Goal: Task Accomplishment & Management: Complete application form

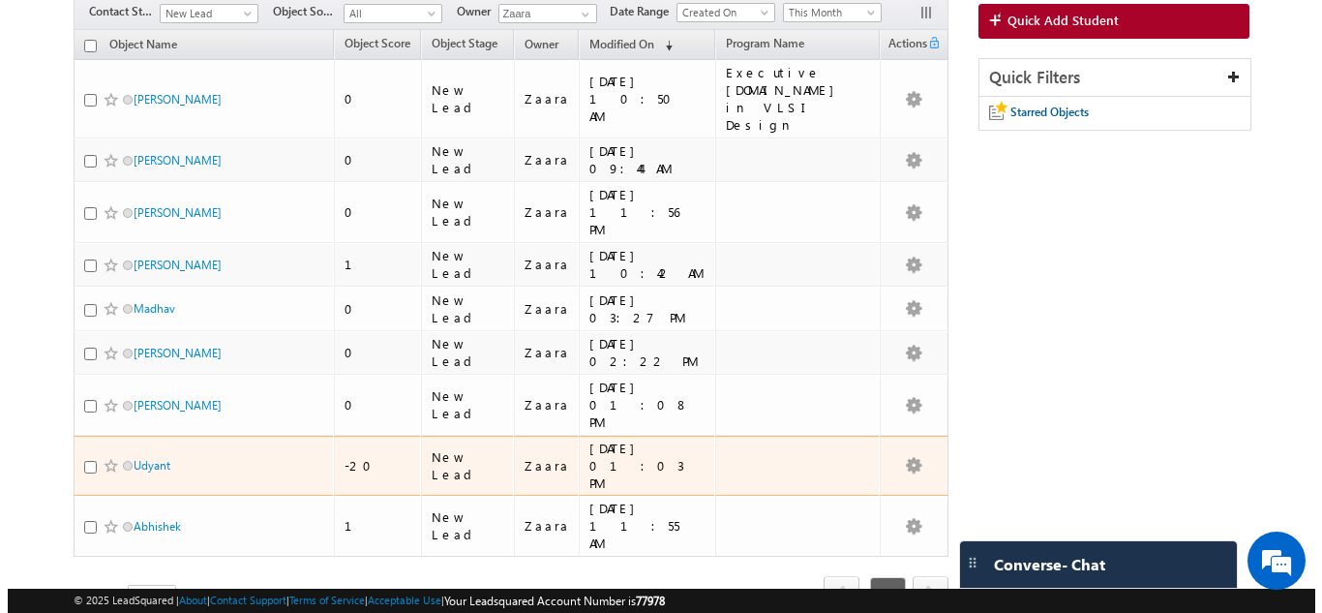
scroll to position [76, 0]
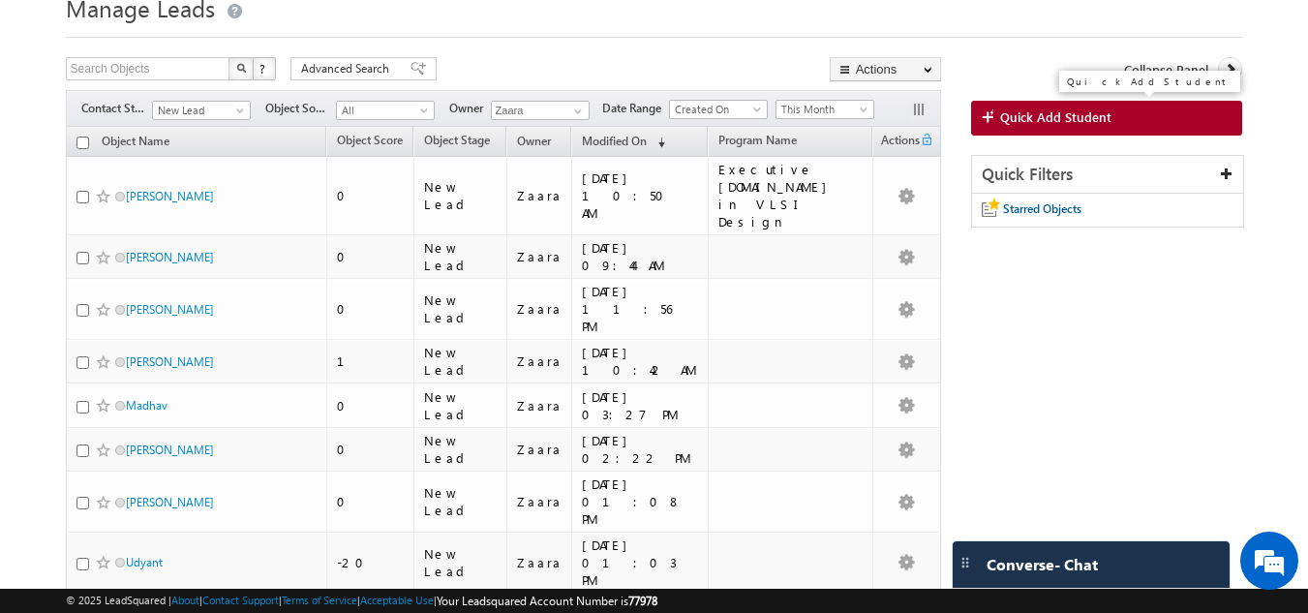
click at [1066, 121] on span "Quick Add Student" at bounding box center [1055, 116] width 111 height 17
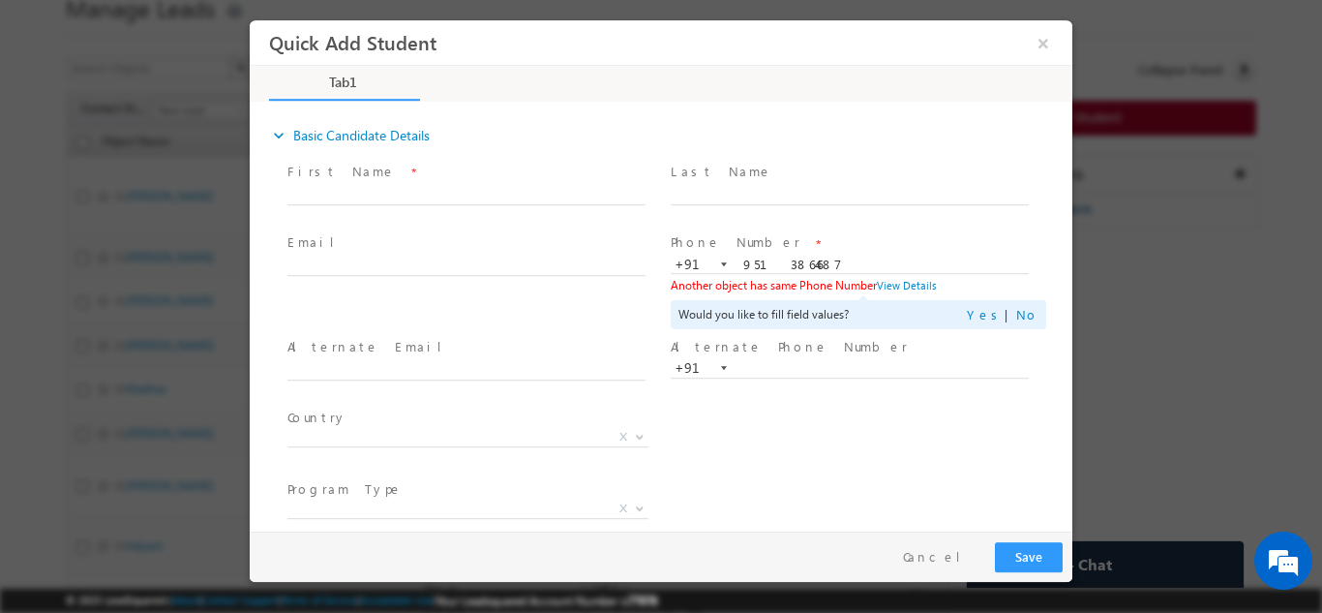
scroll to position [0, 0]
click at [1035, 47] on button "×" at bounding box center [1043, 42] width 33 height 36
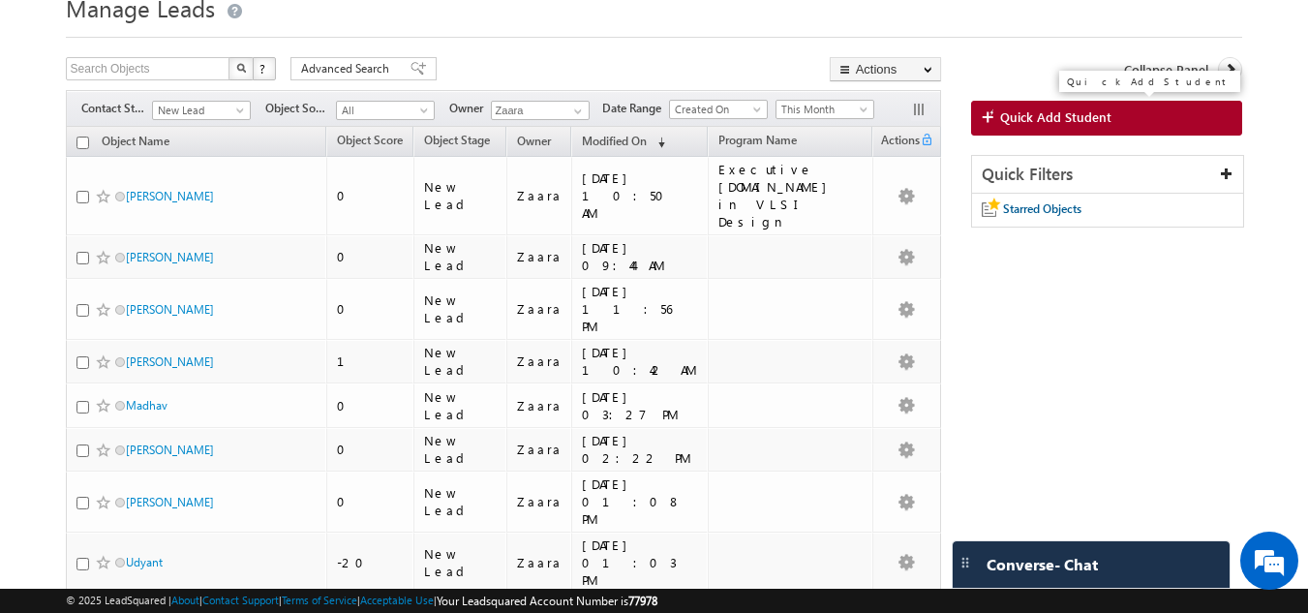
click at [1082, 121] on span "Quick Add Student" at bounding box center [1055, 116] width 111 height 17
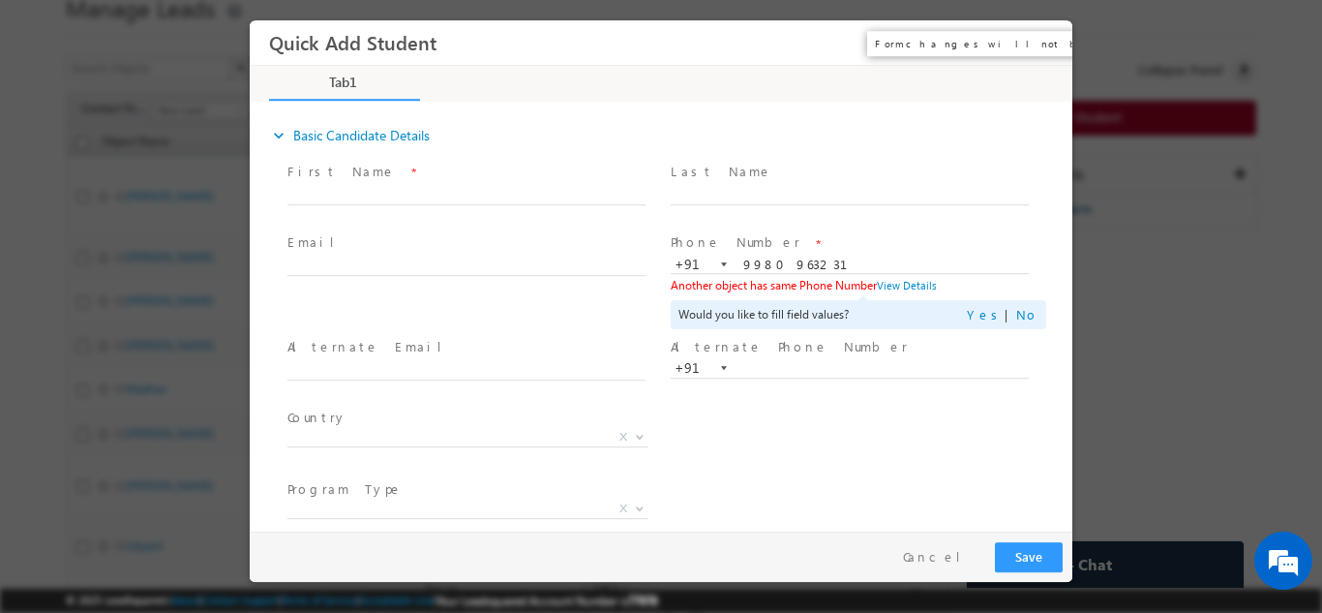
click at [1049, 43] on button "×" at bounding box center [1043, 42] width 33 height 36
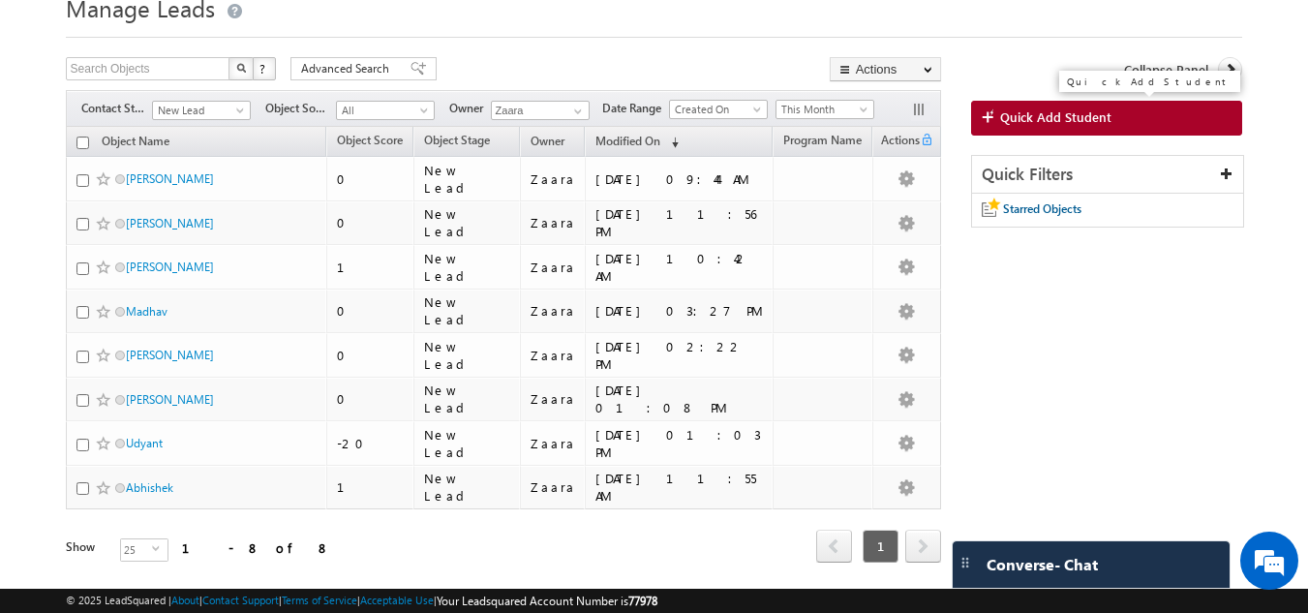
click at [1000, 115] on span "Quick Add Student" at bounding box center [1055, 116] width 111 height 17
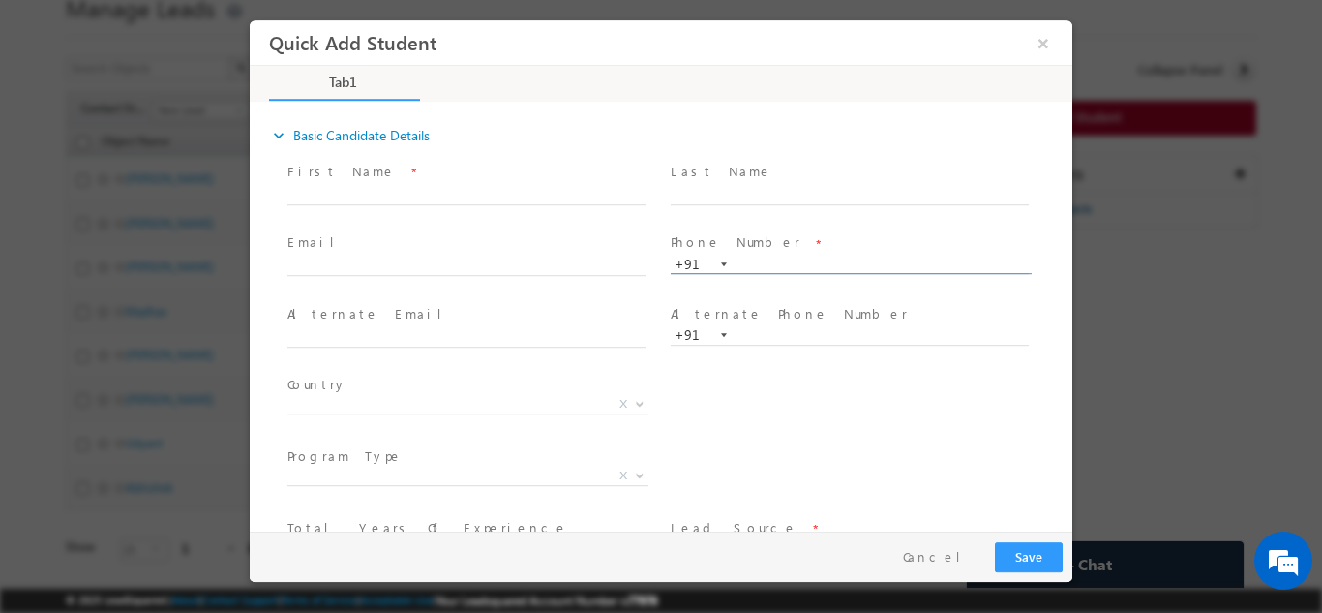
paste input "7893941960"
type input "7893941960"
click at [819, 222] on span at bounding box center [849, 213] width 357 height 21
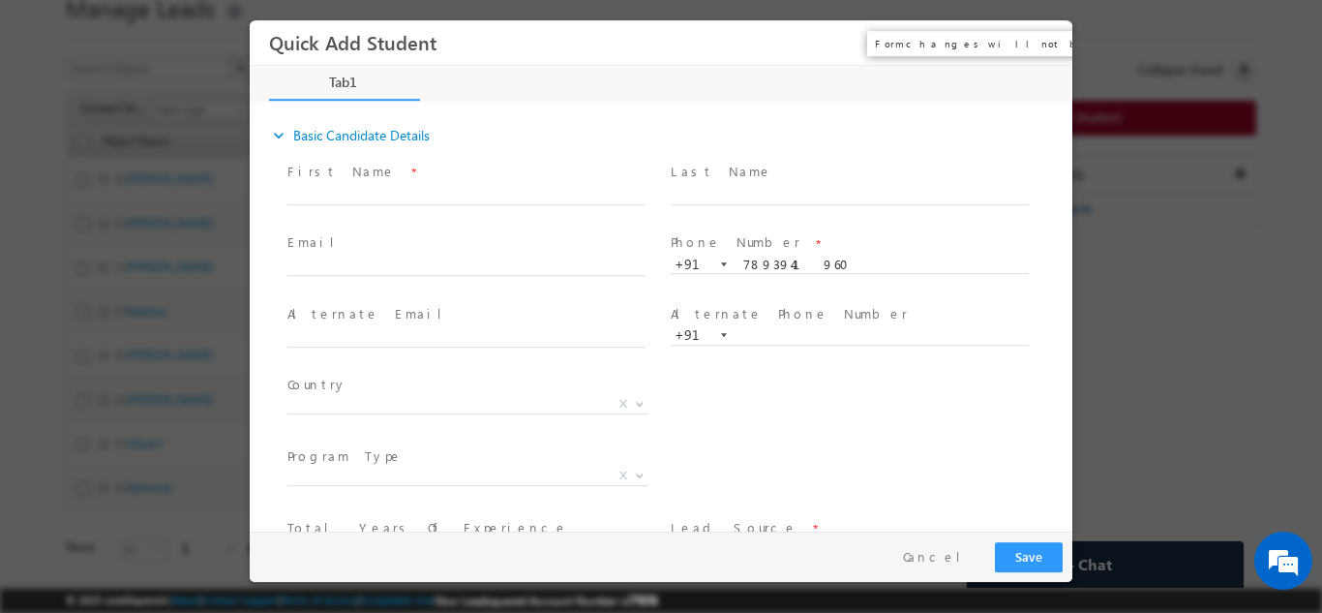
click at [1049, 45] on button "×" at bounding box center [1043, 42] width 33 height 36
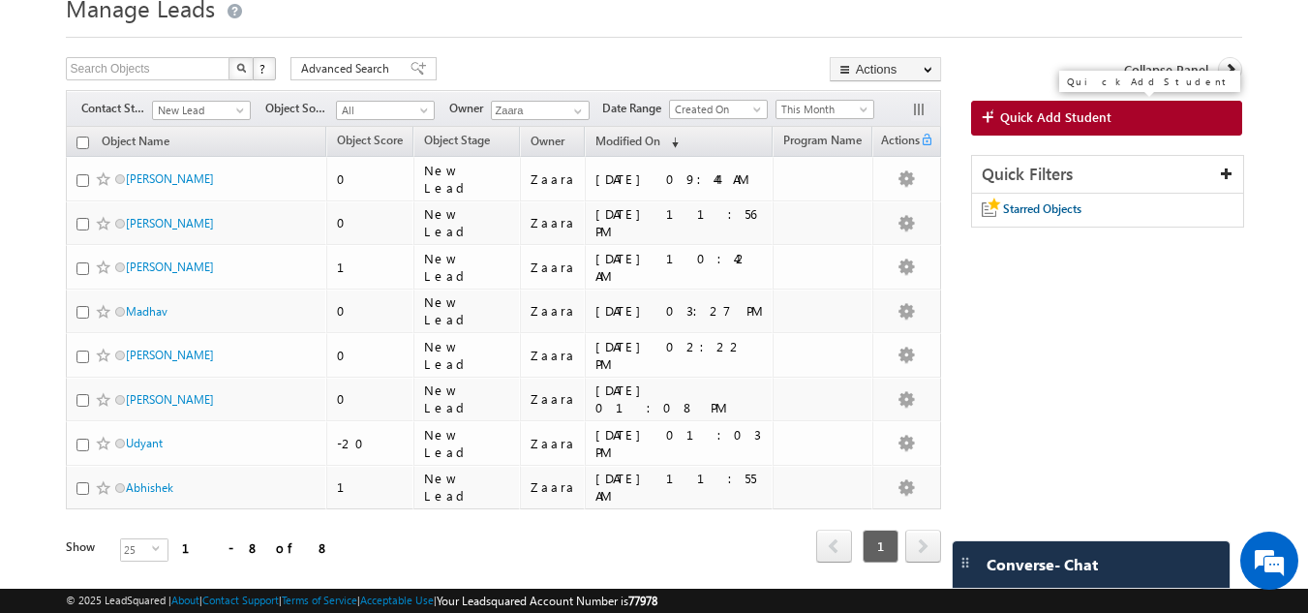
click at [1096, 113] on span "Quick Add Student" at bounding box center [1055, 116] width 111 height 17
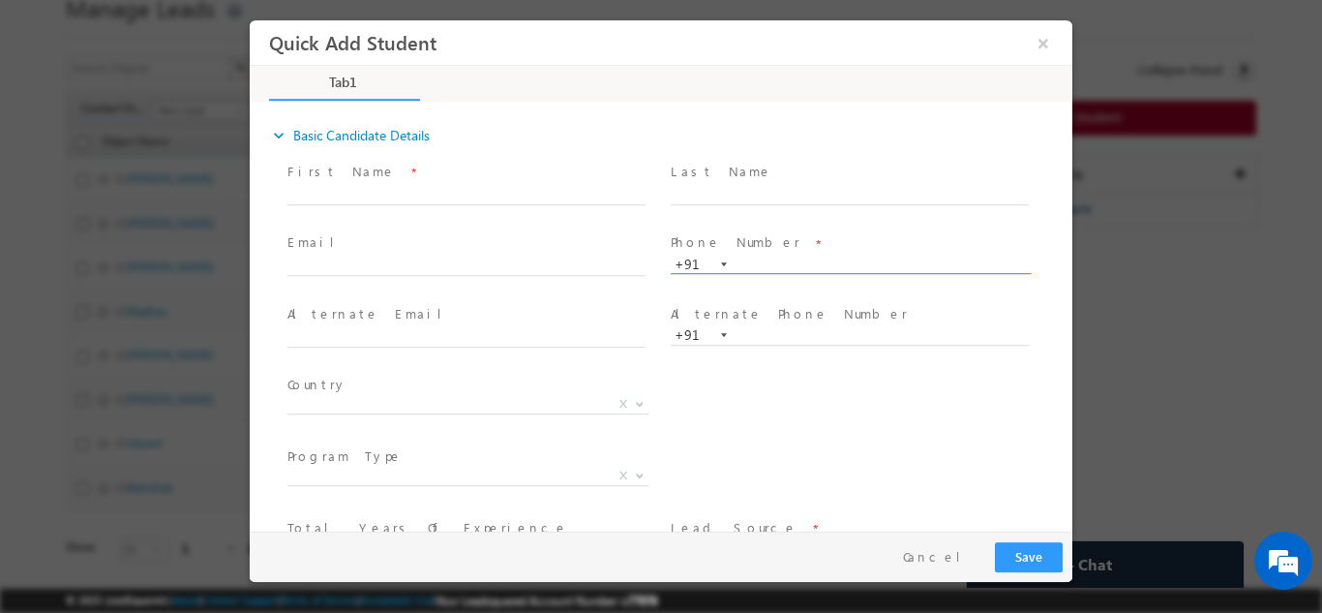
click at [734, 267] on input "text" at bounding box center [850, 264] width 358 height 19
click at [964, 255] on input "7893941960" at bounding box center [850, 264] width 358 height 19
type input "7893941960"
click at [909, 220] on span at bounding box center [849, 213] width 357 height 21
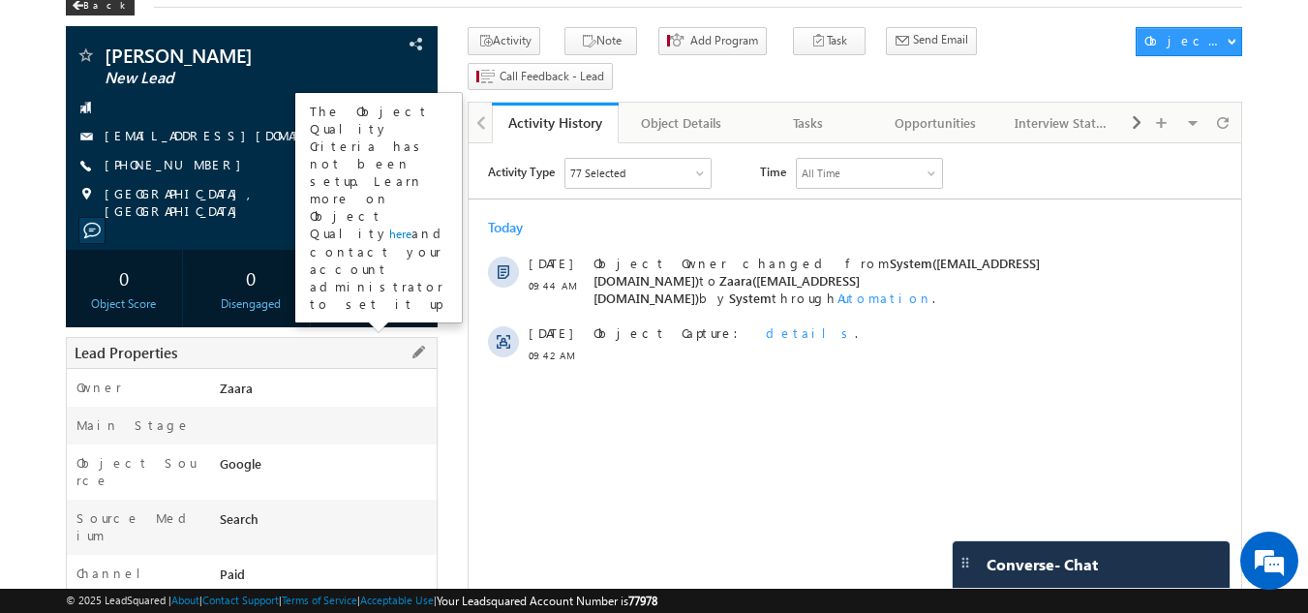
scroll to position [9, 0]
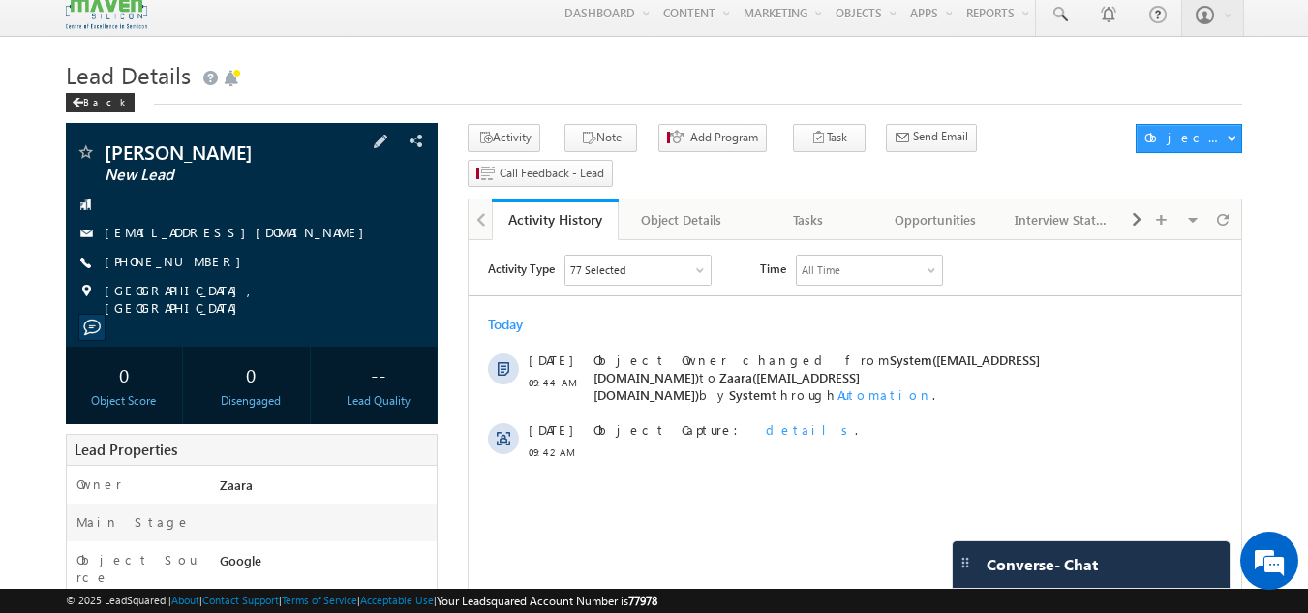
click at [197, 260] on div "+91-9513864687" at bounding box center [252, 262] width 353 height 19
copy div "+91-9513864687"
drag, startPoint x: 264, startPoint y: 156, endPoint x: 109, endPoint y: 149, distance: 155.0
click at [109, 149] on span "Amruta Gaitonde" at bounding box center [219, 151] width 229 height 19
copy span "[PERSON_NAME]"
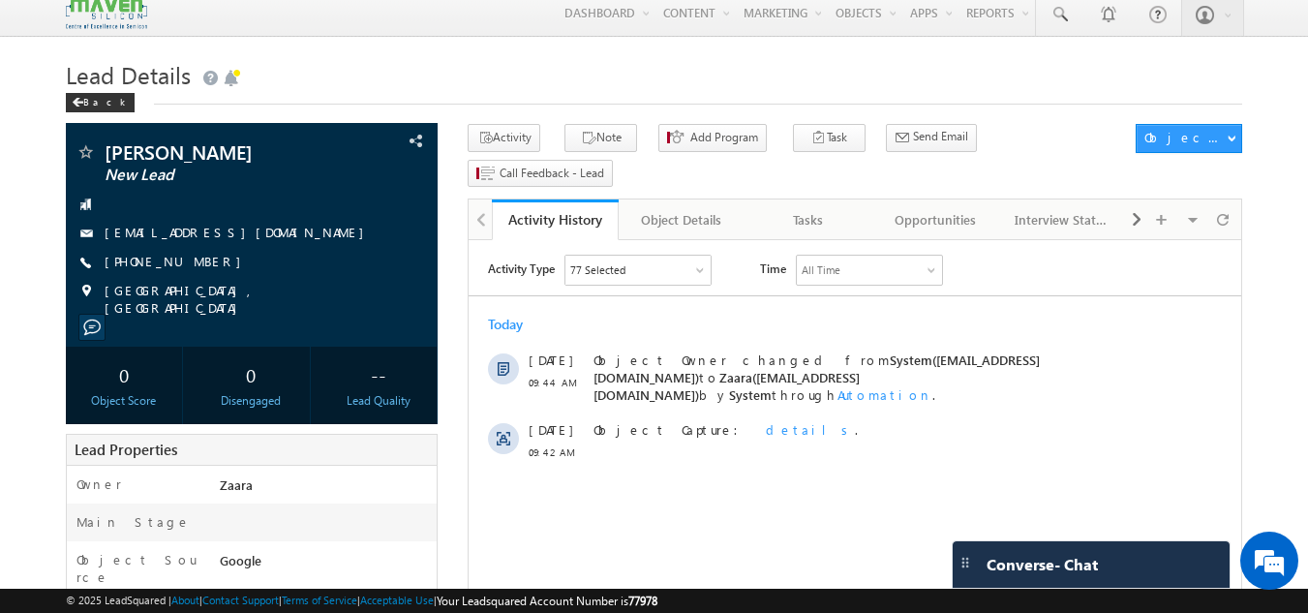
click at [680, 86] on h1 "Lead Details" at bounding box center [654, 73] width 1177 height 38
click at [827, 82] on h1 "Lead Details" at bounding box center [654, 73] width 1177 height 38
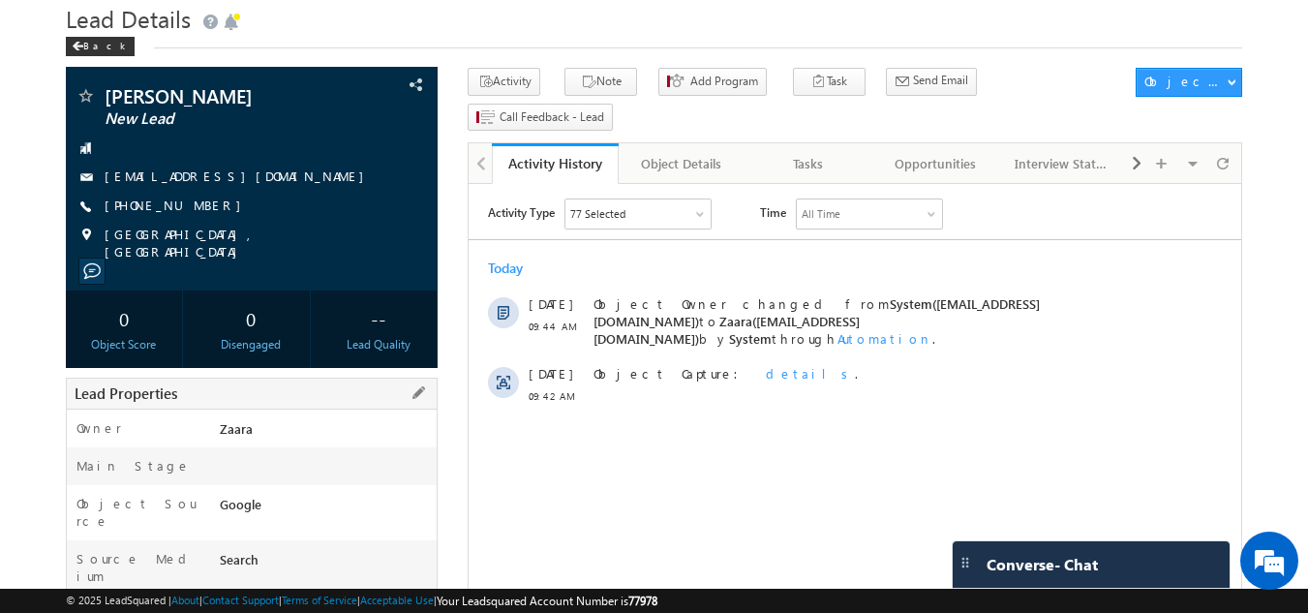
scroll to position [0, 0]
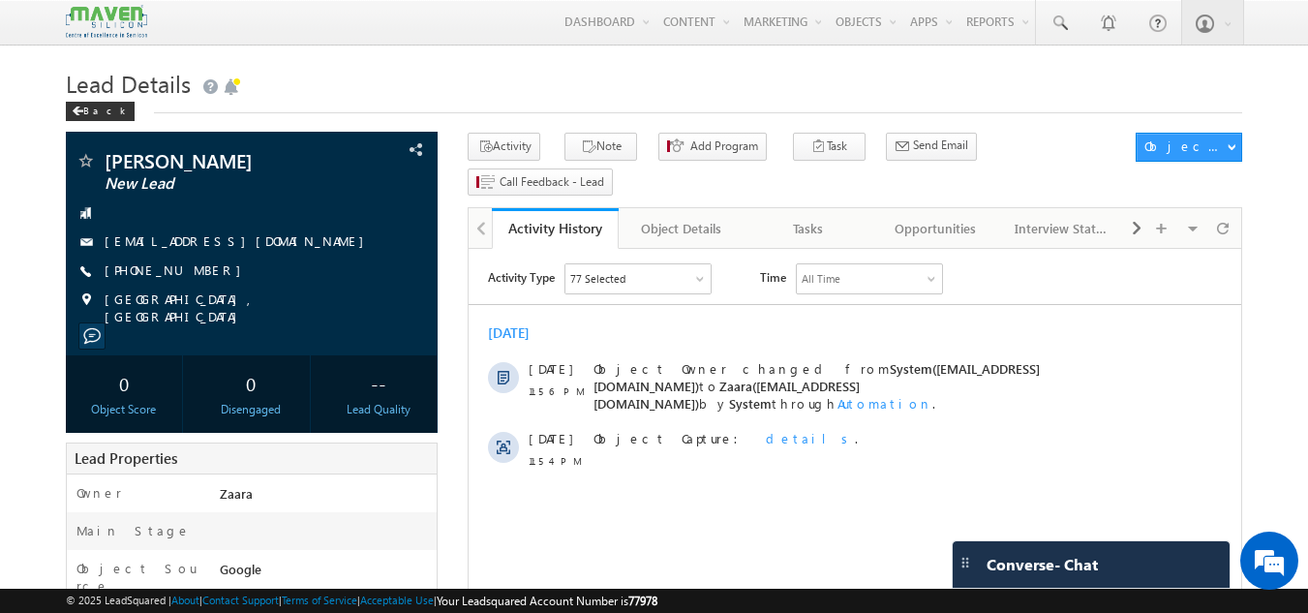
click at [347, 80] on h1 "Lead Details" at bounding box center [654, 82] width 1177 height 38
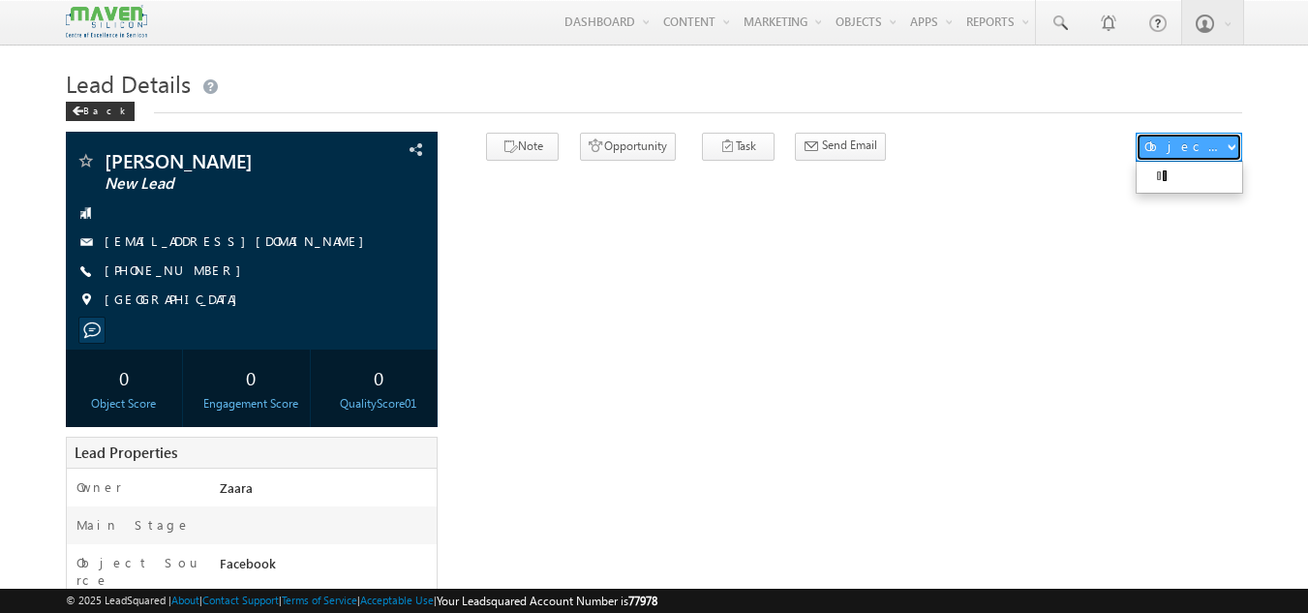
click at [1234, 143] on span "button" at bounding box center [1231, 146] width 8 height 8
click at [356, 104] on div "Back" at bounding box center [654, 107] width 1177 height 13
click at [1230, 149] on span "button" at bounding box center [1231, 146] width 8 height 8
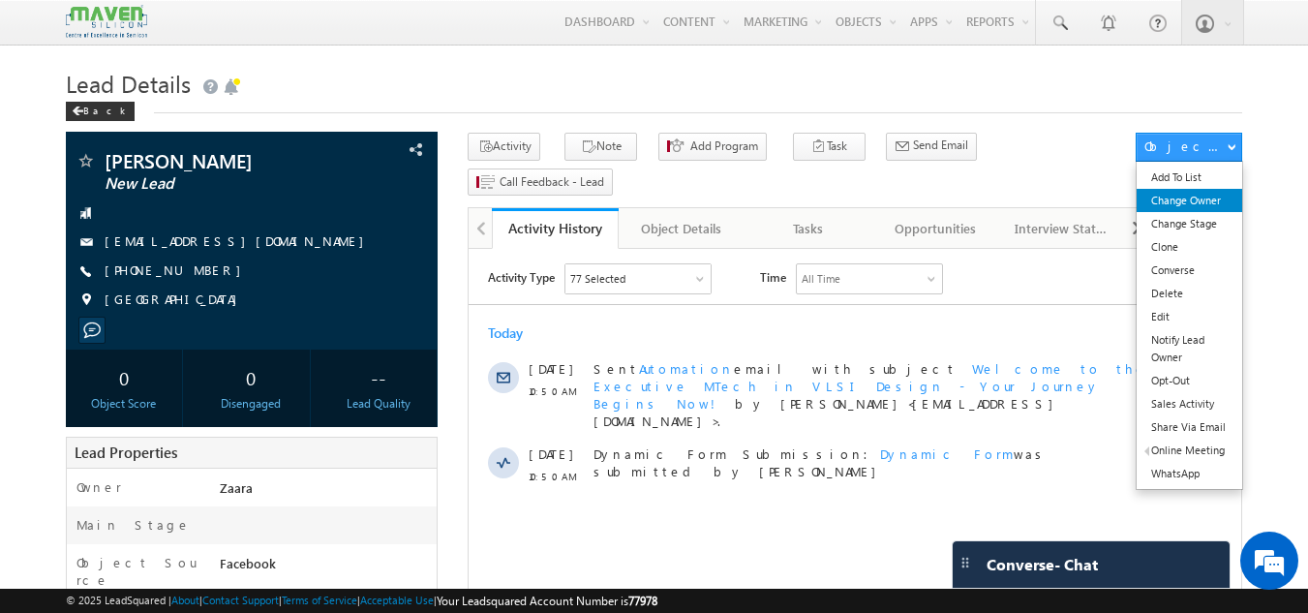
click at [1206, 198] on link "Change Owner" at bounding box center [1189, 200] width 106 height 23
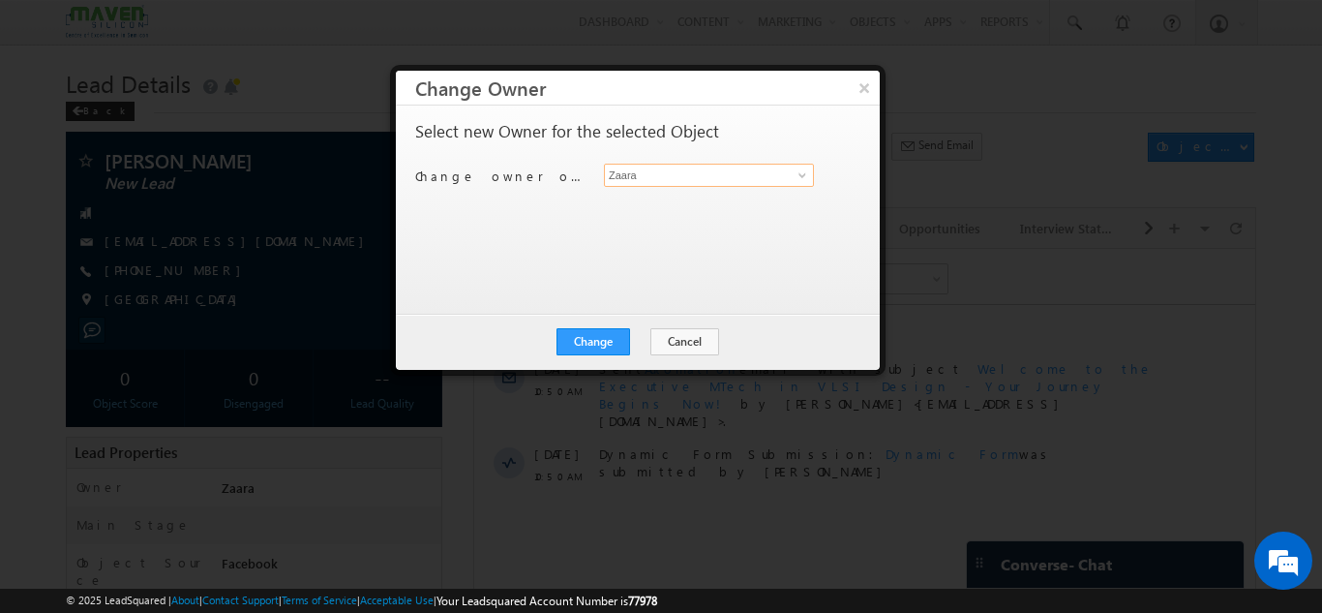
click at [628, 175] on input "Zaara" at bounding box center [709, 175] width 210 height 23
click at [677, 176] on input "Zaara" at bounding box center [709, 175] width 210 height 23
click at [624, 180] on input "Zaara" at bounding box center [709, 175] width 210 height 23
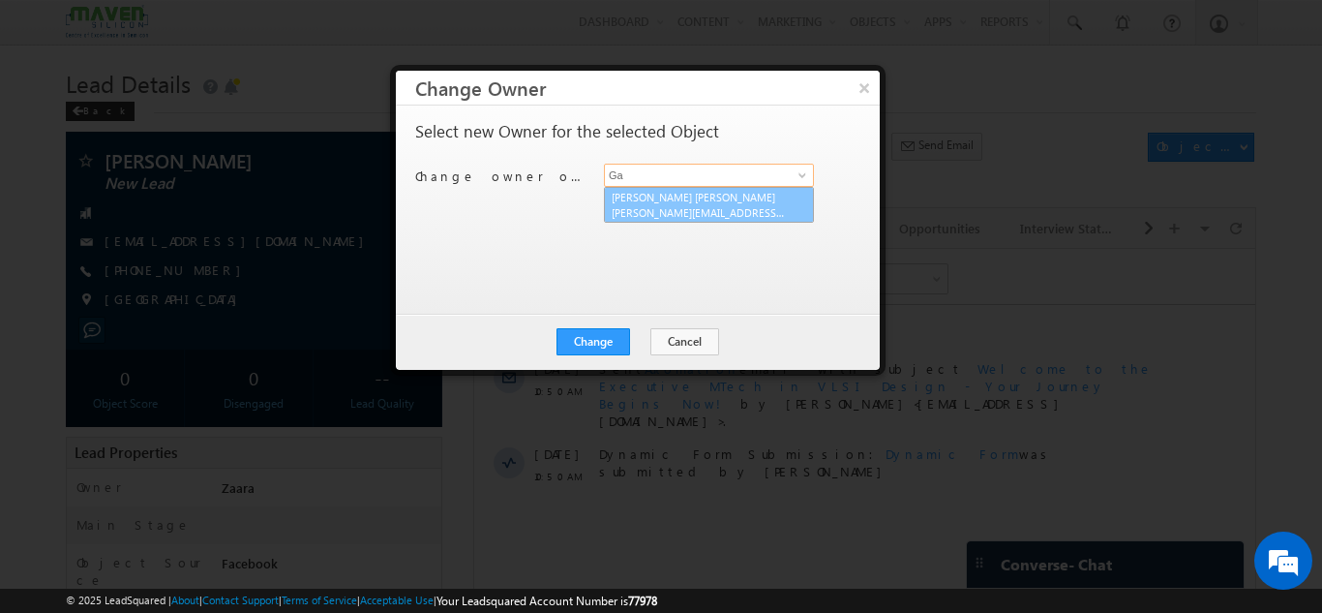
click at [672, 206] on span "gagandip@maven-silicon.com" at bounding box center [699, 212] width 174 height 15
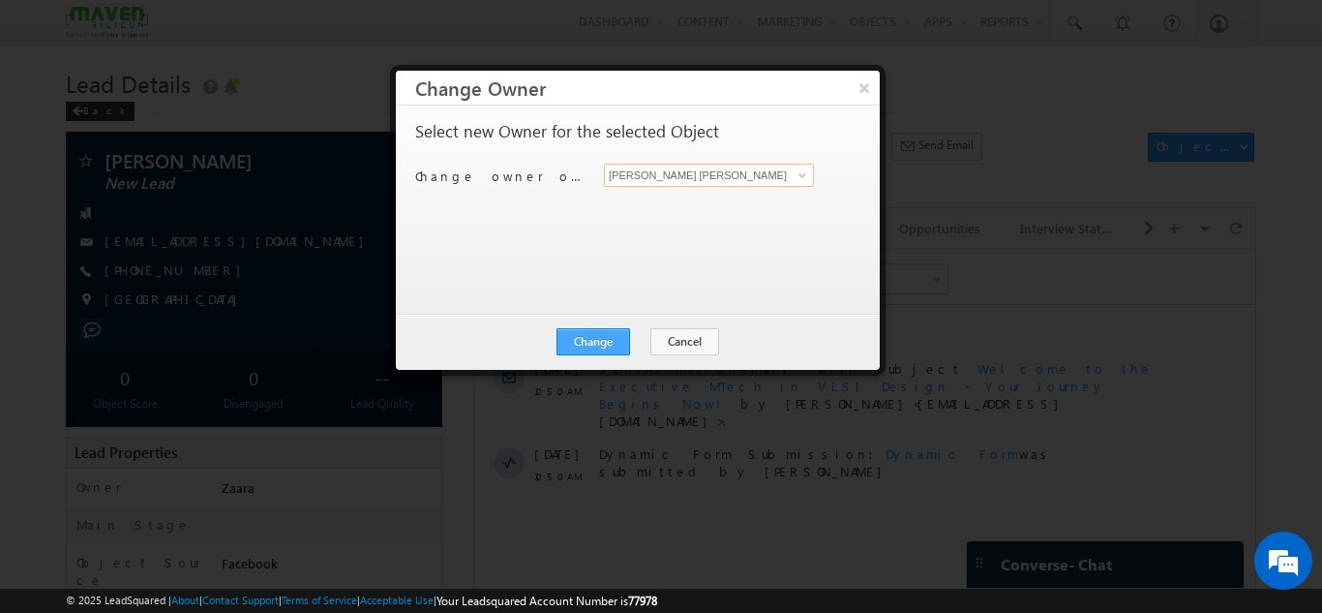
type input "Gagandip Singh Saini"
click at [603, 341] on button "Change" at bounding box center [594, 341] width 74 height 27
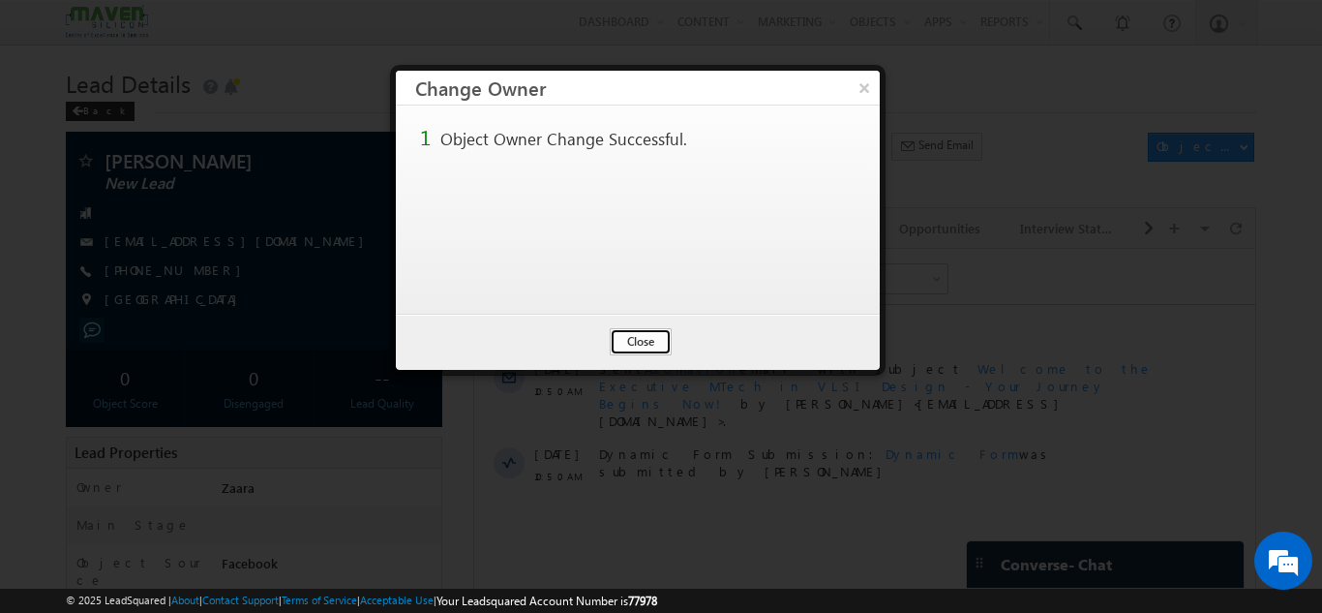
click at [621, 354] on button "Close" at bounding box center [641, 341] width 62 height 27
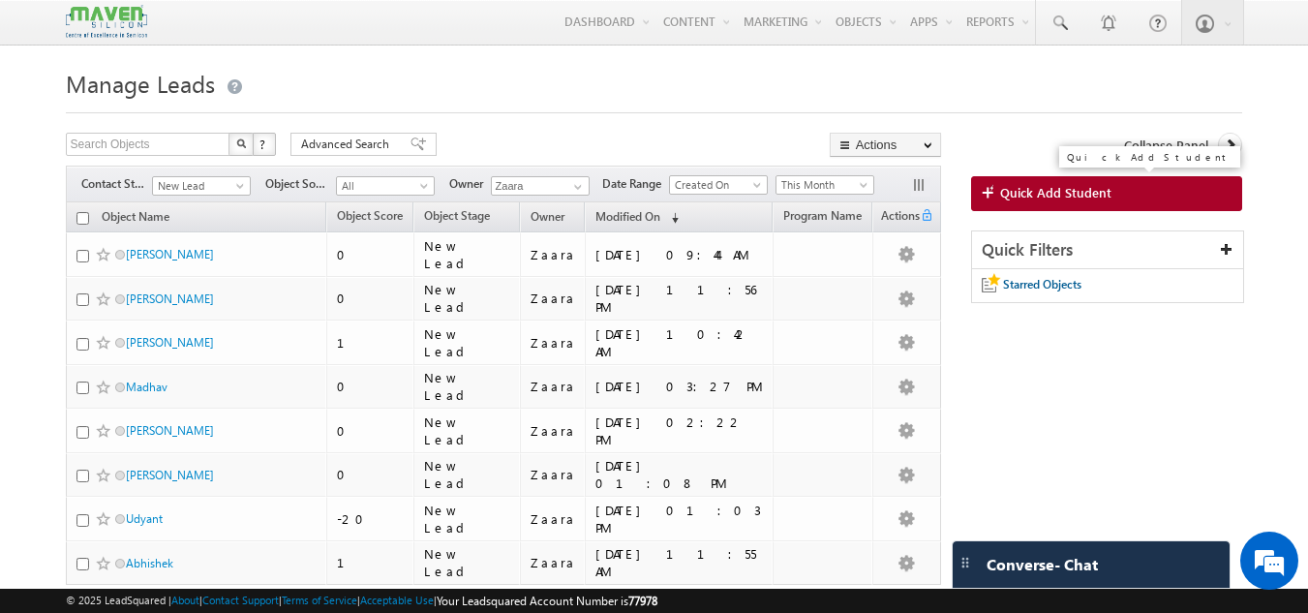
click at [1052, 203] on link "Quick Add Student" at bounding box center [1107, 193] width 272 height 35
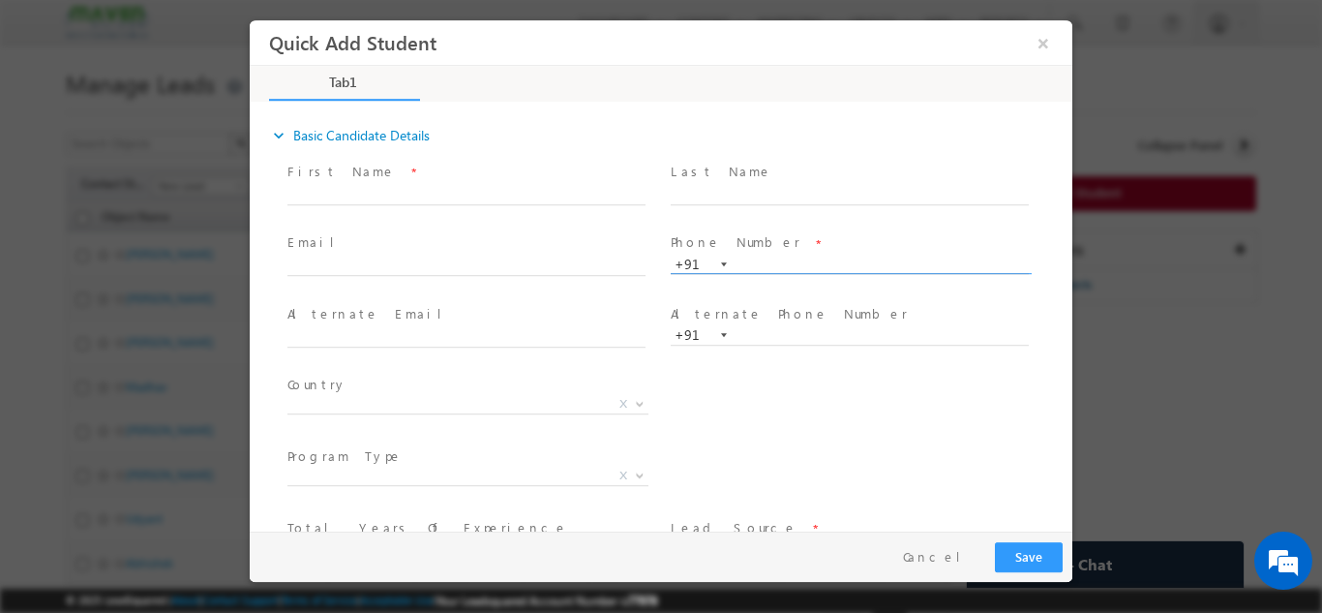
click at [805, 257] on input "text" at bounding box center [850, 264] width 358 height 19
paste input "7893941960"
type input "7893941960"
click at [810, 222] on span at bounding box center [849, 213] width 357 height 21
click at [348, 177] on span "First Name *" at bounding box center [466, 171] width 357 height 21
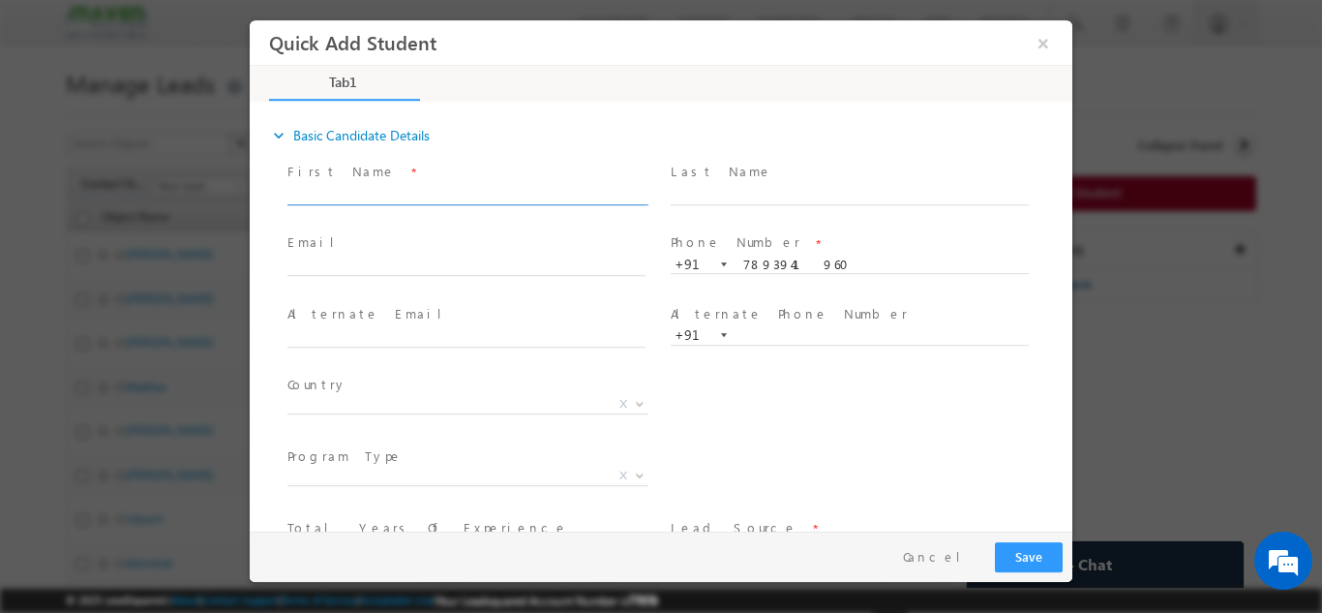
click at [358, 193] on input "text" at bounding box center [467, 194] width 358 height 19
paste input "Vamsi Gowda vamsimvk1@gmail.com 7893941960"
drag, startPoint x: 371, startPoint y: 198, endPoint x: 500, endPoint y: 195, distance: 129.8
click at [500, 195] on input "Vamsi Gowda vamsimvk1@gmail.com 7893941960" at bounding box center [467, 194] width 358 height 19
drag, startPoint x: 367, startPoint y: 195, endPoint x: 474, endPoint y: 201, distance: 107.7
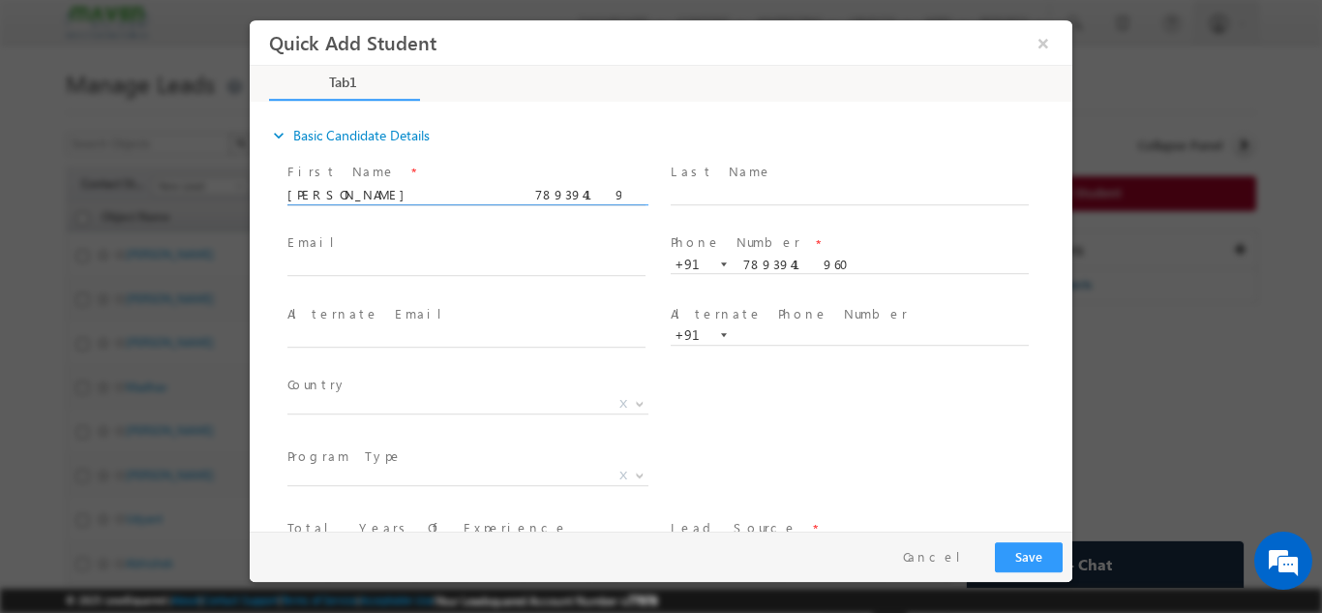
click at [474, 201] on input "Vamsi Gowda 7893941960" at bounding box center [467, 194] width 358 height 19
type input "Vamsi Gowda"
click at [385, 262] on input "text" at bounding box center [467, 266] width 358 height 19
paste input "vamsimvk1@gmail.com"
type input "vamsimvk1@gmail.com"
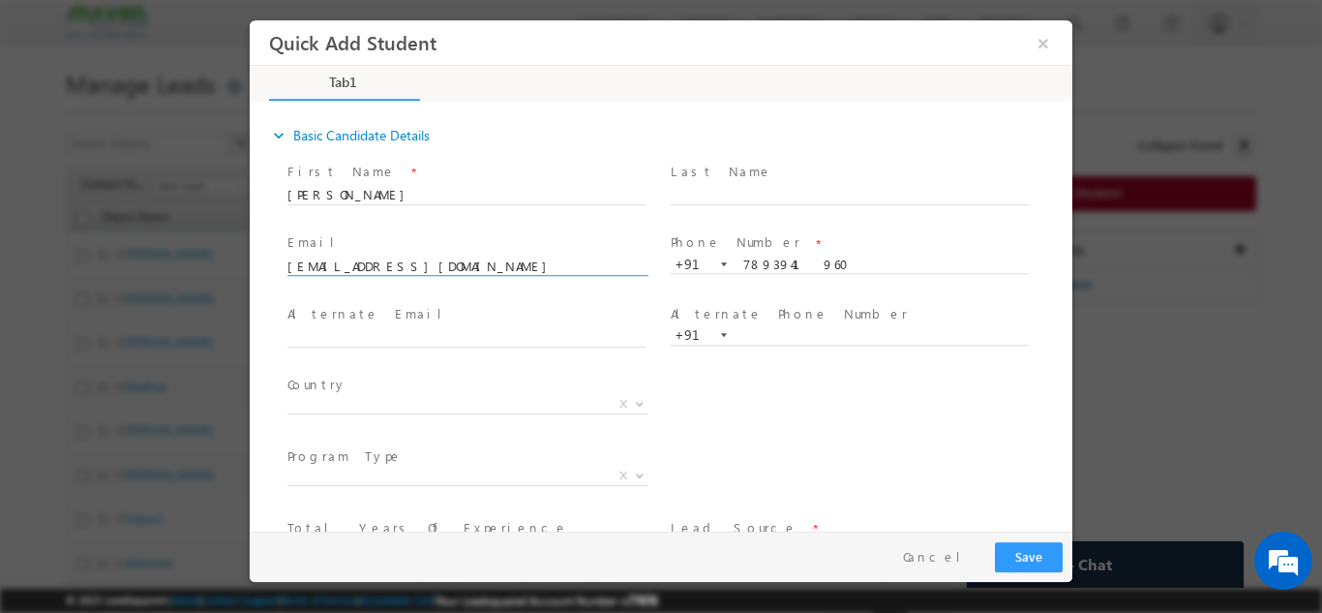
click at [393, 238] on span "Email *" at bounding box center [466, 242] width 357 height 21
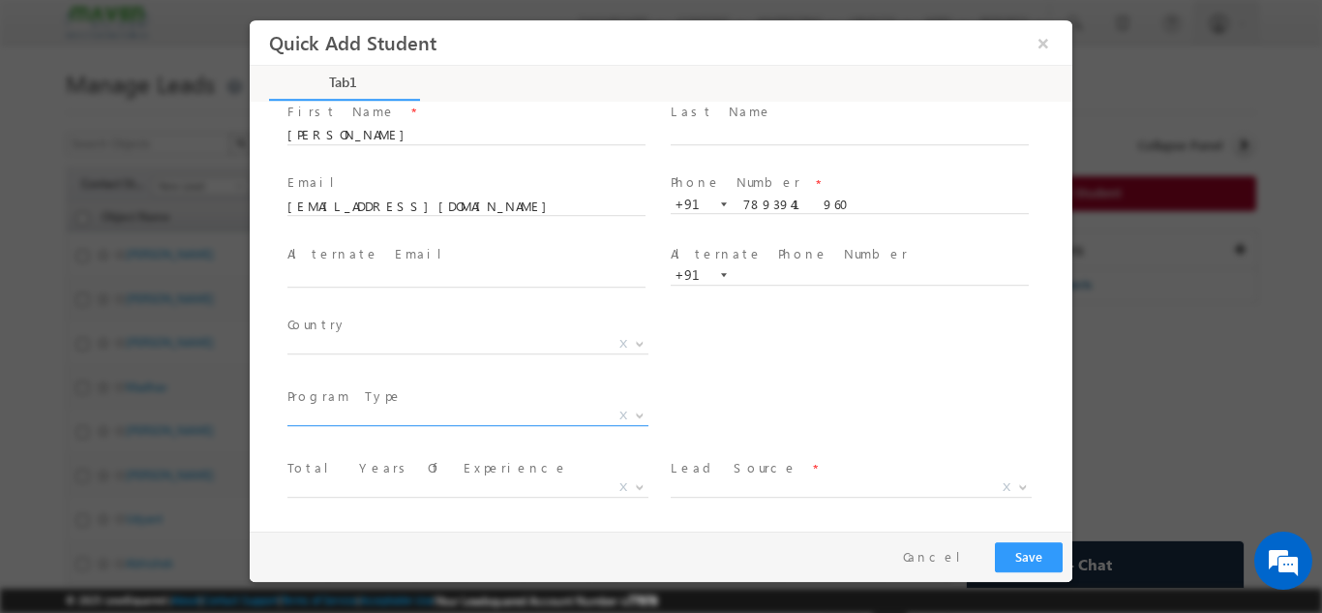
scroll to position [133, 0]
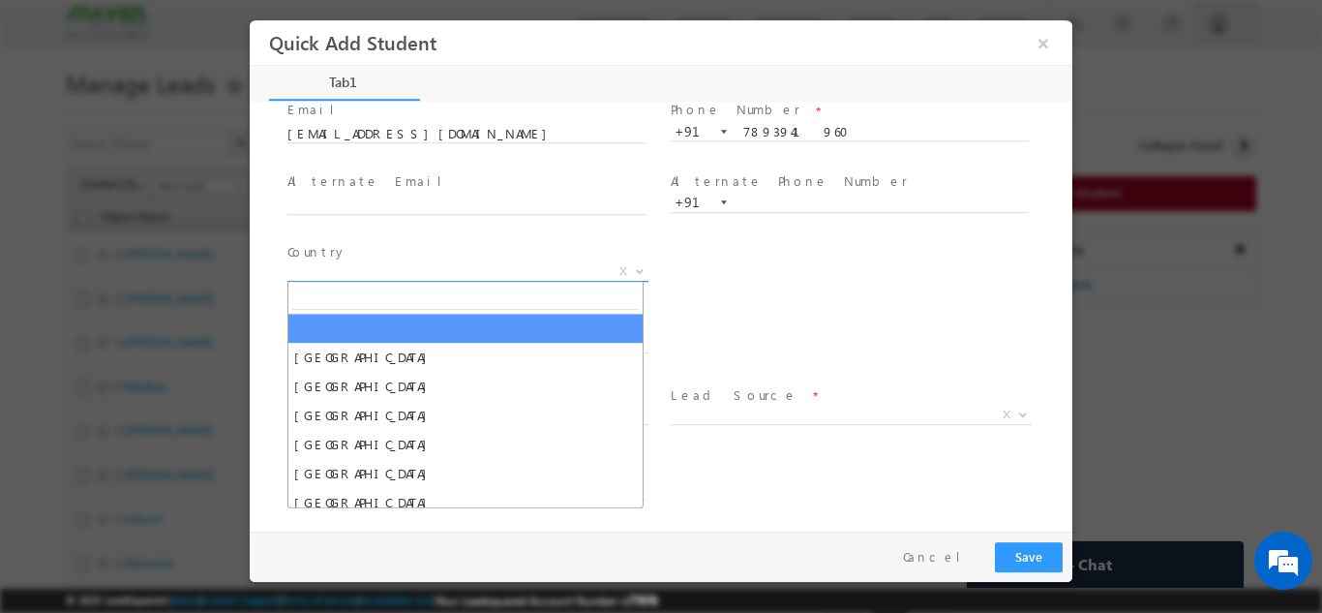
click at [357, 274] on span "X" at bounding box center [468, 270] width 361 height 19
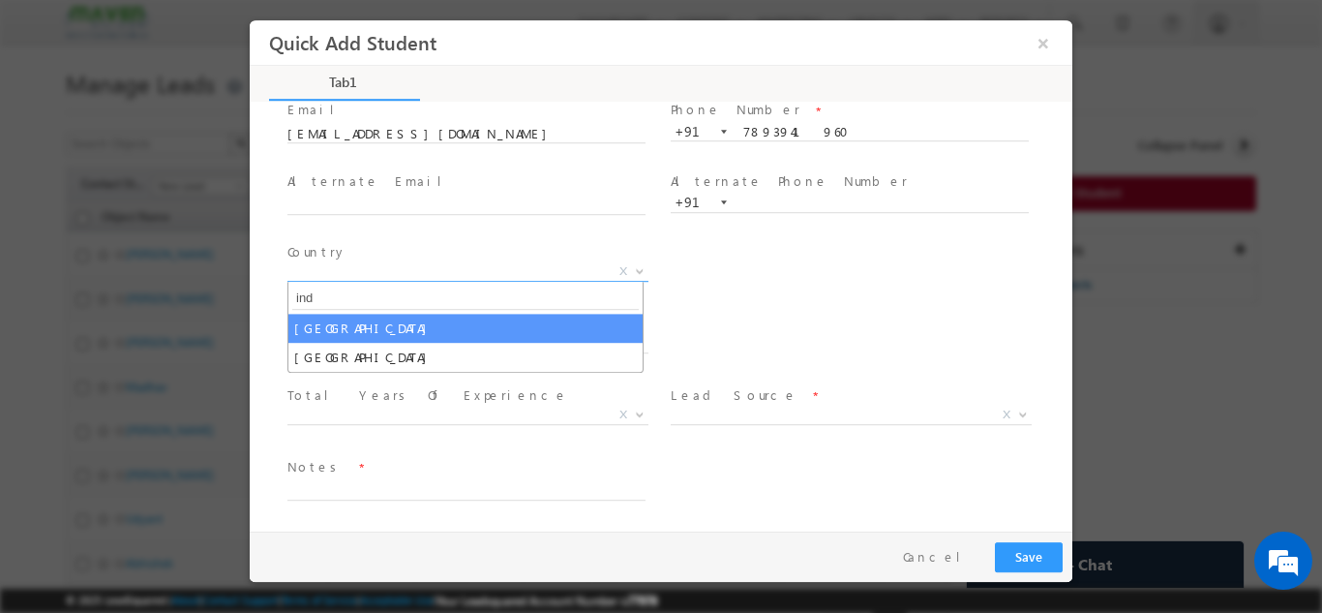
type input "ind"
select select "[GEOGRAPHIC_DATA]"
select select
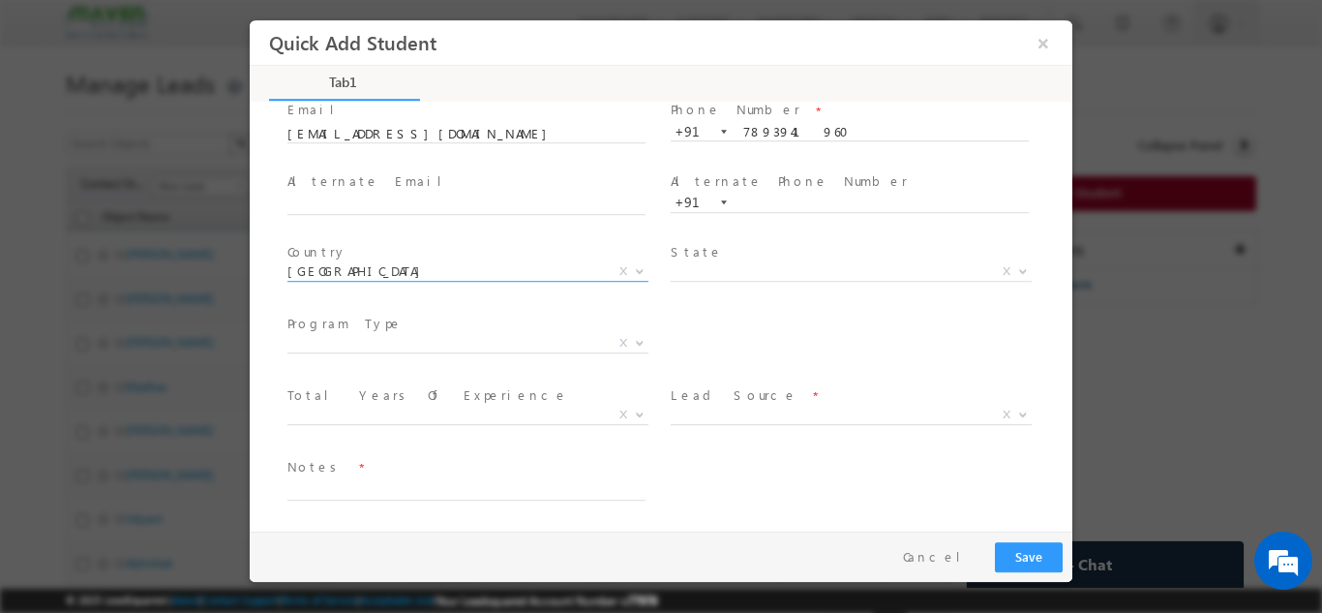
click at [347, 351] on body "Quick Add Student ×" at bounding box center [661, 274] width 823 height 511
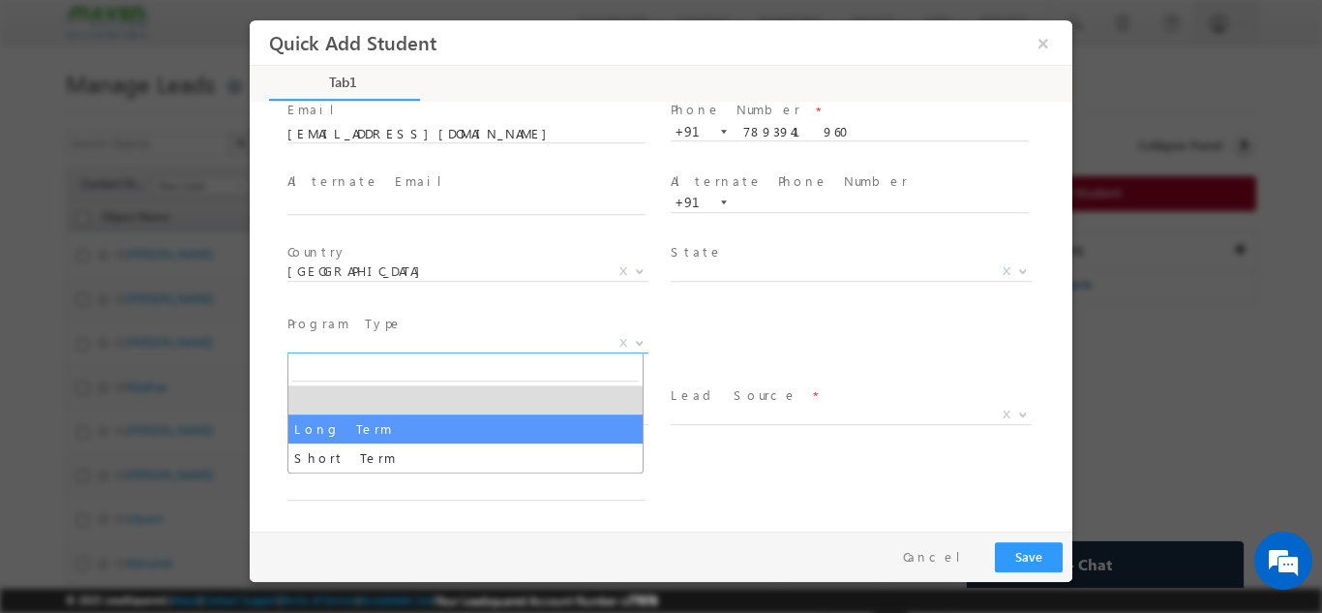
select select "Long Term"
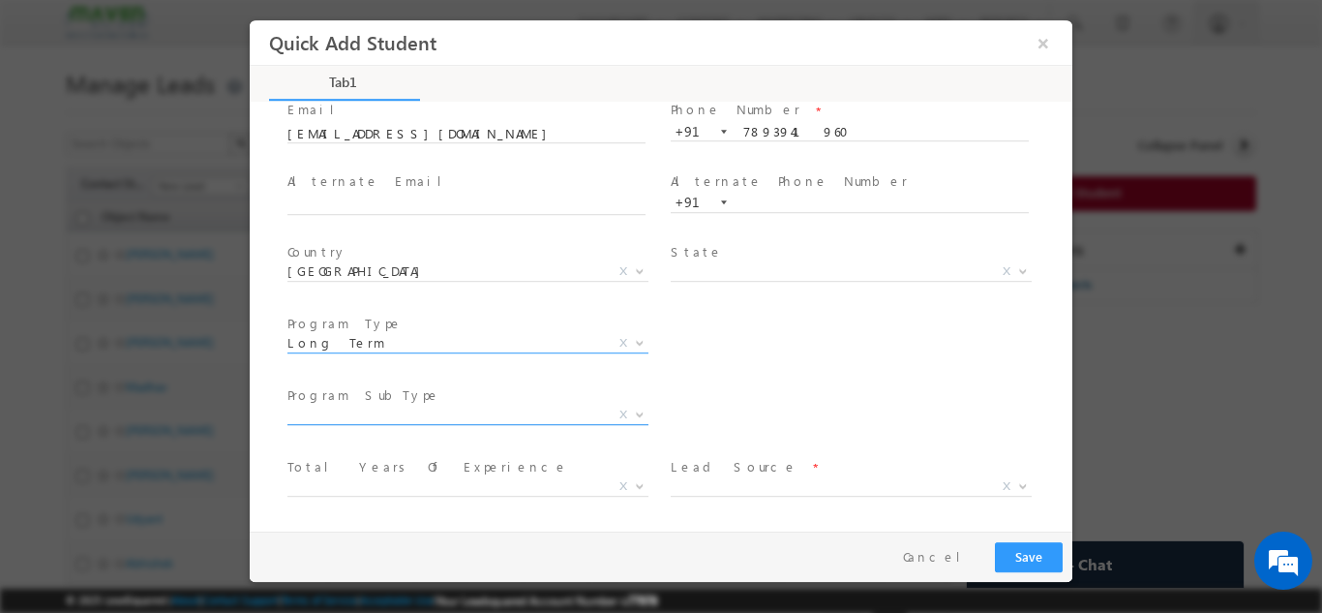
click at [401, 425] on span "X" at bounding box center [468, 418] width 361 height 19
click at [403, 414] on span "X" at bounding box center [468, 414] width 361 height 19
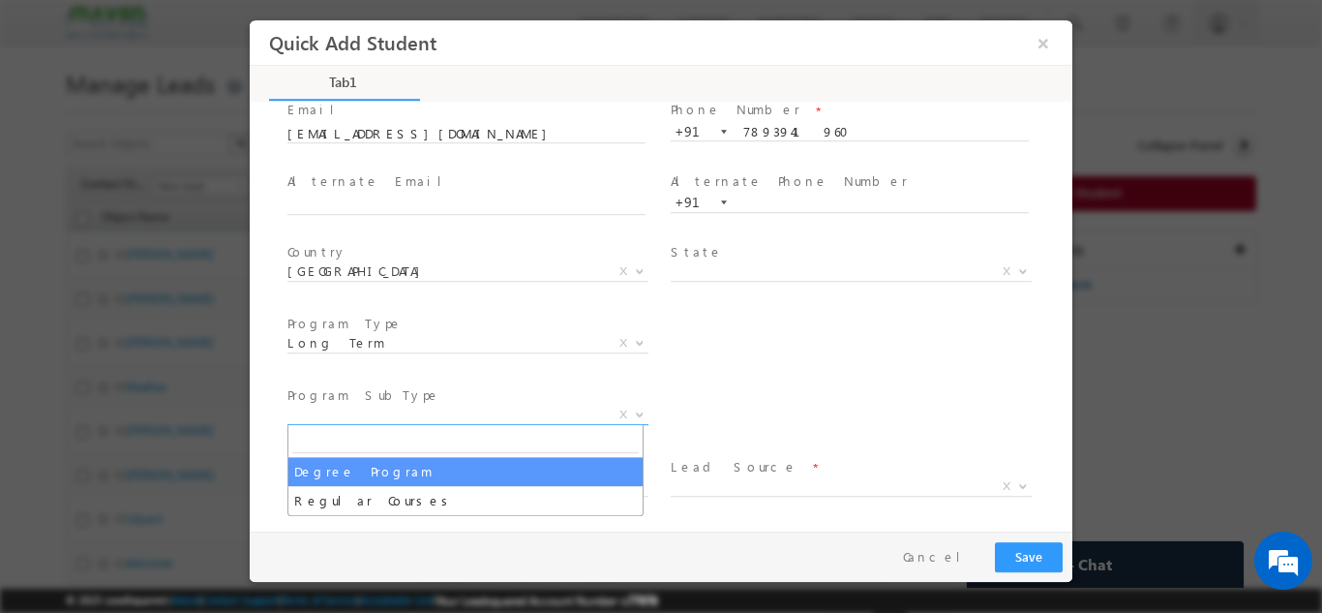
select select "Degree Program"
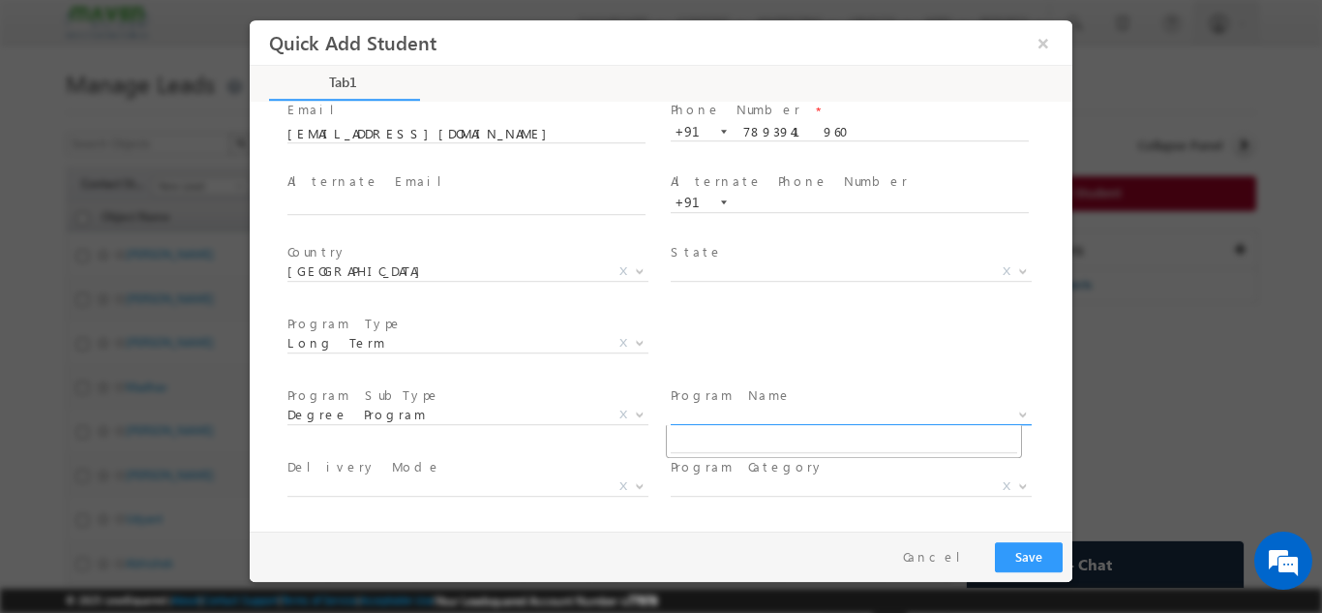
click at [708, 409] on span "X" at bounding box center [851, 414] width 361 height 19
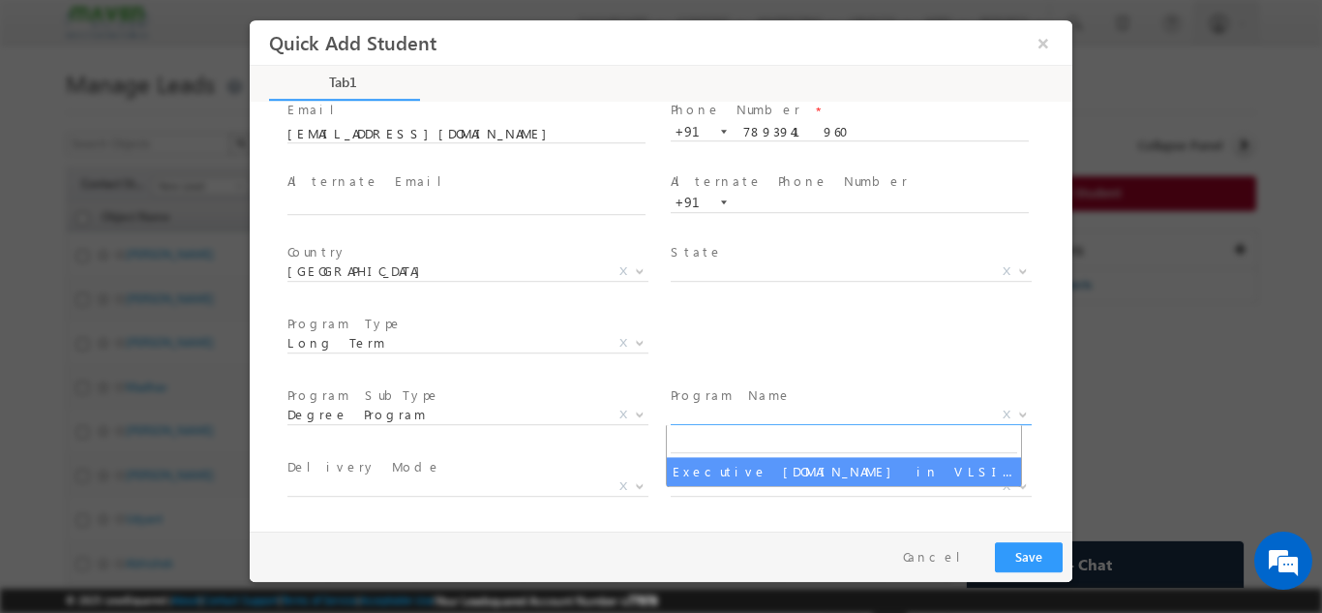
select select "Executive [DOMAIN_NAME] in VLSI Design"
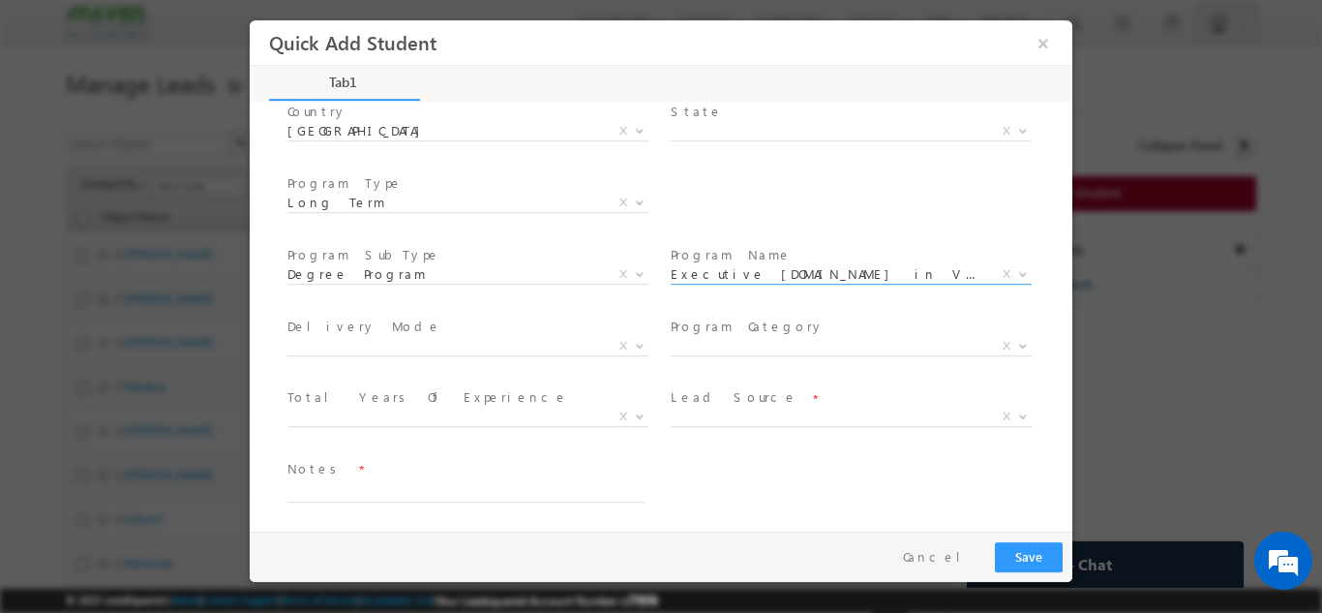
scroll to position [275, 0]
click at [361, 336] on span "X" at bounding box center [468, 343] width 361 height 19
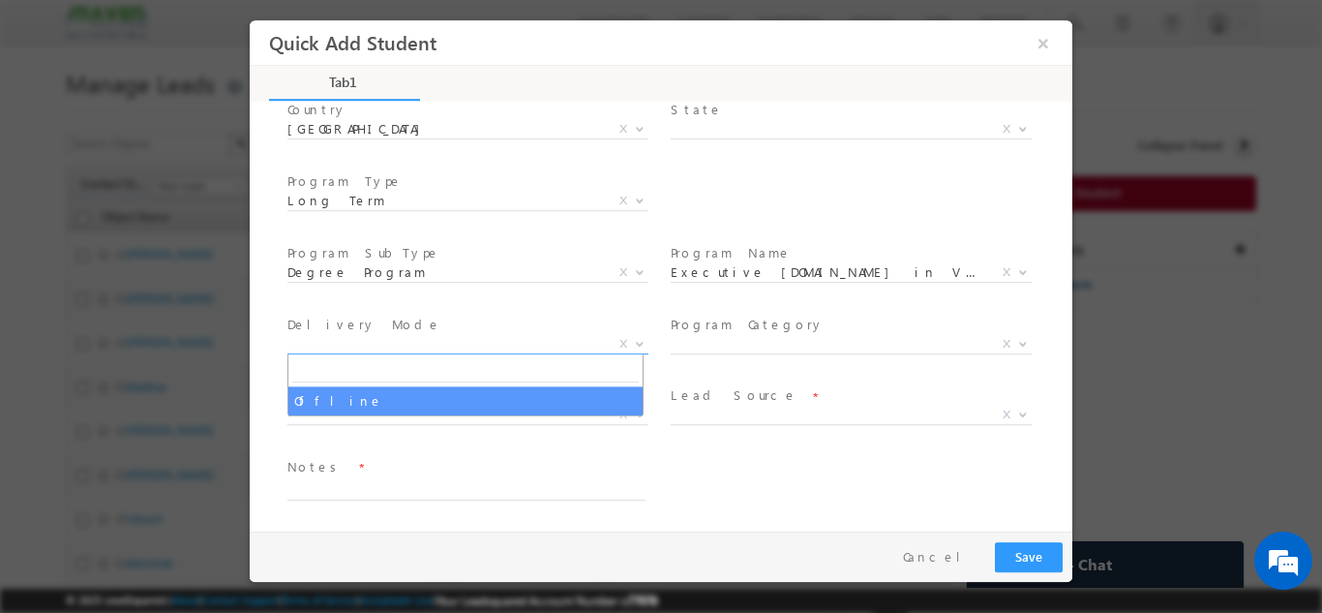
select select "Offline"
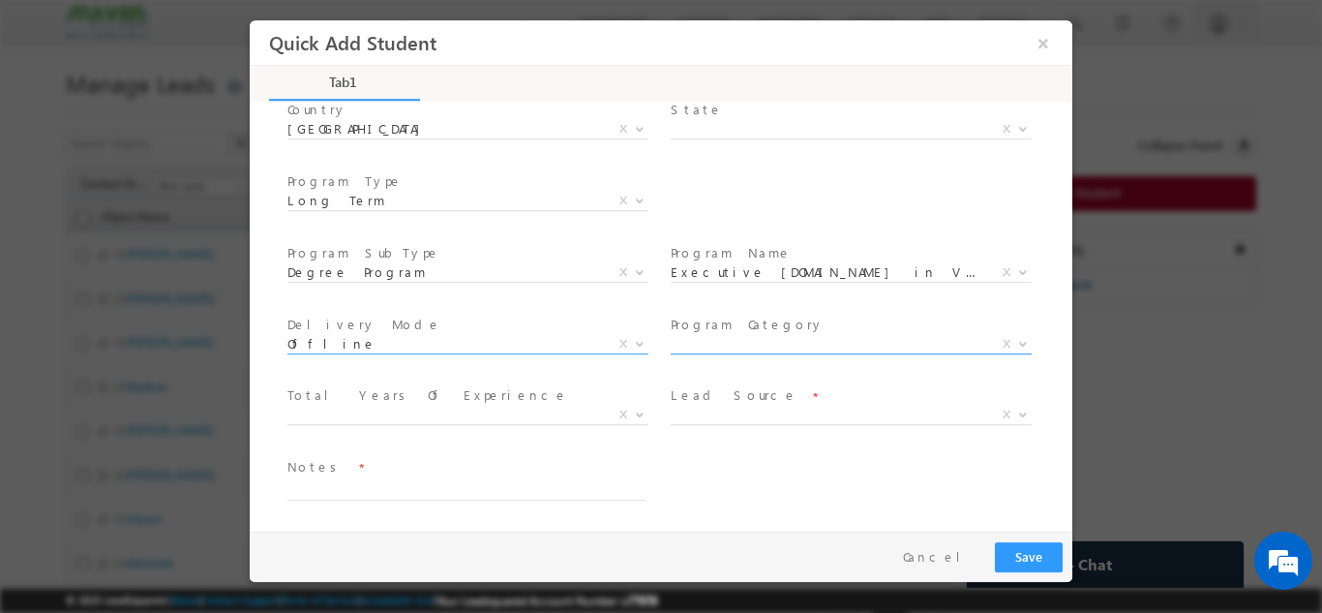
click at [787, 342] on span "X" at bounding box center [851, 343] width 361 height 19
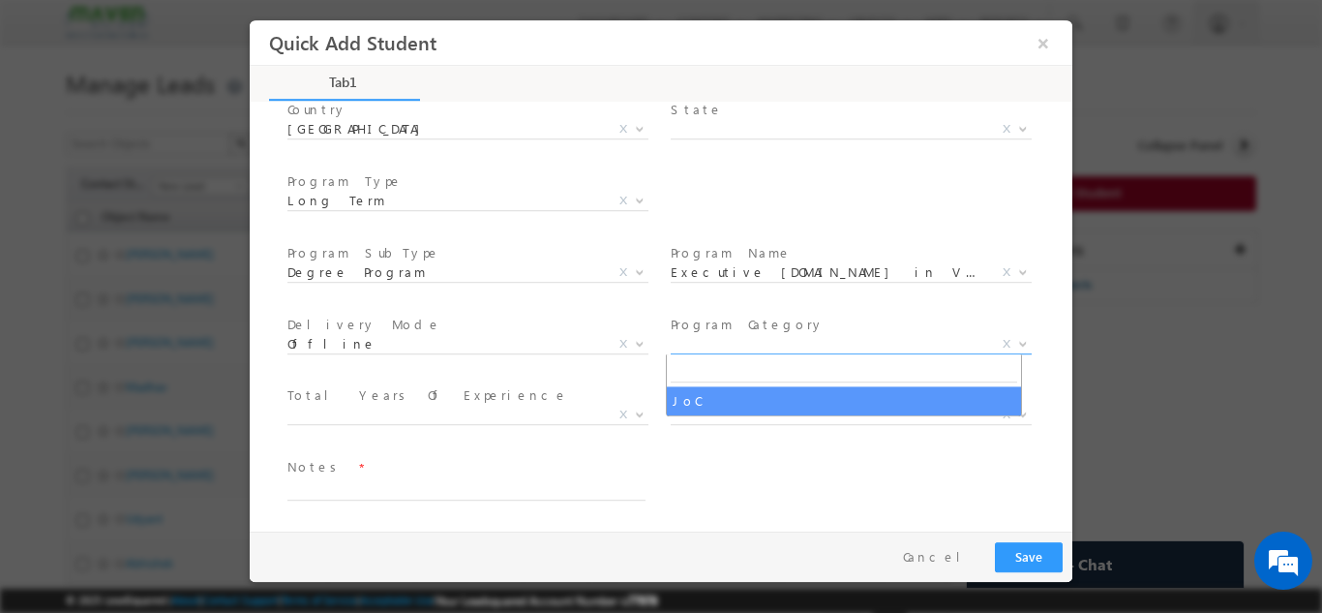
select select "JoC"
click at [687, 341] on span "JoC" at bounding box center [828, 342] width 315 height 17
click at [409, 374] on span at bounding box center [466, 366] width 357 height 21
click at [729, 337] on span "JoC" at bounding box center [828, 342] width 315 height 17
click at [1003, 346] on span "X" at bounding box center [1007, 342] width 8 height 17
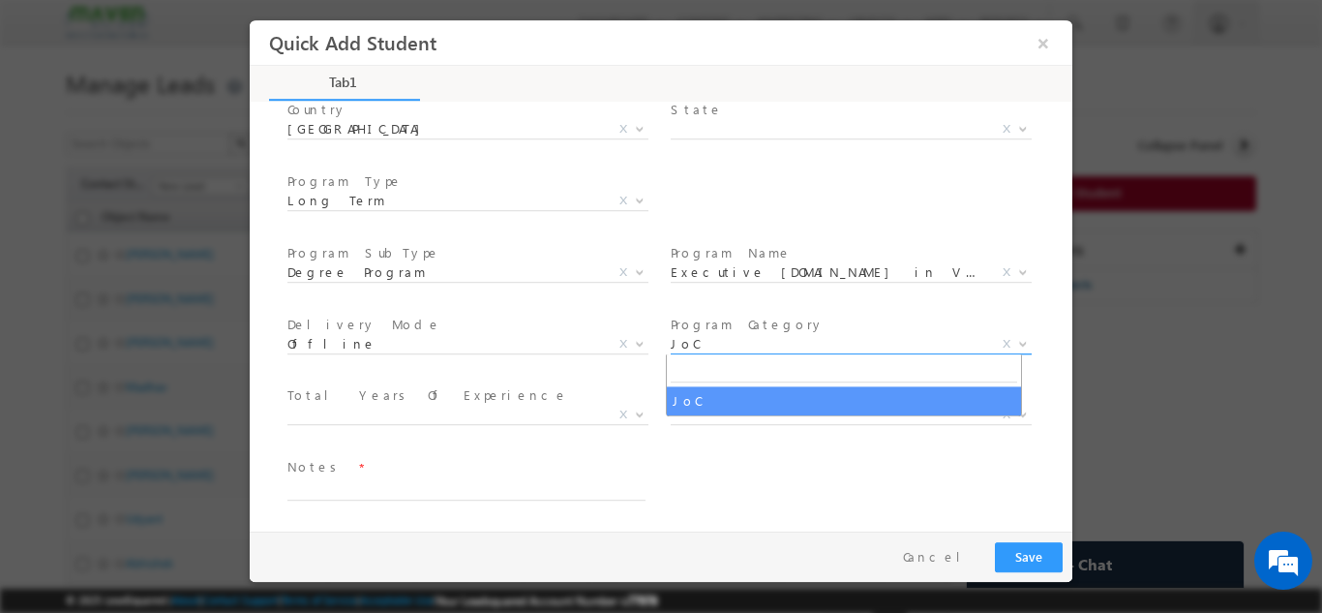
select select
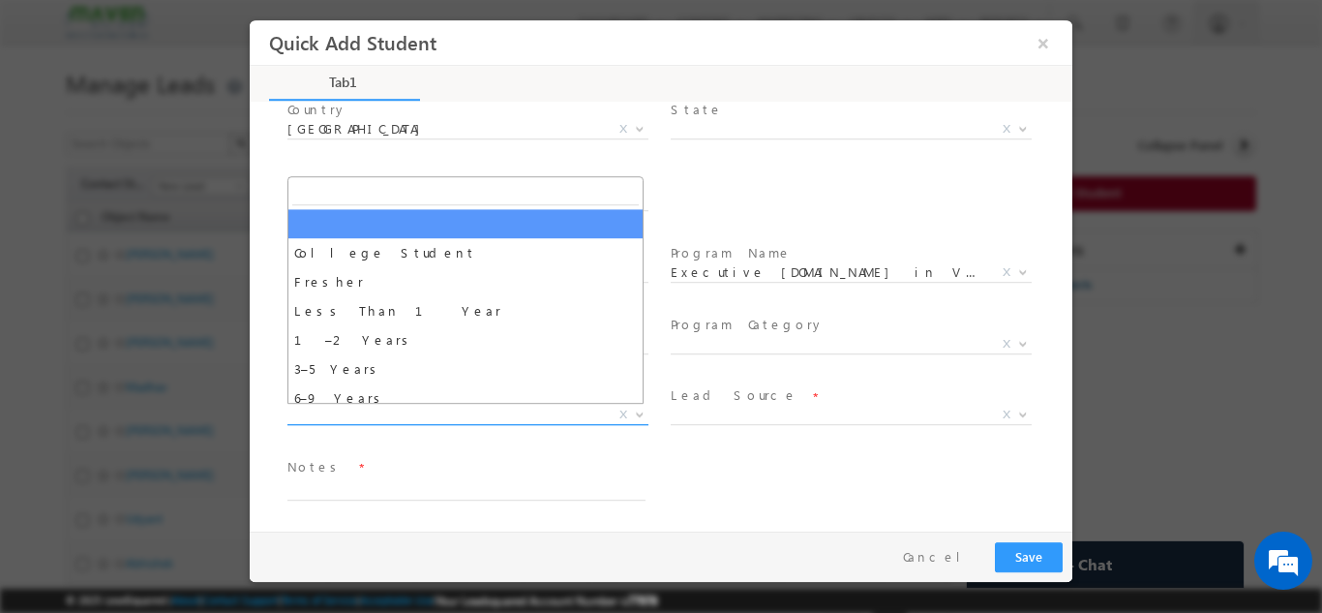
click at [324, 422] on span "College Student Fresher Less Than 1 Year 1–2 Years 3–5 Years 6–9 Years 10–15 Ye…" at bounding box center [476, 418] width 376 height 23
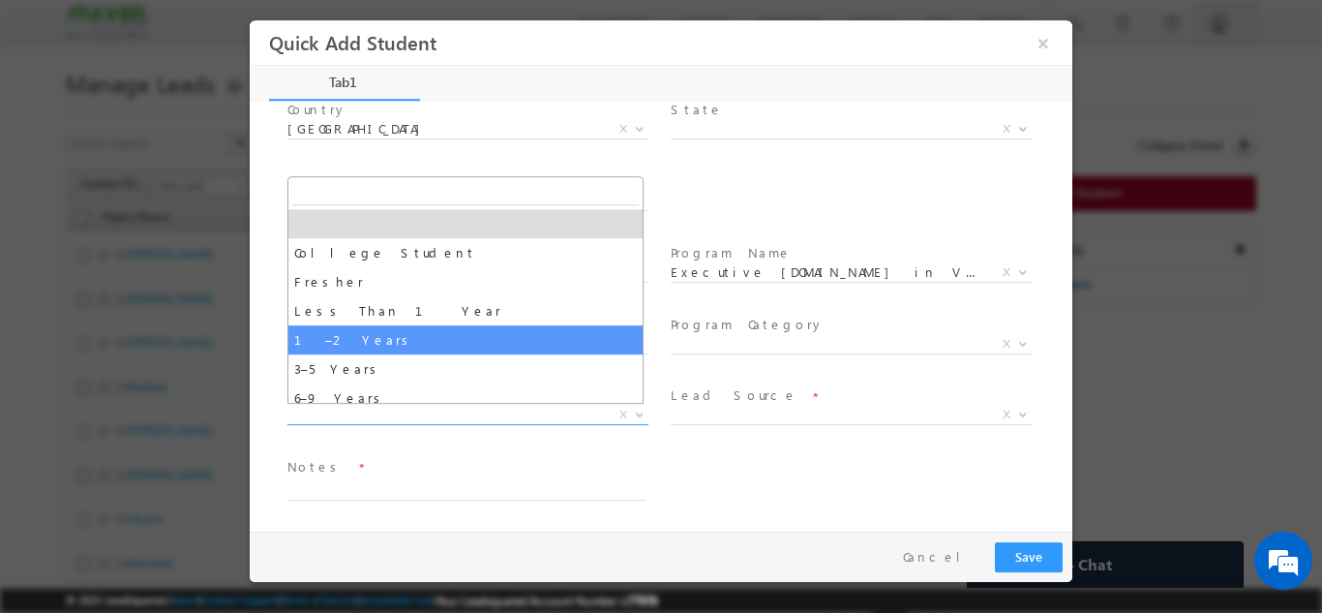
select select "1–2 Years"
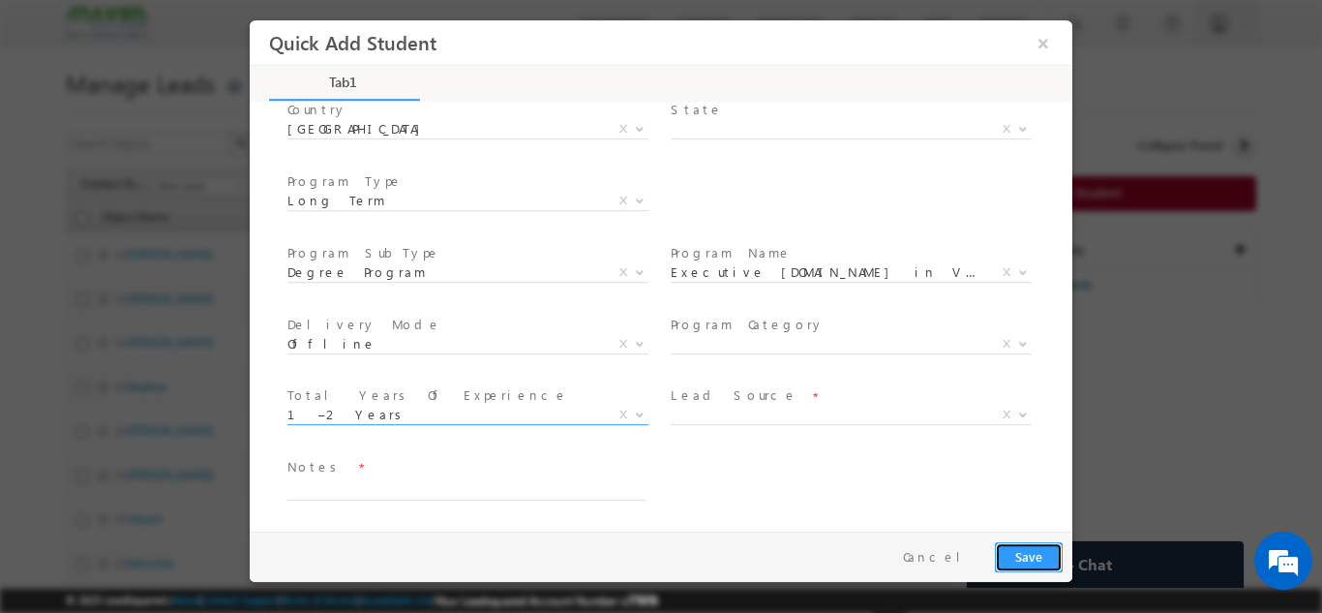
click at [1034, 555] on button "Save" at bounding box center [1029, 556] width 68 height 30
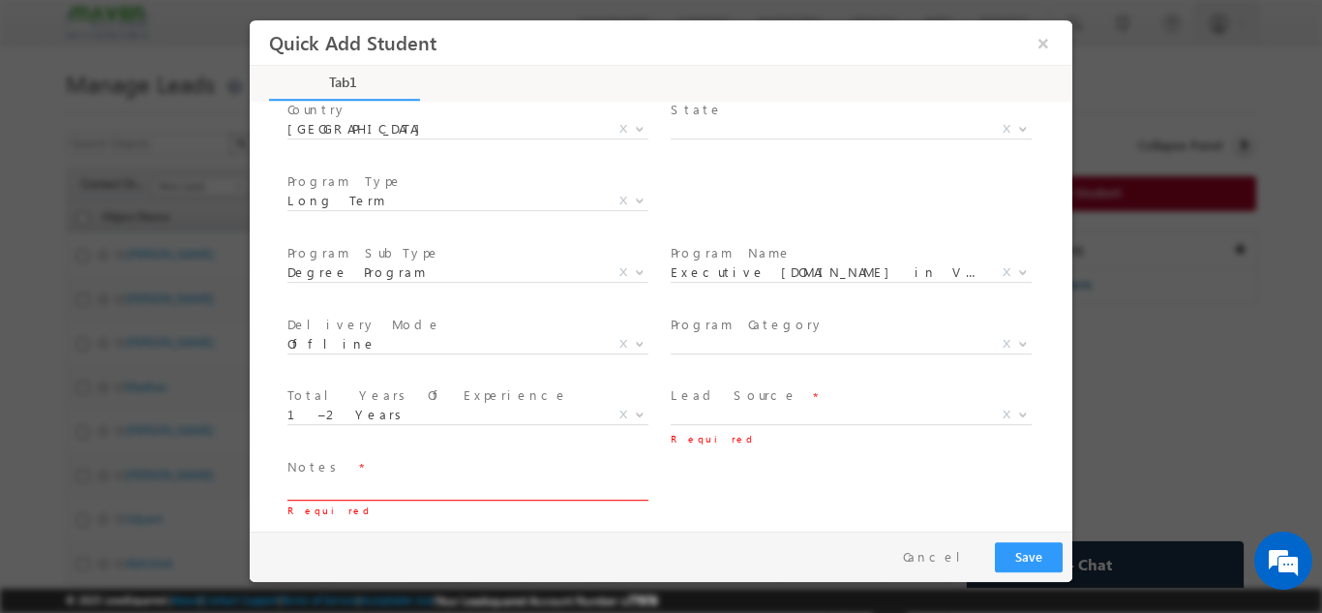
scroll to position [270, 0]
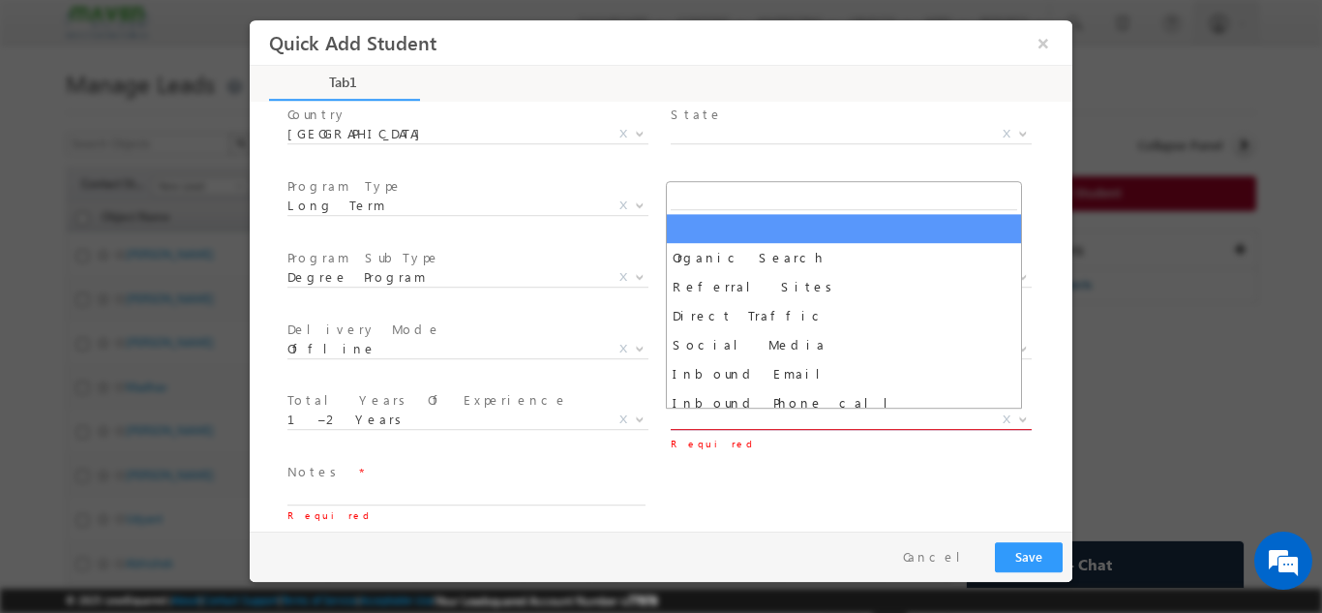
click at [785, 418] on span "X" at bounding box center [851, 418] width 361 height 19
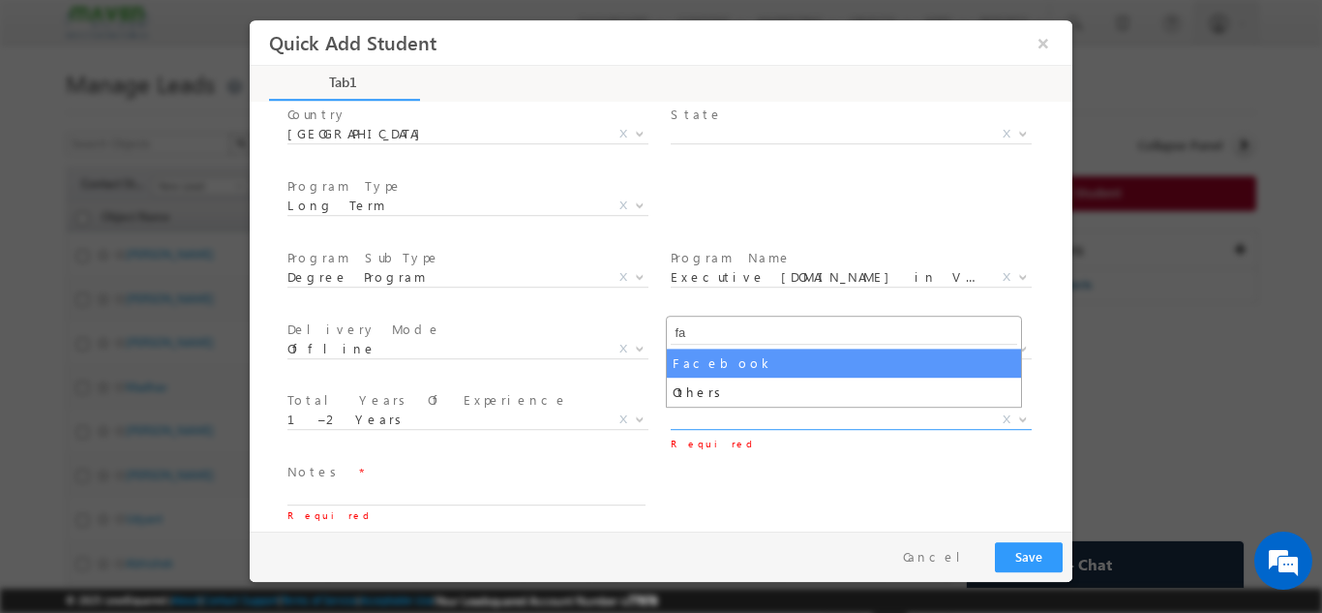
type input "fa"
select select "Facebook"
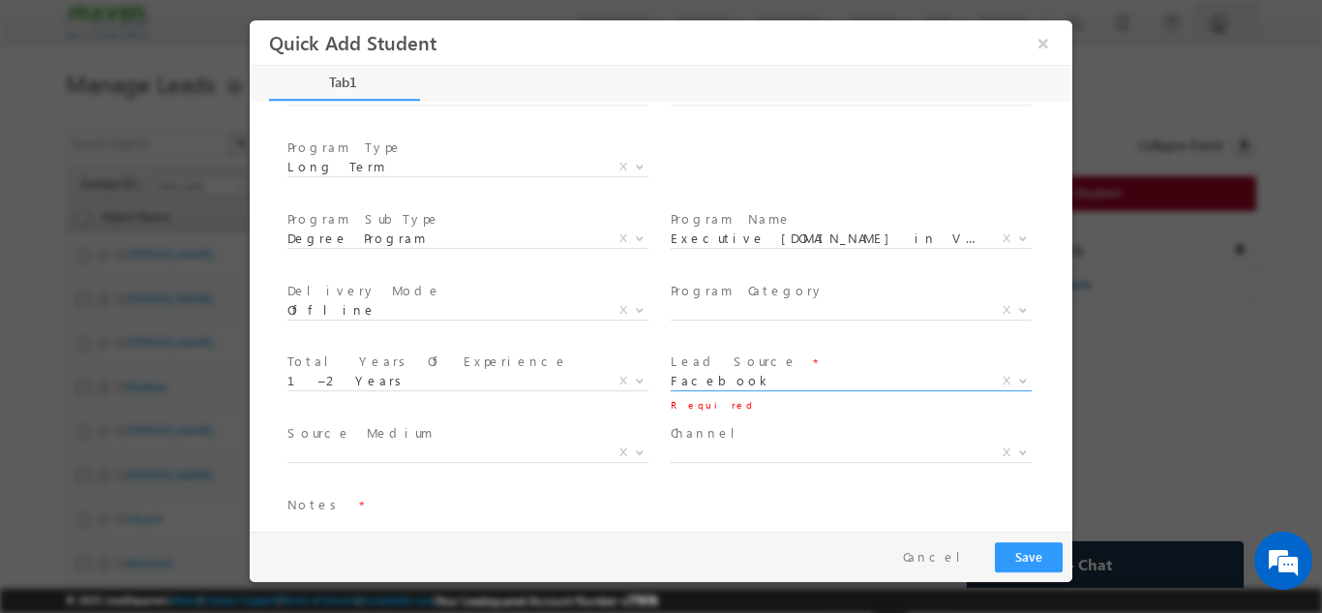
scroll to position [347, 0]
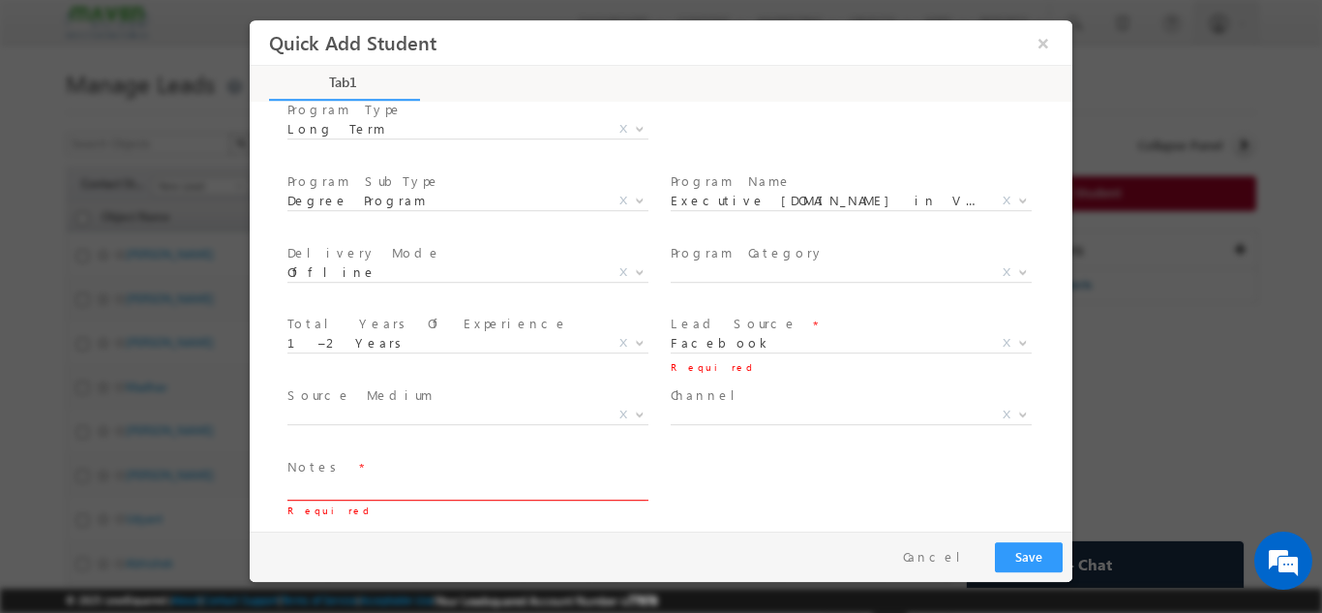
click at [478, 490] on textarea at bounding box center [467, 488] width 358 height 22
type textarea "Lead added"
click at [1031, 547] on button "Save" at bounding box center [1029, 556] width 68 height 30
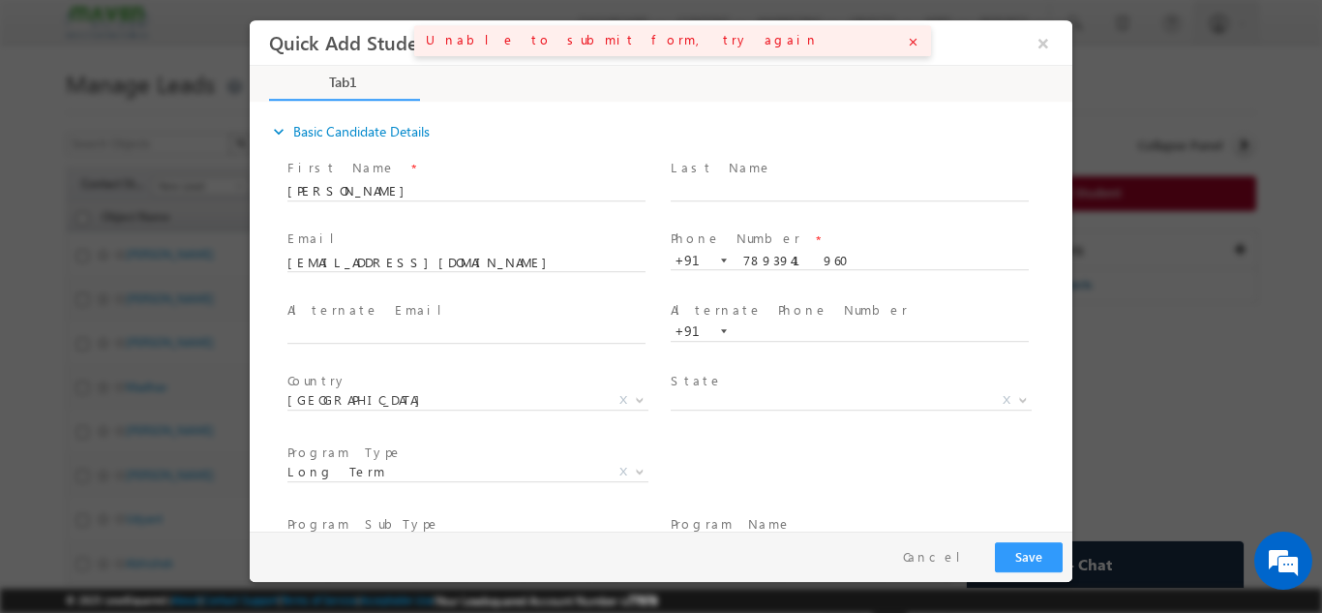
scroll to position [0, 0]
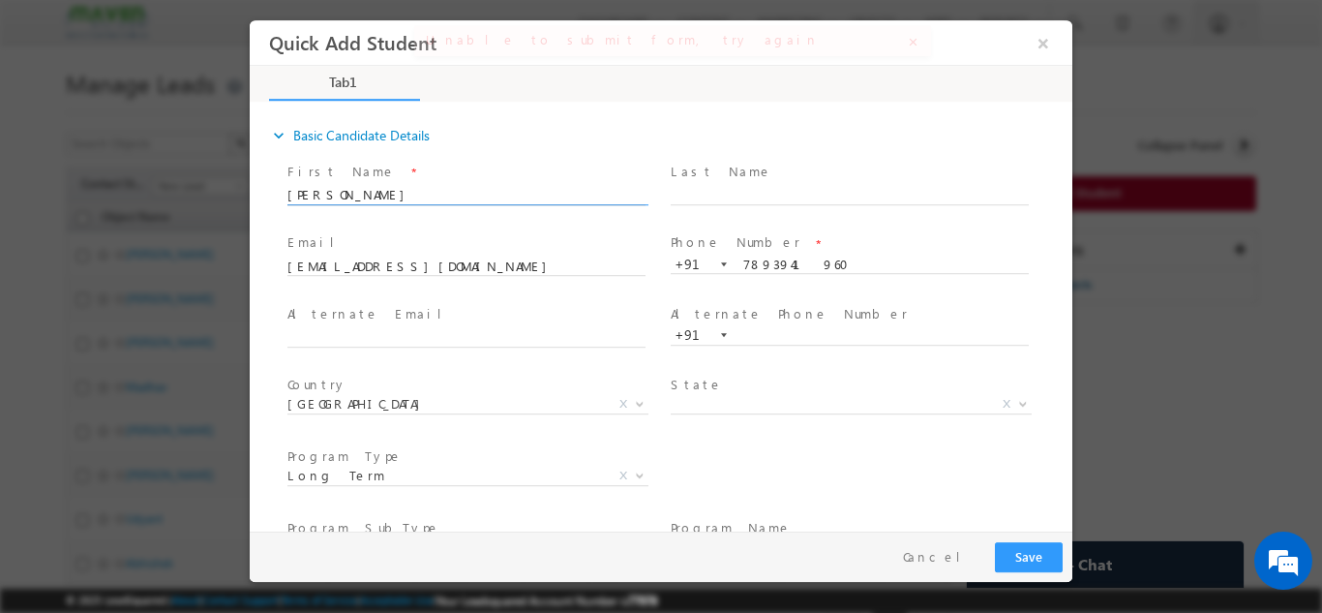
click at [541, 185] on input "Vamsi Gowda" at bounding box center [467, 194] width 358 height 19
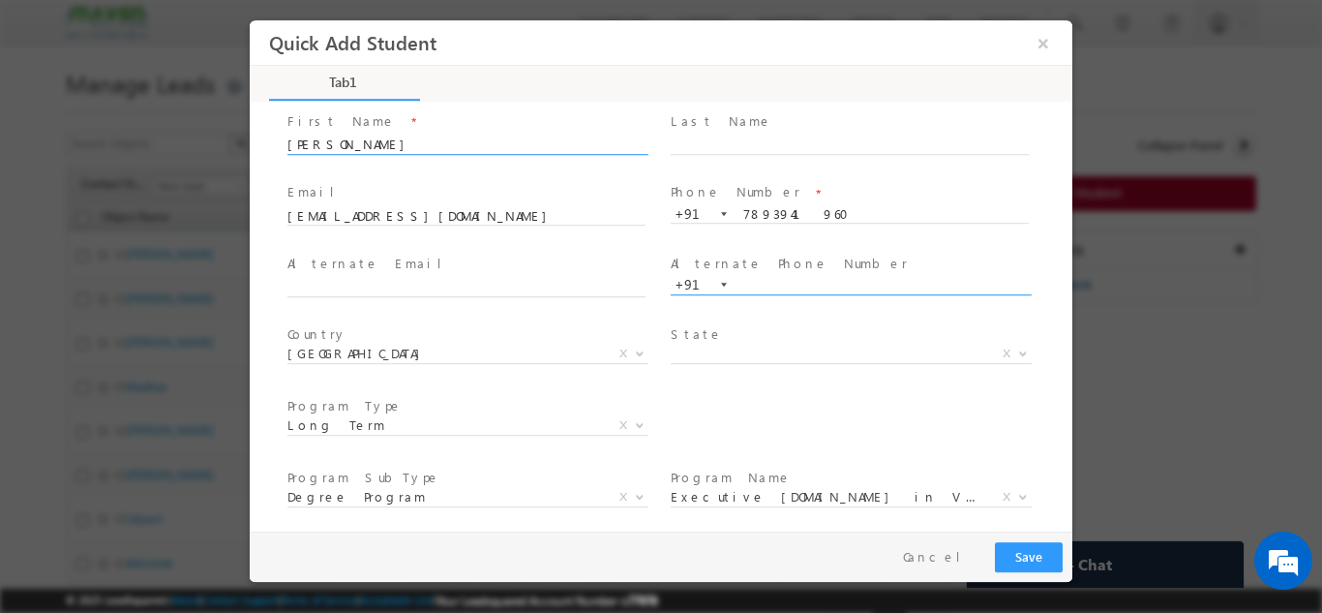
scroll to position [97, 0]
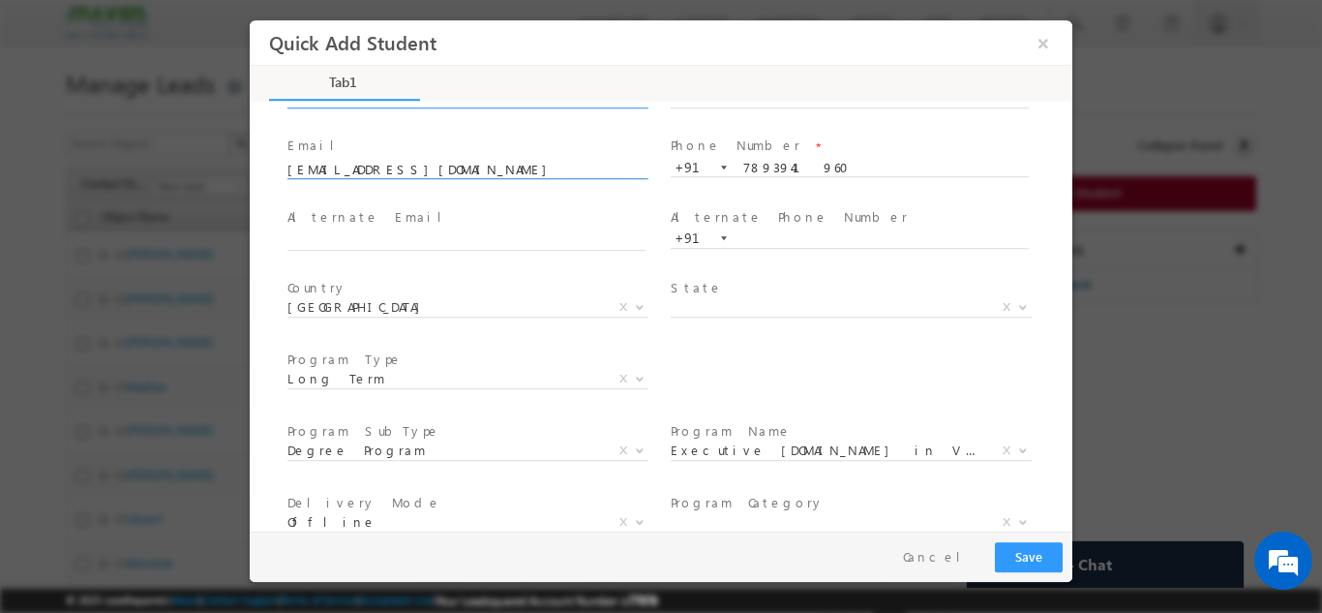
click at [492, 161] on input "vamsimvk1@gmail.com" at bounding box center [467, 169] width 358 height 19
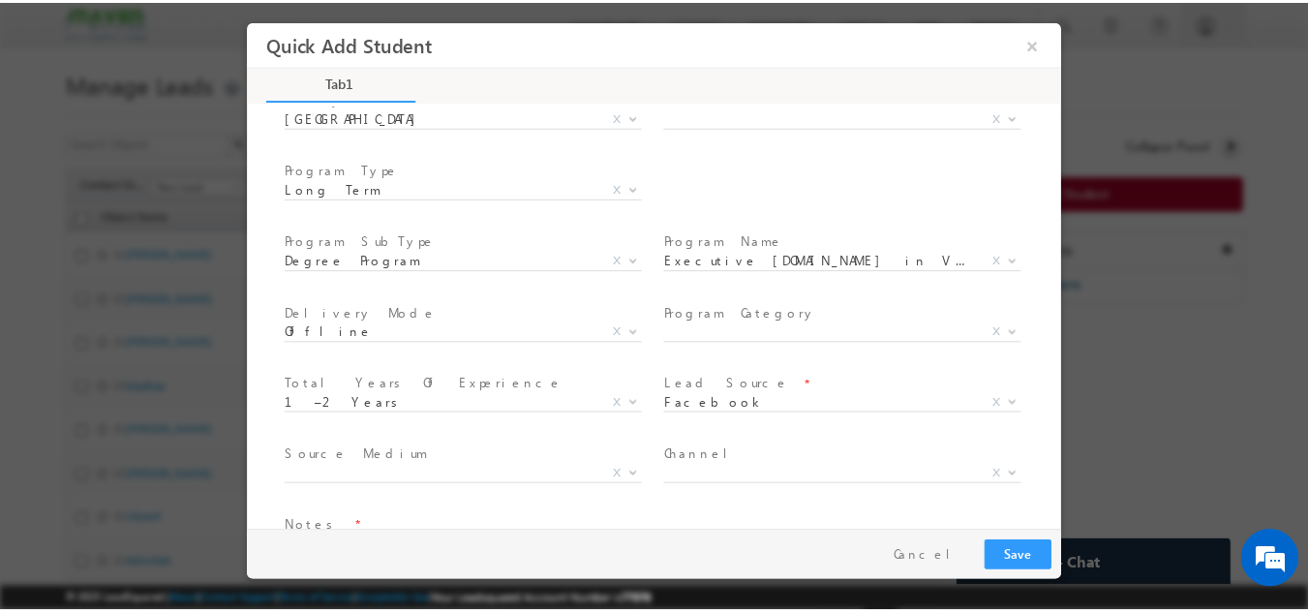
scroll to position [347, 0]
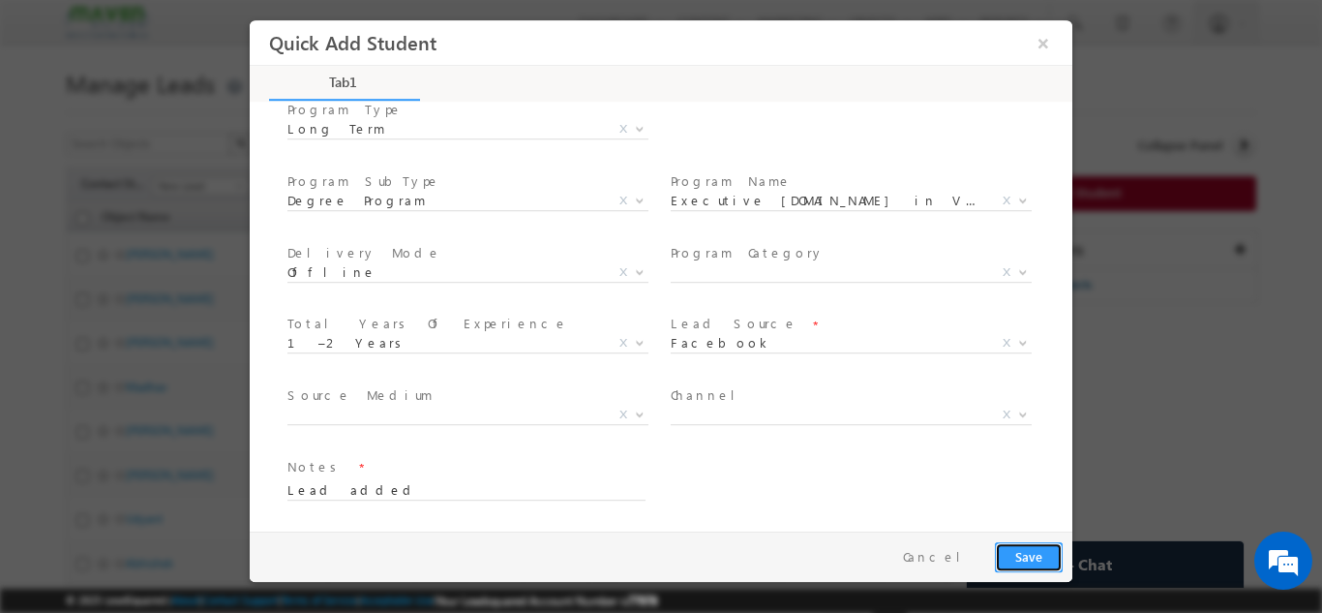
click at [1017, 548] on button "Save" at bounding box center [1029, 556] width 68 height 30
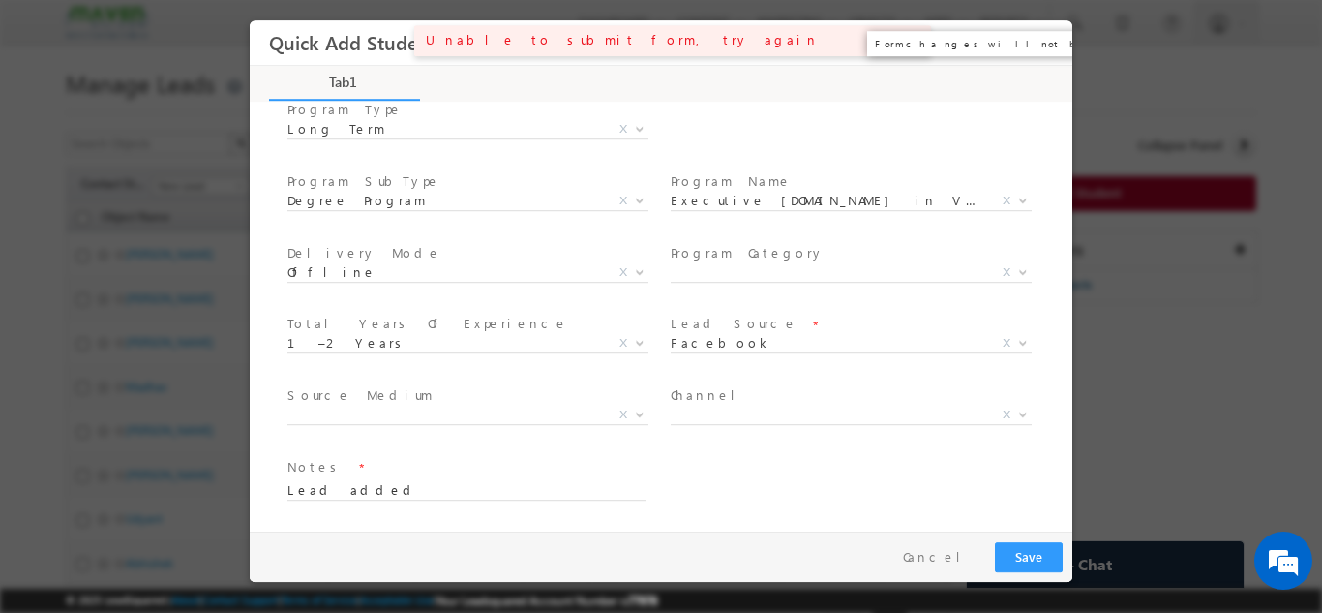
click at [1034, 43] on button "×" at bounding box center [1043, 42] width 33 height 36
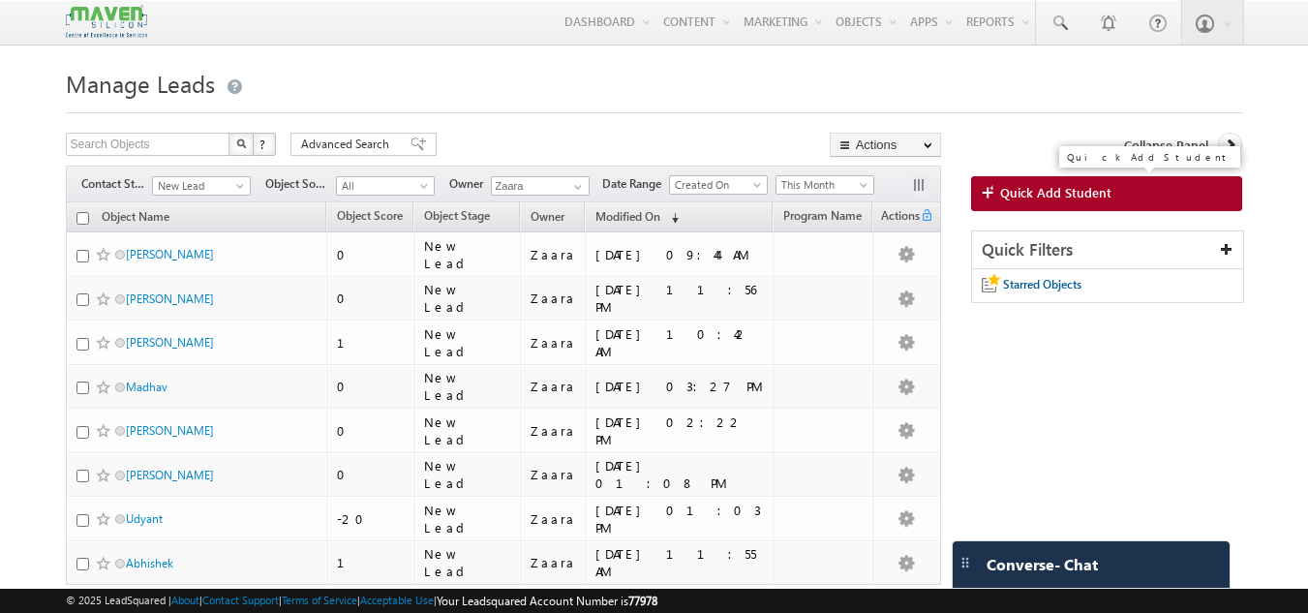
click at [1084, 184] on link "Quick Add Student" at bounding box center [1107, 193] width 272 height 35
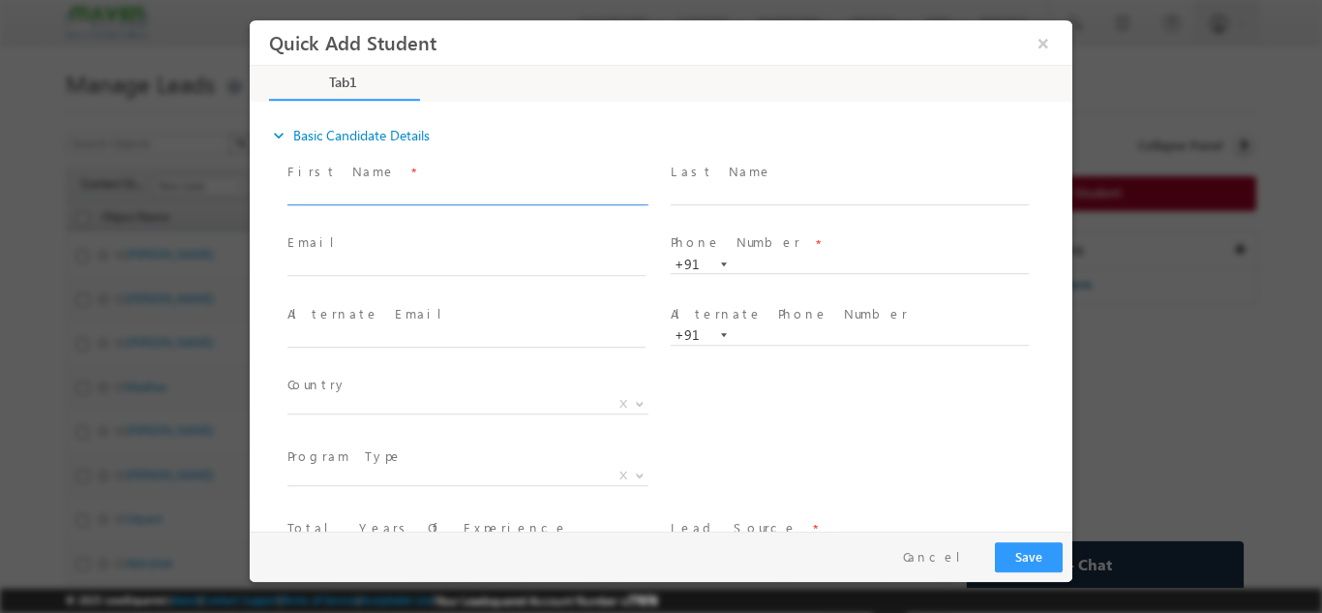
click at [352, 189] on input "text" at bounding box center [467, 194] width 358 height 19
paste input "Vamsi Gowda vamsimvk1@gmail.com 7893941960"
click at [558, 190] on input "Vamsi Gowda vamsimvk1@gmail.com 7893941960" at bounding box center [467, 194] width 358 height 19
type input "Vamsi Gowda vamsimvk1@gmail.com"
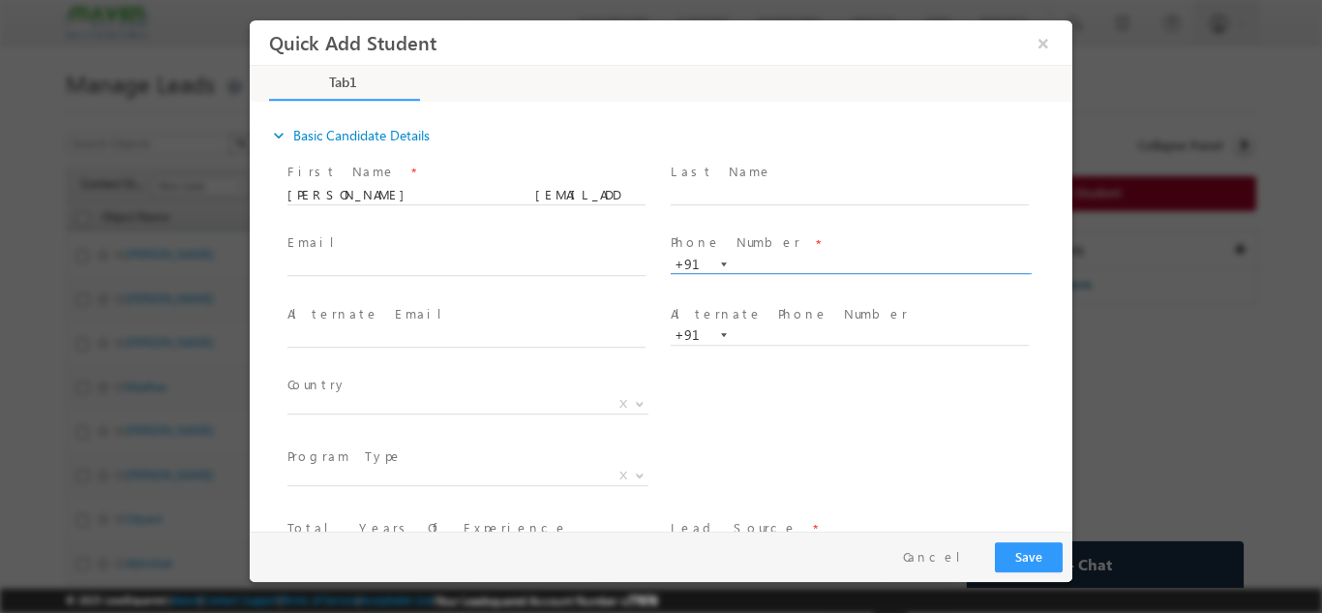
click at [763, 267] on input "text" at bounding box center [850, 264] width 358 height 19
paste input "7893941960"
type input "7893941960"
click at [781, 225] on div "Last Name *" at bounding box center [858, 193] width 383 height 72
click at [782, 215] on span at bounding box center [849, 213] width 357 height 21
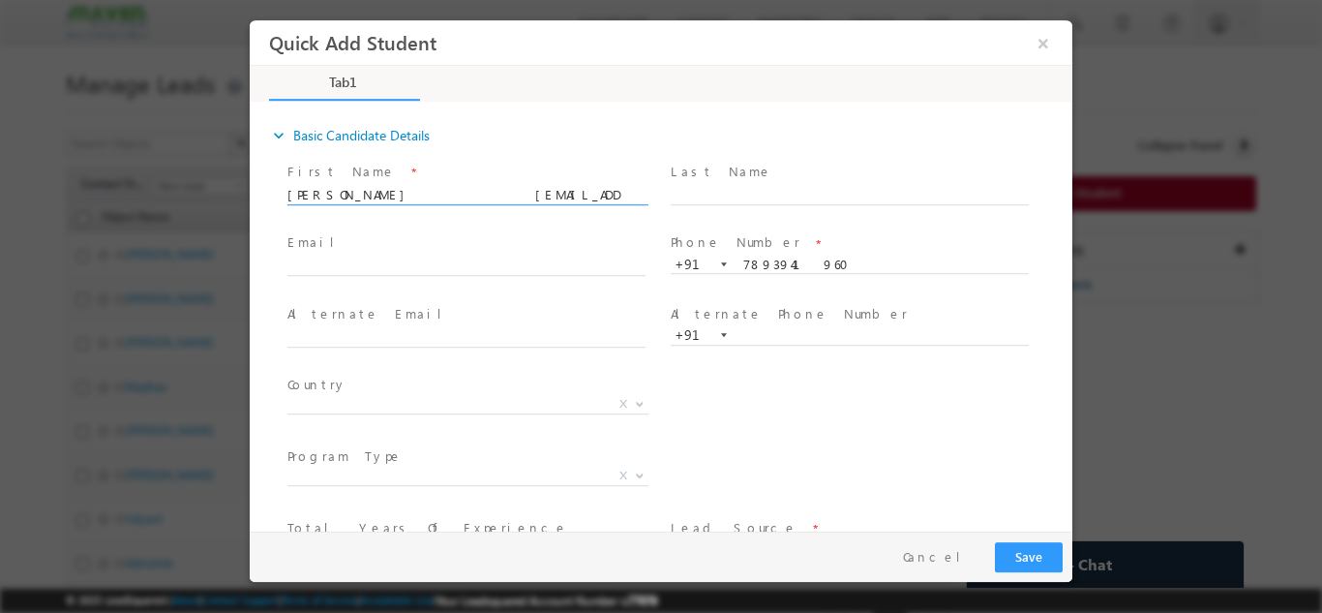
drag, startPoint x: 371, startPoint y: 193, endPoint x: 516, endPoint y: 183, distance: 145.5
click at [516, 184] on span "Vamsi Gowda vamsimvk1@gmail.com" at bounding box center [476, 194] width 376 height 21
type input "[PERSON_NAME]"
click at [393, 266] on input "text" at bounding box center [467, 266] width 358 height 19
paste input "[EMAIL_ADDRESS][DOMAIN_NAME]"
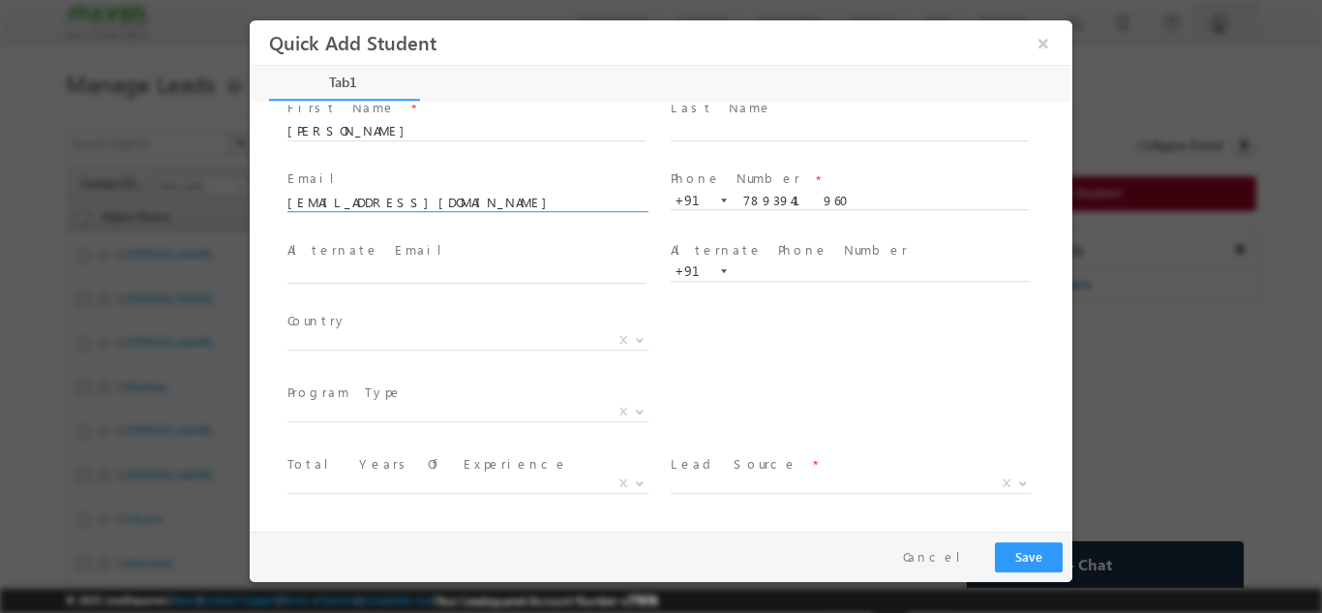
scroll to position [97, 0]
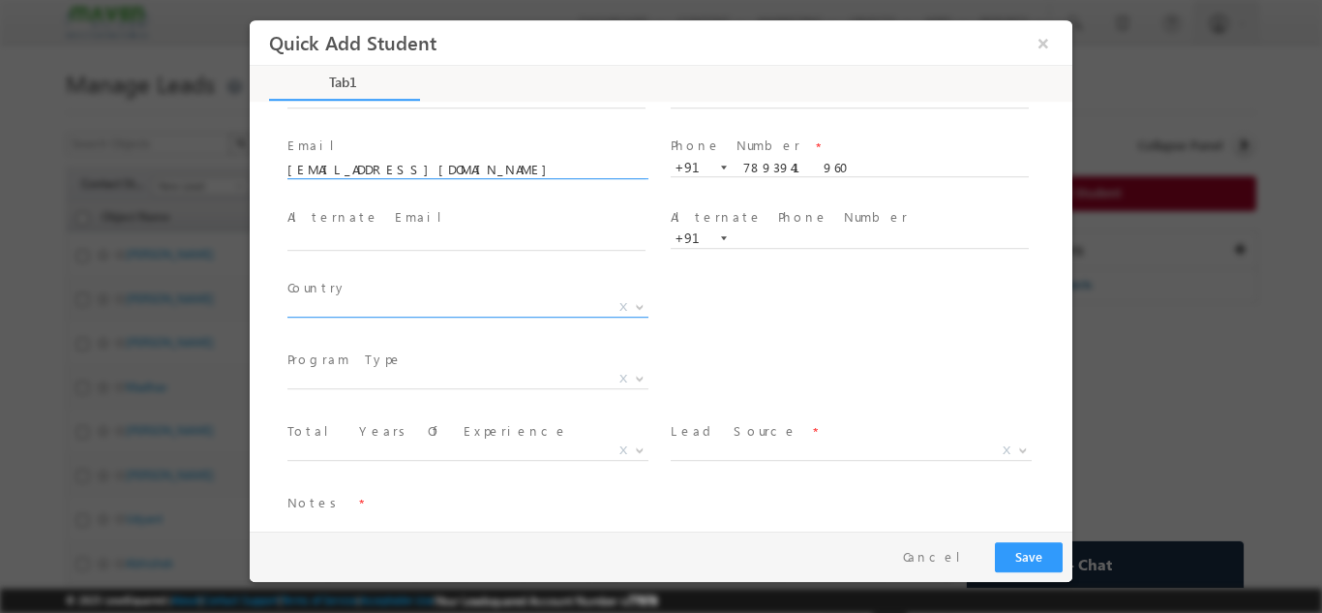
type input "[EMAIL_ADDRESS][DOMAIN_NAME]"
click at [369, 297] on span "X" at bounding box center [468, 306] width 361 height 19
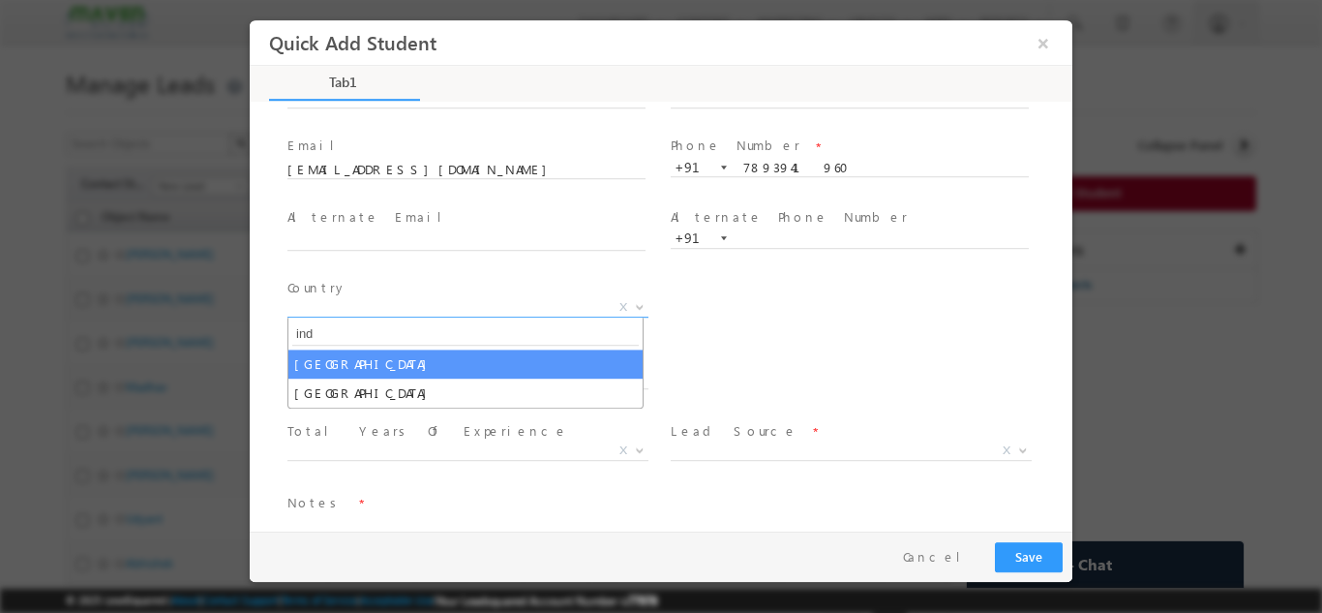
type input "ind"
select select "[GEOGRAPHIC_DATA]"
select select
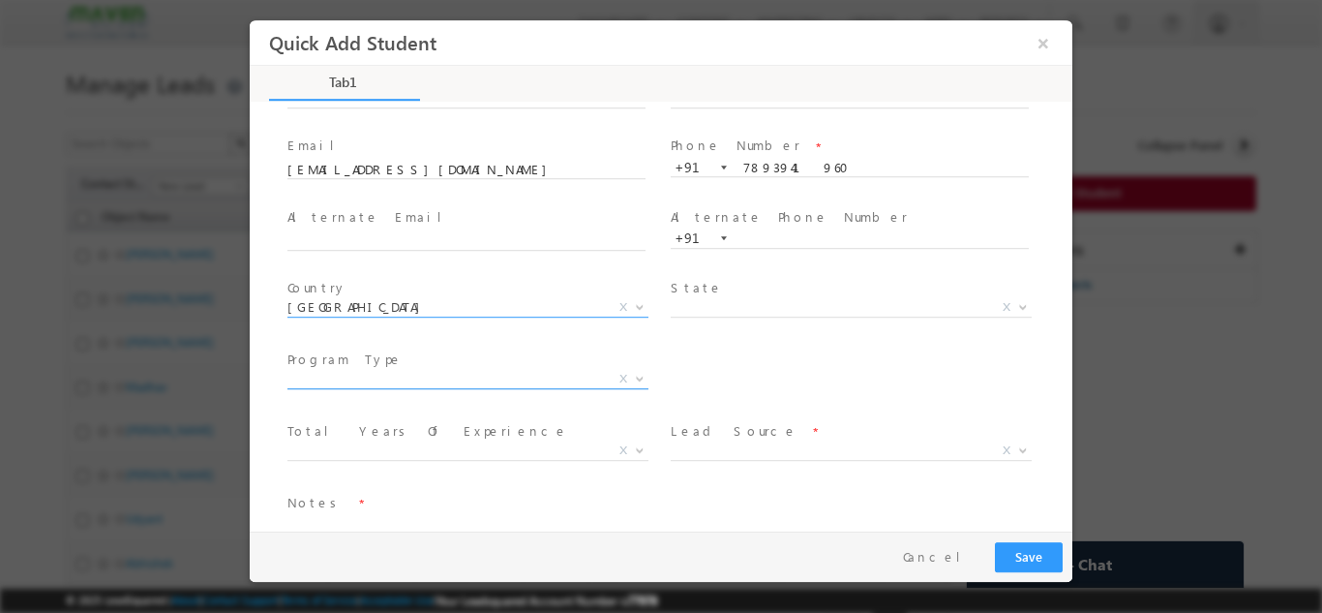
click at [363, 377] on span "X" at bounding box center [468, 378] width 361 height 19
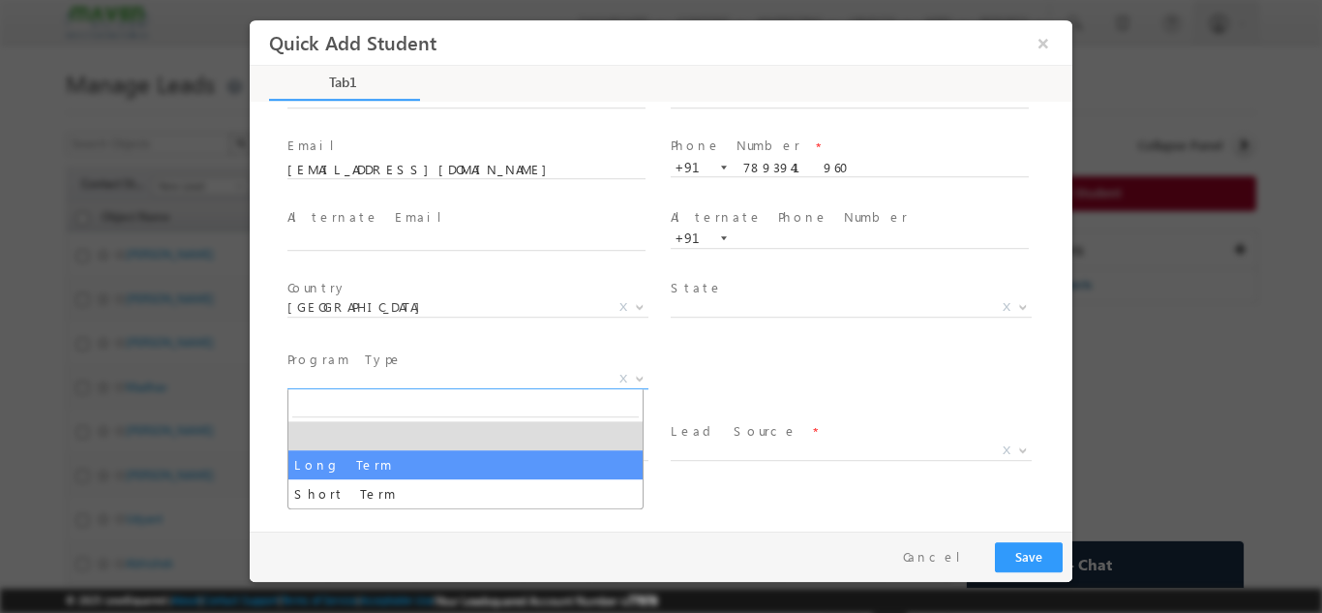
select select "Long Term"
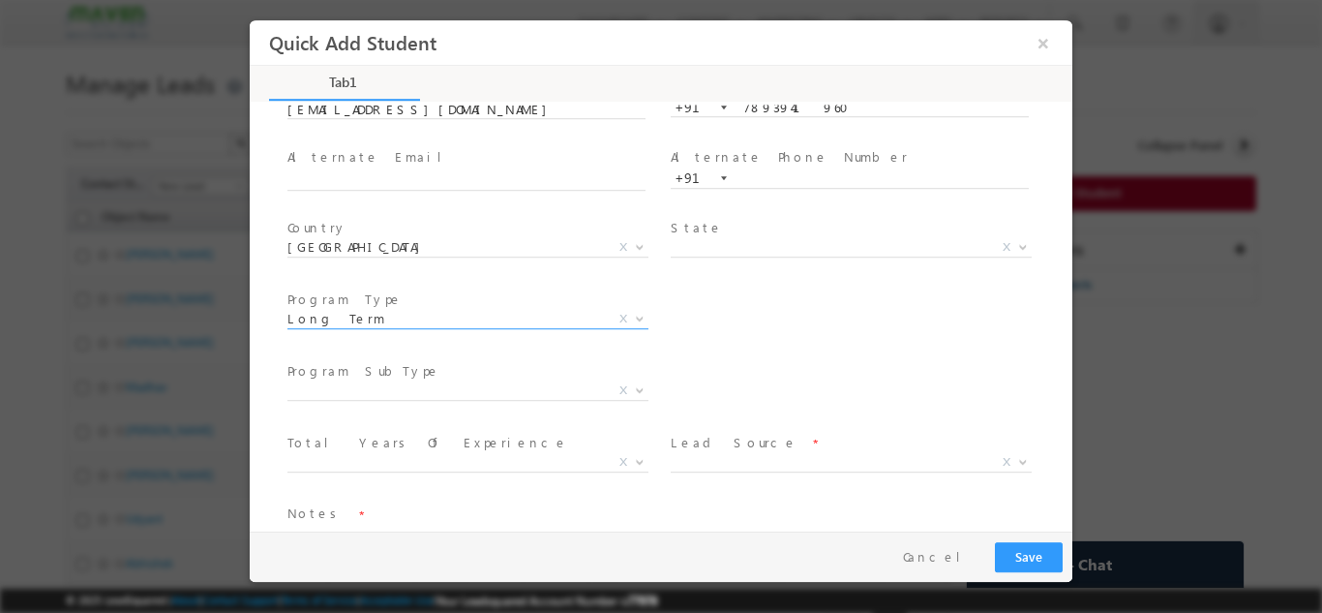
scroll to position [204, 0]
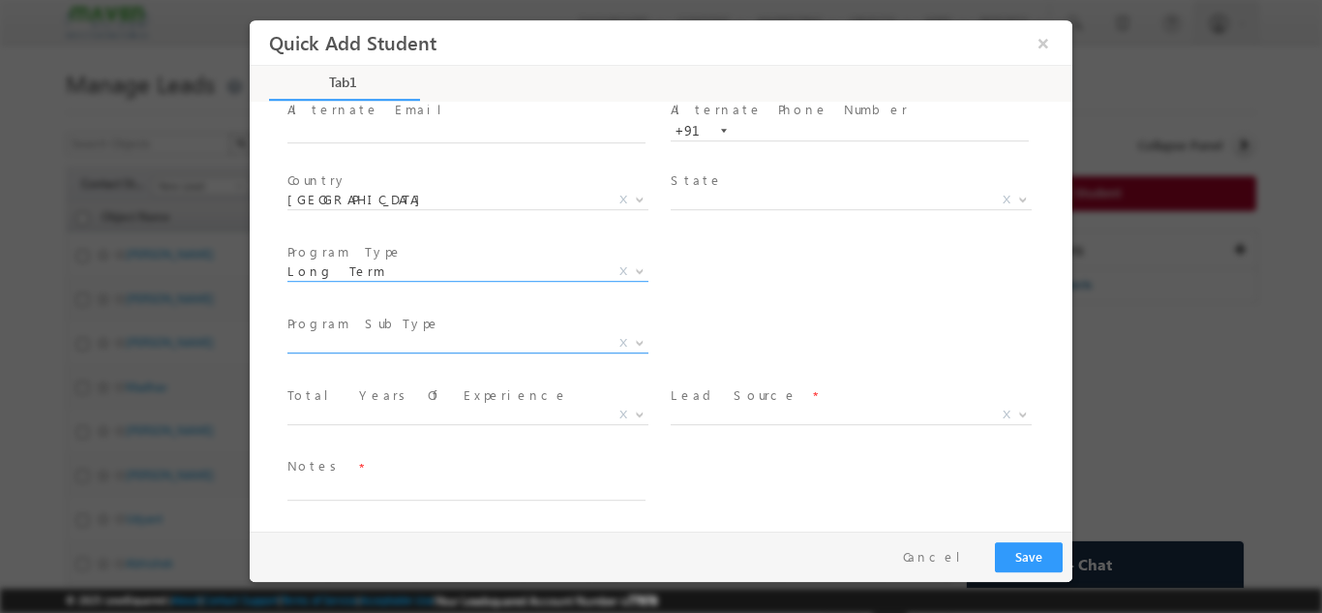
click at [381, 344] on span "X" at bounding box center [468, 342] width 361 height 19
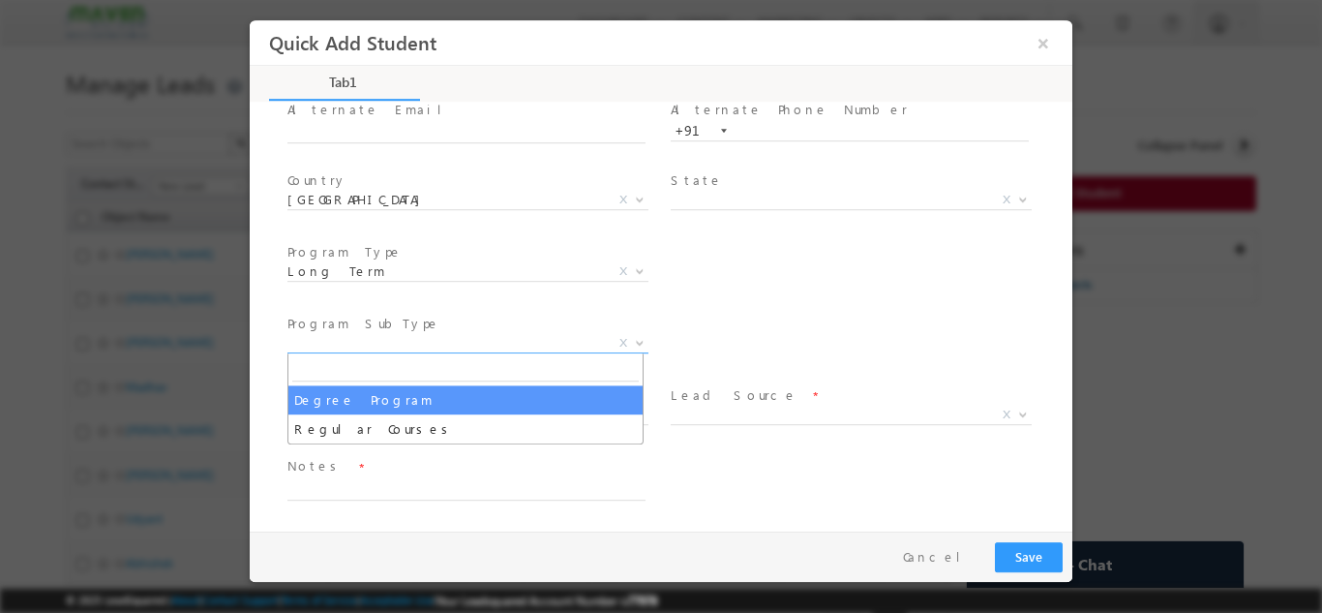
select select "Degree Program"
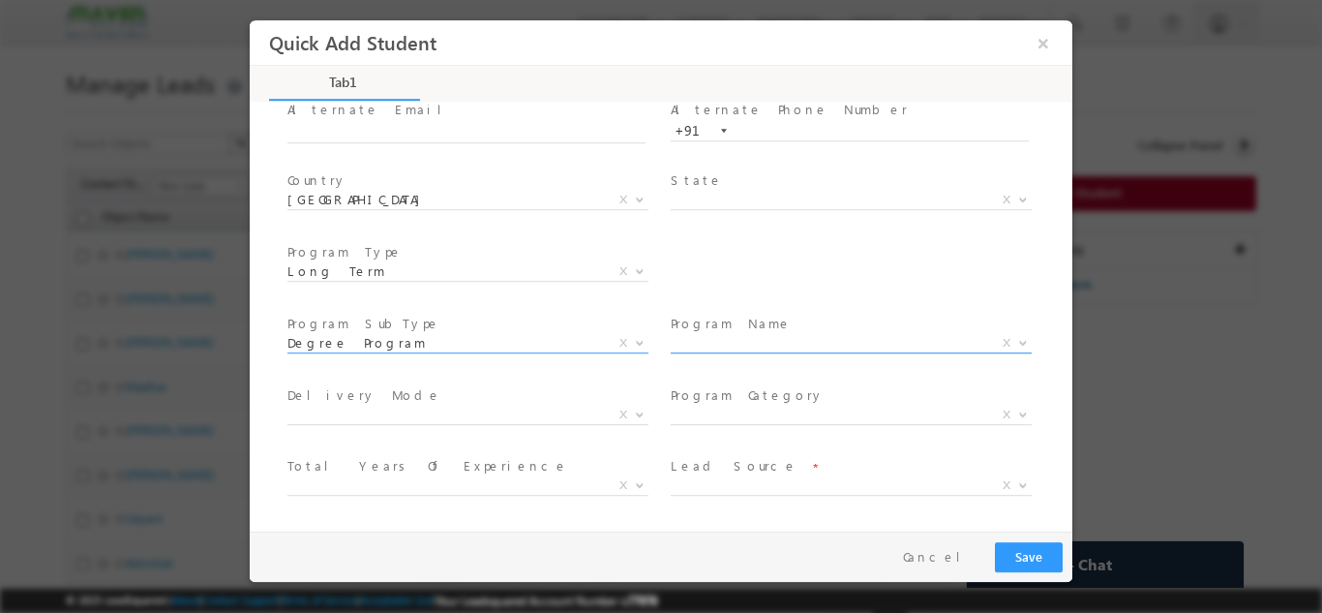
click at [701, 346] on span "X" at bounding box center [851, 342] width 361 height 19
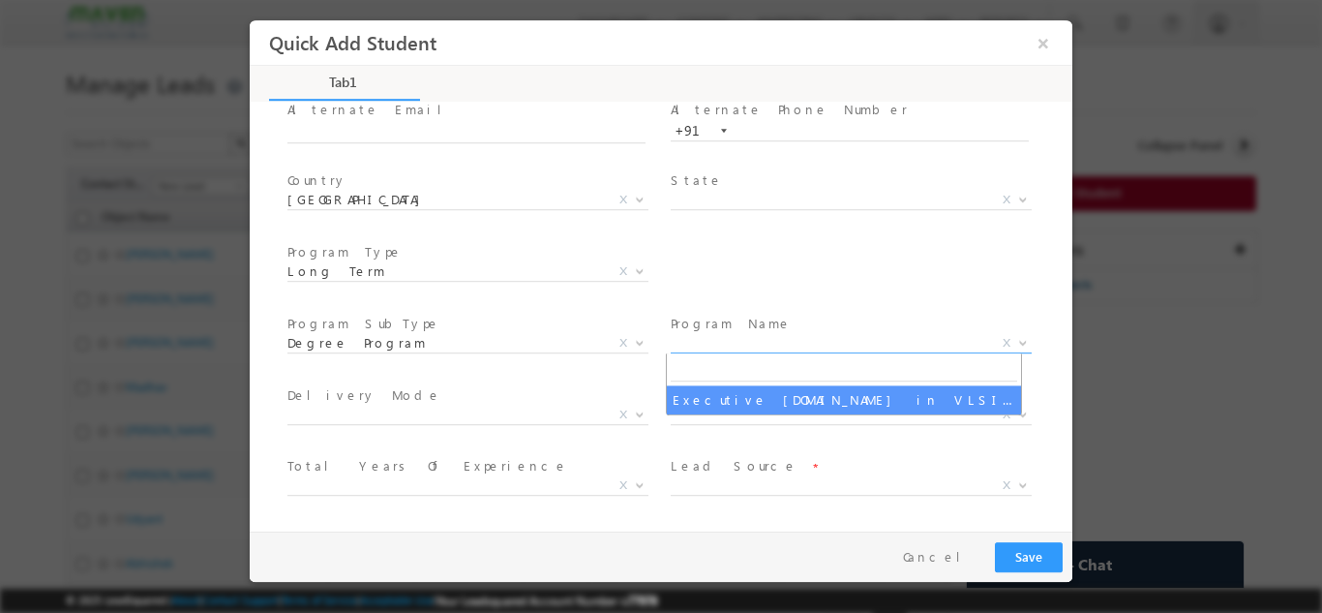
select select "Executive M.Tech in VLSI Design"
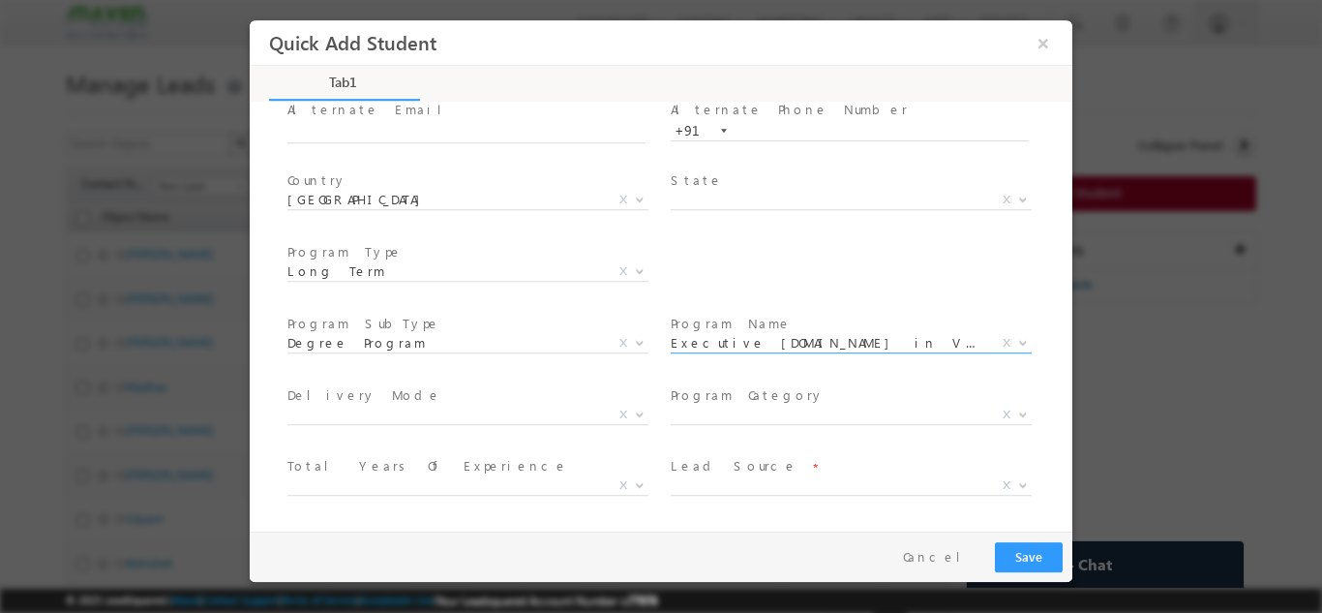
scroll to position [275, 0]
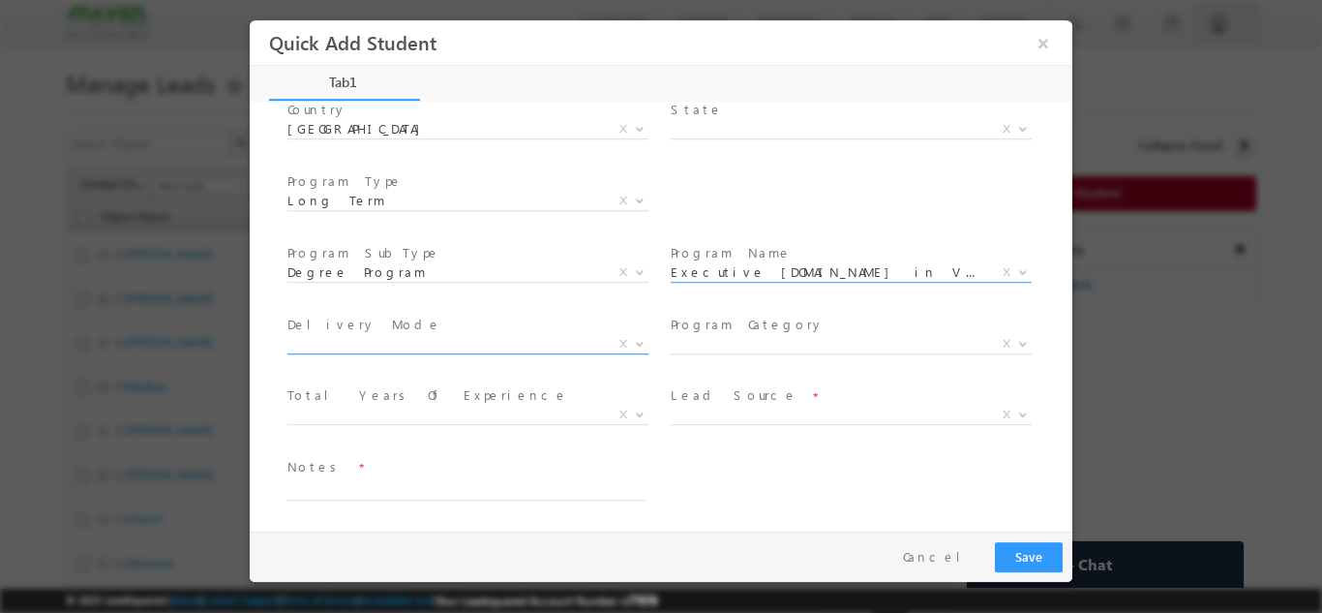
click at [319, 341] on span "X" at bounding box center [468, 343] width 361 height 19
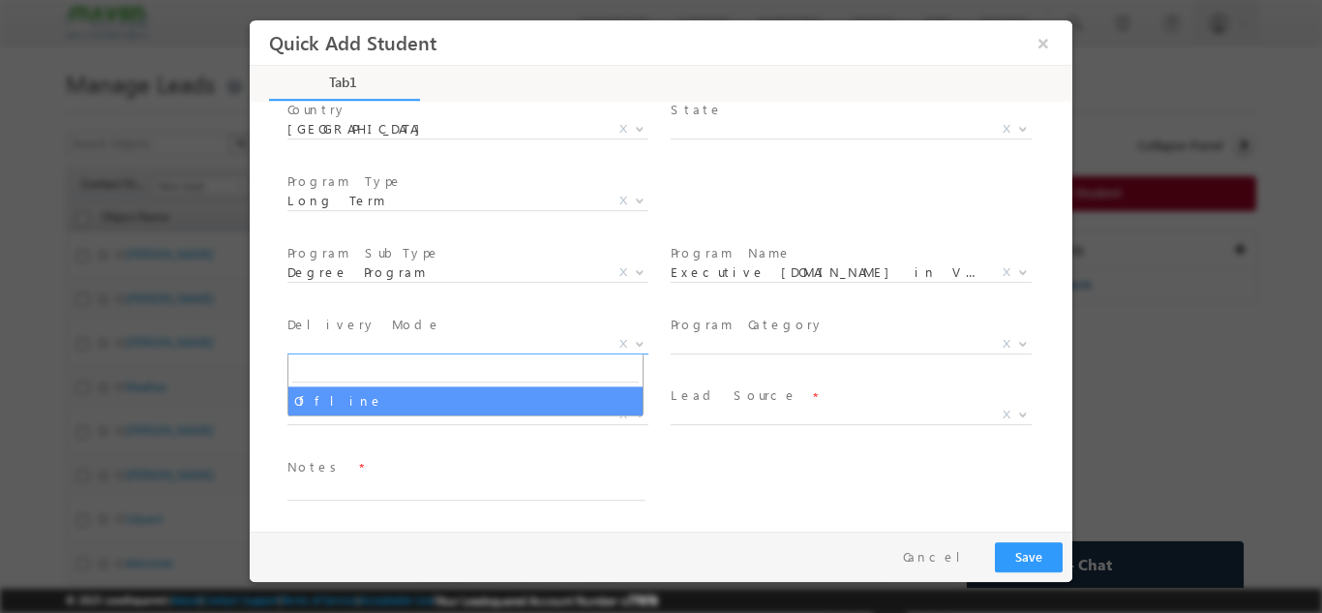
select select "Offline"
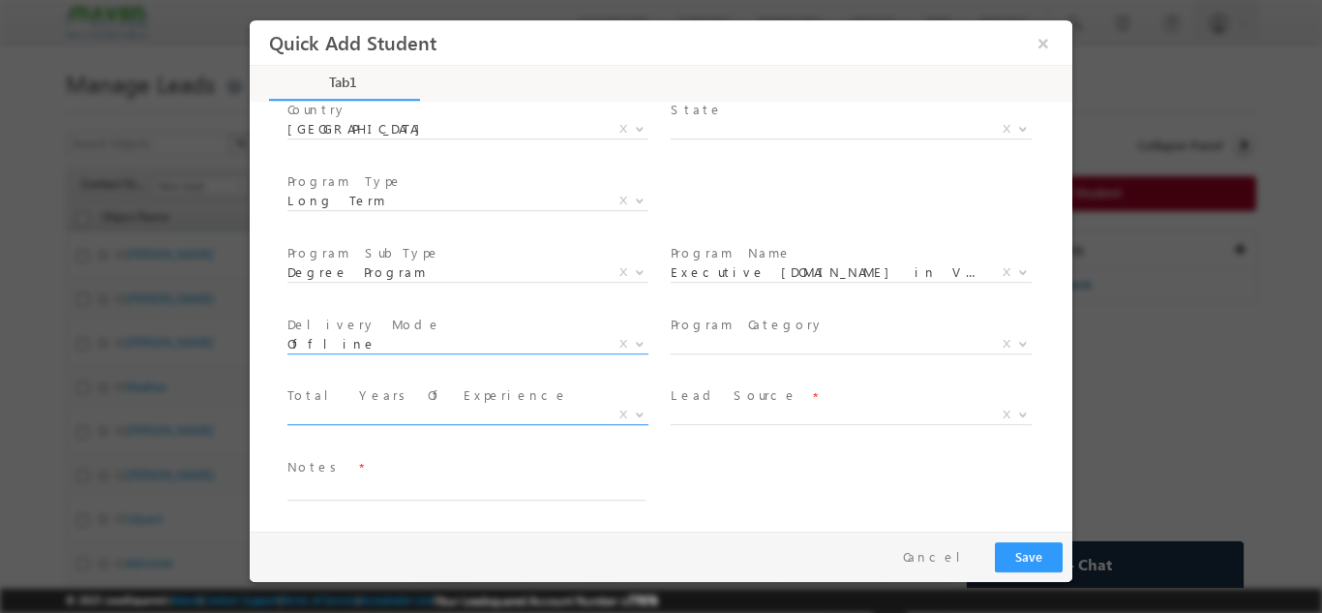
click at [401, 417] on span "X" at bounding box center [468, 414] width 361 height 19
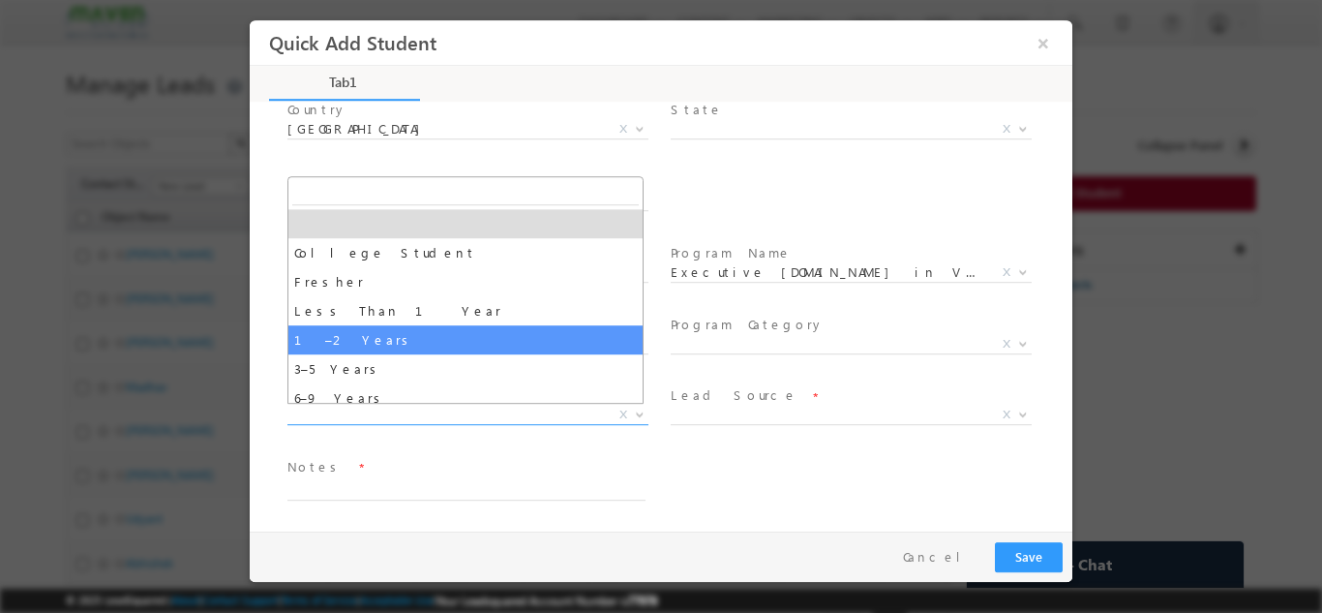
select select "1–2 Years"
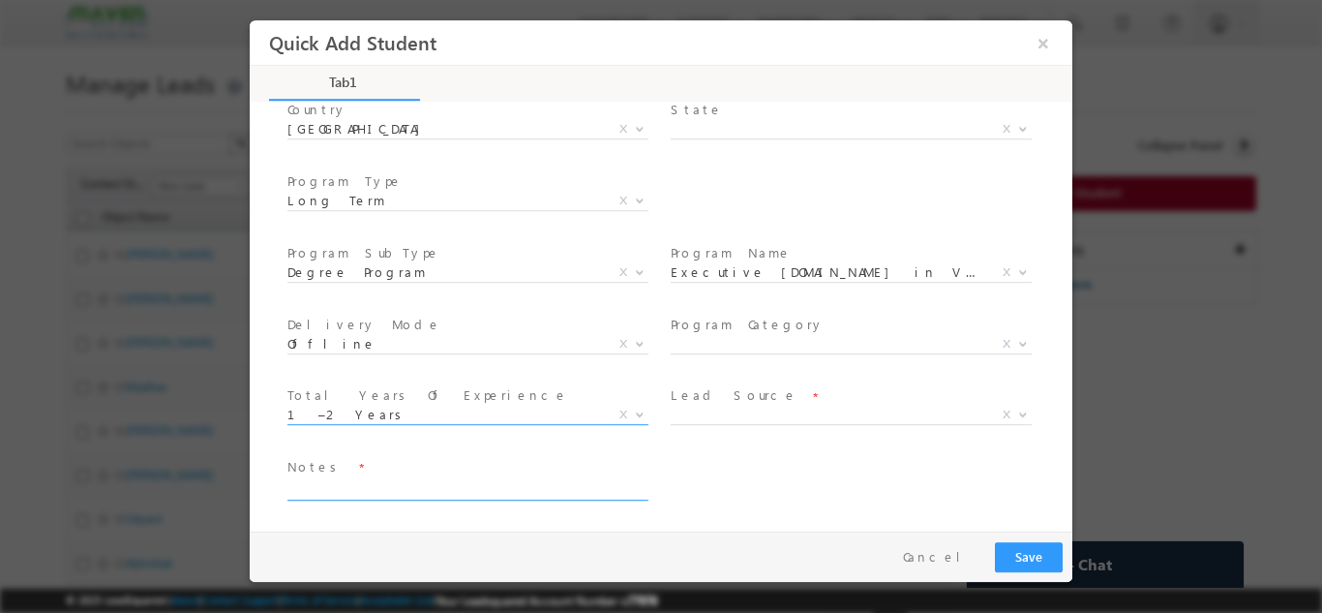
click at [401, 487] on textarea at bounding box center [467, 488] width 358 height 22
type textarea "Lead added"
click at [1033, 563] on button "Save" at bounding box center [1029, 556] width 68 height 30
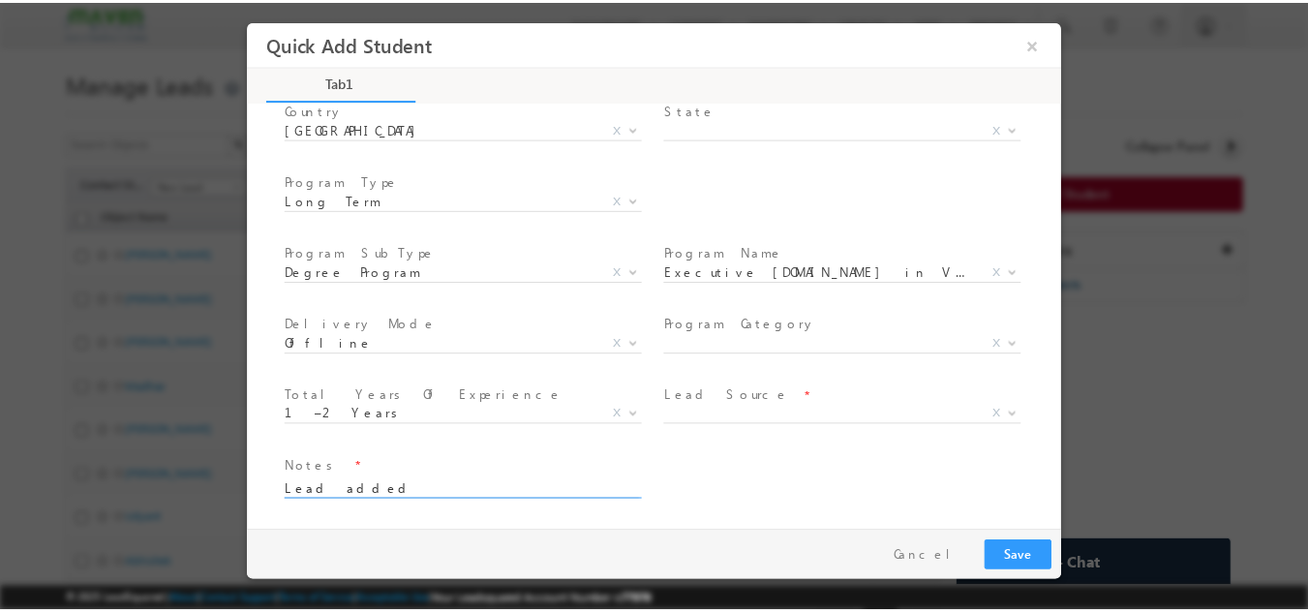
scroll to position [270, 0]
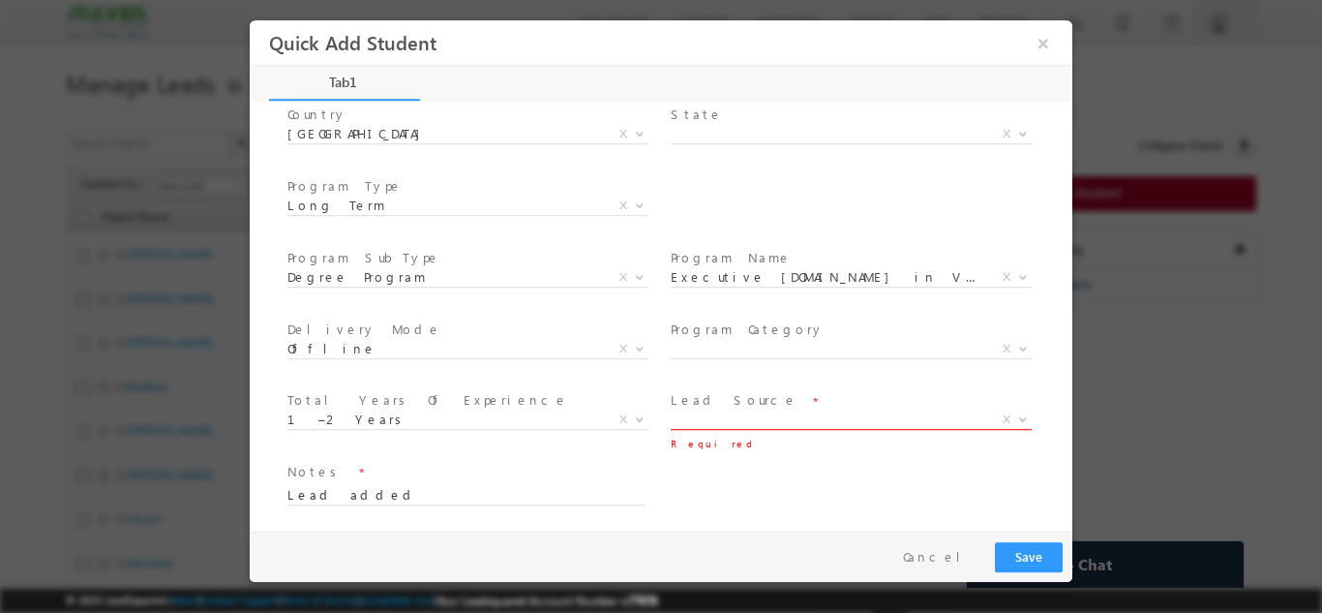
click at [767, 429] on span "X" at bounding box center [851, 422] width 361 height 19
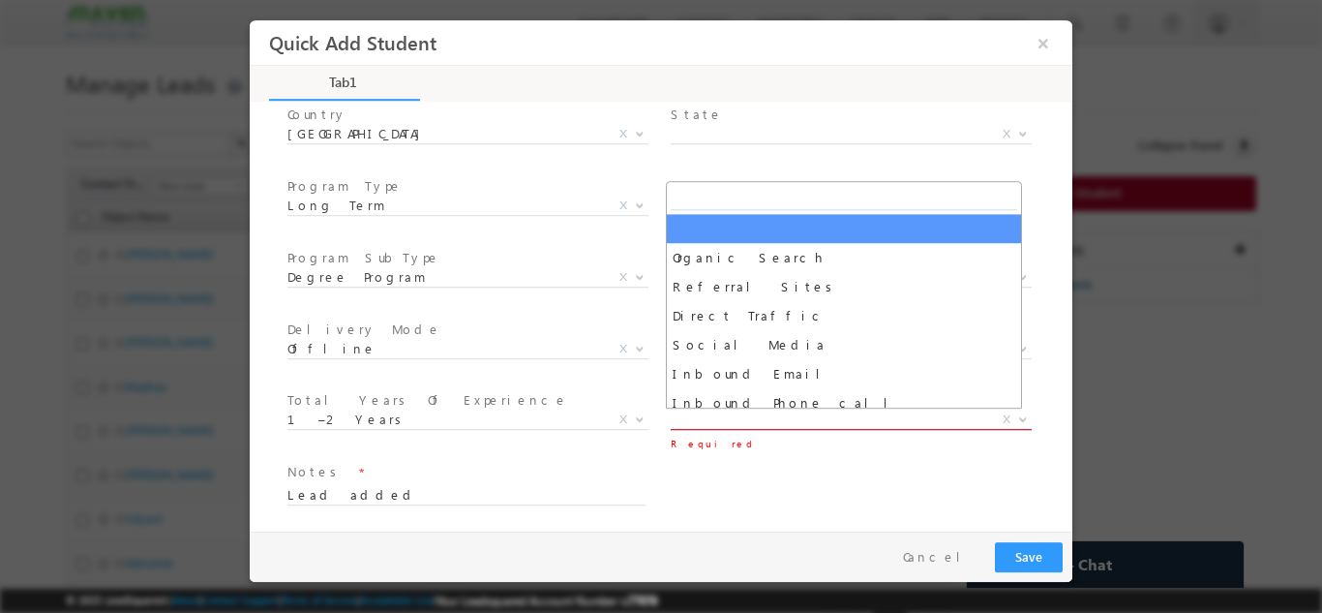
click at [768, 423] on span "X" at bounding box center [851, 418] width 361 height 19
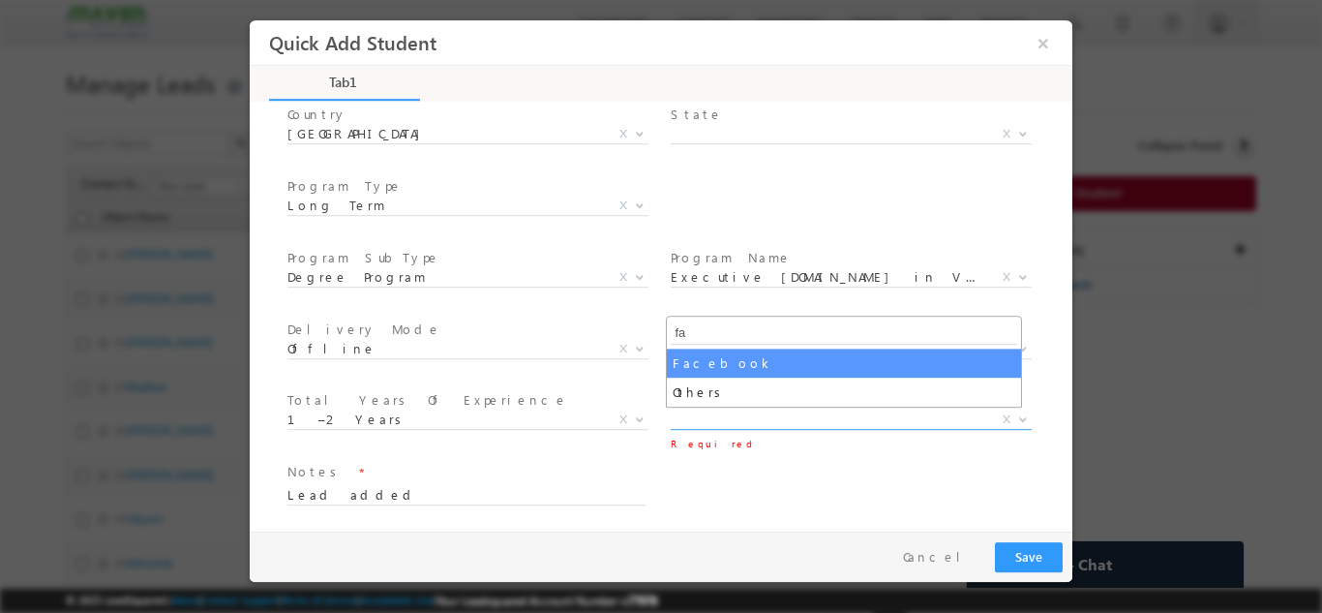
type input "fa"
select select "Facebook"
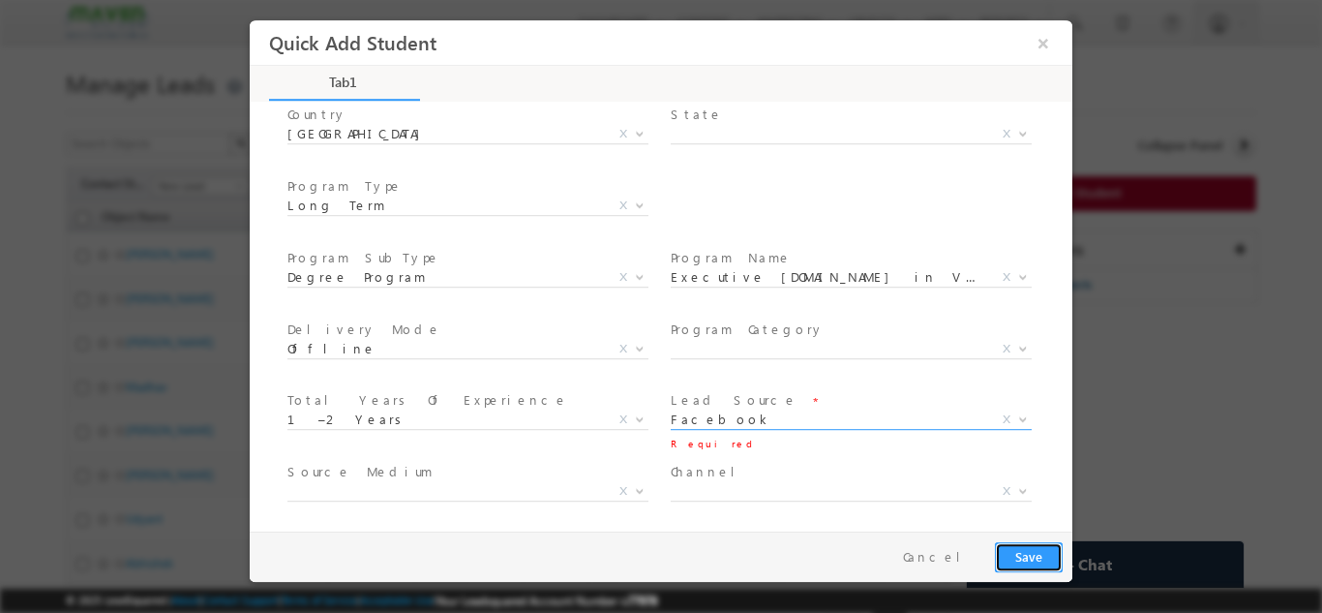
click at [1016, 549] on button "Save" at bounding box center [1029, 556] width 68 height 30
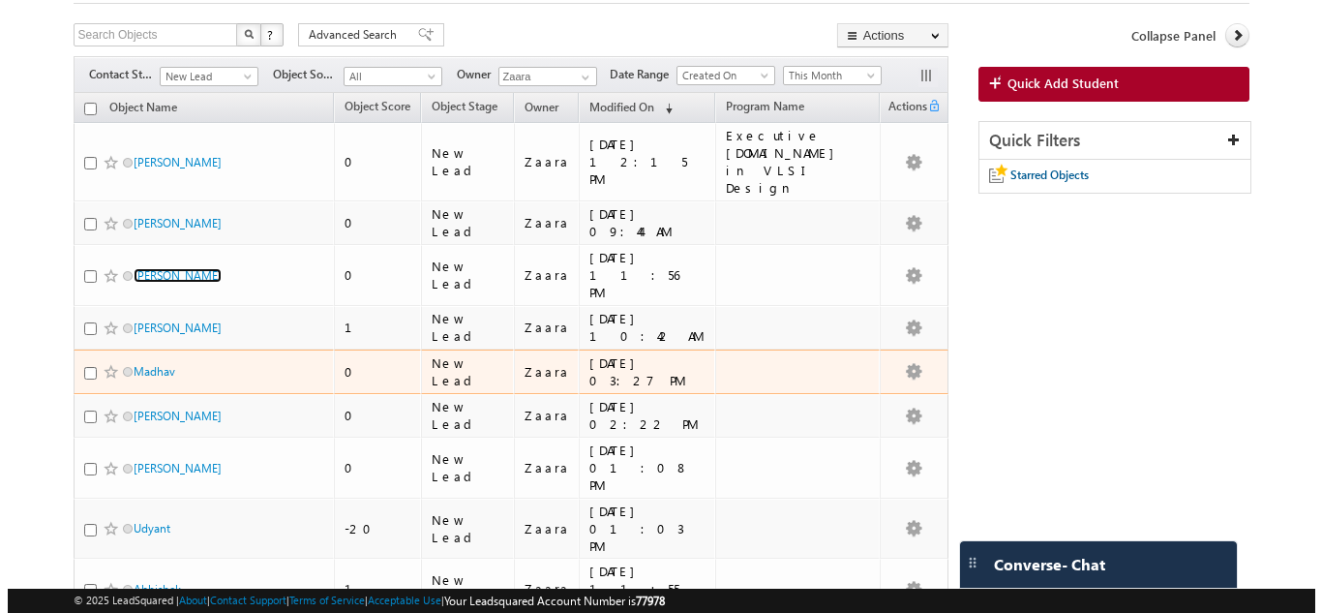
scroll to position [0, 0]
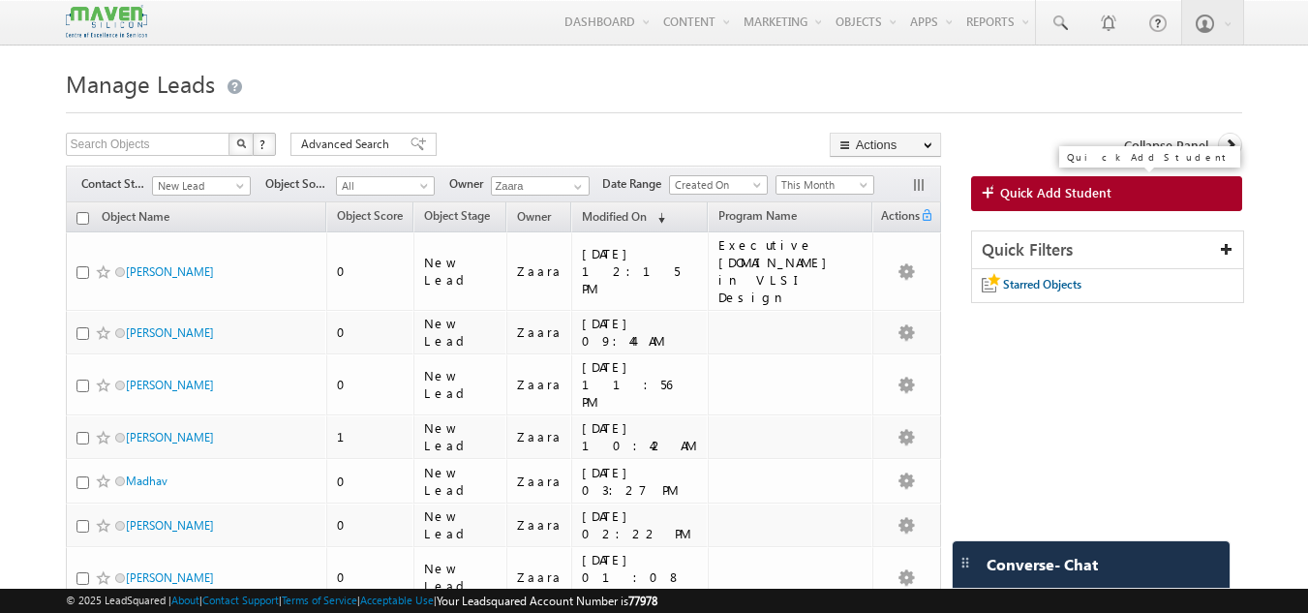
click at [1065, 199] on span "Quick Add Student" at bounding box center [1055, 192] width 111 height 17
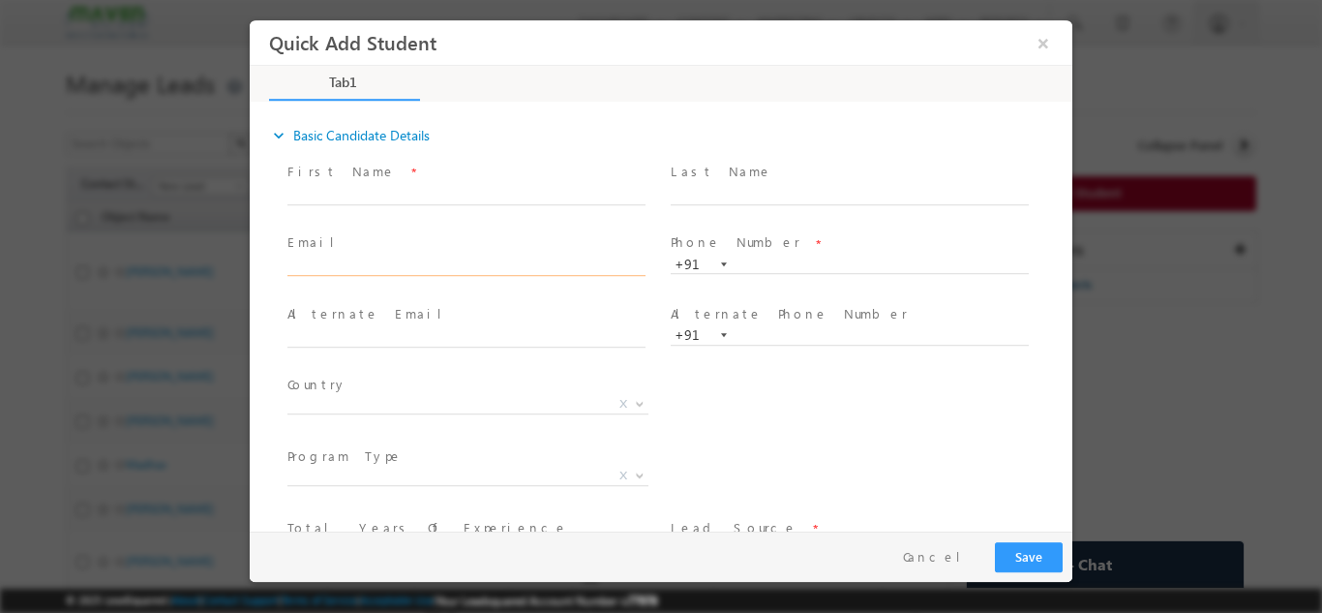
drag, startPoint x: 343, startPoint y: 278, endPoint x: 318, endPoint y: 263, distance: 29.1
click at [318, 263] on input "text" at bounding box center [467, 266] width 358 height 19
paste input "vamsimvk1@gmail.com"
type input "vamsimvk1@gmail.com"
click at [380, 225] on div "First Name *" at bounding box center [475, 193] width 383 height 72
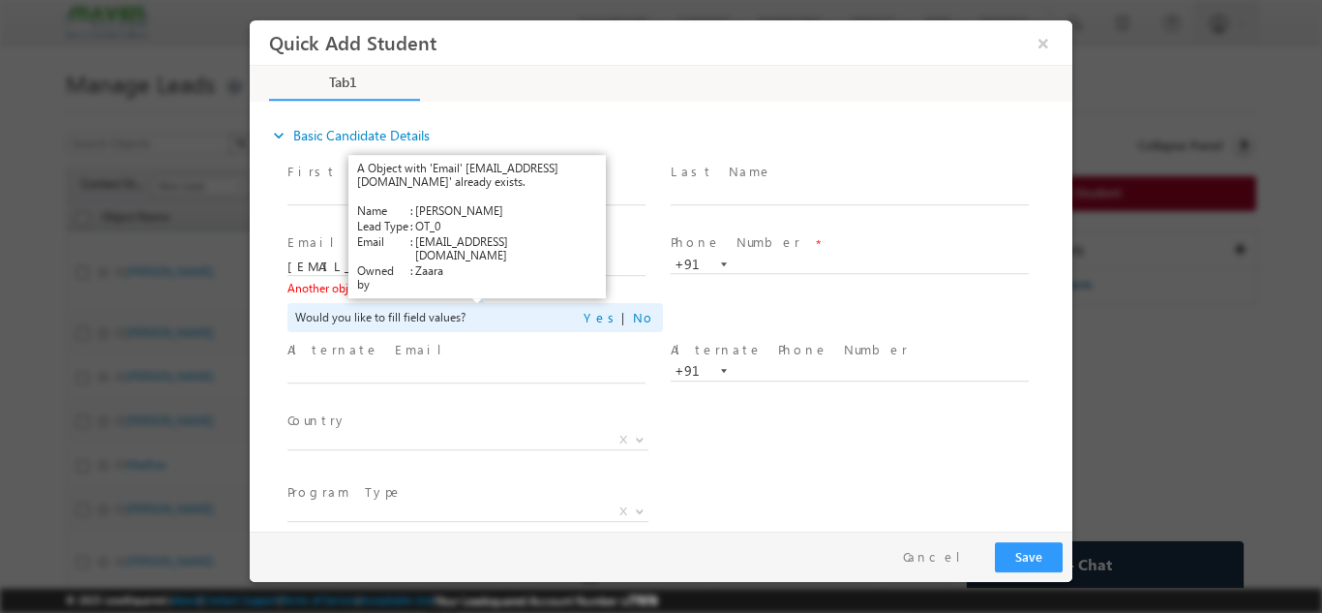
click at [473, 288] on link "View Details" at bounding box center [473, 287] width 60 height 13
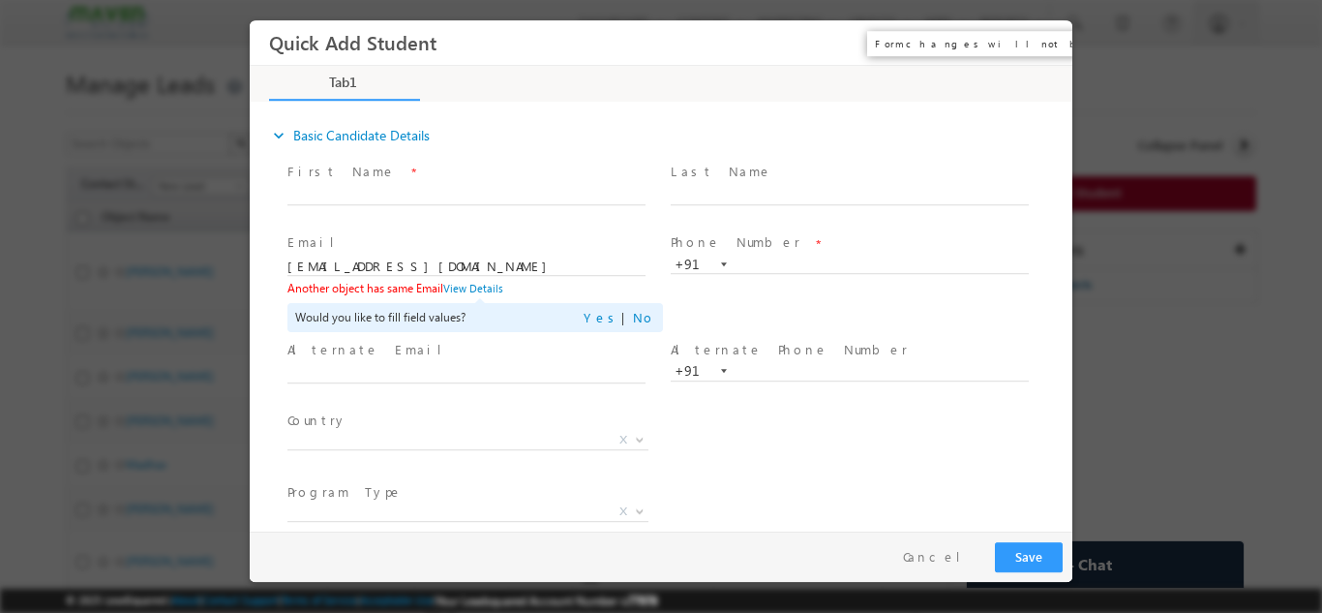
click at [1046, 44] on button "×" at bounding box center [1043, 42] width 33 height 36
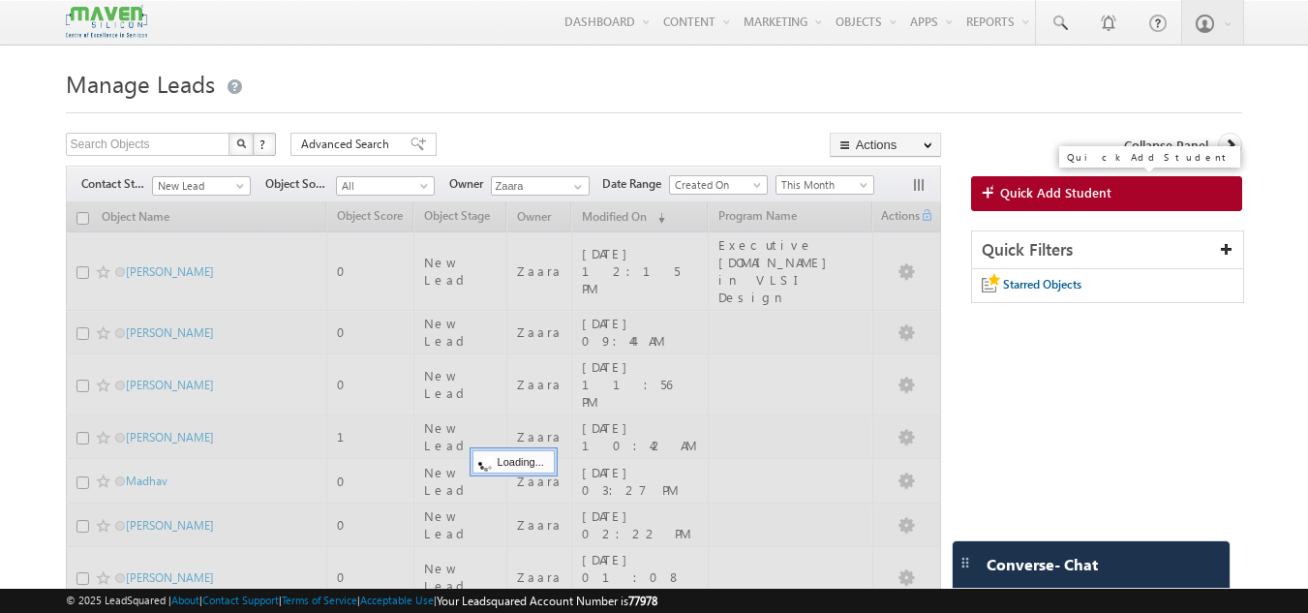
click at [1082, 190] on span "Quick Add Student" at bounding box center [1055, 192] width 111 height 17
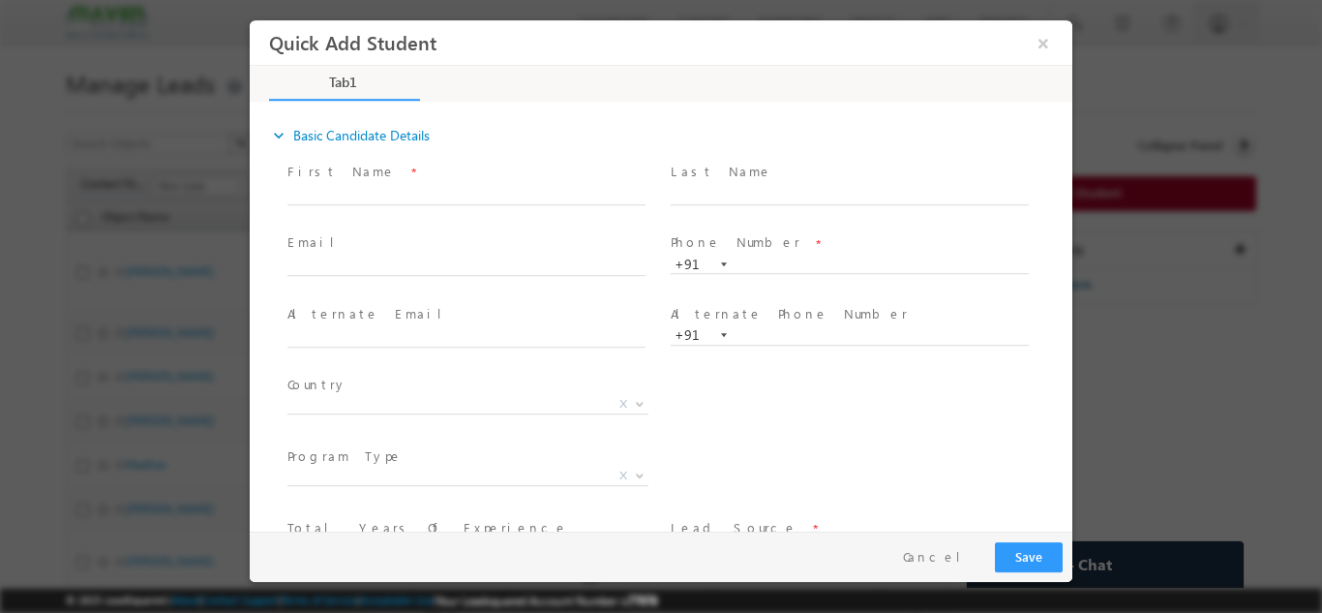
drag, startPoint x: 383, startPoint y: 277, endPoint x: 383, endPoint y: 260, distance: 16.5
click at [383, 275] on span at bounding box center [466, 284] width 357 height 21
click at [383, 260] on input "text" at bounding box center [467, 266] width 358 height 19
paste input "" dineshbendigeri2011@gmail.com""
click at [393, 223] on div "First Name *" at bounding box center [475, 193] width 383 height 72
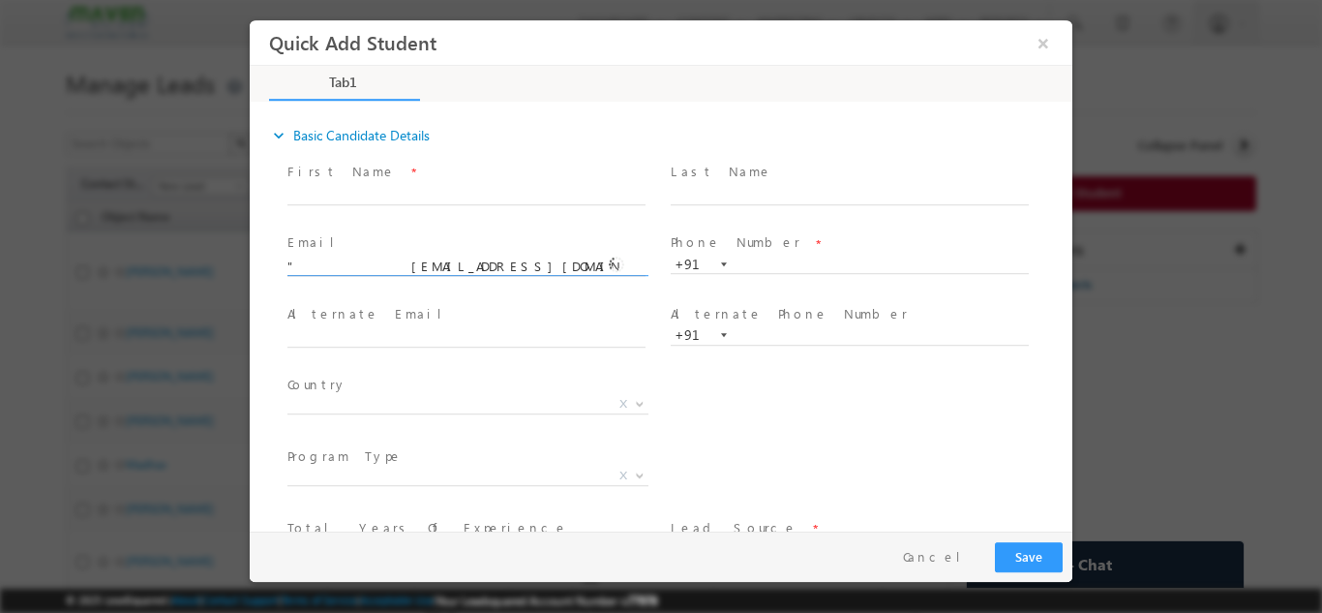
click at [308, 263] on input "" dineshbendigeri2011@gmail.com"" at bounding box center [467, 266] width 358 height 19
click at [562, 257] on input "dineshbendigeri2011@gmail.com"" at bounding box center [467, 266] width 358 height 19
type input "dineshbendigeri2011@gmail.com"
click at [411, 215] on span at bounding box center [466, 213] width 357 height 21
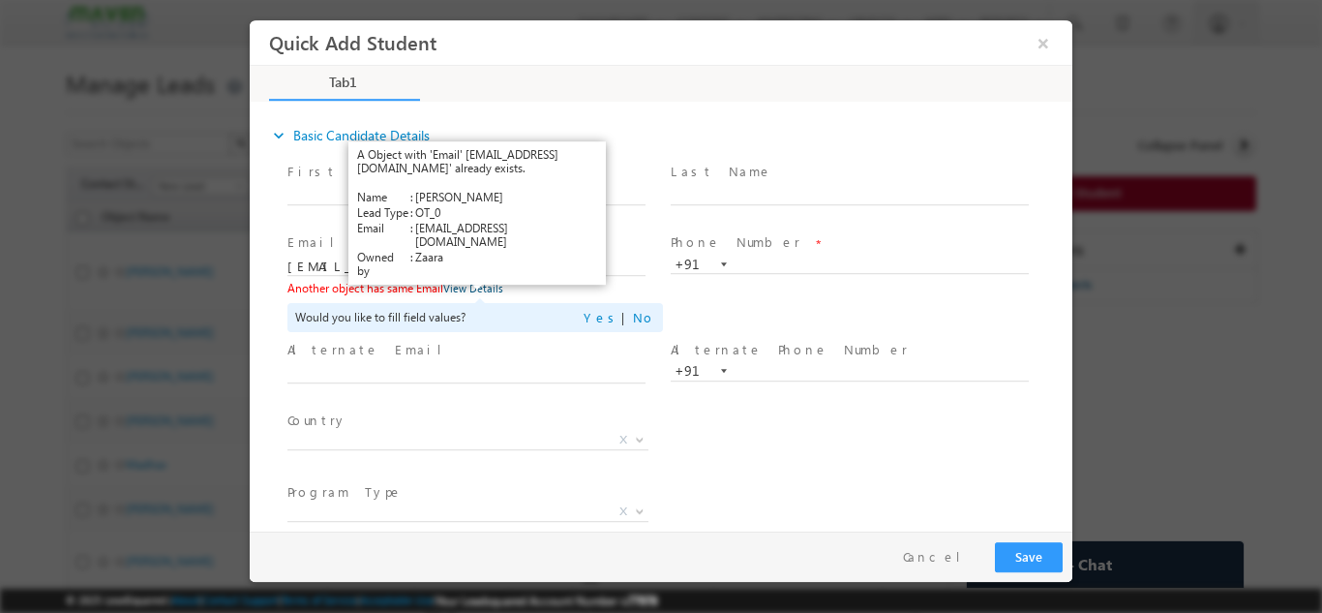
click at [464, 288] on link "View Details" at bounding box center [473, 287] width 60 height 13
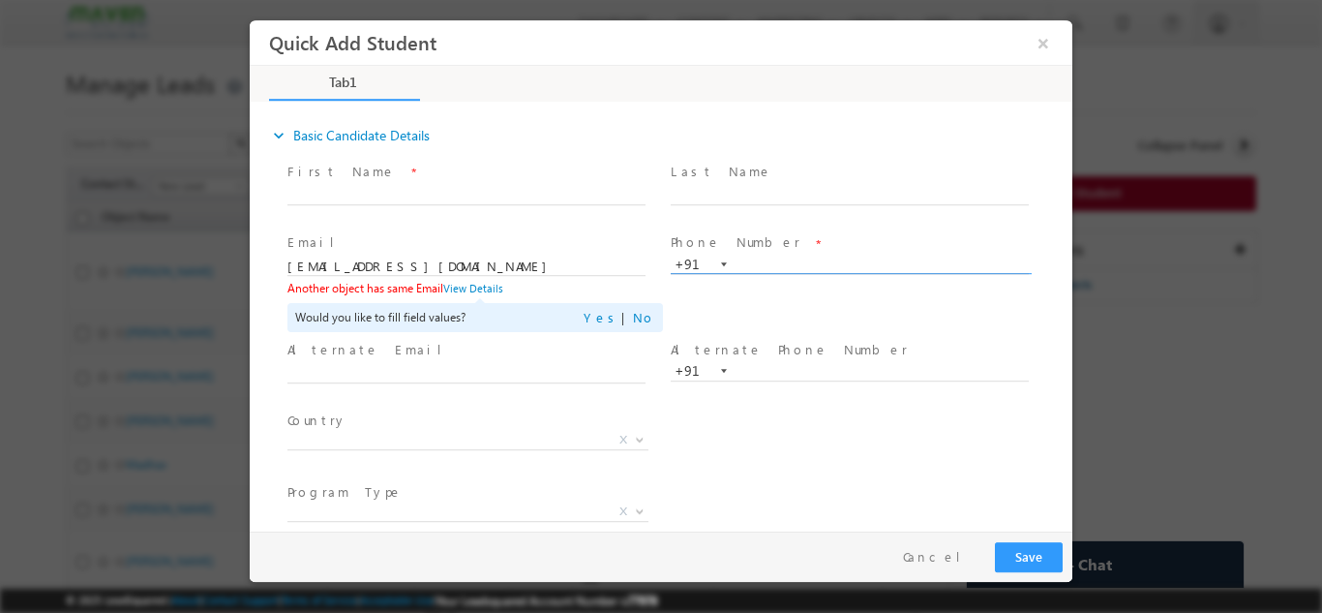
click at [781, 258] on input "text" at bounding box center [850, 264] width 358 height 19
paste input "89711 94617"
type input "8971194617"
click at [796, 244] on span "Phone Number *" at bounding box center [849, 242] width 357 height 21
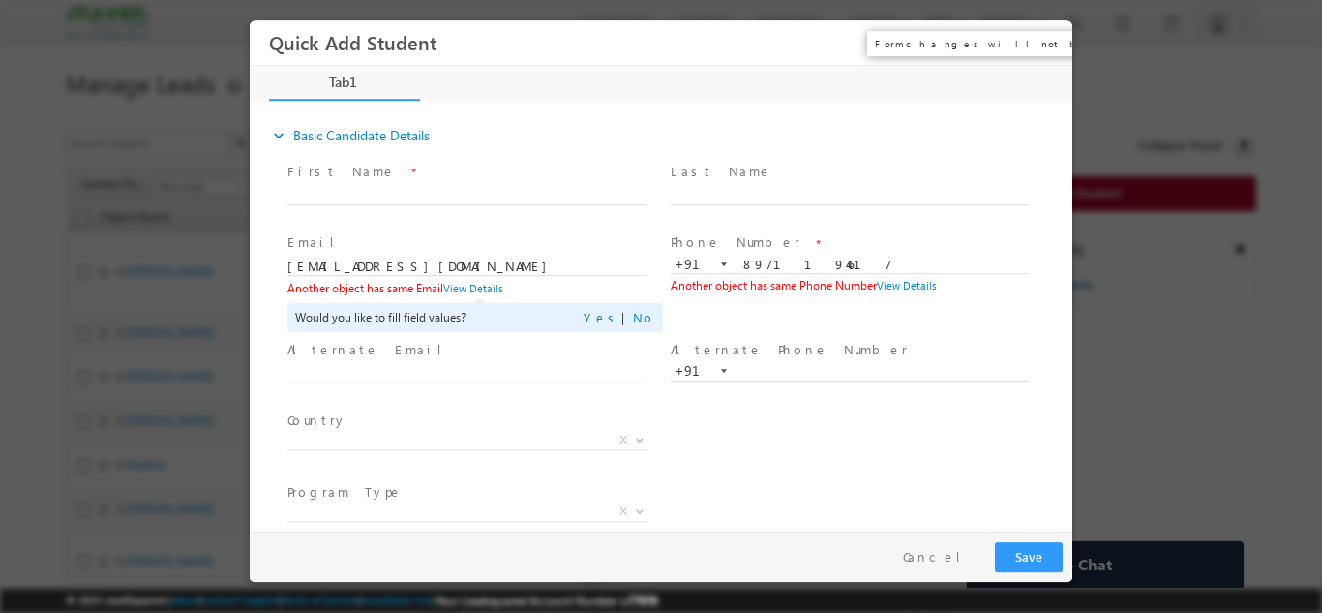
click at [1039, 38] on button "×" at bounding box center [1043, 42] width 33 height 36
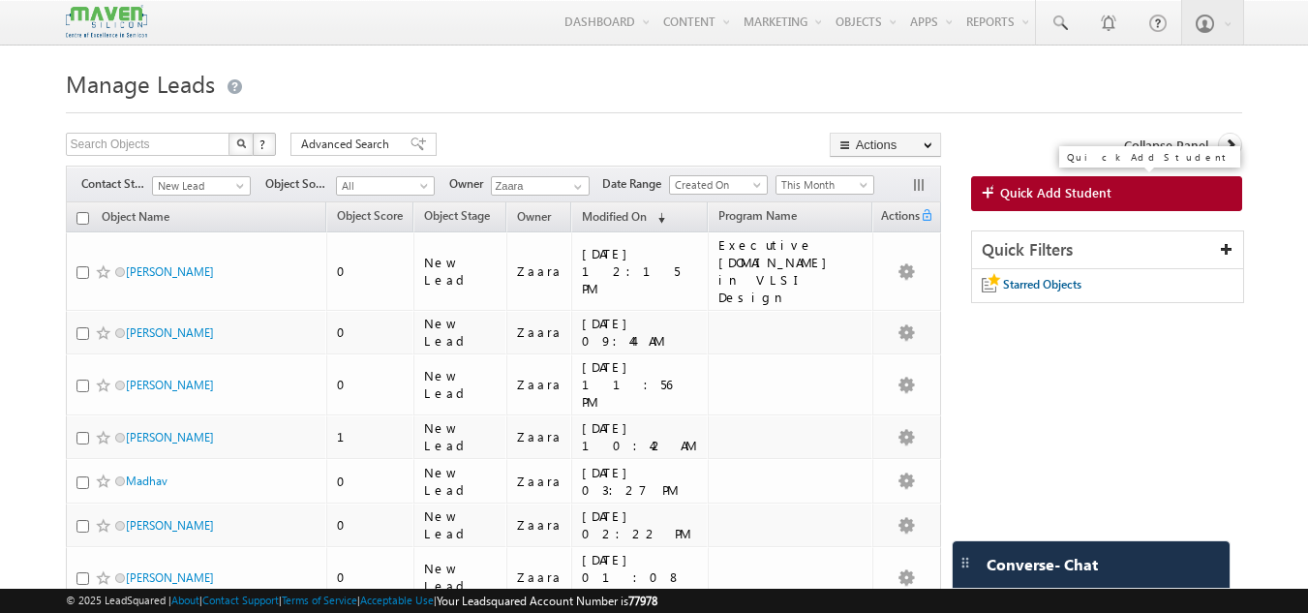
click at [1127, 187] on link "Quick Add Student" at bounding box center [1107, 193] width 272 height 35
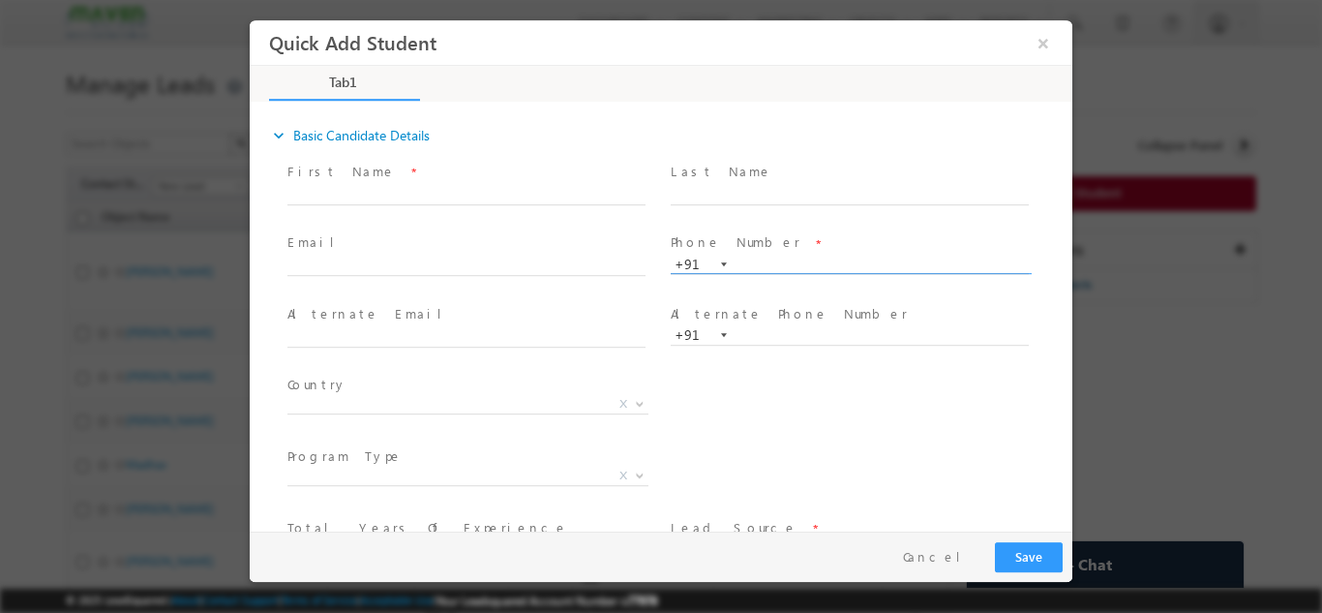
click at [764, 268] on input "text" at bounding box center [850, 264] width 358 height 19
type input "9600000683"
click at [780, 228] on div "Phone Number * +91-9600000683 9600000683 +91" at bounding box center [858, 262] width 383 height 69
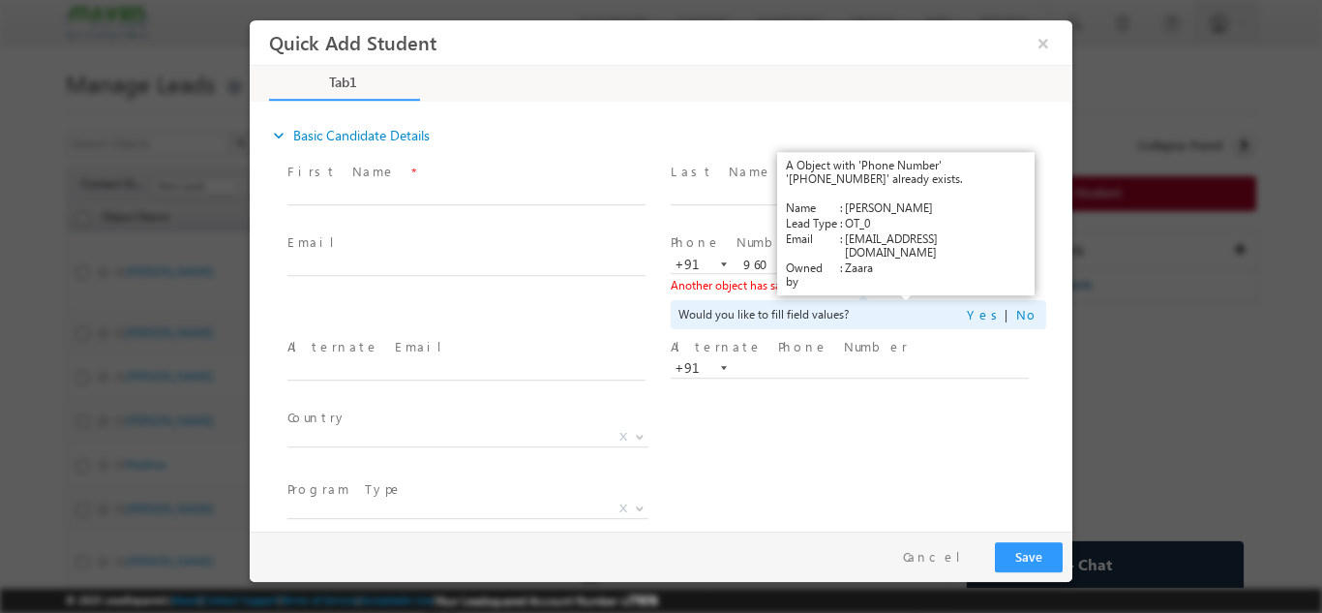
click at [904, 282] on link "View Details" at bounding box center [907, 284] width 60 height 13
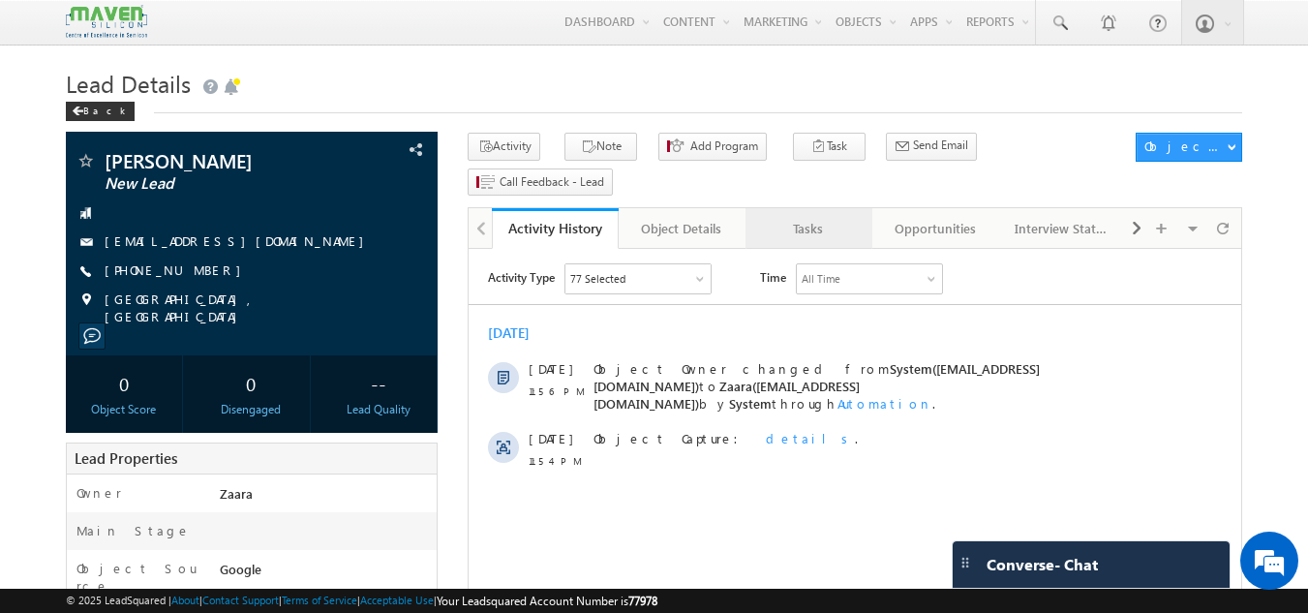
click at [838, 217] on div "Tasks" at bounding box center [808, 228] width 94 height 23
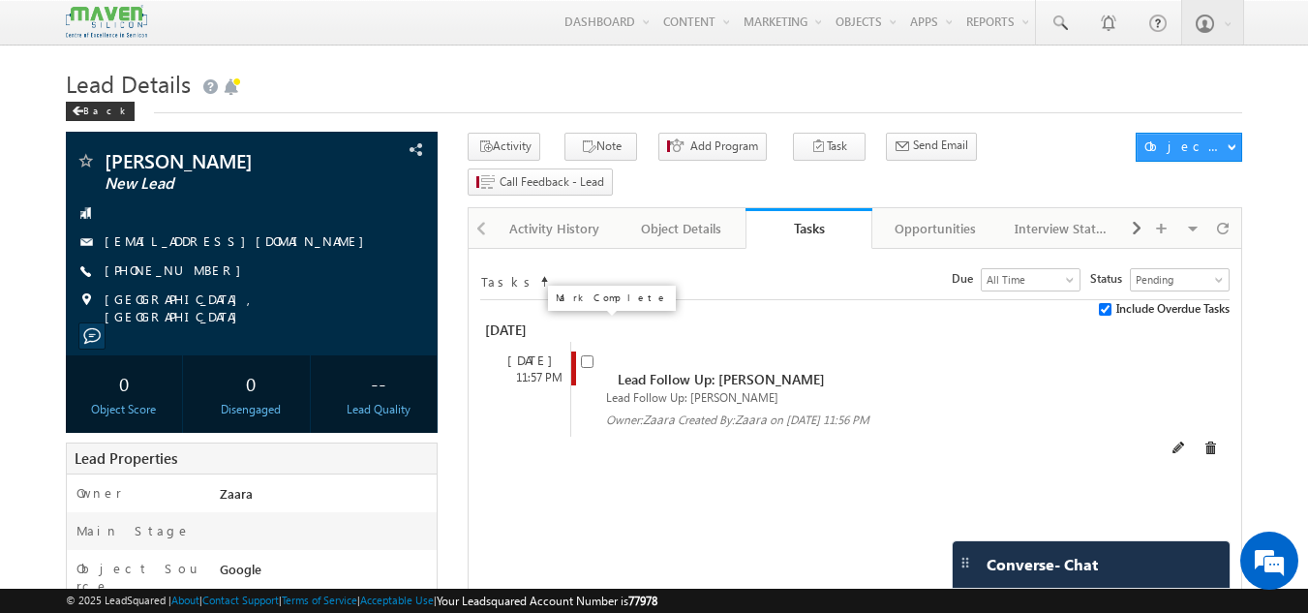
click at [582, 355] on input "checkbox" at bounding box center [587, 361] width 13 height 13
checkbox input "false"
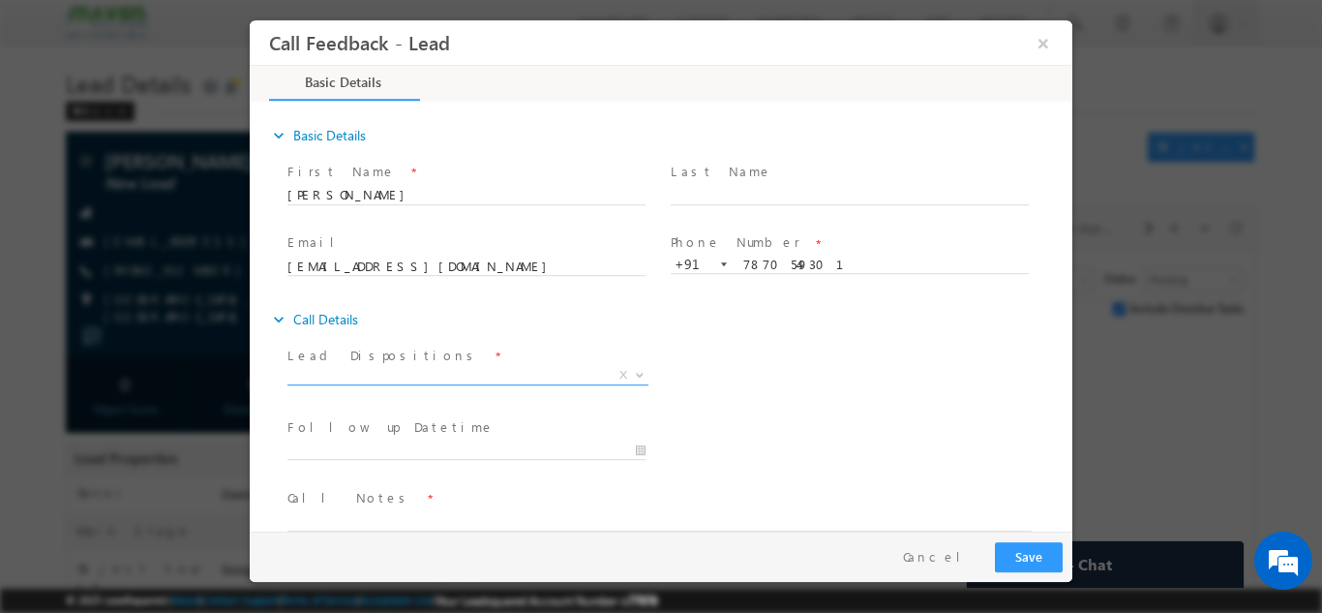
click at [381, 383] on span "X" at bounding box center [468, 374] width 361 height 19
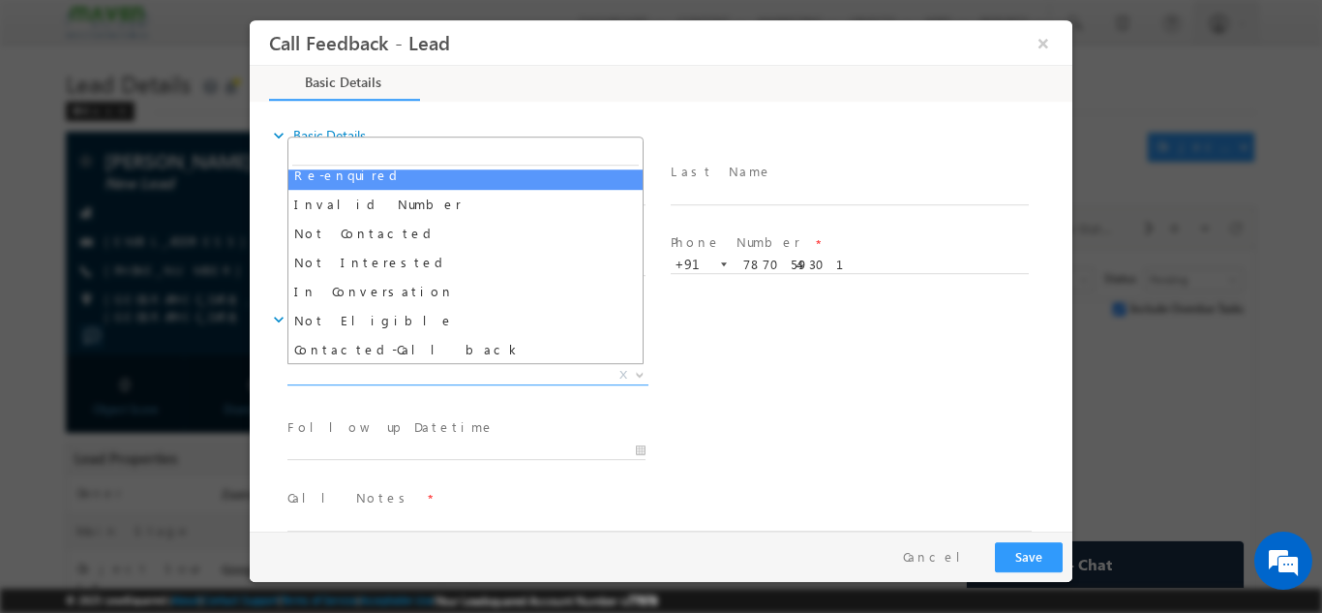
scroll to position [97, 0]
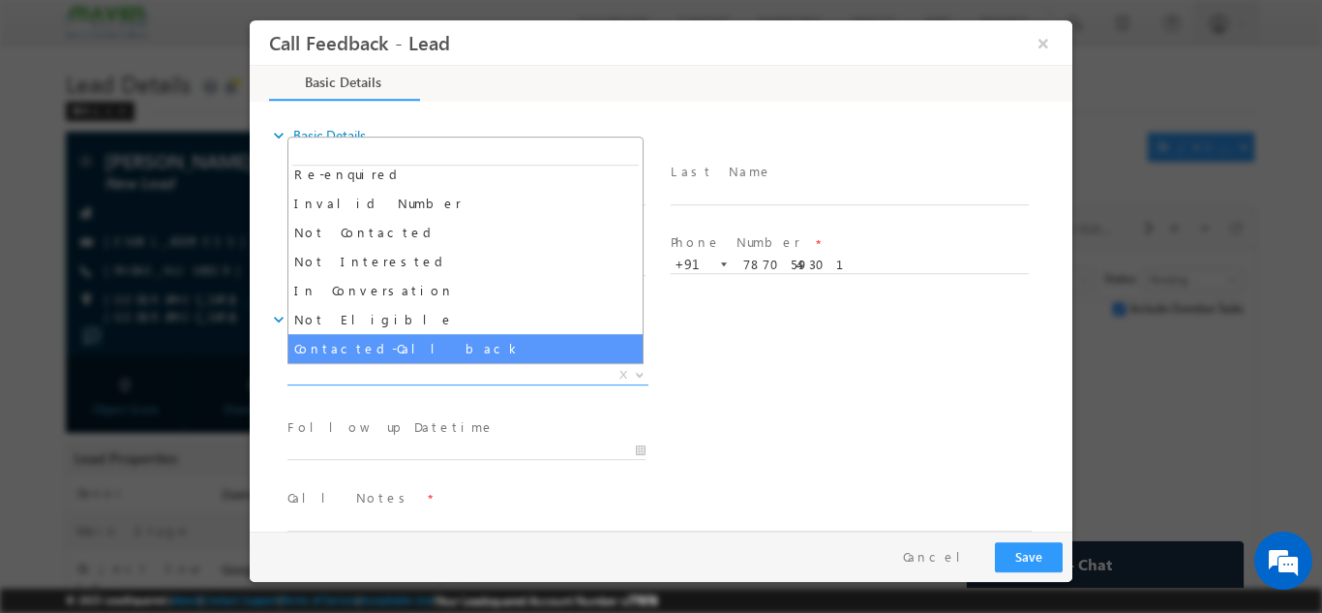
select select "Contacted-Call back"
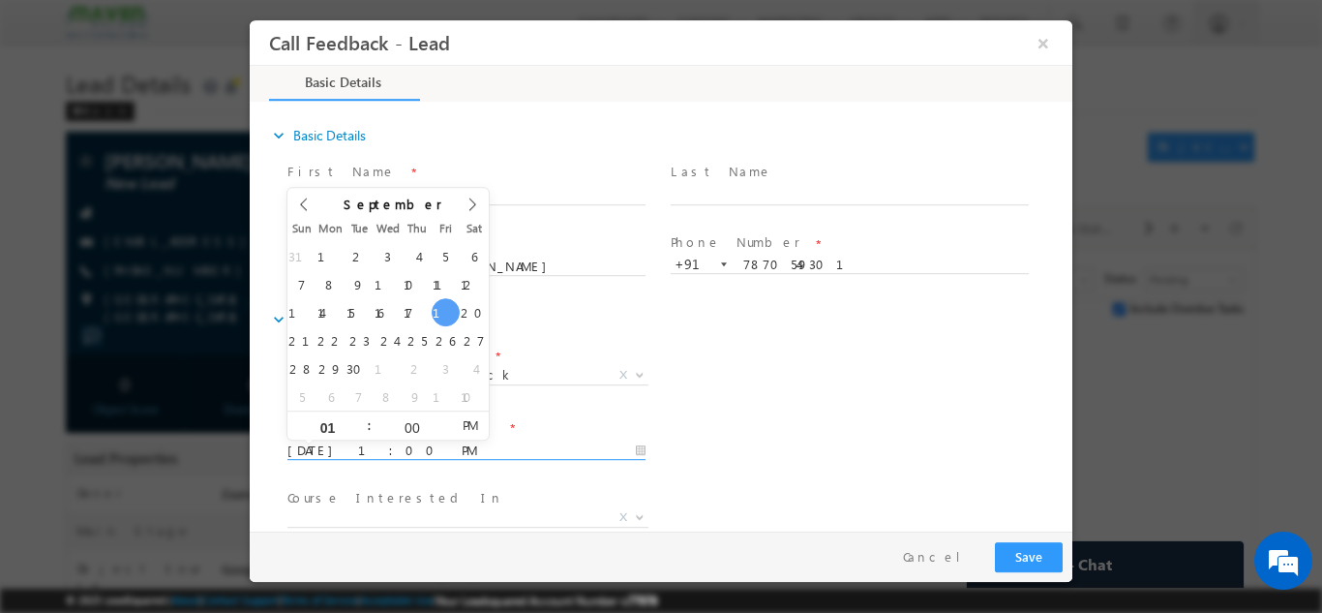
click at [398, 443] on input "19/09/2025 1:00 PM" at bounding box center [467, 449] width 358 height 19
type input "22/09/2025 1:00 PM"
click at [808, 398] on div "Lead Dispositions * Prospect Interested Re-enquired Invalid Number Not Contacte…" at bounding box center [678, 377] width 789 height 72
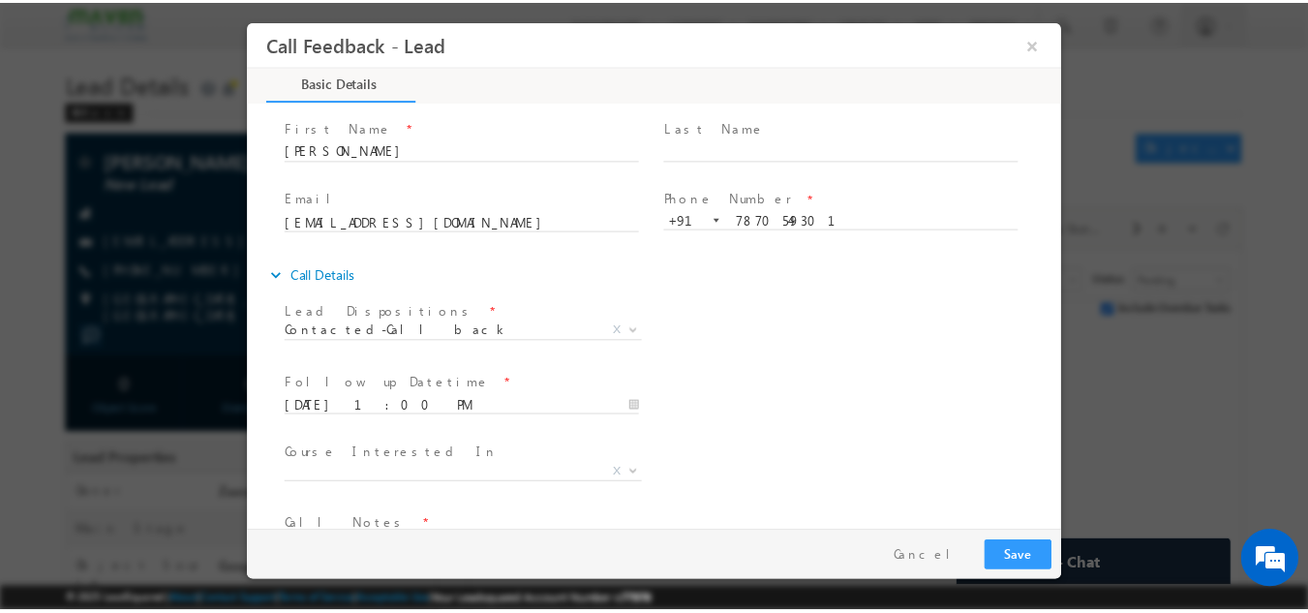
scroll to position [103, 0]
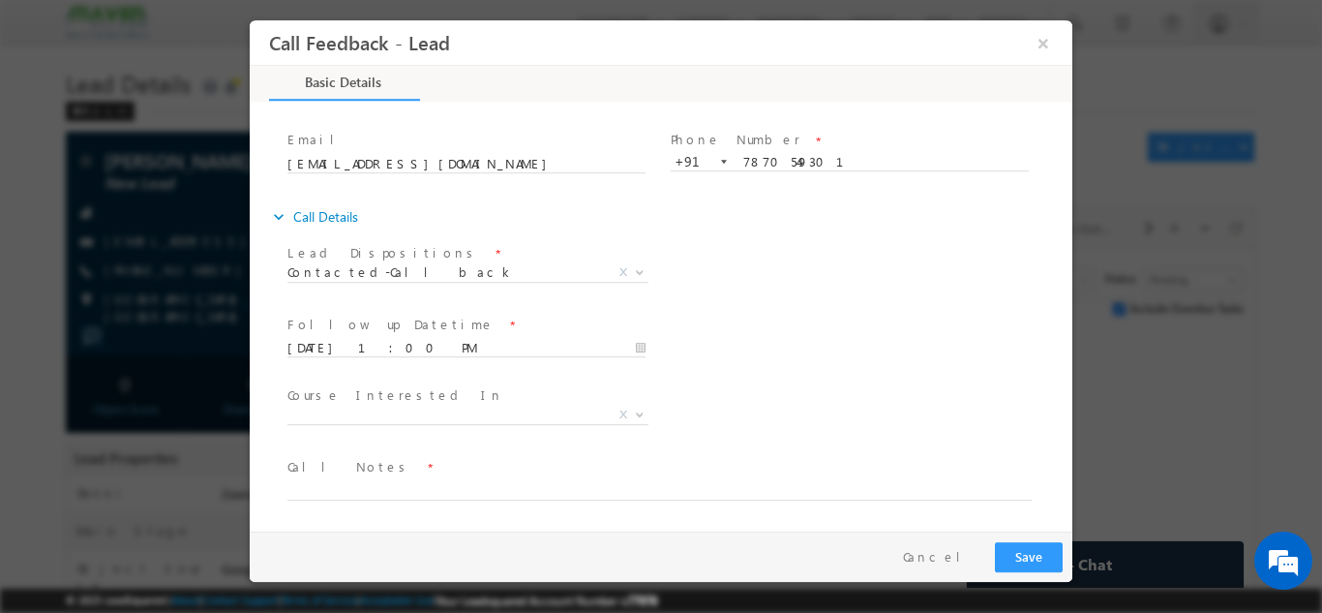
click at [402, 477] on div "Call Notes *" at bounding box center [669, 478] width 762 height 45
click at [401, 483] on textarea at bounding box center [660, 488] width 744 height 22
type textarea "She asked me to call in evening"
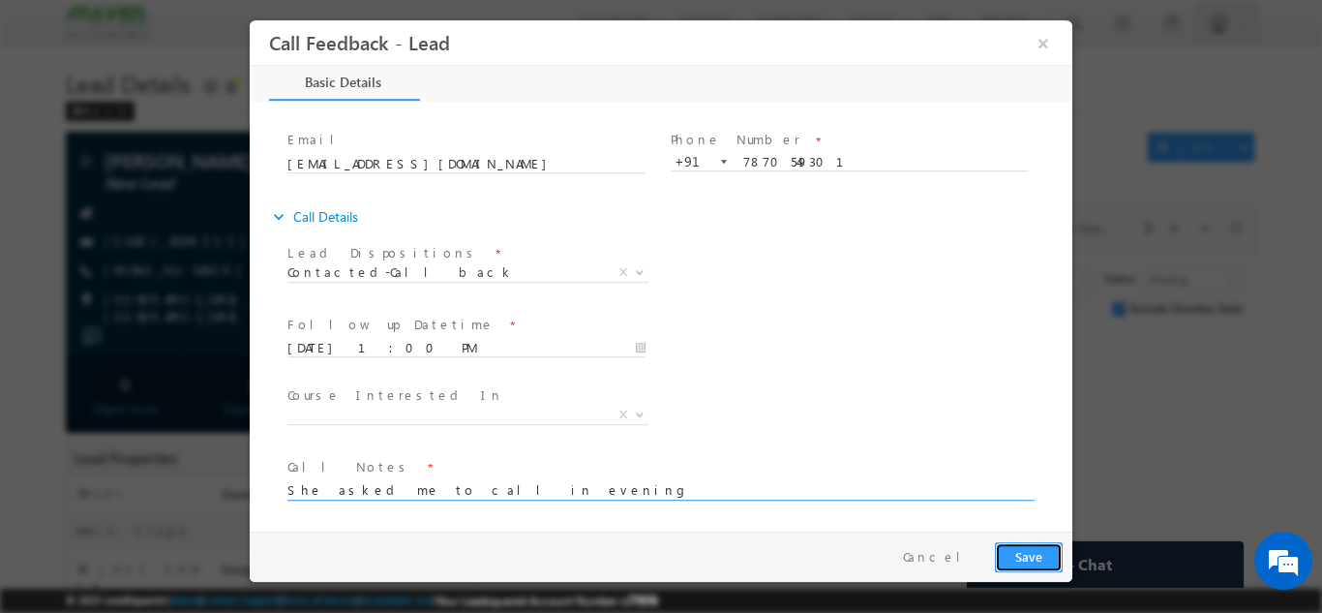
click at [1036, 560] on button "Save" at bounding box center [1029, 556] width 68 height 30
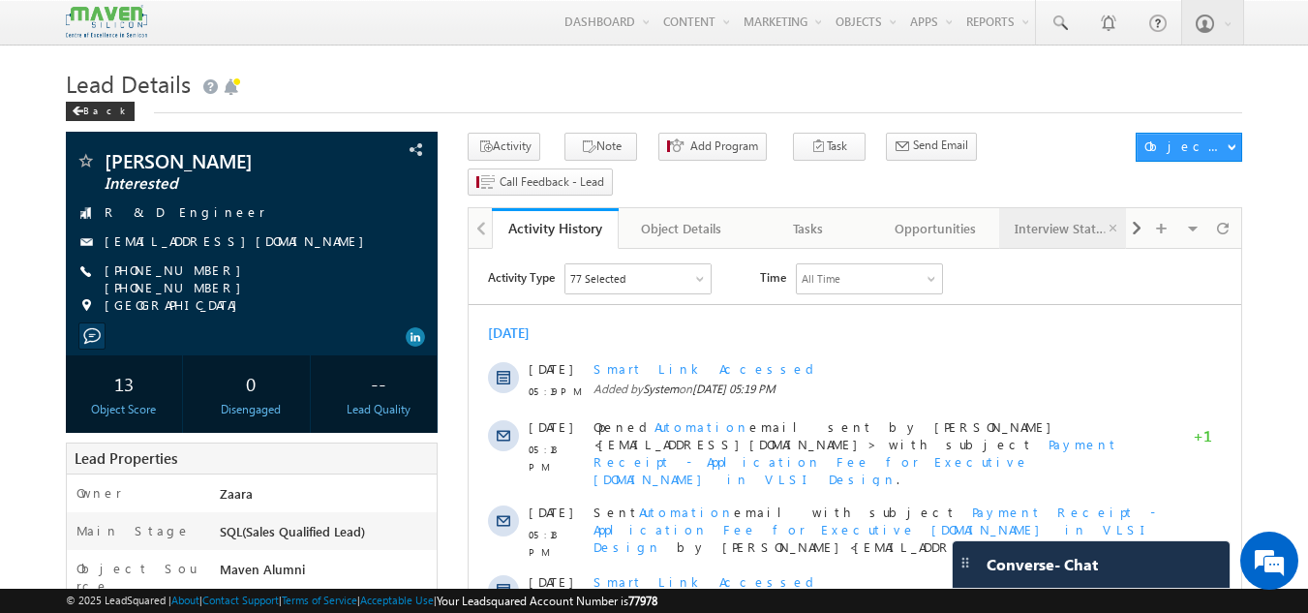
click at [1061, 217] on div "Interview Status" at bounding box center [1062, 228] width 94 height 23
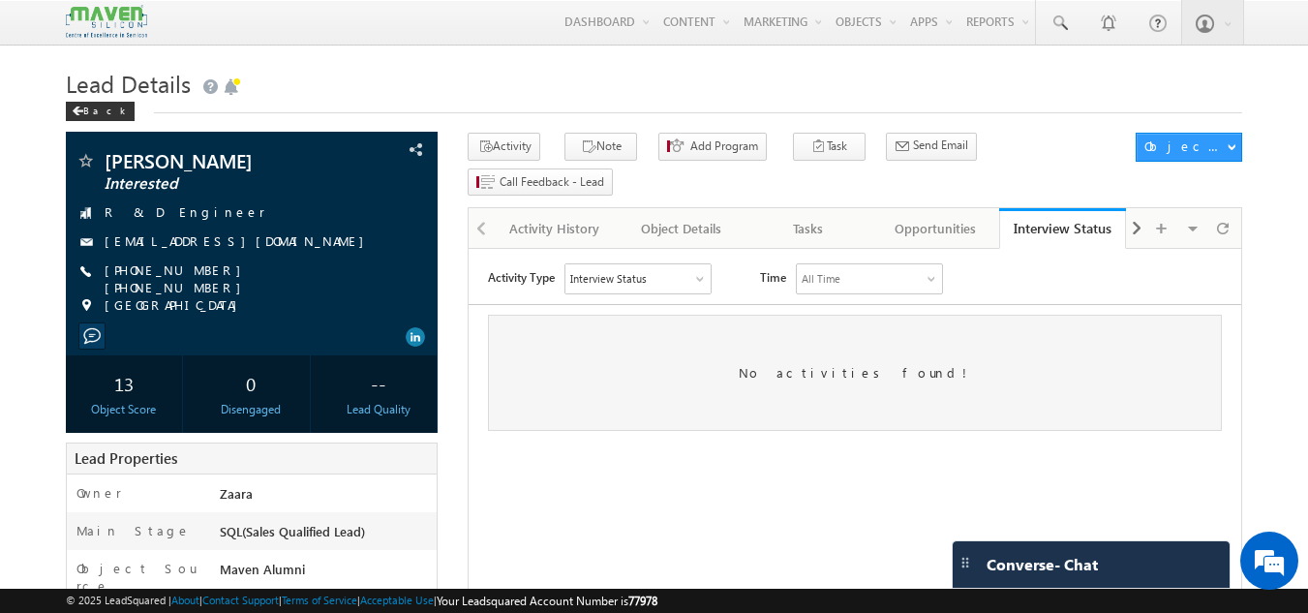
click at [695, 279] on div "Interview Status" at bounding box center [637, 278] width 145 height 29
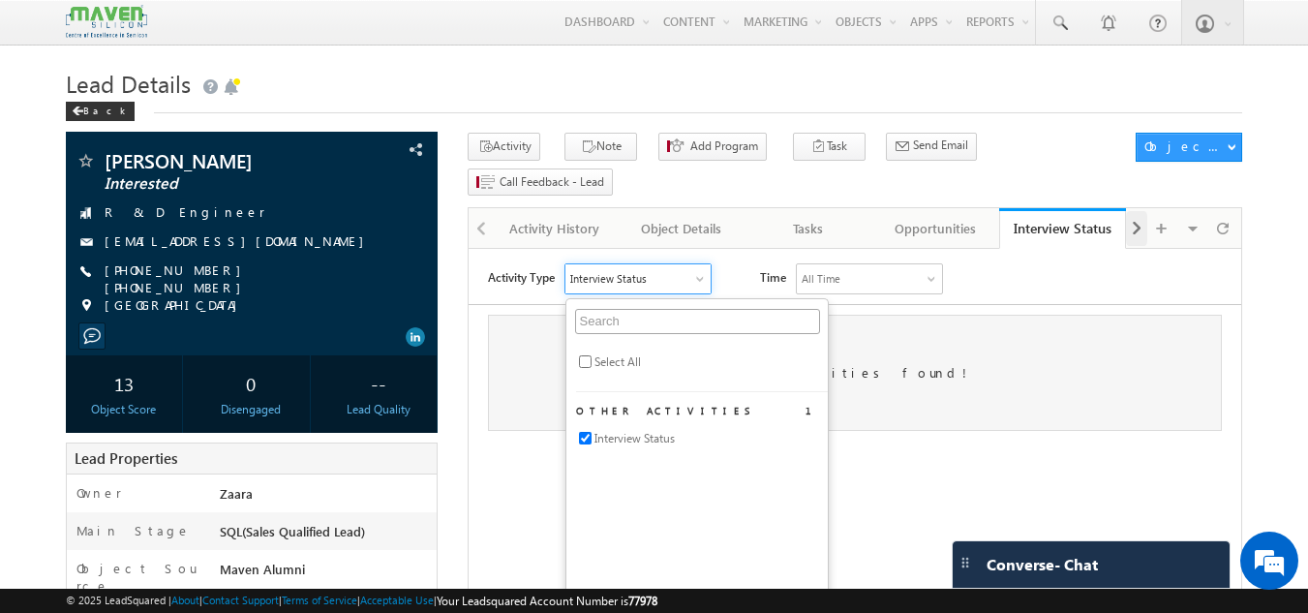
click at [1131, 211] on span at bounding box center [1137, 228] width 12 height 35
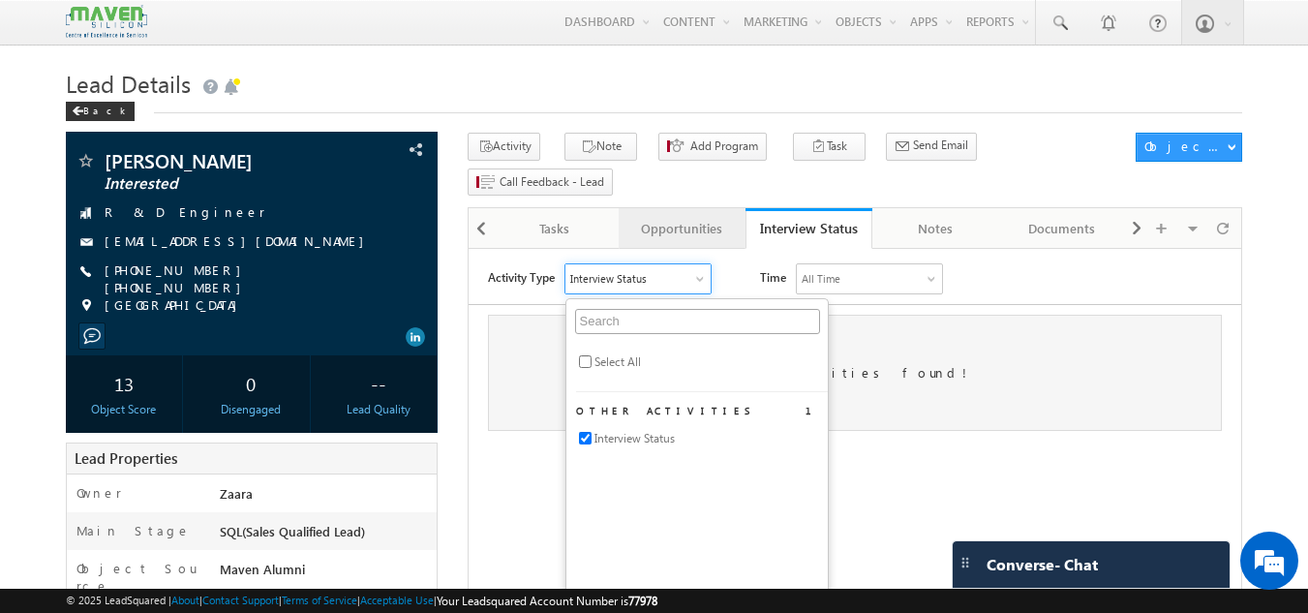
click at [673, 217] on div "Opportunities" at bounding box center [681, 228] width 94 height 23
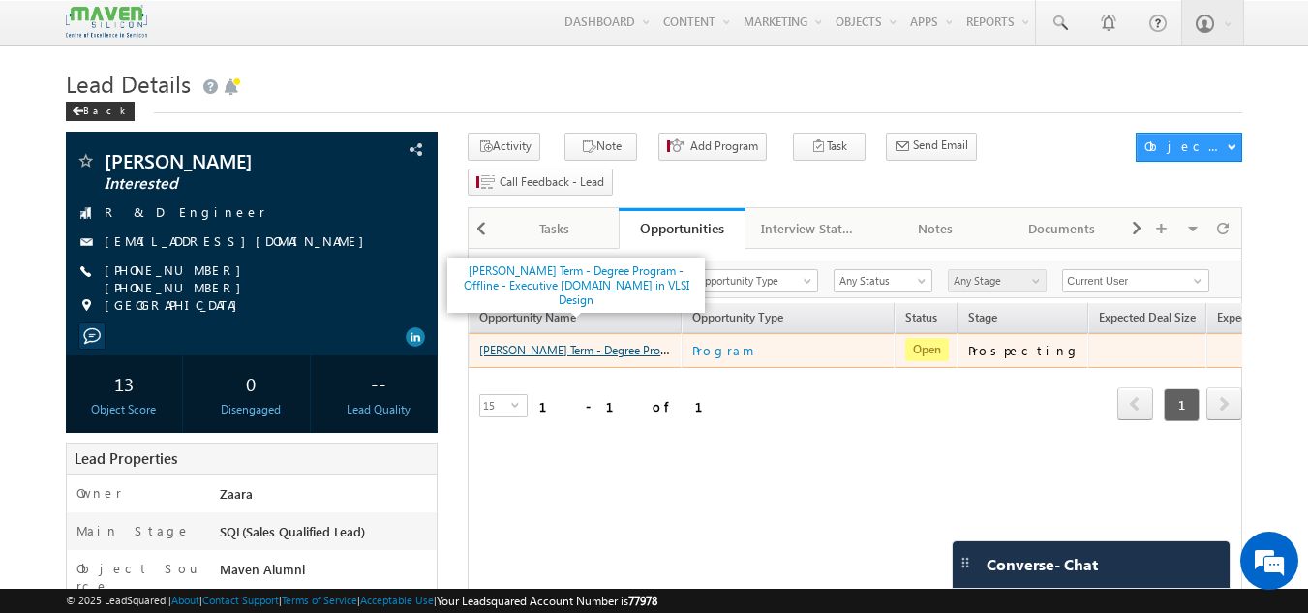
click at [539, 341] on link "[PERSON_NAME] Term - Degree Program - Offline - Executive [DOMAIN_NAME] in VLSI…" at bounding box center [719, 349] width 481 height 16
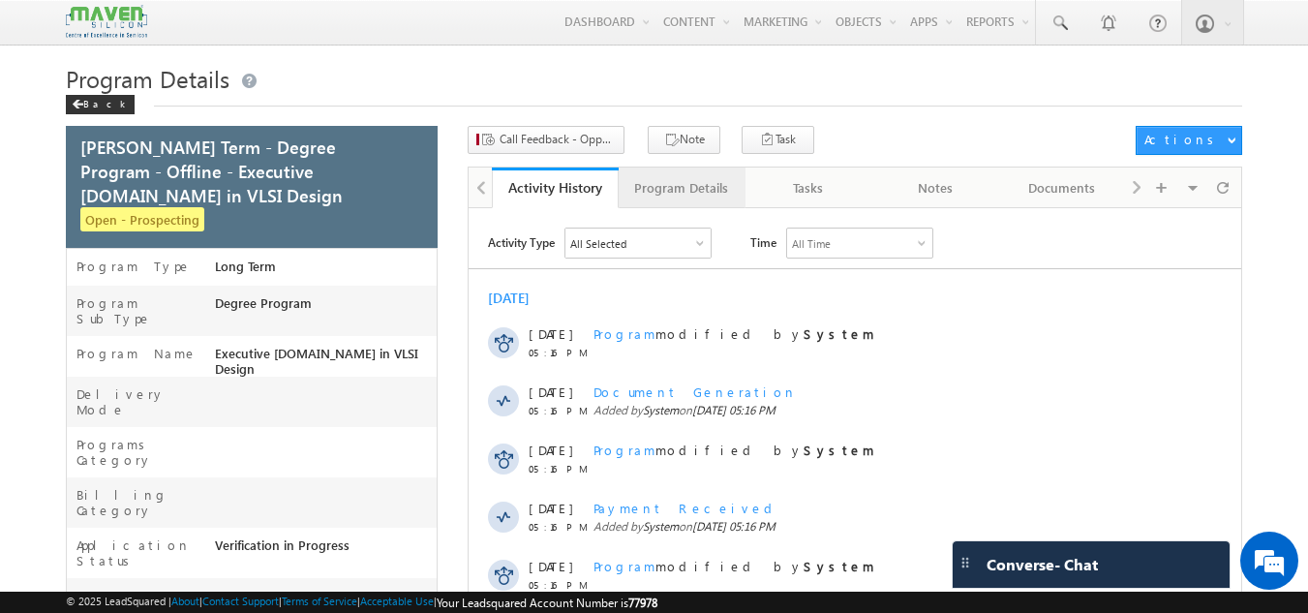
click at [726, 196] on link "Program Details" at bounding box center [682, 187] width 127 height 41
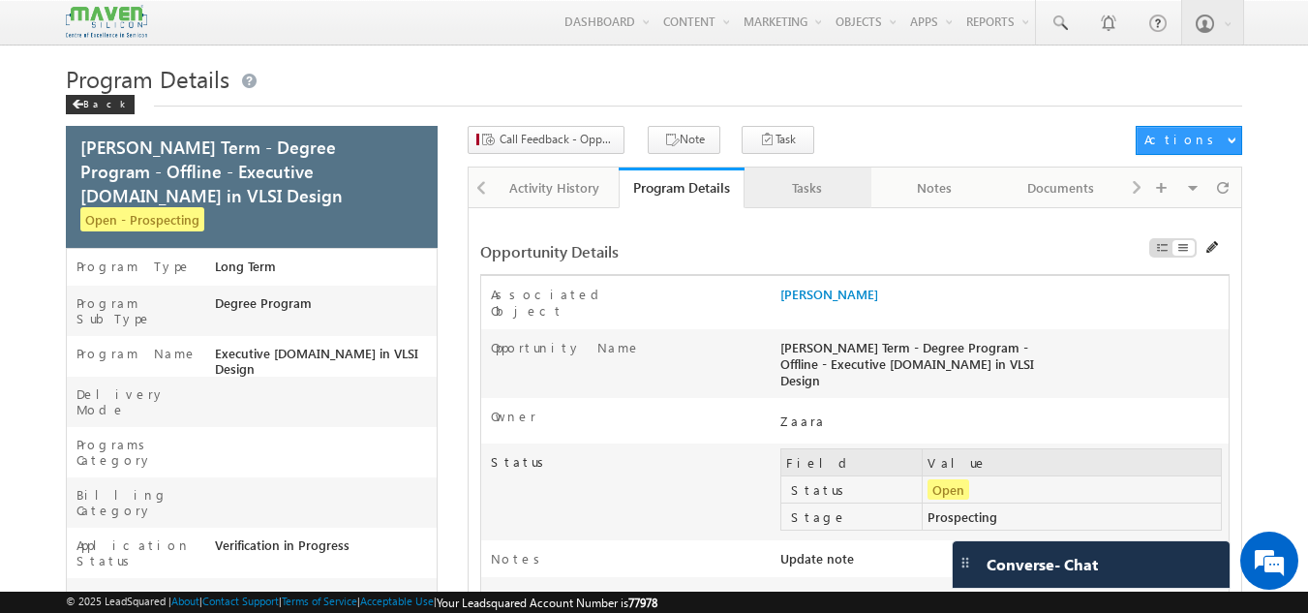
click at [786, 189] on div "Tasks" at bounding box center [807, 187] width 94 height 23
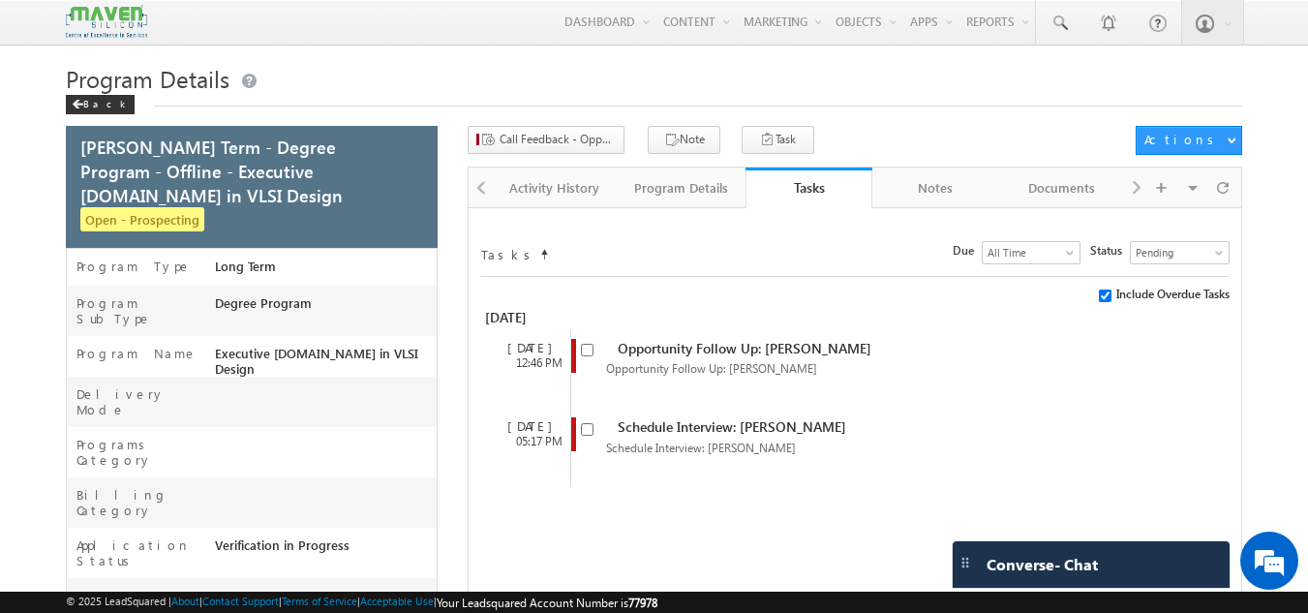
click at [1128, 186] on div "Visible Tabs Activity History Default Program Details Default Tasks Default Not…" at bounding box center [1182, 186] width 112 height 38
click at [1139, 183] on div "Visible Tabs Activity History Default Program Details Default Tasks Default Not…" at bounding box center [1182, 186] width 112 height 38
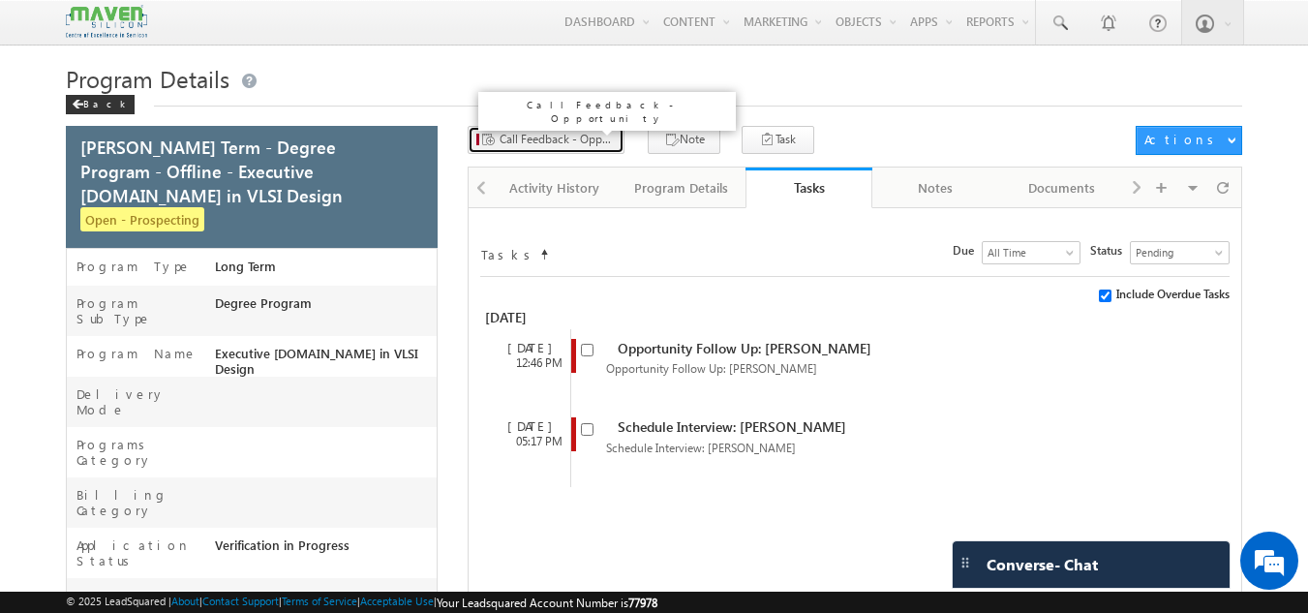
click at [539, 147] on span "Call Feedback - Opportunity" at bounding box center [558, 139] width 116 height 17
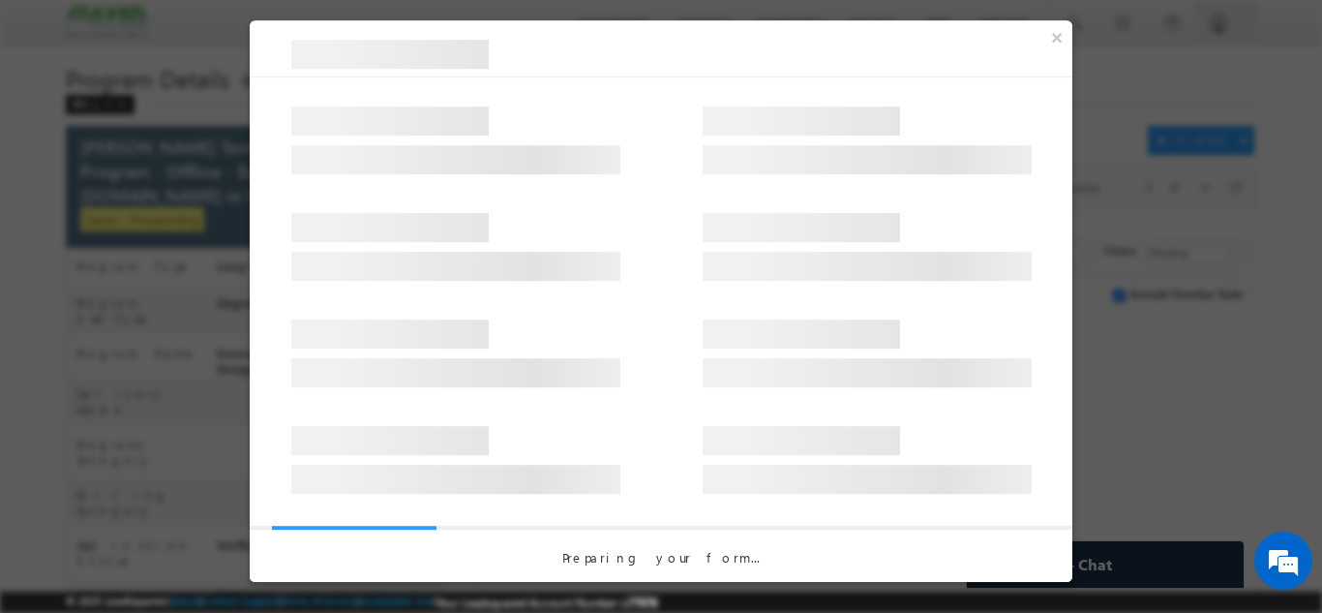
select select "Prospecting"
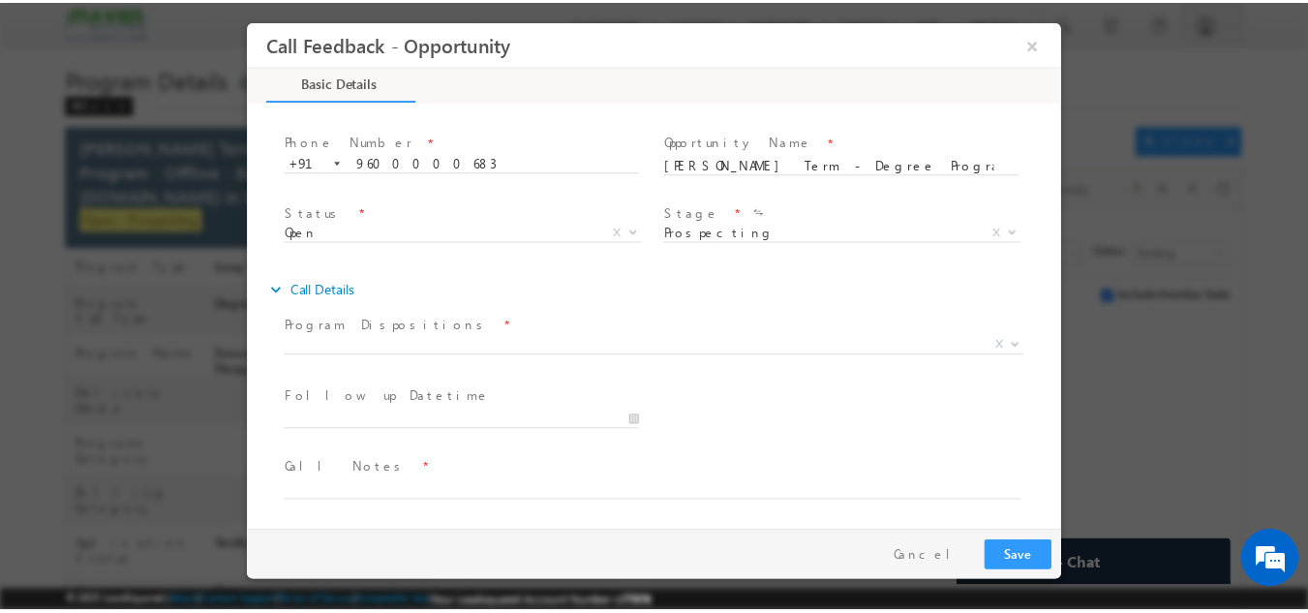
scroll to position [103, 0]
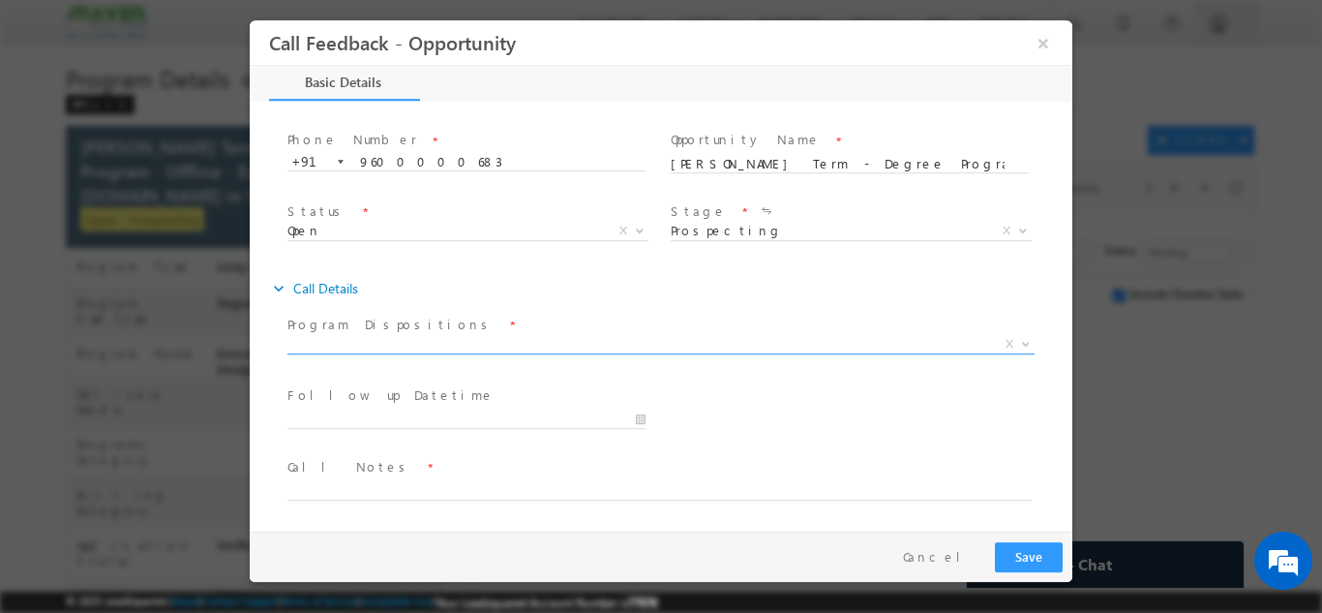
click at [409, 346] on span "X" at bounding box center [661, 343] width 747 height 19
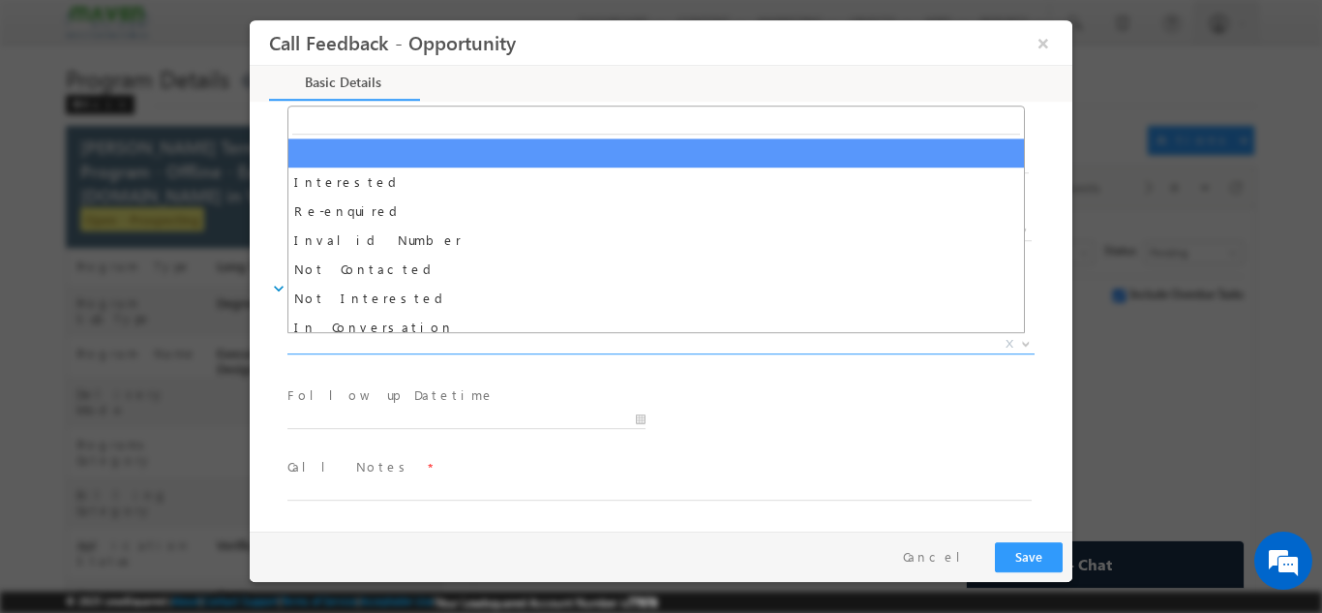
click at [450, 394] on span "Follow up Datetime *" at bounding box center [466, 395] width 357 height 21
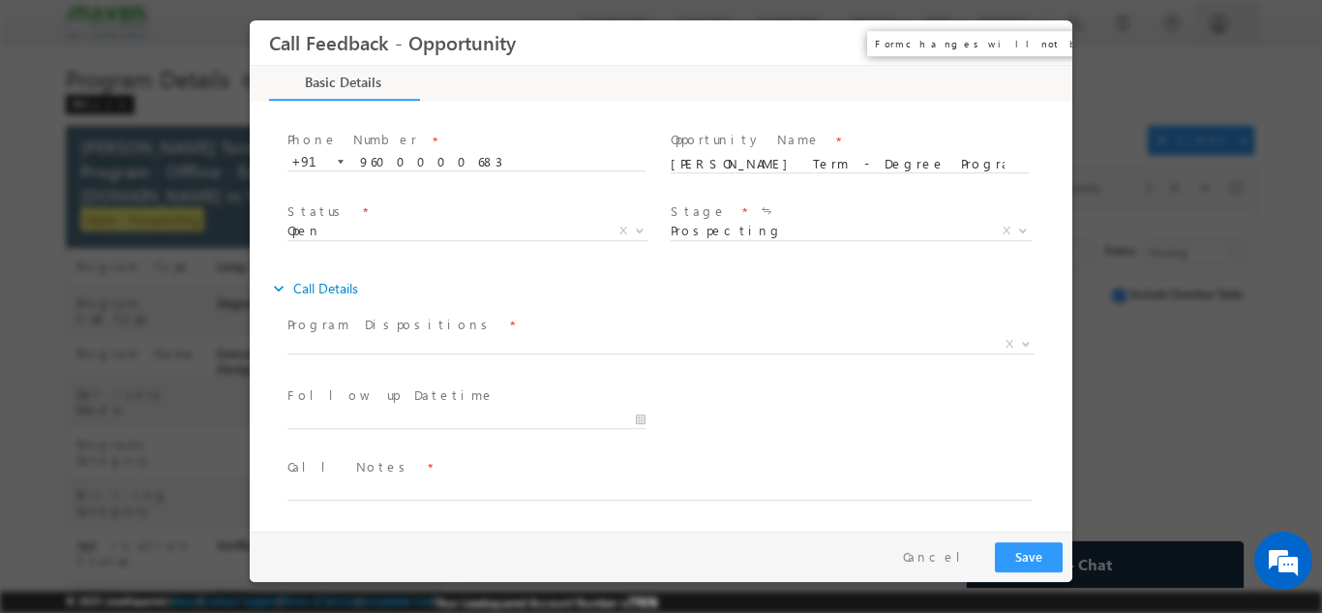
click at [1043, 44] on button "×" at bounding box center [1043, 42] width 33 height 36
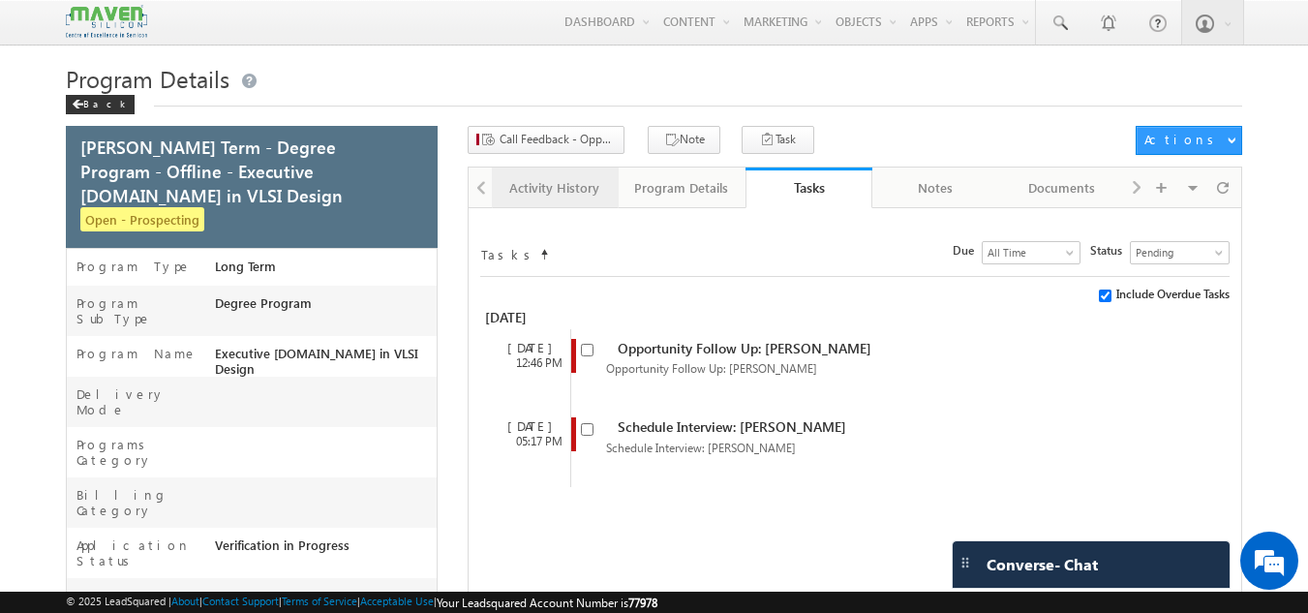
click at [548, 192] on div "Activity History" at bounding box center [554, 187] width 94 height 23
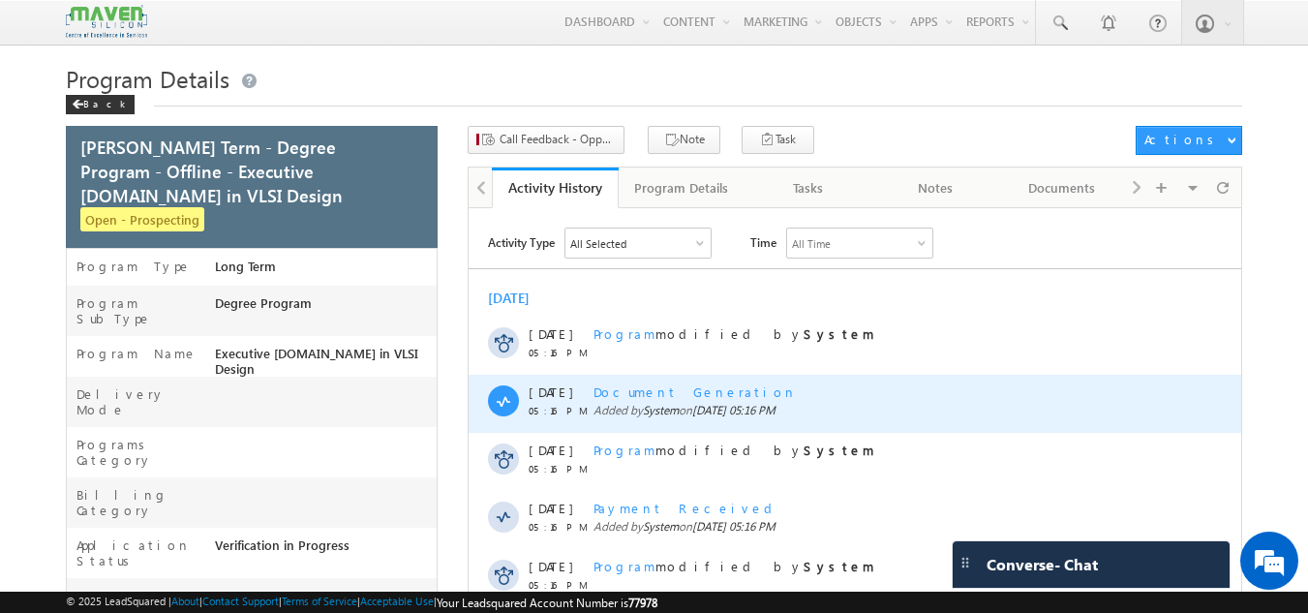
click at [667, 399] on span "Document Generation" at bounding box center [694, 391] width 203 height 16
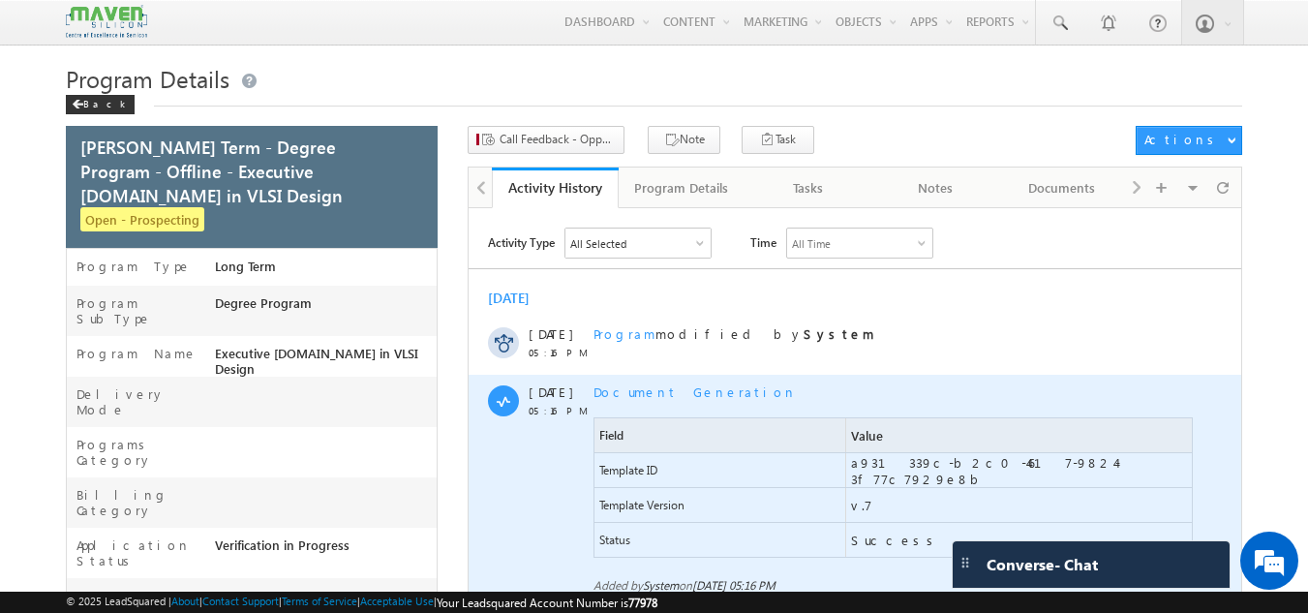
scroll to position [194, 0]
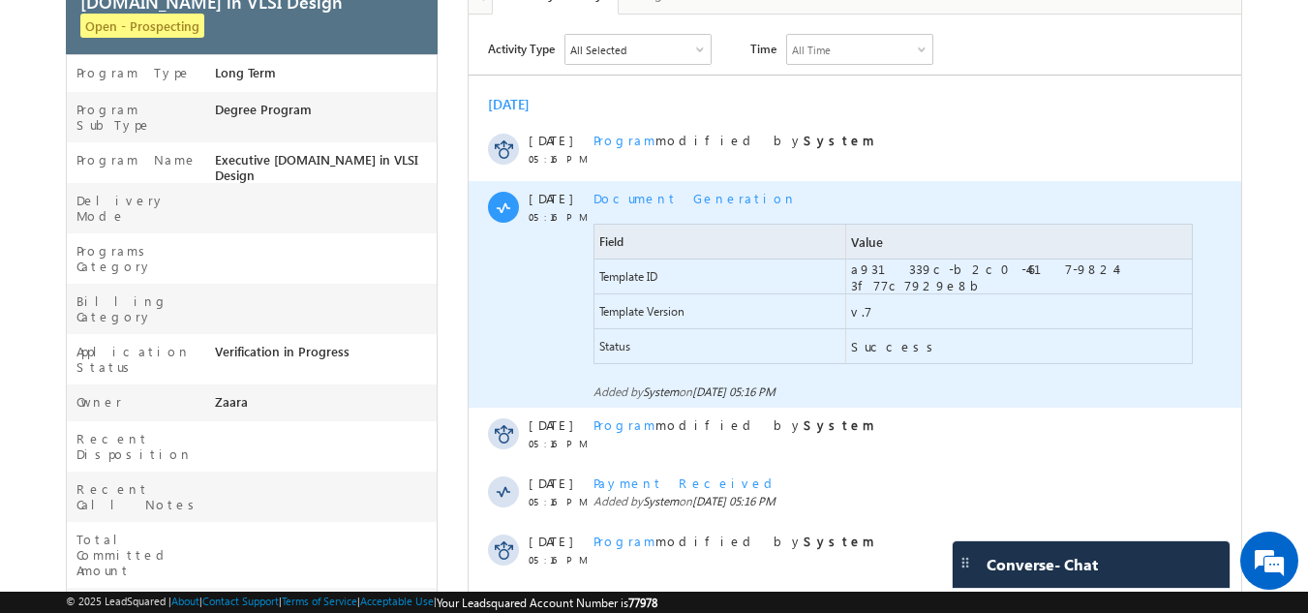
click at [901, 285] on span "a931339c-b2c0-4617-9824-3f77c7929e8b" at bounding box center [1022, 276] width 342 height 33
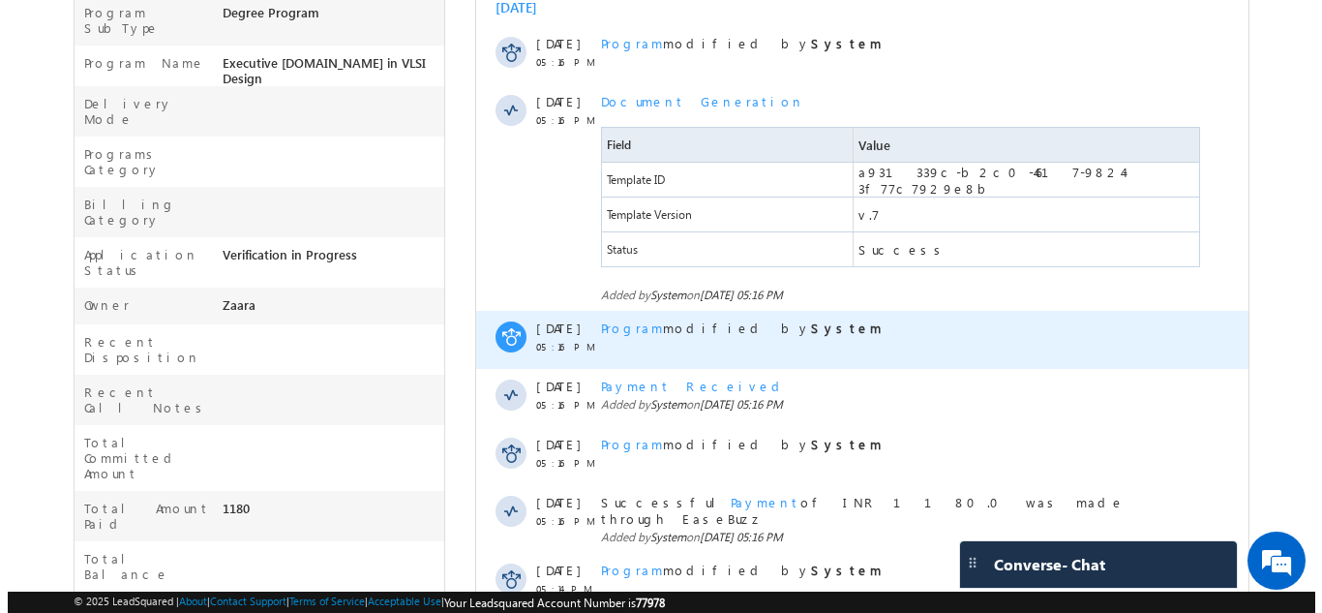
scroll to position [0, 0]
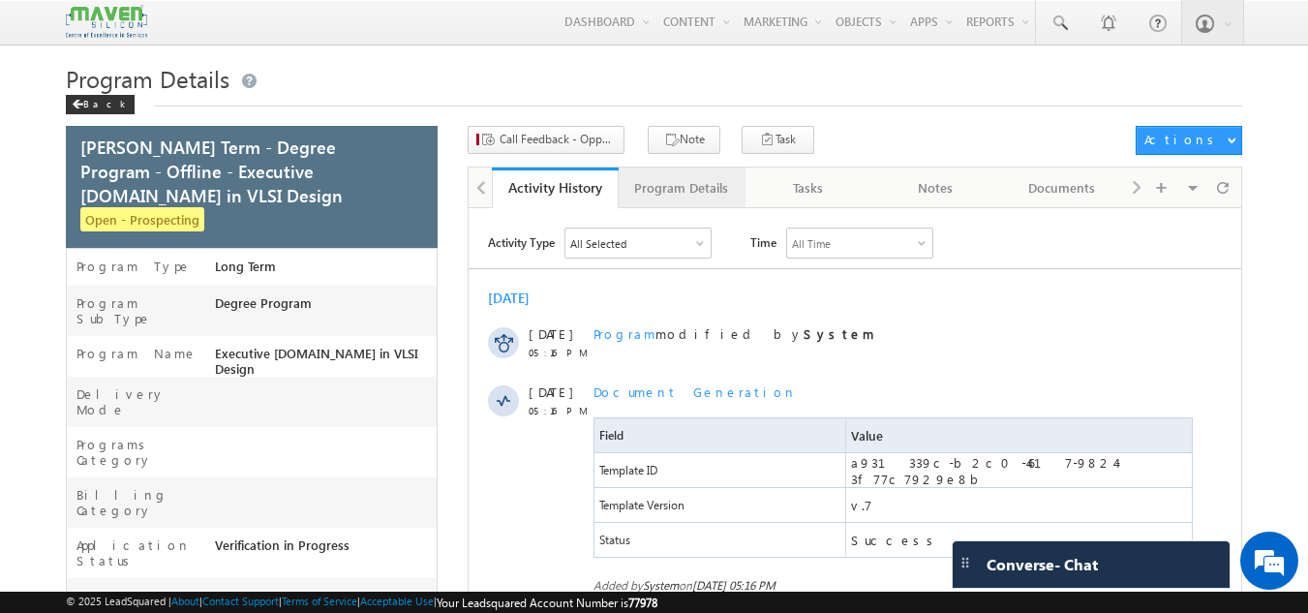
click at [697, 185] on div "Program Details" at bounding box center [681, 187] width 94 height 23
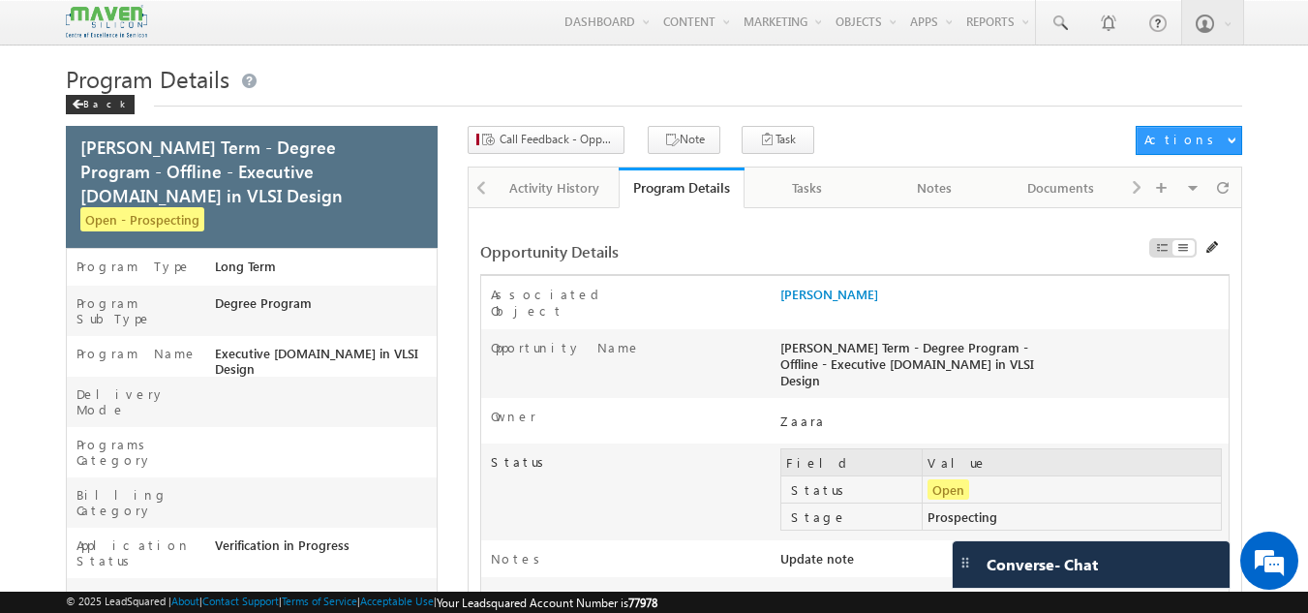
click at [1134, 183] on div "Visible Tabs Activity History Default Program Details Default Tasks Default Not…" at bounding box center [1182, 186] width 112 height 38
click at [1136, 188] on div "Visible Tabs Activity History Default Program Details Default Tasks Default Not…" at bounding box center [1182, 186] width 112 height 38
click at [1099, 197] on div "Documents" at bounding box center [1061, 187] width 94 height 23
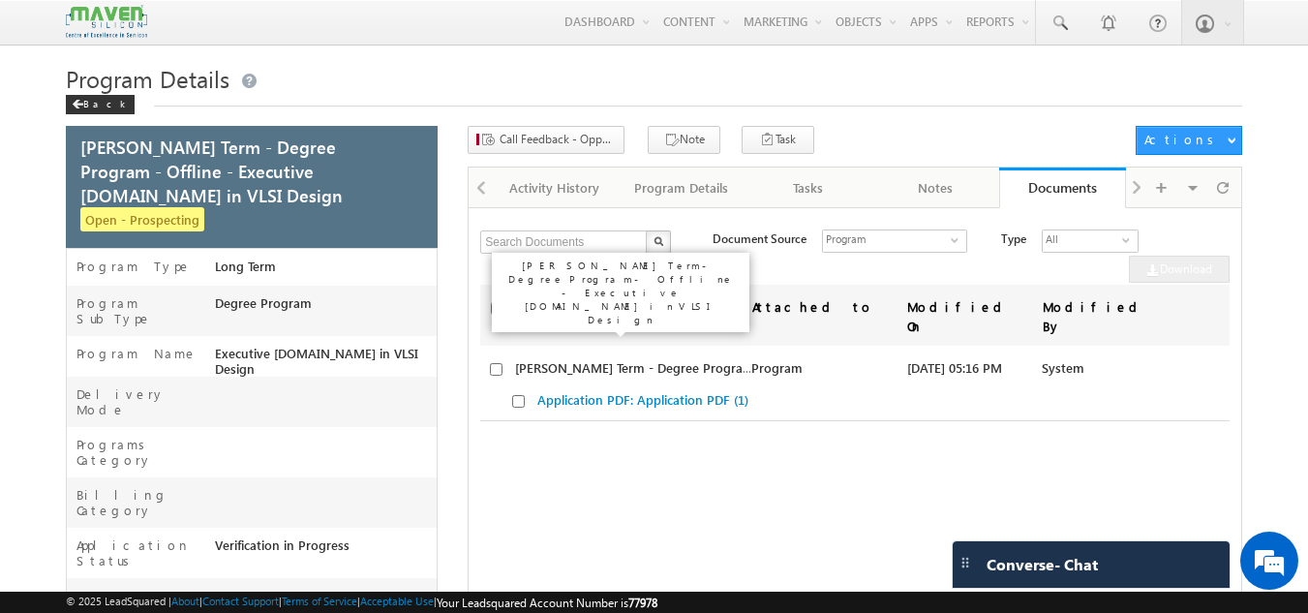
click at [674, 359] on link "[PERSON_NAME] Term - Degree Program - Offline - Executive [DOMAIN_NAME] in VLSI…" at bounding box center [789, 367] width 549 height 16
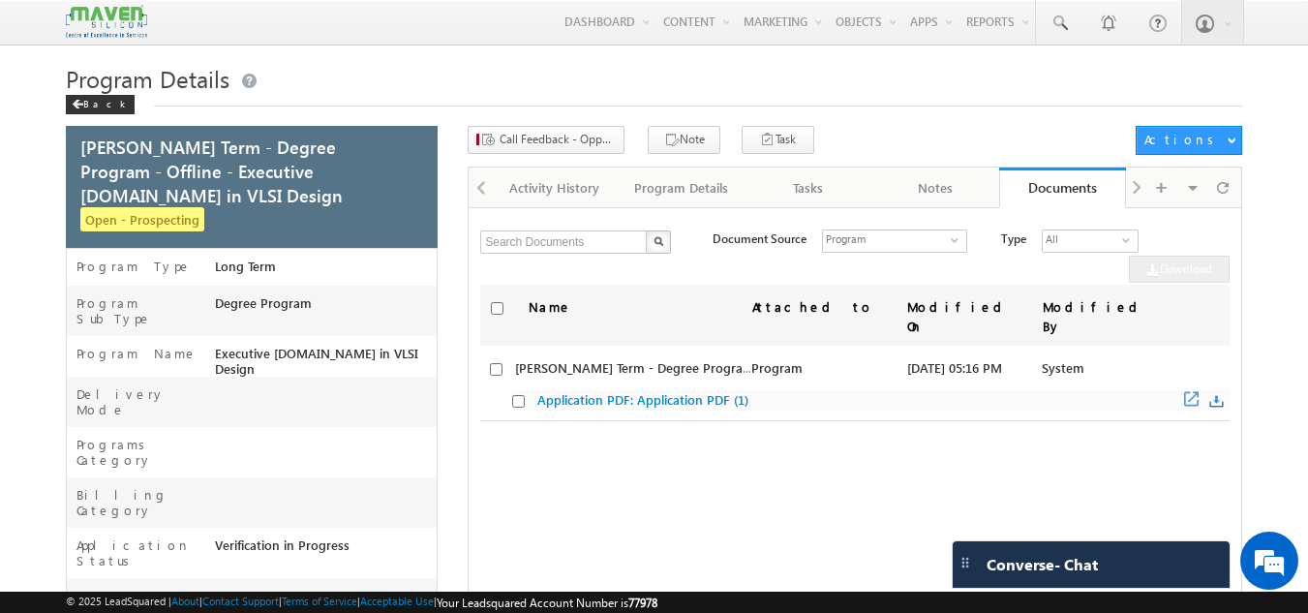
click at [654, 391] on link "Application PDF: Application PDF (1)" at bounding box center [642, 399] width 211 height 16
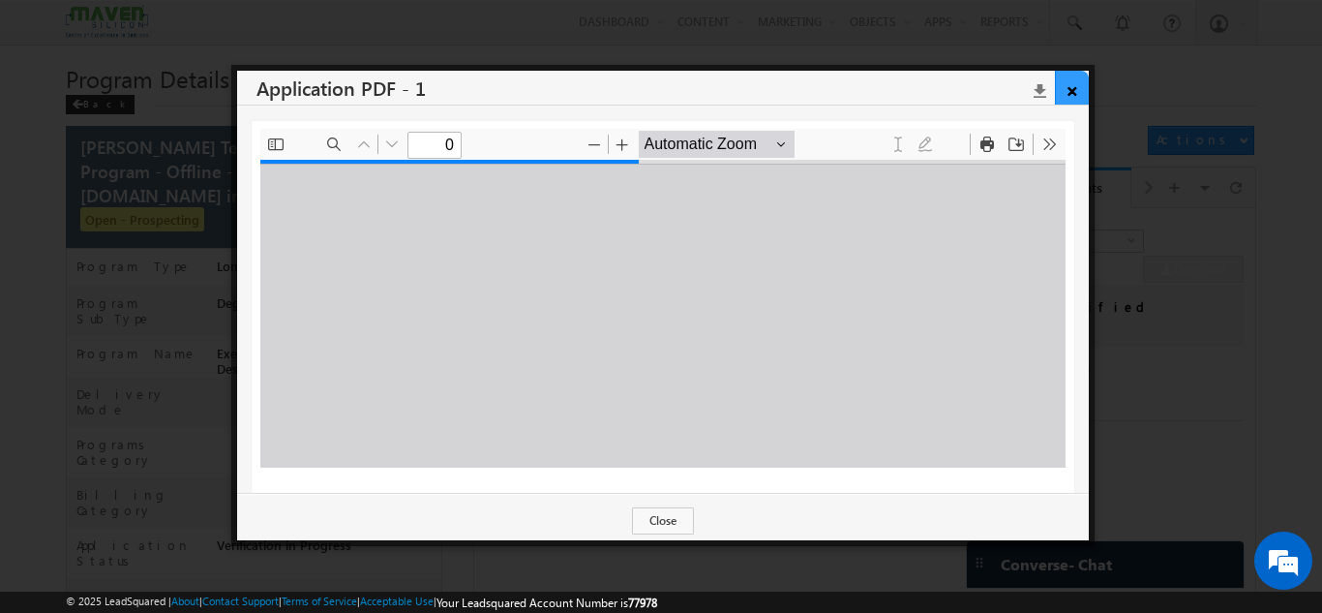
type input "1"
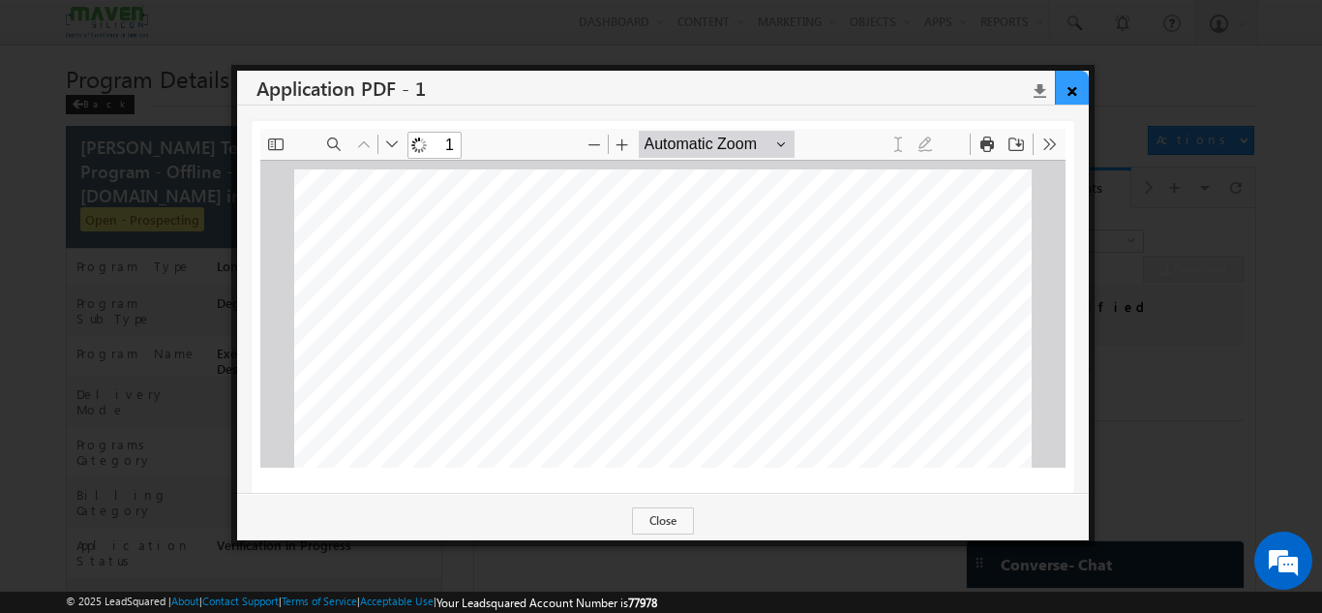
scroll to position [10, 0]
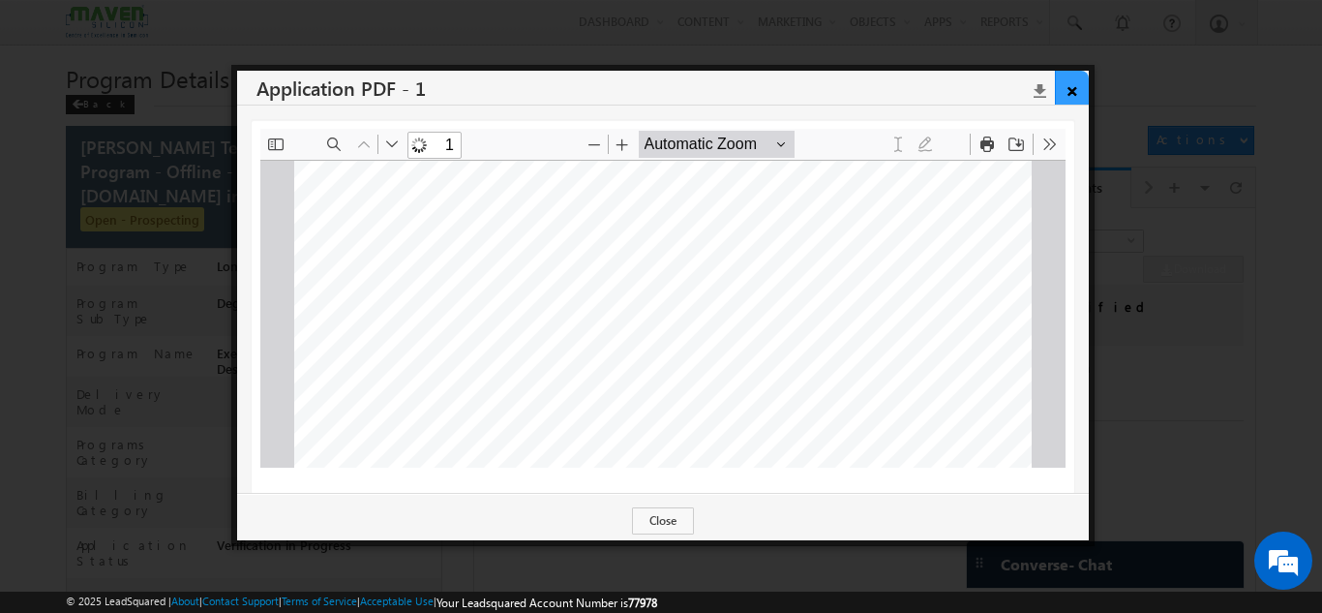
click at [1064, 96] on link "×" at bounding box center [1072, 88] width 34 height 34
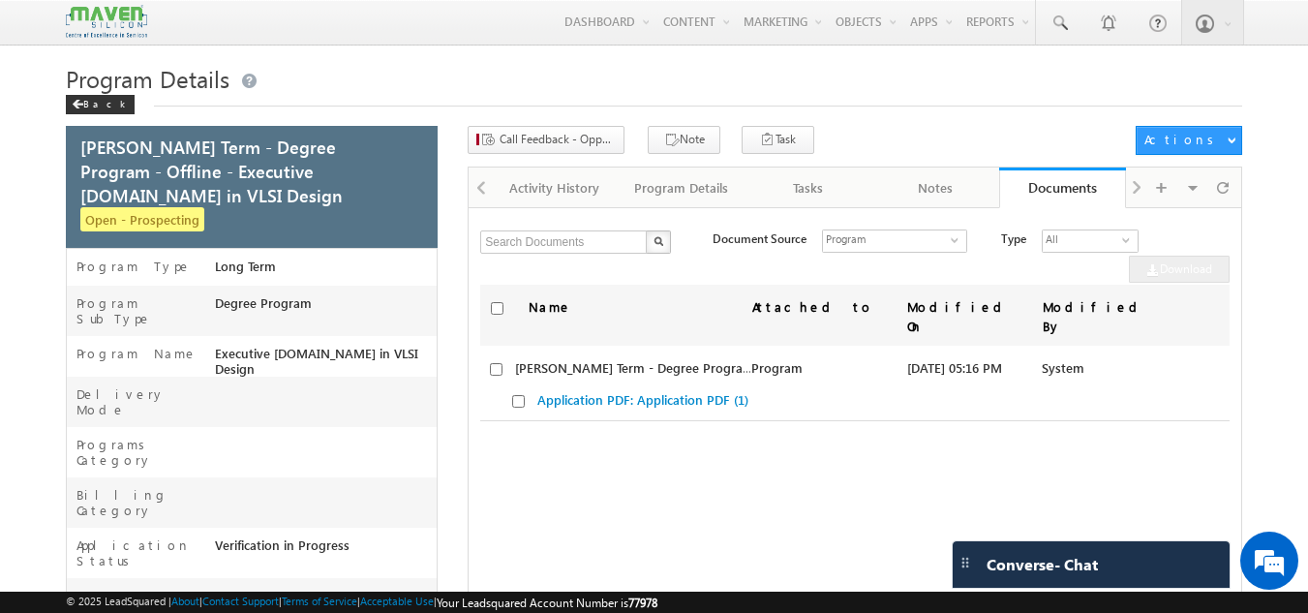
click at [1136, 188] on div "Visible Tabs Activity History Default Program Details Default Tasks Default Not…" at bounding box center [1182, 186] width 112 height 38
click at [1217, 190] on span at bounding box center [1223, 187] width 12 height 34
click at [943, 200] on link "Notes" at bounding box center [935, 187] width 127 height 41
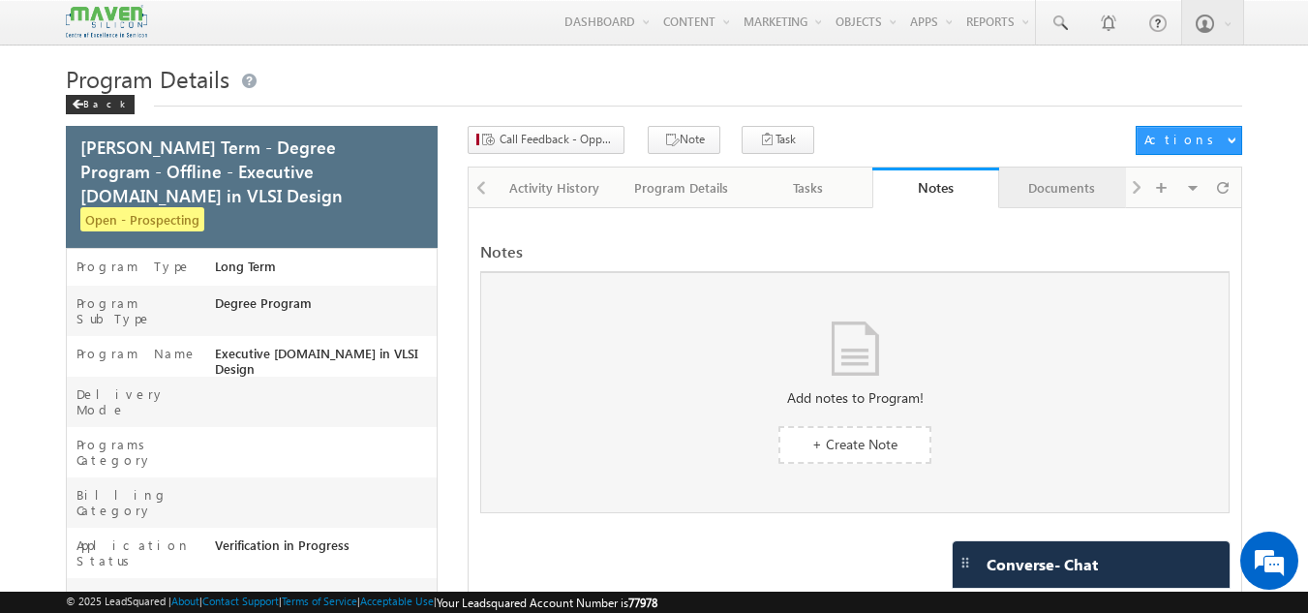
click at [1045, 193] on div "Documents" at bounding box center [1062, 187] width 94 height 23
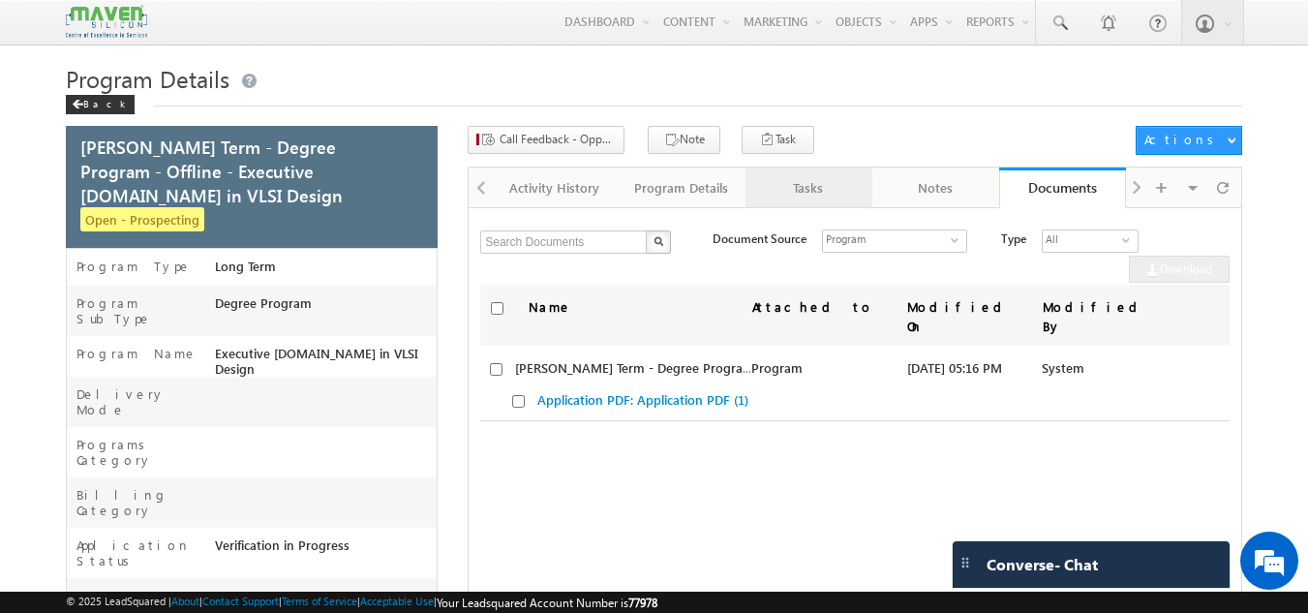
click at [817, 192] on div "Tasks" at bounding box center [808, 187] width 94 height 23
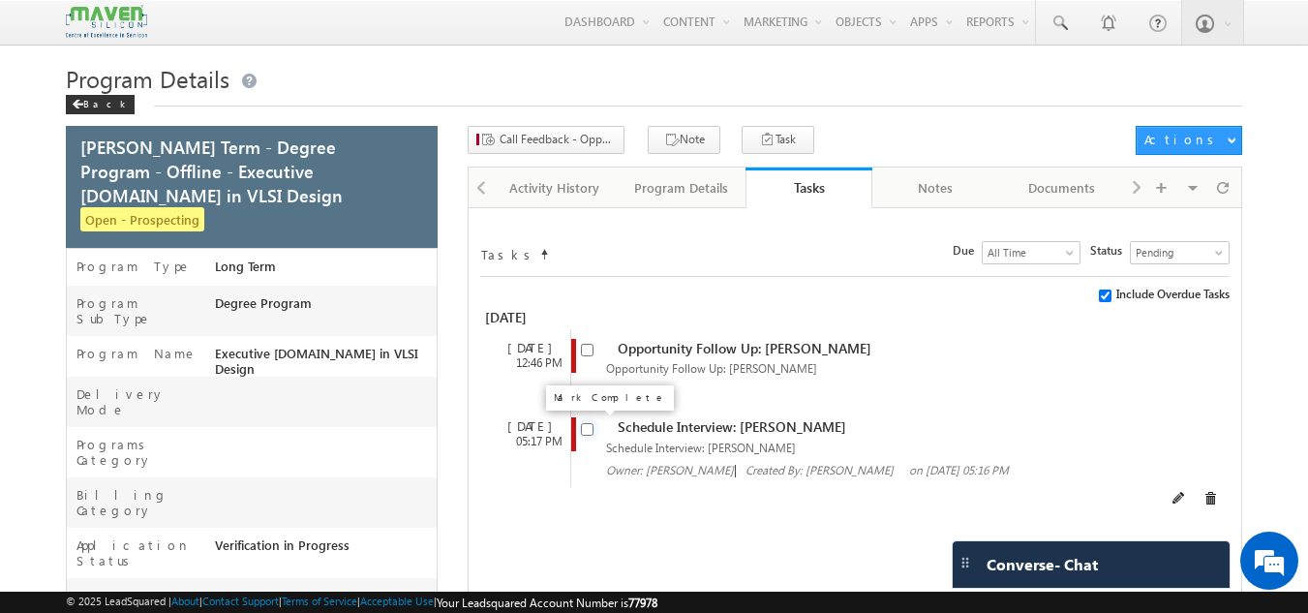
click at [587, 428] on input "checkbox" at bounding box center [587, 429] width 13 height 13
checkbox input "false"
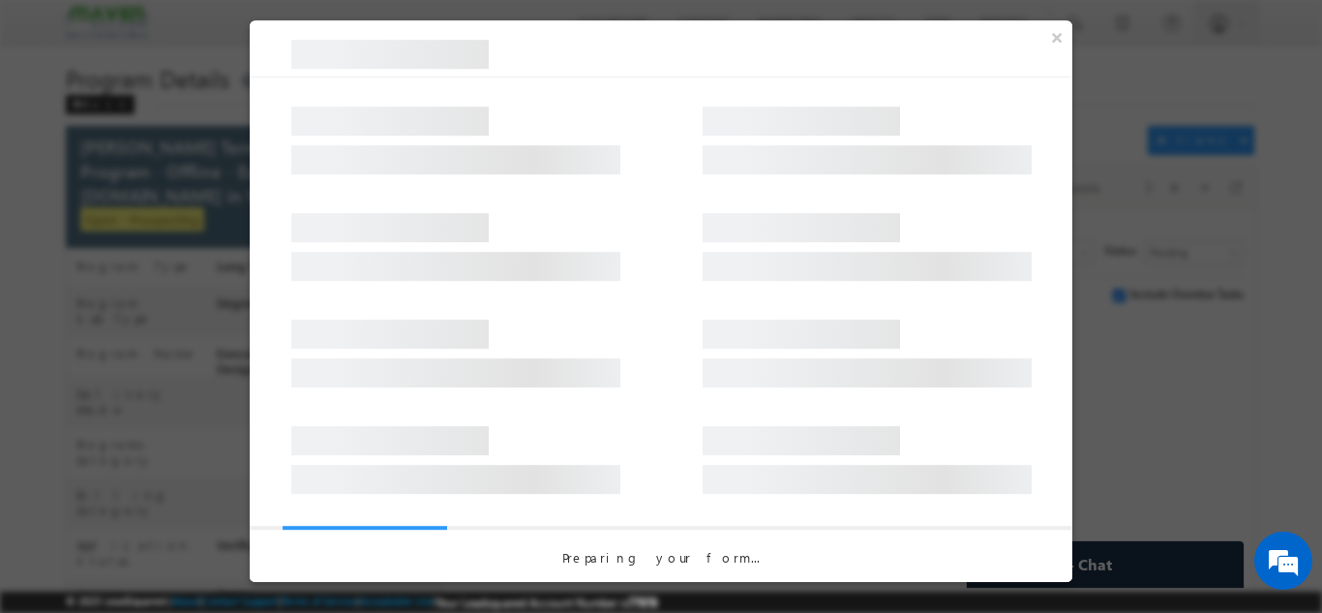
select select "Long Term"
select select "Degree Program"
select select "Executive [DOMAIN_NAME] in VLSI Design"
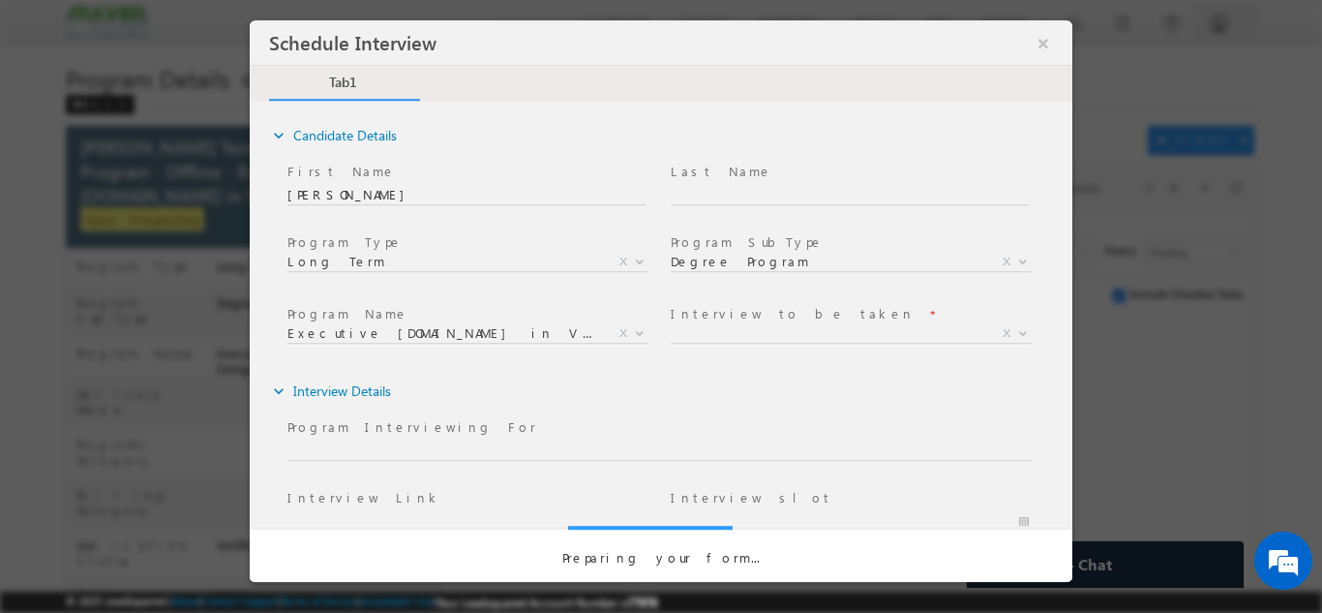
scroll to position [0, 0]
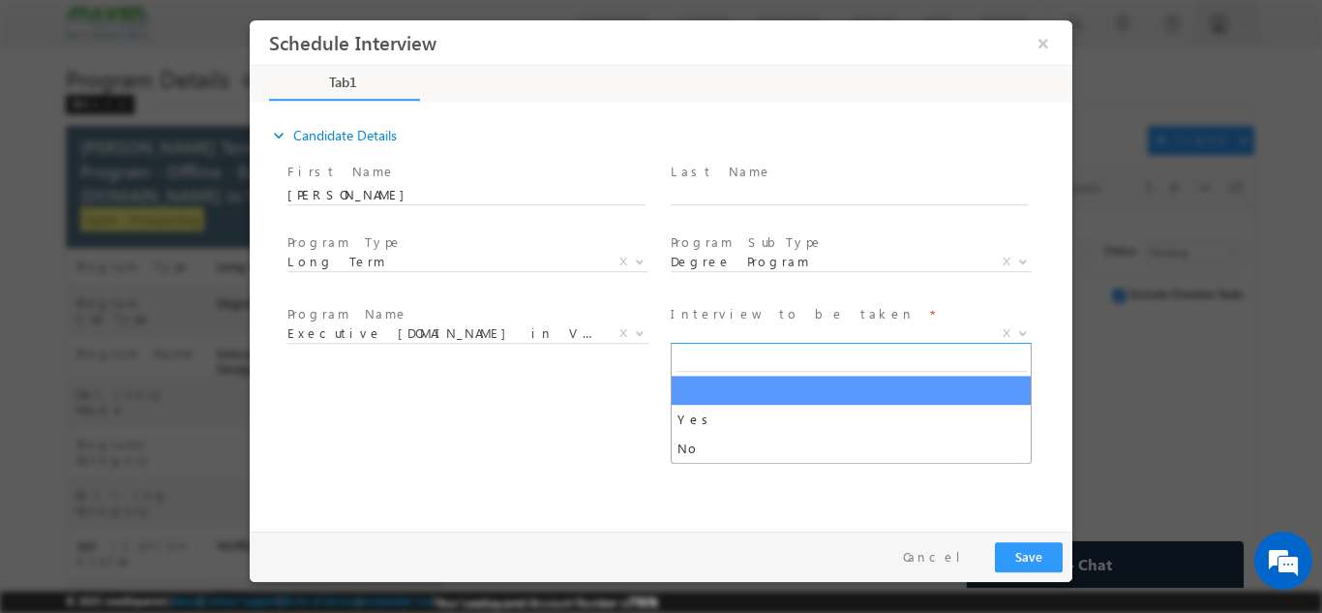
click at [751, 337] on span "X" at bounding box center [851, 332] width 361 height 19
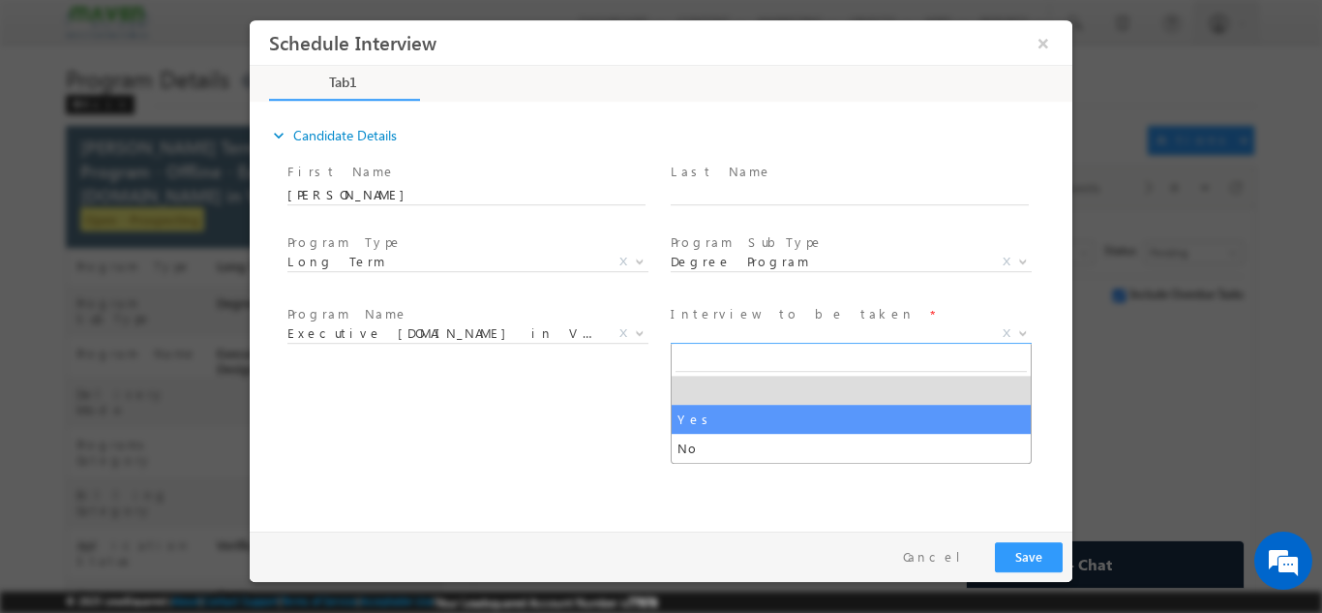
select select "Yes"
type input "Executive [DOMAIN_NAME] in VLSI Design"
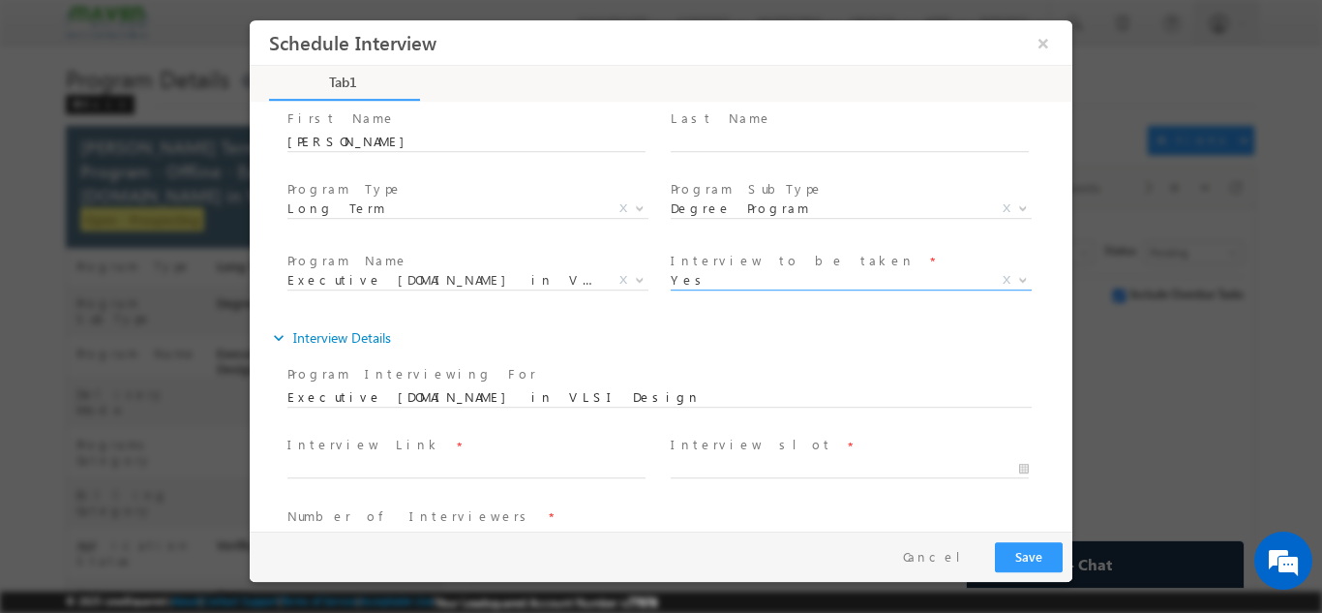
scroll to position [103, 0]
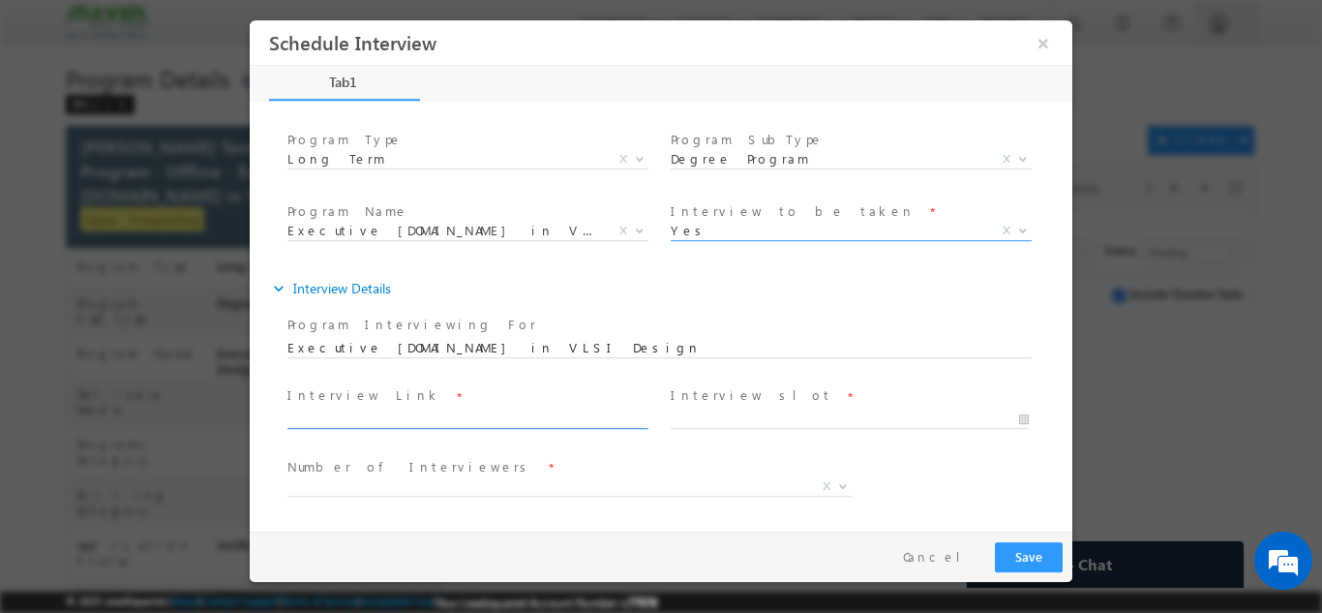
click at [354, 423] on input "text" at bounding box center [467, 418] width 358 height 19
click at [714, 423] on input "19/09/2025 1:16 PM" at bounding box center [850, 418] width 358 height 19
click at [566, 459] on span "Number of Interviewers *" at bounding box center [563, 466] width 550 height 21
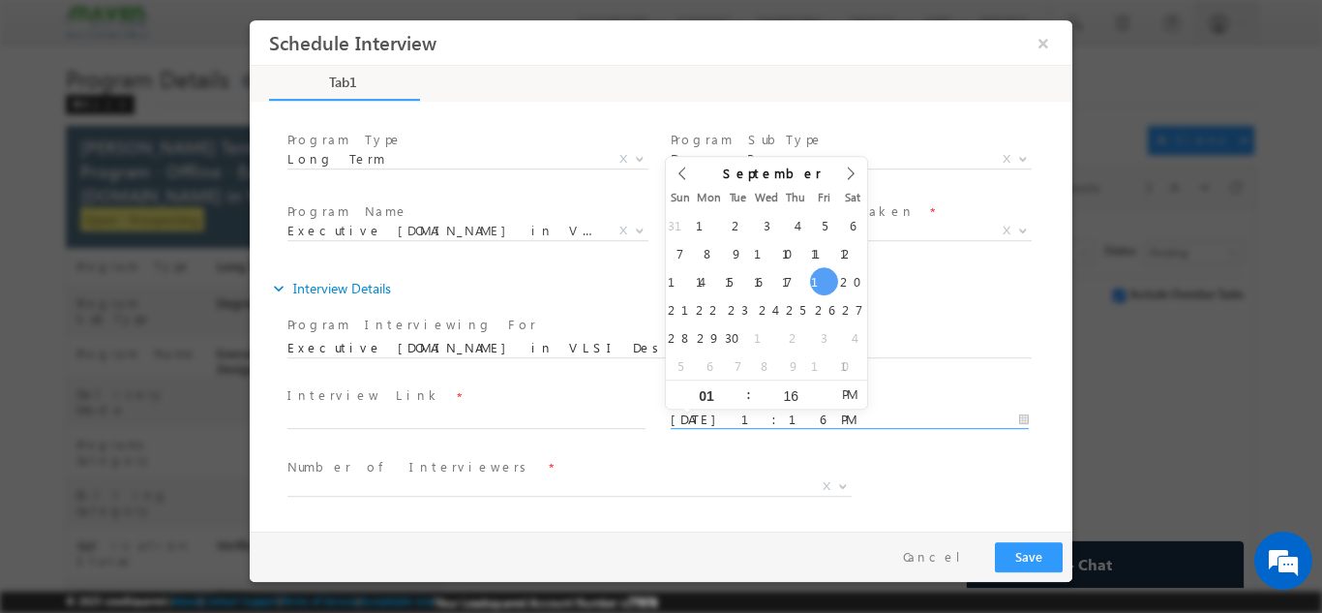
click at [753, 420] on input "19/09/2025 1:16 PM" at bounding box center [850, 418] width 358 height 19
click at [751, 397] on input "16" at bounding box center [791, 395] width 80 height 13
click at [748, 396] on span ":" at bounding box center [749, 393] width 4 height 29
type input "19/09/2025 12:16 PM"
type input "12"
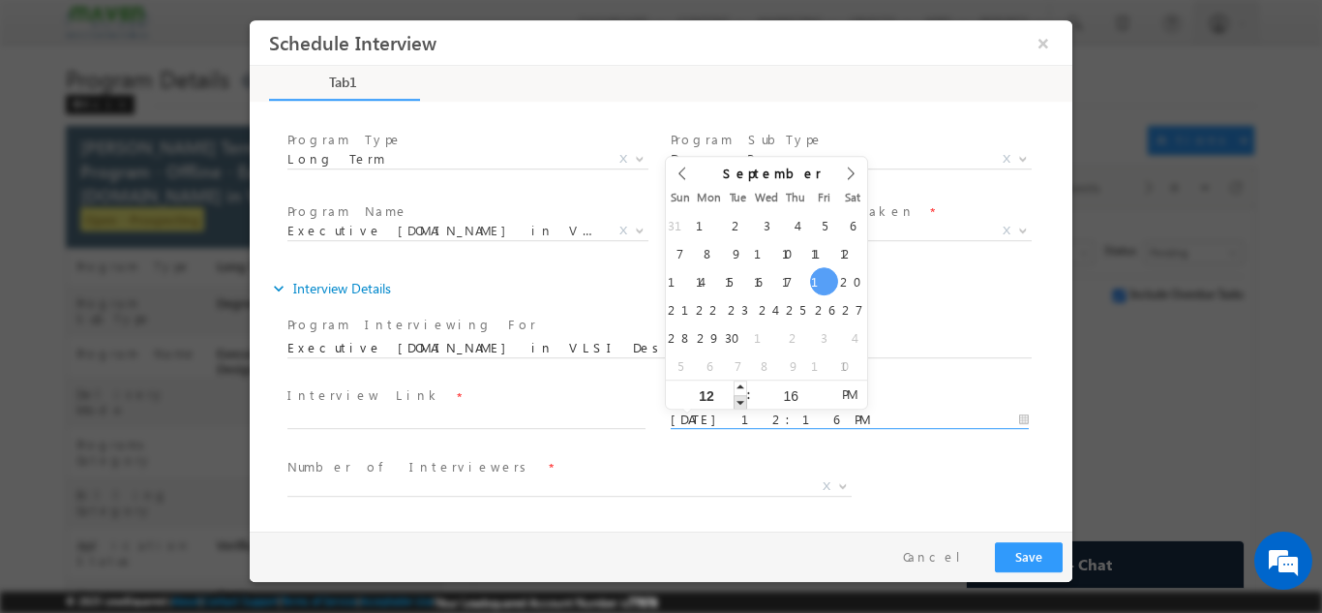
click at [742, 404] on span at bounding box center [741, 401] width 14 height 15
type input "19/09/2025 11:16 AM"
type input "11"
click at [742, 404] on span at bounding box center [741, 401] width 14 height 15
type input "19/09/2025 10:16 AM"
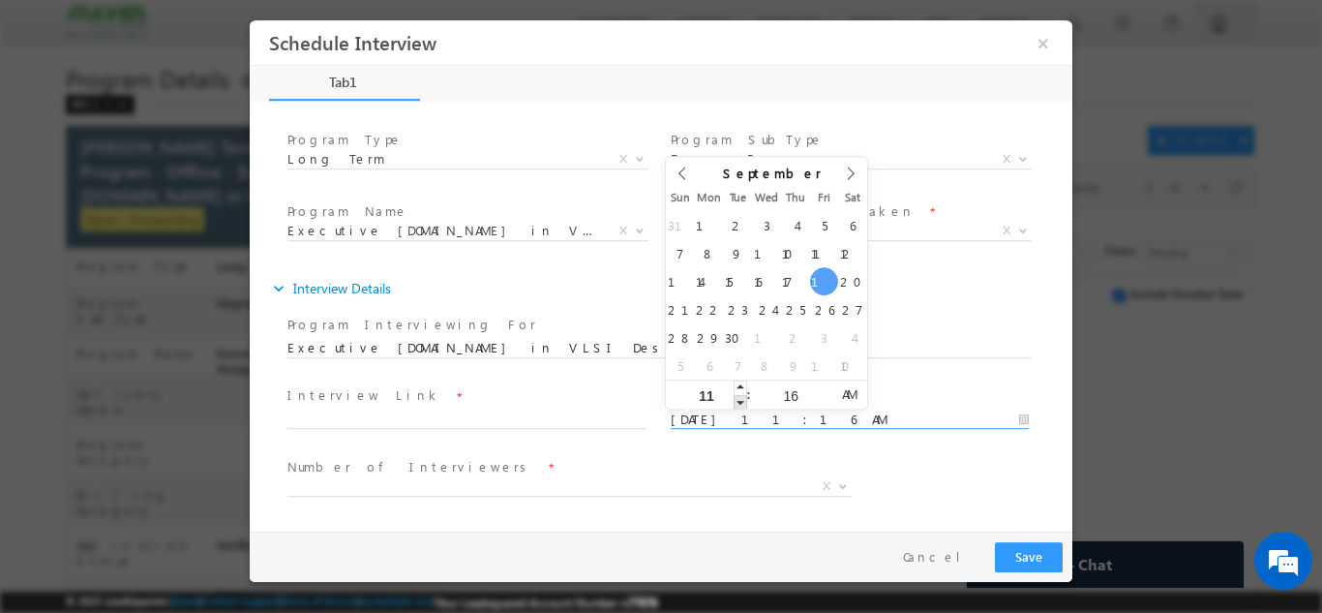
type input "10"
click at [742, 404] on span at bounding box center [741, 401] width 14 height 15
type input "19/09/2025 9:16 AM"
type input "09"
click at [742, 404] on span at bounding box center [741, 401] width 14 height 15
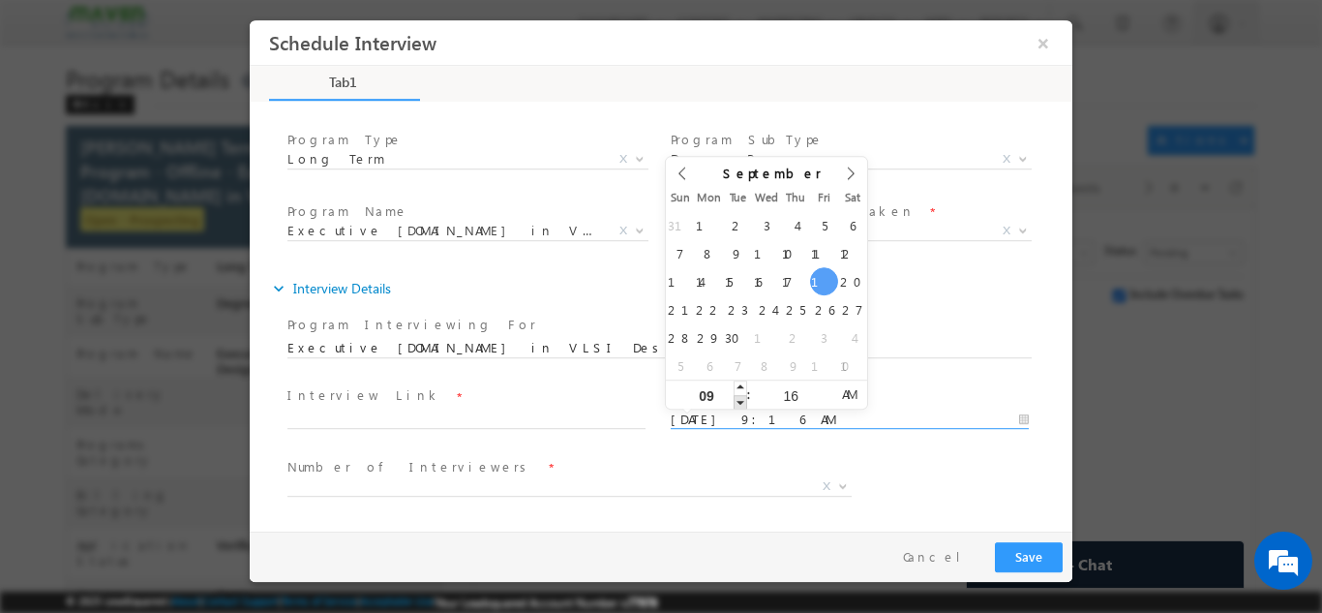
type input "19/09/2025 8:16 AM"
type input "08"
click at [742, 404] on span at bounding box center [741, 401] width 14 height 15
type input "19/09/2025 7:16 AM"
type input "07"
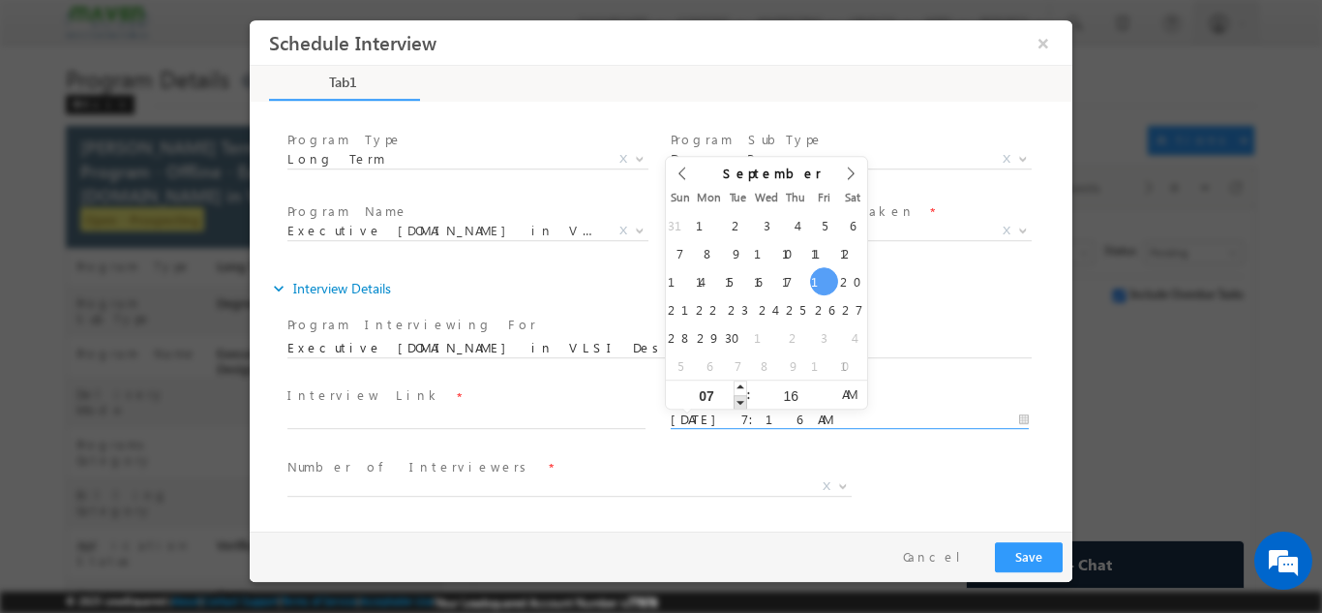
click at [742, 404] on span at bounding box center [741, 401] width 14 height 15
type input "19/09/2025 8:16 AM"
type input "08"
click at [739, 389] on span at bounding box center [741, 386] width 14 height 15
type input "19/09/2025 8:15 AM"
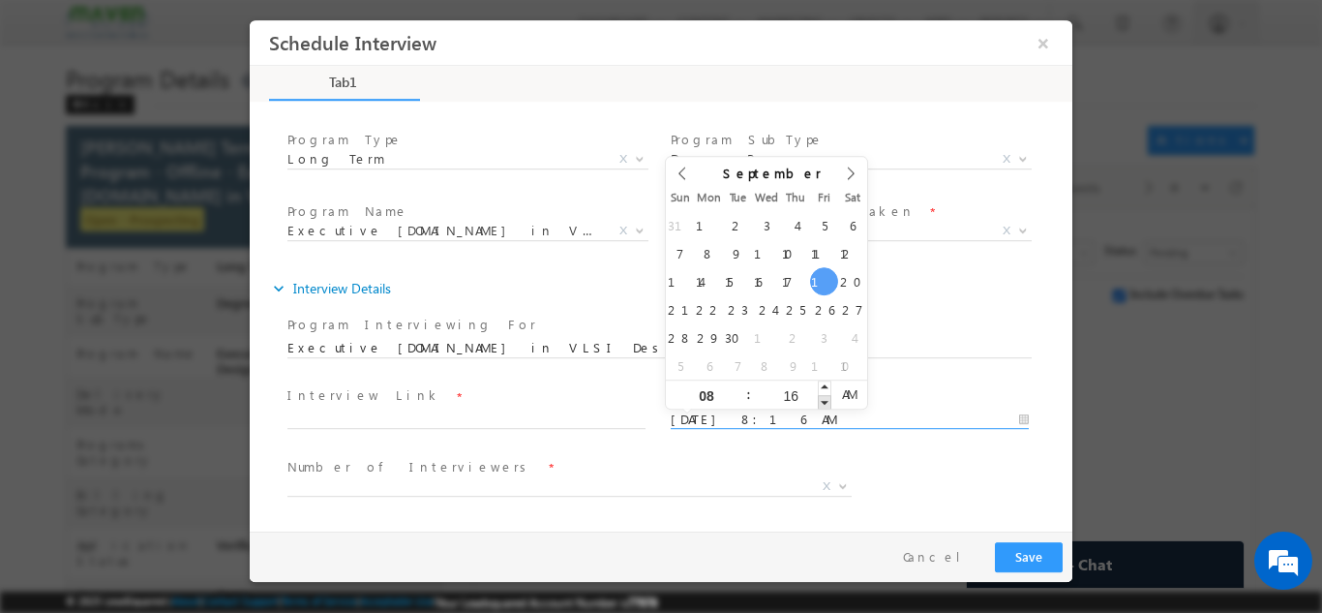
type input "15"
click at [824, 405] on span at bounding box center [825, 401] width 14 height 15
type input "19/09/2025 8:14 AM"
type input "14"
click at [824, 405] on span at bounding box center [825, 401] width 14 height 15
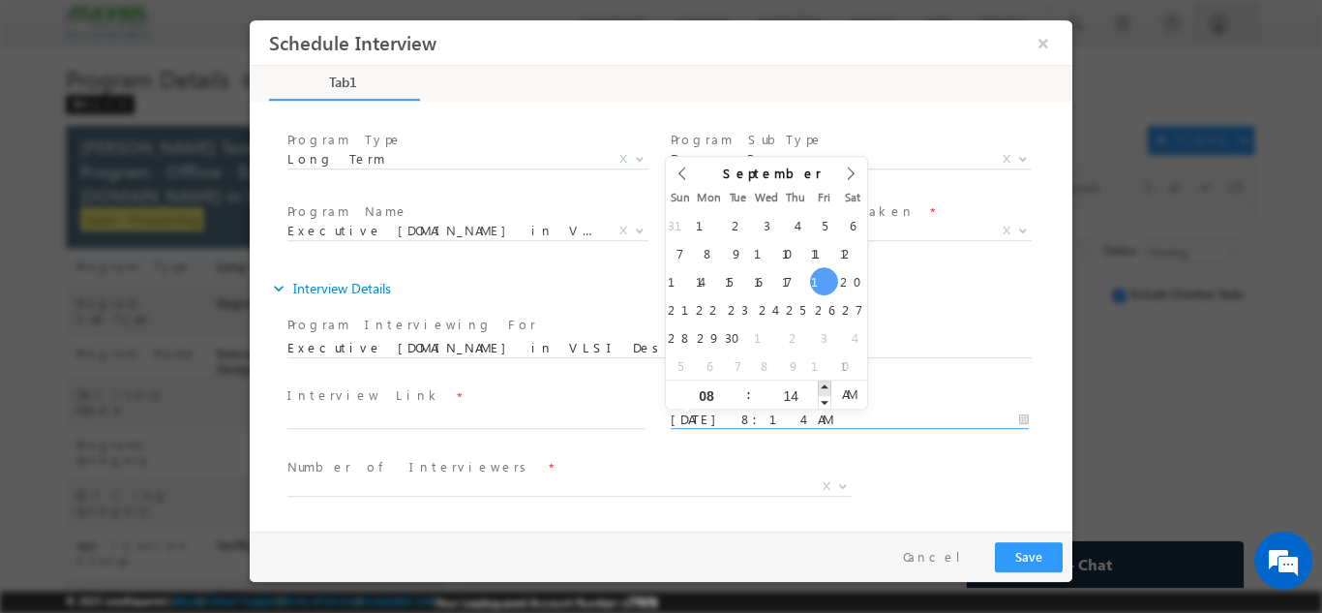
type input "19/09/2025 8:15 AM"
type input "15"
click at [826, 386] on span at bounding box center [825, 386] width 14 height 15
type input "19/09/2025 8:16 AM"
type input "16"
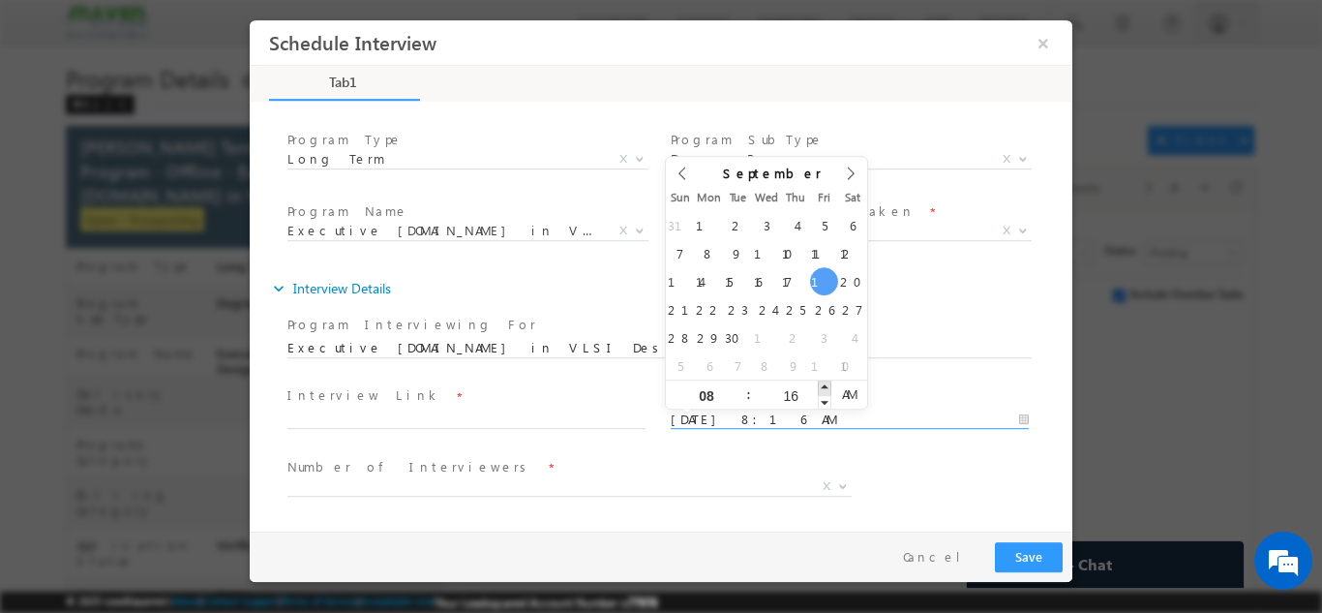
click at [826, 386] on span at bounding box center [825, 386] width 14 height 15
type input "19/09/2025 8:17 AM"
type input "17"
click at [826, 386] on span at bounding box center [825, 386] width 14 height 15
type input "19/09/2025 8:18 AM"
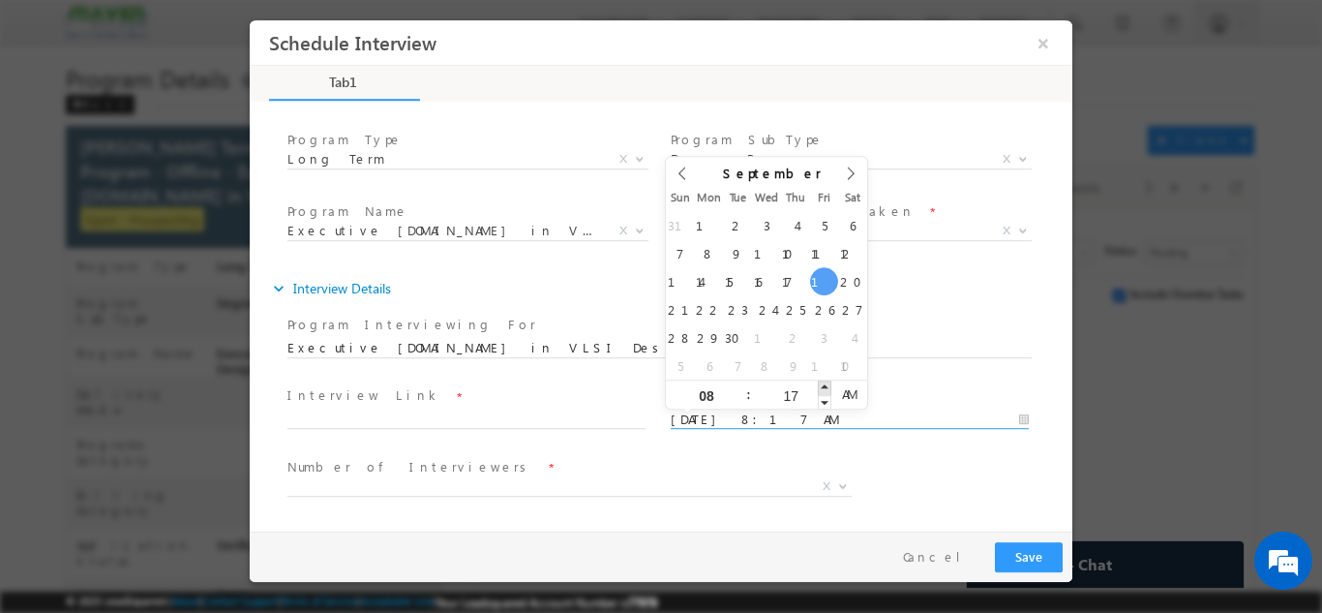
type input "18"
click at [826, 386] on span at bounding box center [825, 386] width 14 height 15
type input "19/09/2025 8:19 AM"
type input "19"
click at [826, 386] on span at bounding box center [825, 386] width 14 height 15
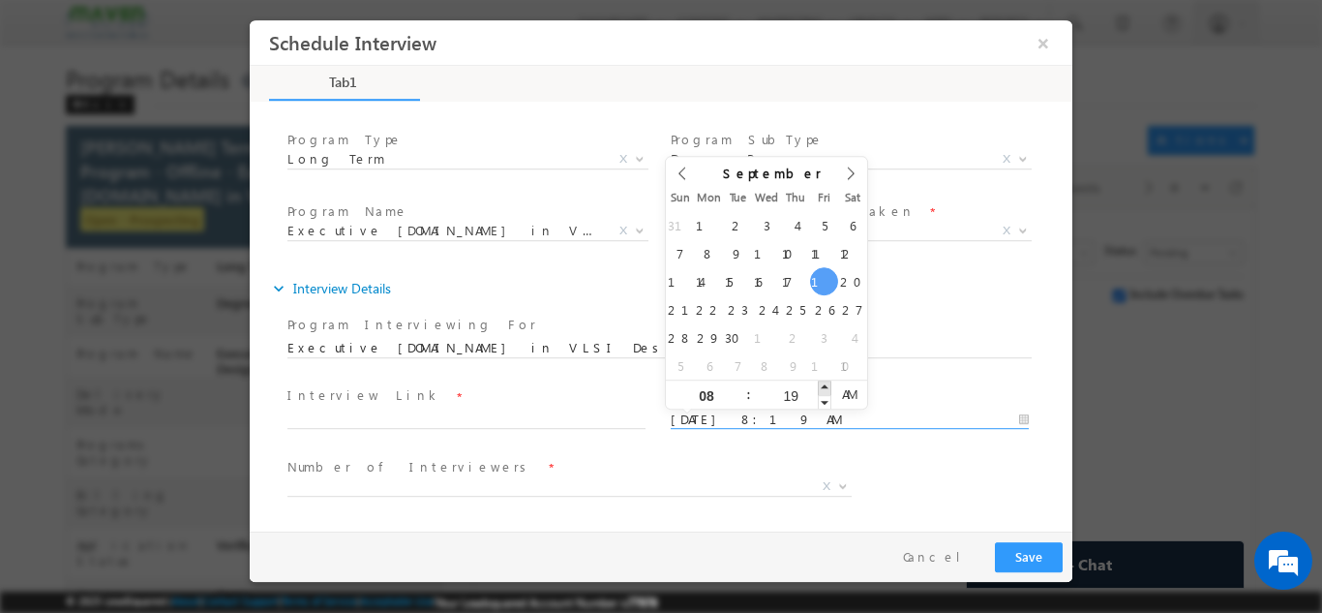
type input "19/09/2025 8:20 AM"
type input "20"
click at [826, 386] on span at bounding box center [825, 386] width 14 height 15
type input "19/09/2025 8:21 AM"
type input "21"
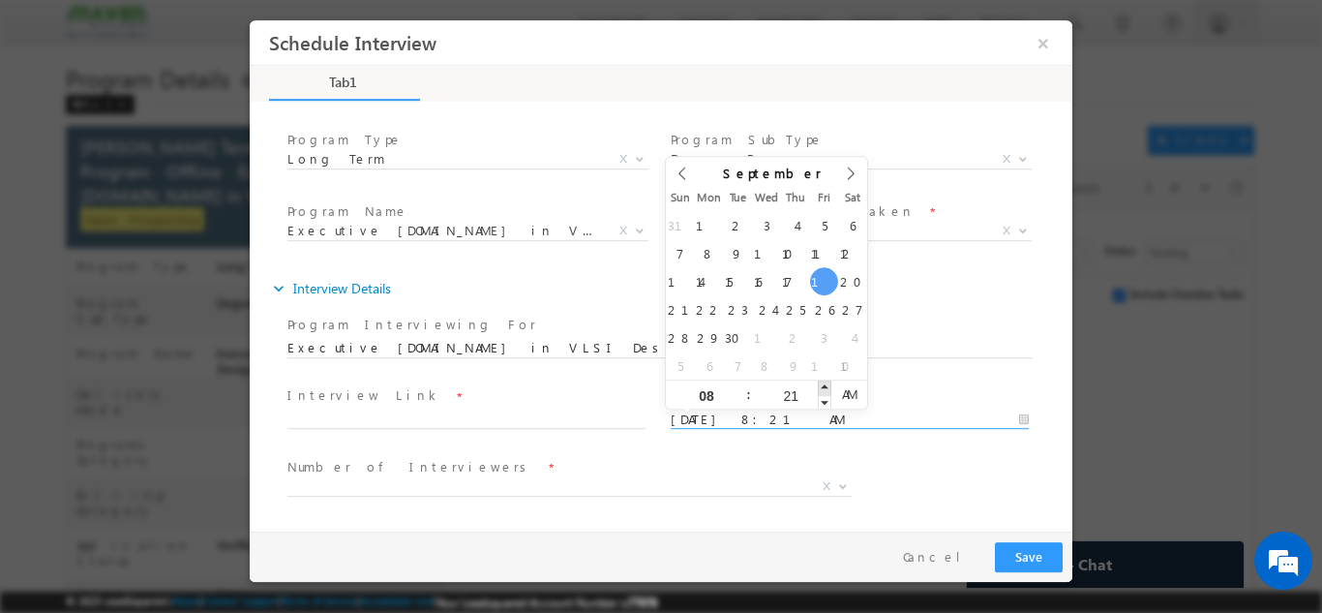
click at [826, 386] on span at bounding box center [825, 386] width 14 height 15
type input "19/09/2025 8:22 AM"
type input "22"
click at [826, 386] on span at bounding box center [825, 386] width 14 height 15
type input "19/09/2025 8:23 AM"
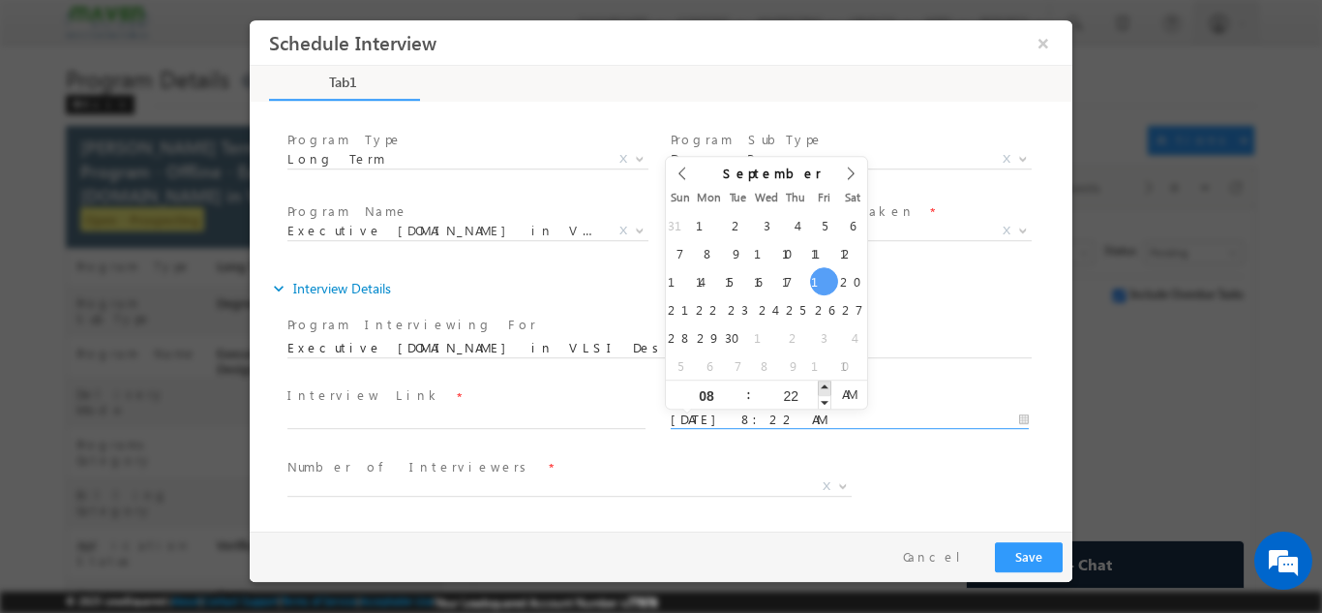
type input "23"
click at [826, 386] on span at bounding box center [825, 386] width 14 height 15
type input "19/09/2025 8:24 AM"
type input "24"
click at [826, 386] on span at bounding box center [825, 386] width 14 height 15
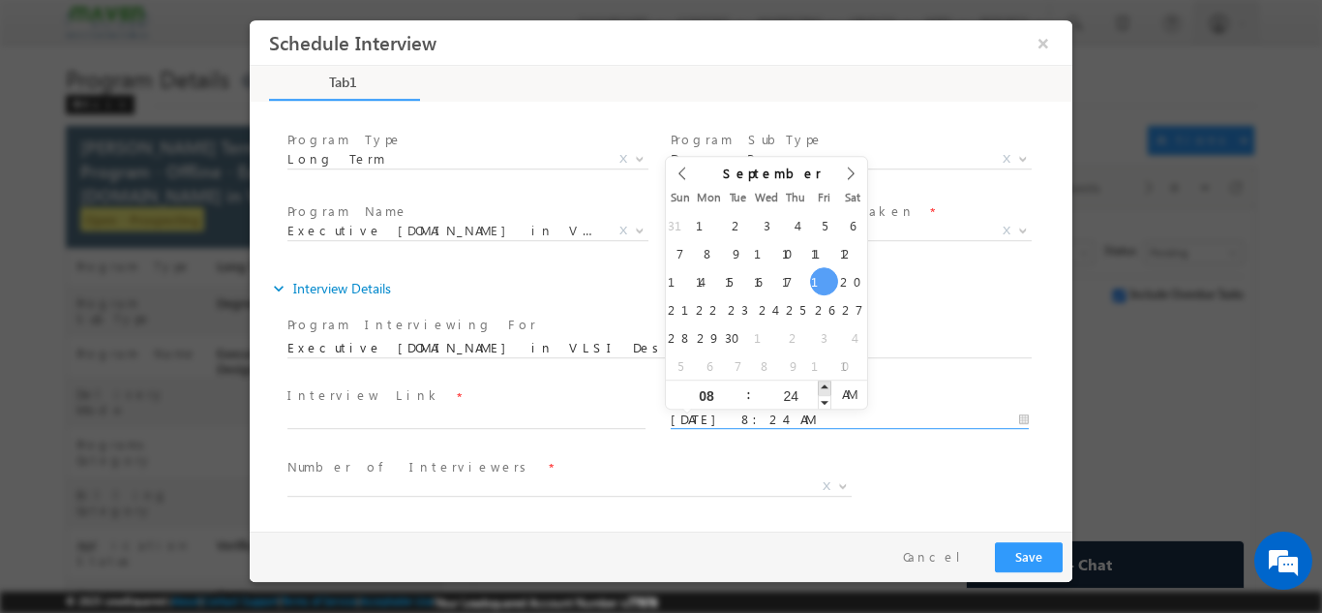
type input "19/09/2025 8:25 AM"
type input "25"
click at [826, 386] on span at bounding box center [825, 386] width 14 height 15
type input "19/09/2025 8:26 AM"
type input "26"
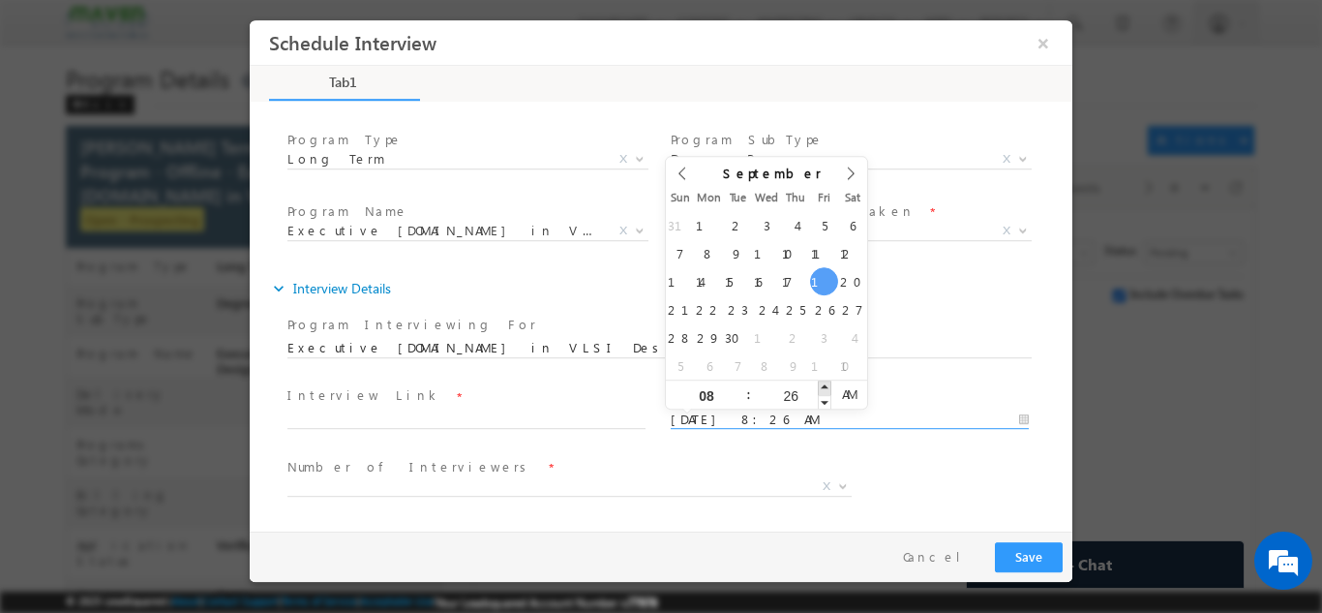
click at [826, 386] on span at bounding box center [825, 386] width 14 height 15
type input "19/09/2025 8:27 AM"
type input "27"
click at [826, 386] on span at bounding box center [825, 386] width 14 height 15
type input "19/09/2025 8:28 AM"
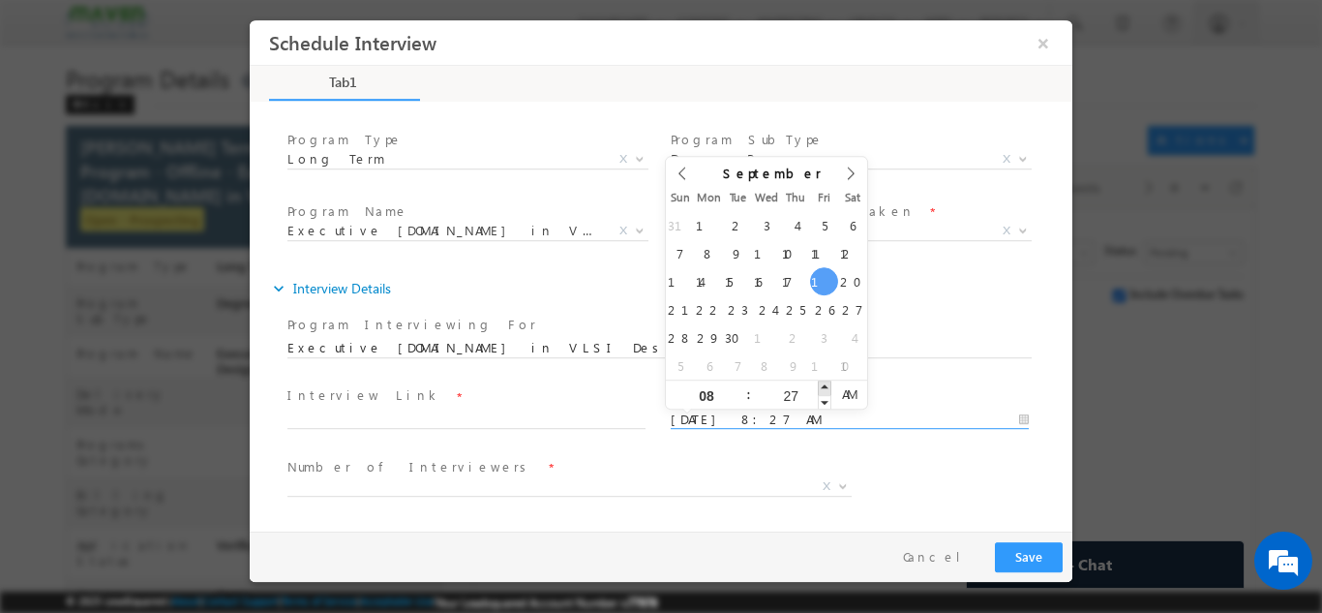
type input "28"
click at [826, 386] on span at bounding box center [825, 386] width 14 height 15
type input "19/09/2025 8:29 AM"
type input "29"
click at [826, 386] on span at bounding box center [825, 386] width 14 height 15
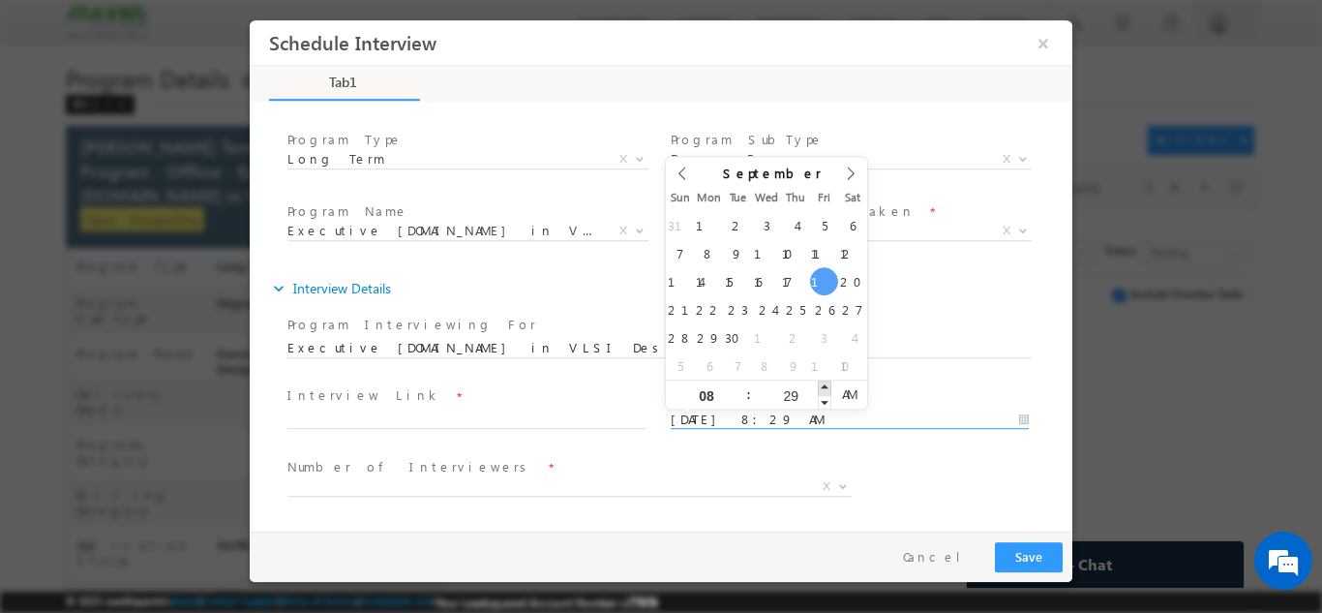
type input "19/09/2025 8:30 AM"
type input "30"
click at [826, 386] on span at bounding box center [825, 386] width 14 height 15
type input "19/09/2025 8:30 PM"
click at [849, 393] on span "PM" at bounding box center [850, 393] width 36 height 29
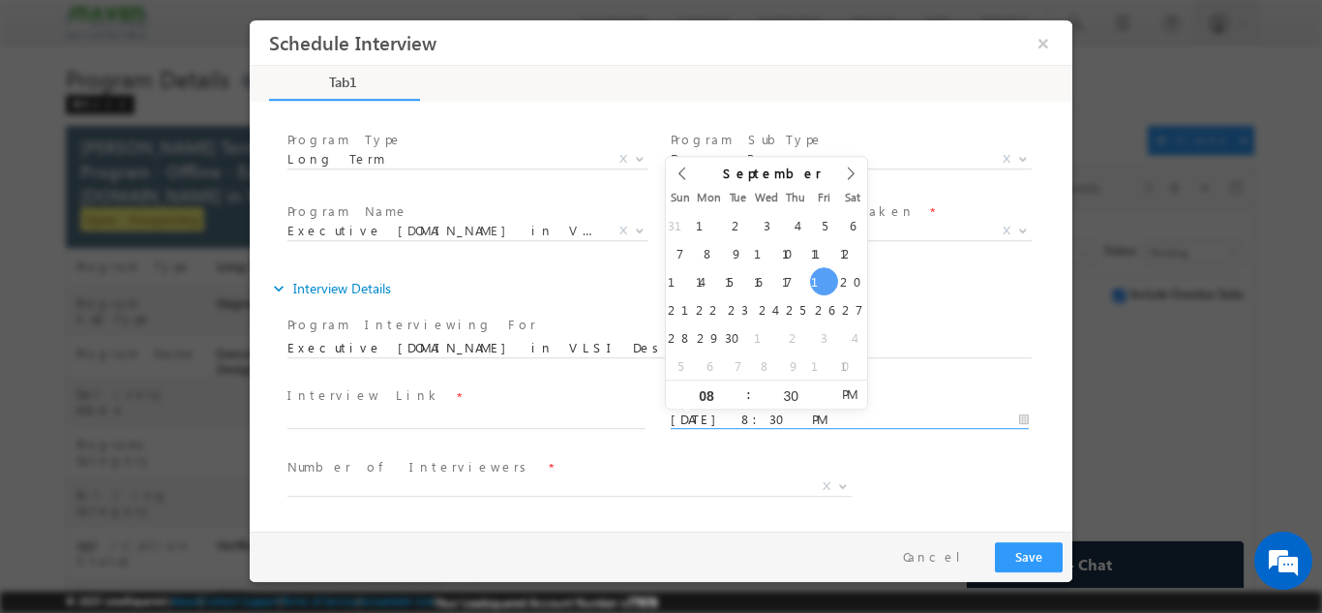
click at [992, 462] on div "Number of Interviewers * 1 2 X" at bounding box center [678, 488] width 789 height 72
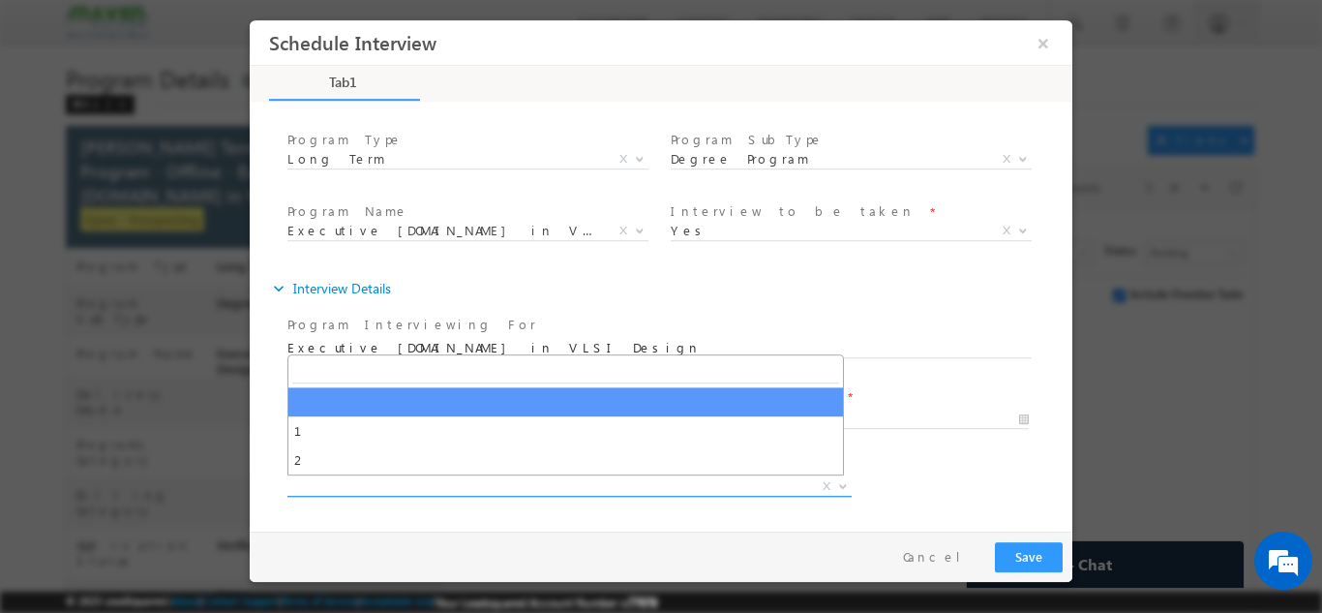
click at [349, 488] on span "X" at bounding box center [570, 485] width 564 height 19
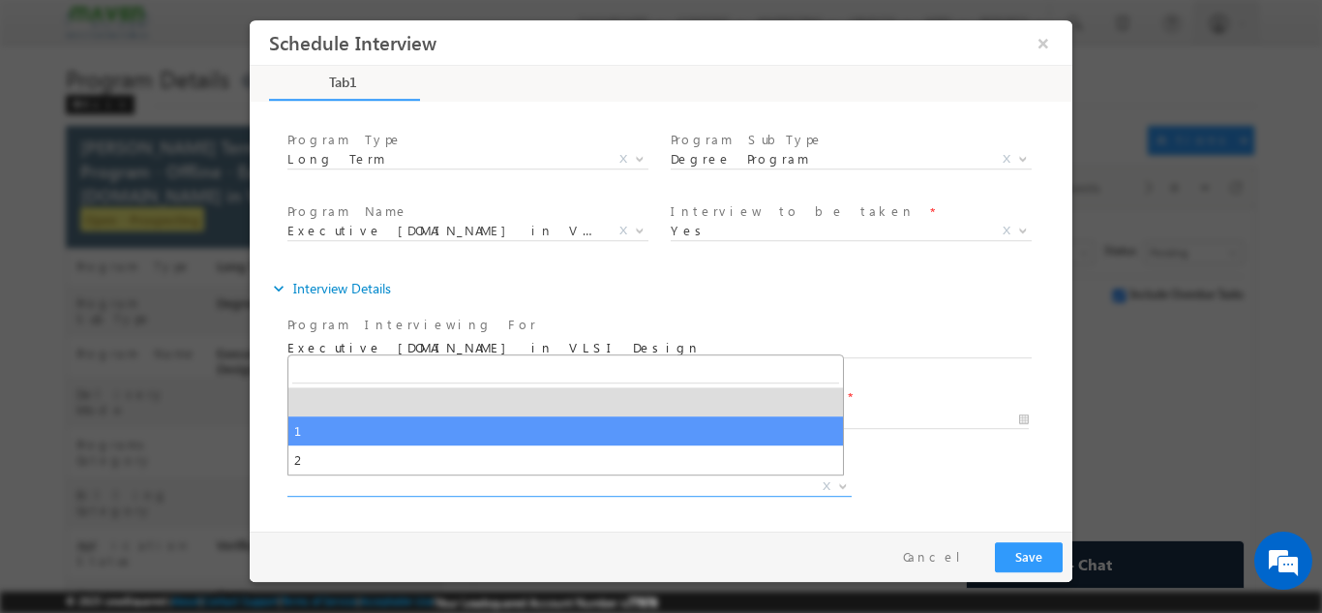
select select "1"
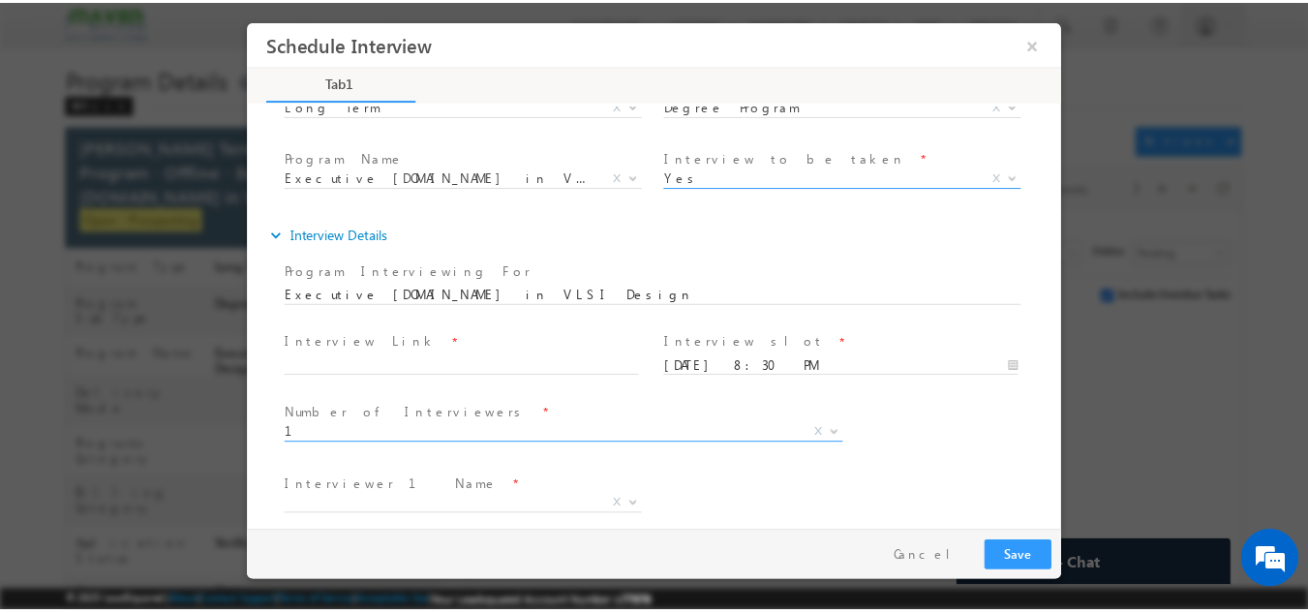
scroll to position [174, 0]
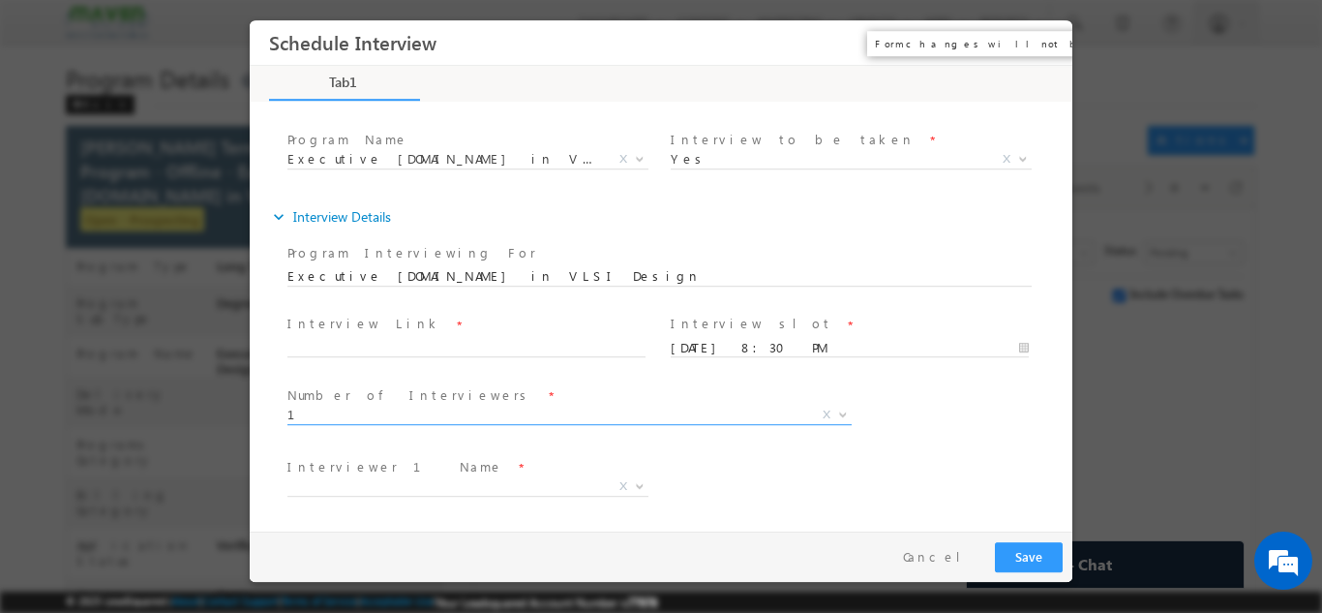
click at [1041, 44] on button "×" at bounding box center [1043, 42] width 33 height 36
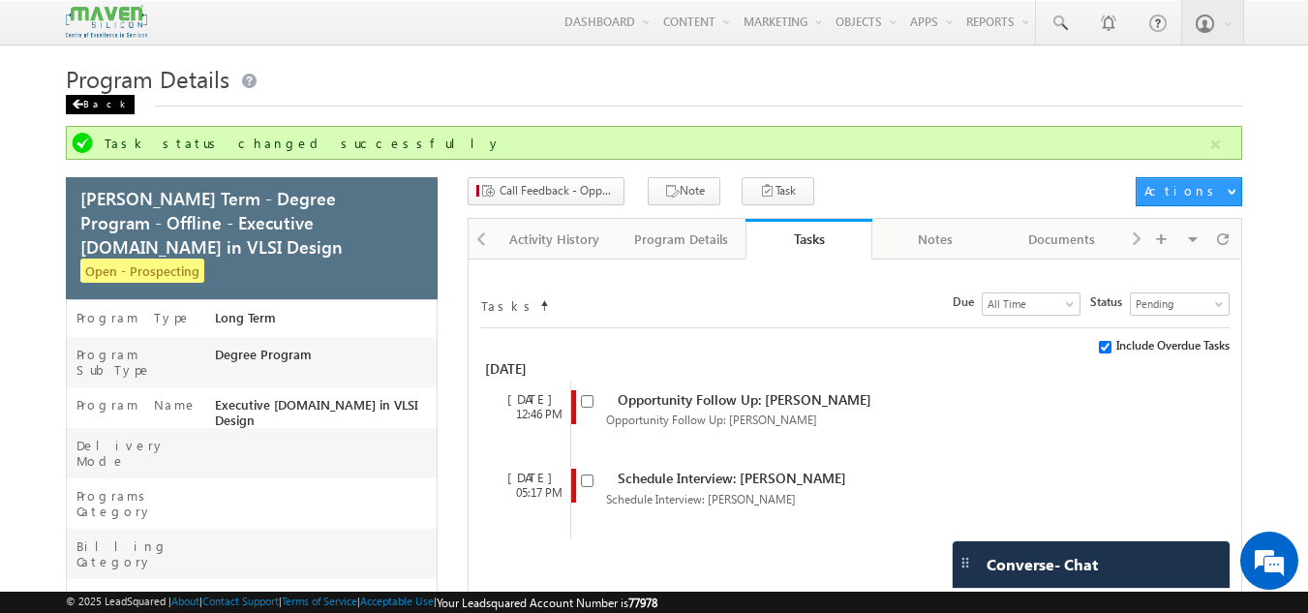
click at [102, 113] on div "Back" at bounding box center [100, 104] width 69 height 19
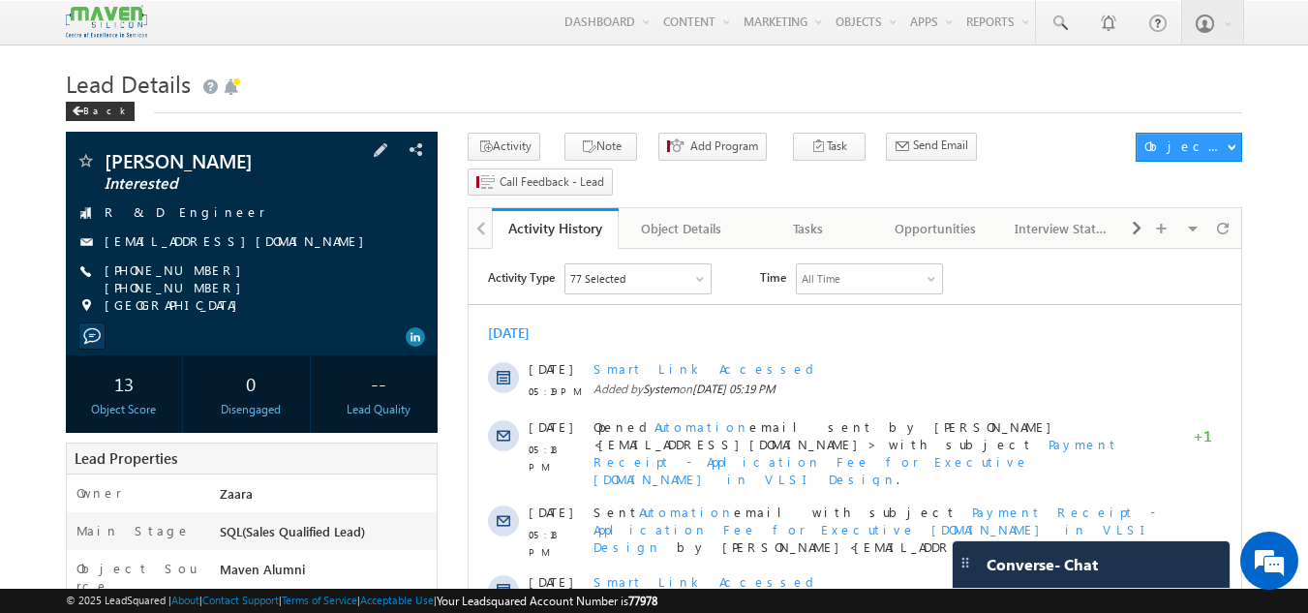
drag, startPoint x: 313, startPoint y: 240, endPoint x: 286, endPoint y: 243, distance: 27.3
click at [286, 243] on div "[EMAIL_ADDRESS][DOMAIN_NAME]" at bounding box center [252, 241] width 353 height 19
copy div "[EMAIL_ADDRESS][DOMAIN_NAME]"
click at [813, 217] on div "Tasks" at bounding box center [808, 228] width 94 height 23
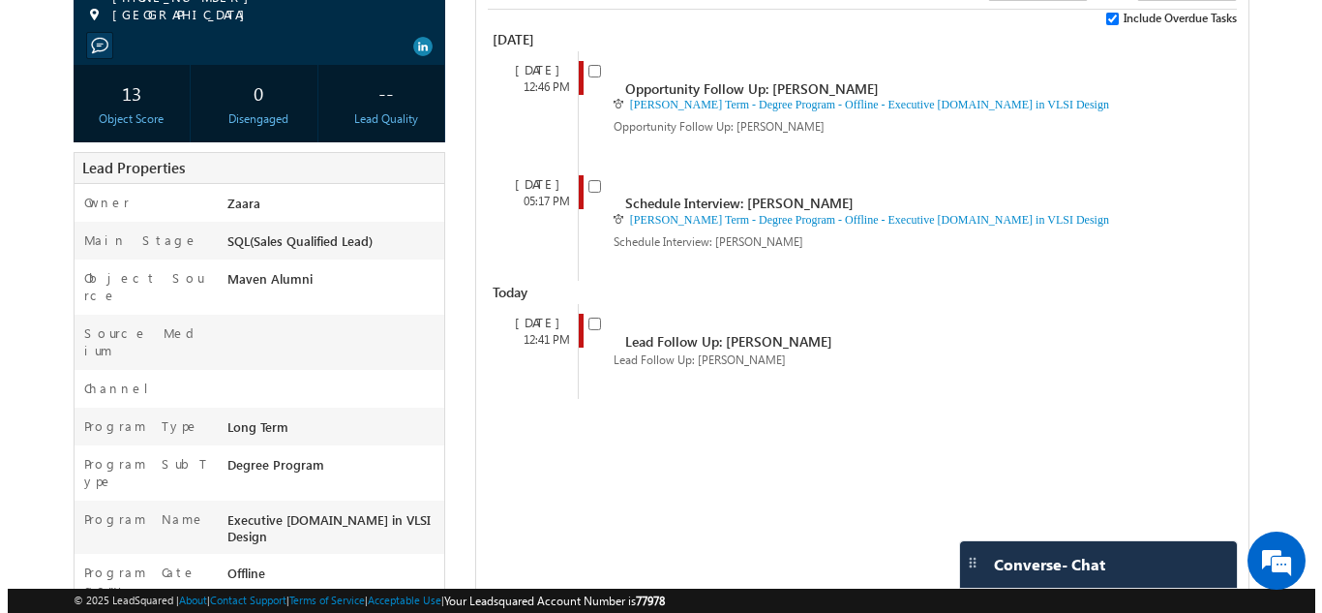
scroll to position [194, 0]
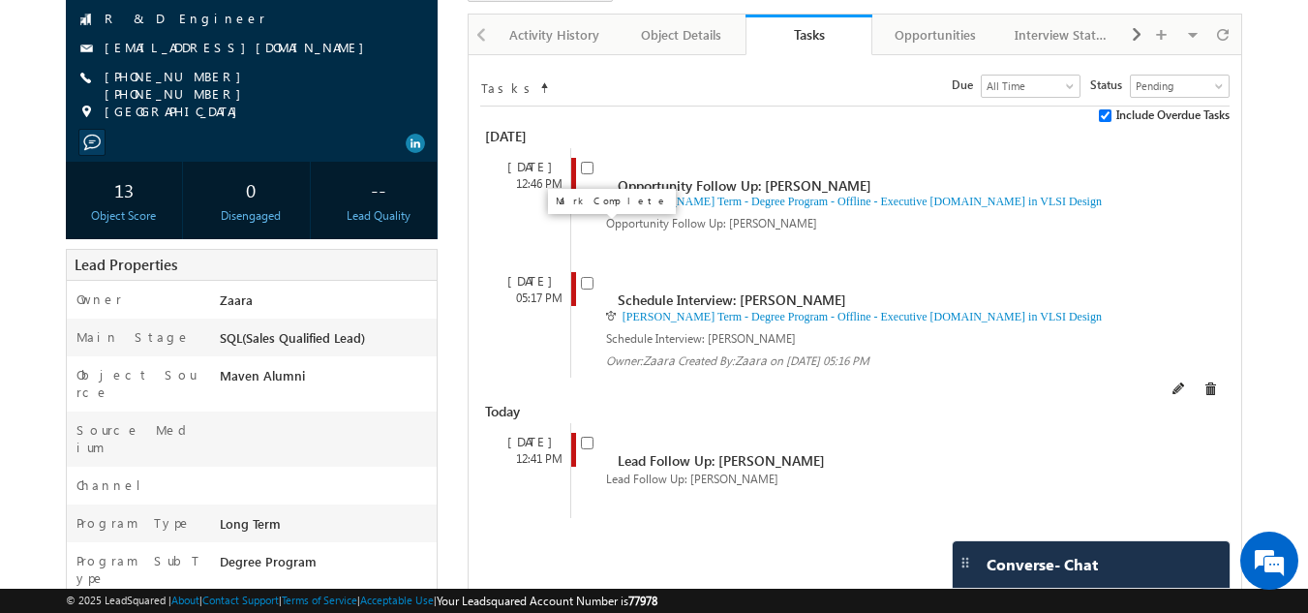
click at [586, 277] on input "checkbox" at bounding box center [587, 283] width 13 height 13
checkbox input "false"
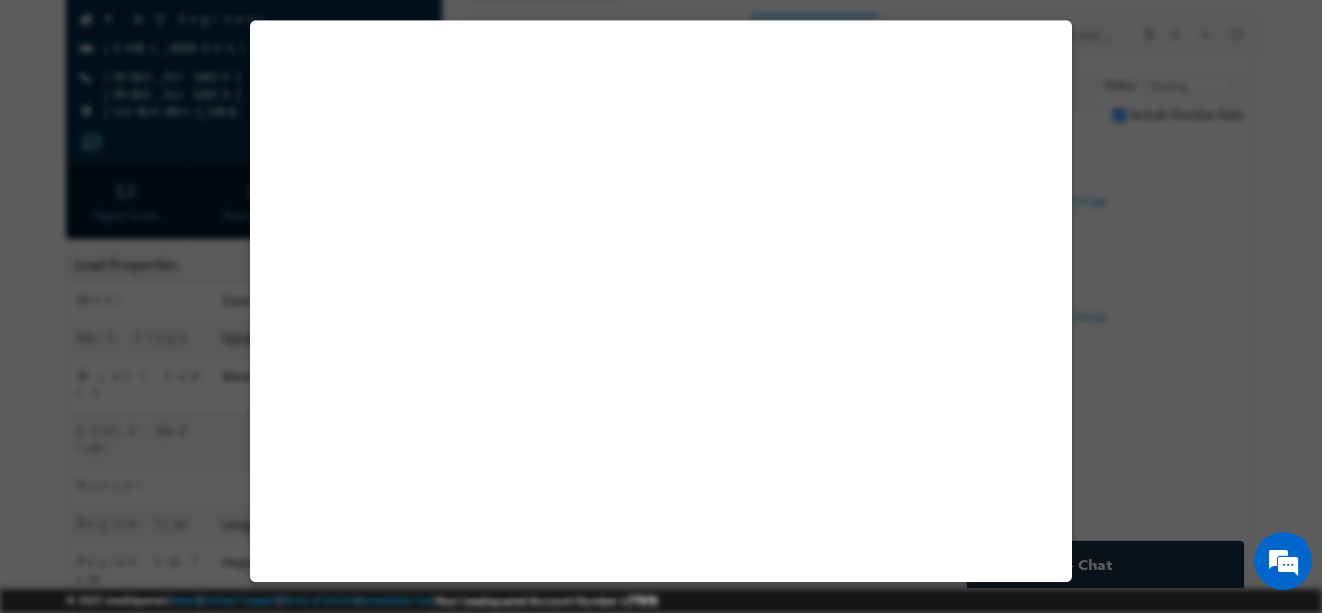
select select "Long Term"
select select "Degree Program"
select select "Executive [DOMAIN_NAME] in VLSI Design"
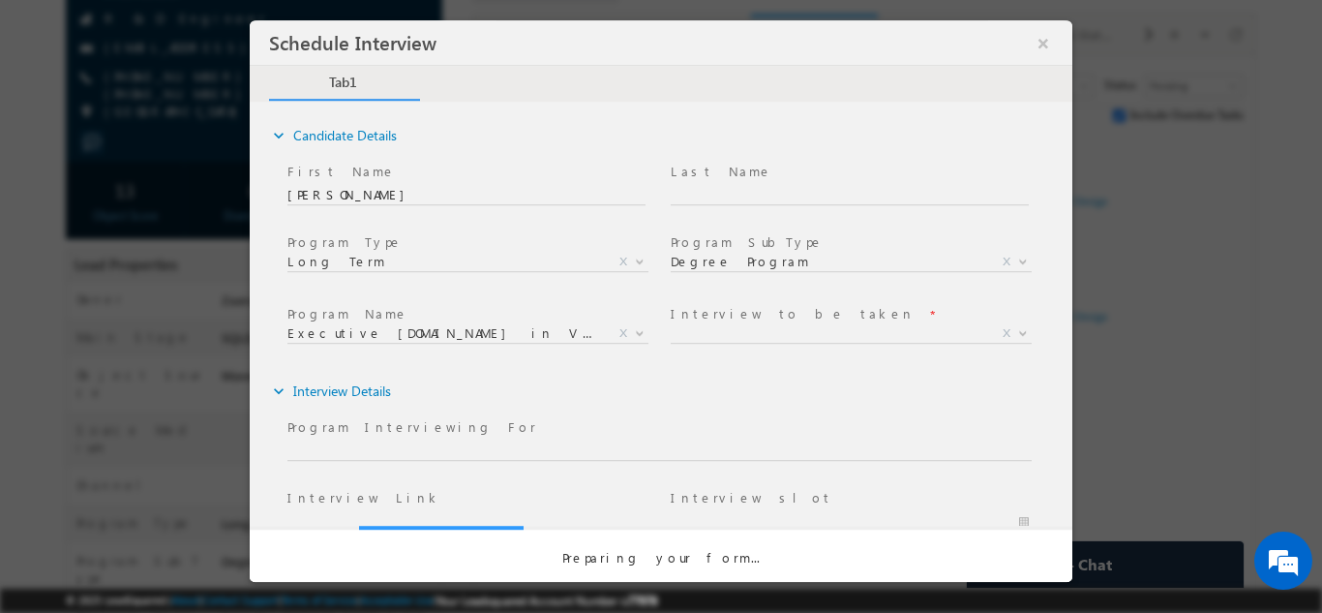
scroll to position [0, 0]
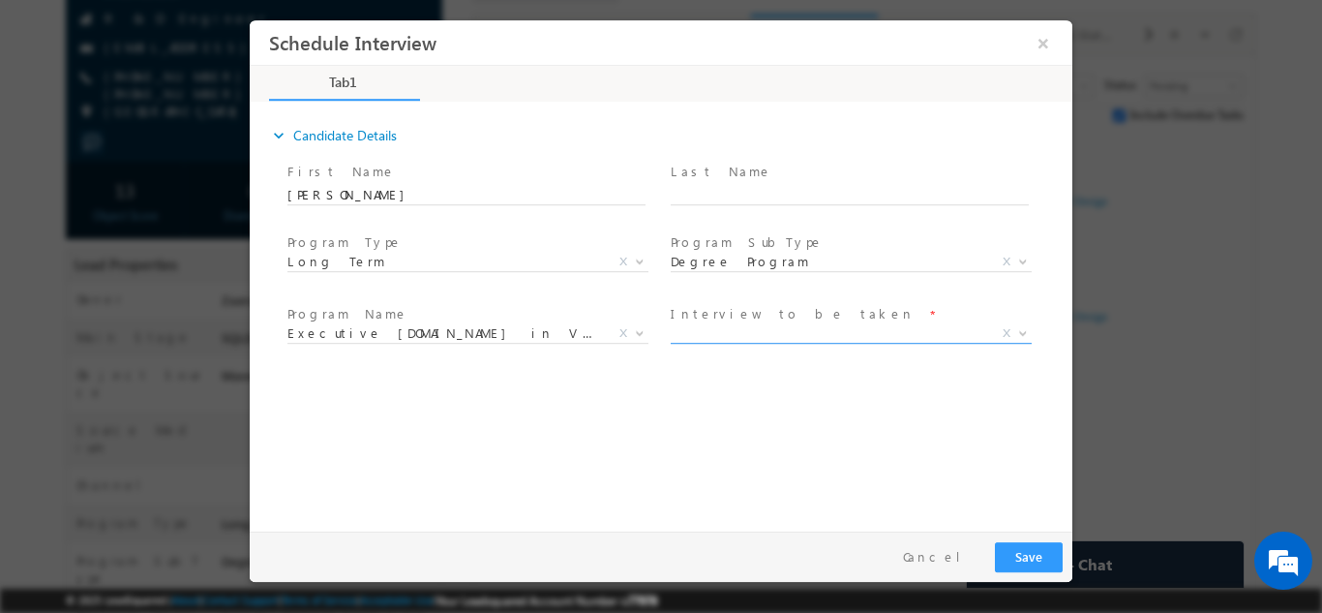
click at [813, 334] on span "X" at bounding box center [851, 332] width 361 height 19
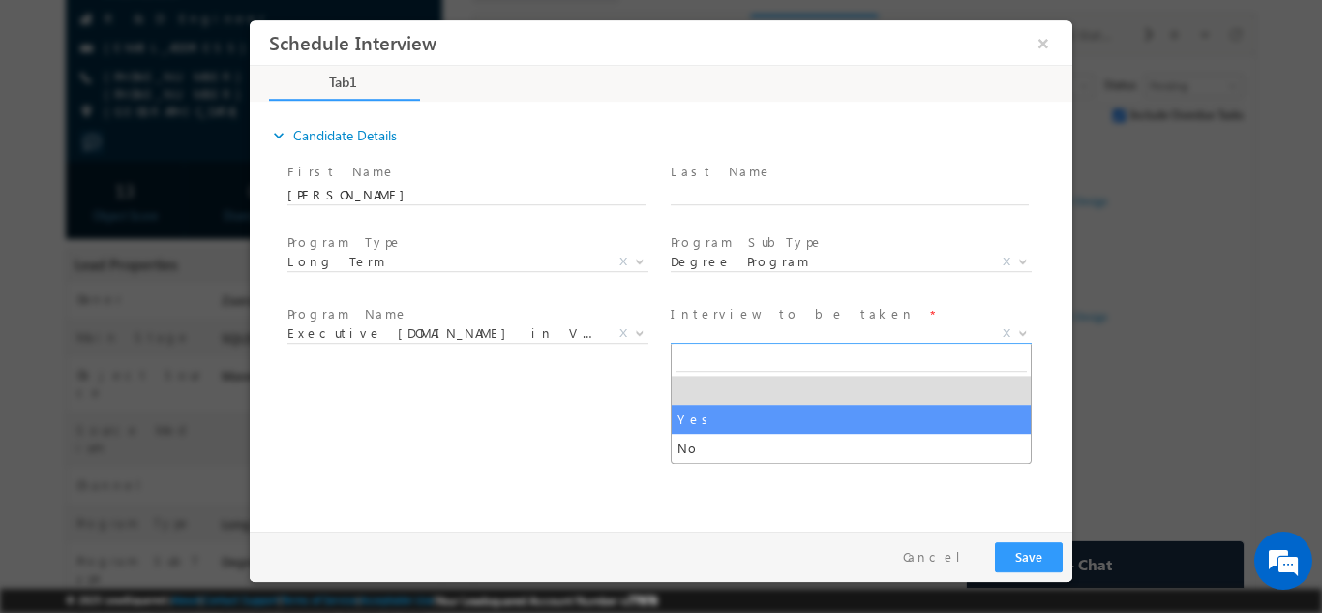
select select "Yes"
type input "Executive [DOMAIN_NAME] in VLSI Design"
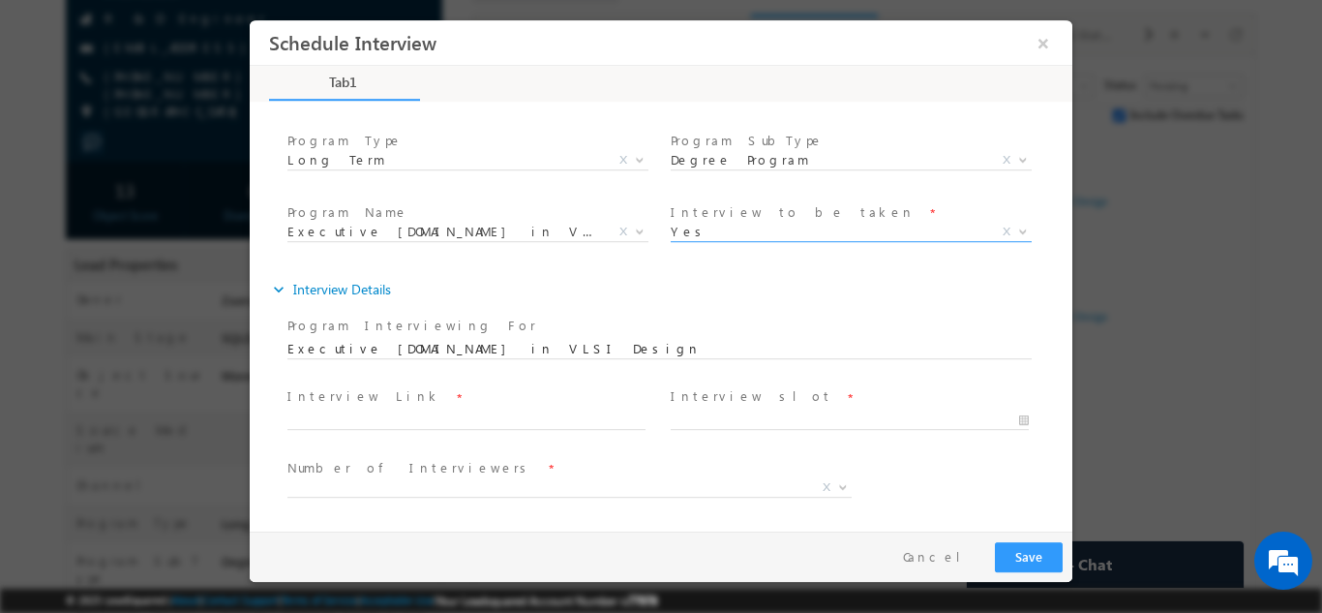
scroll to position [103, 0]
click at [413, 422] on input "text" at bounding box center [467, 418] width 358 height 19
paste input "[URL][DOMAIN_NAME]"
type input "[URL][DOMAIN_NAME]"
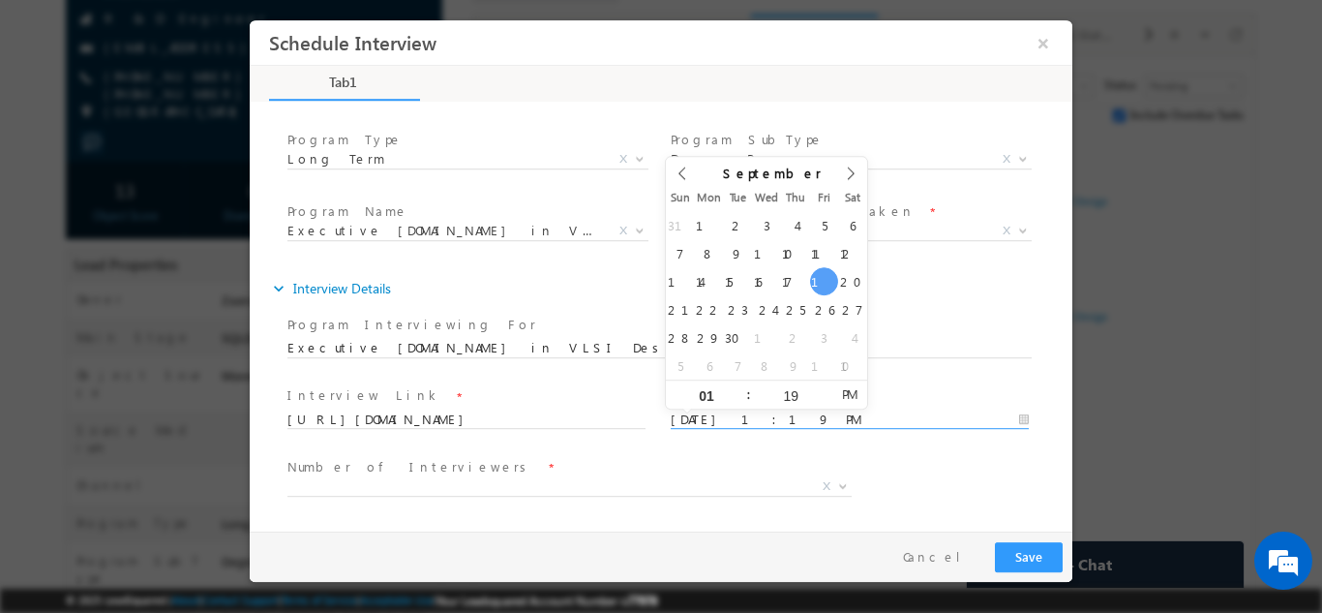
click at [768, 423] on input "[DATE] 1:19 PM" at bounding box center [850, 418] width 358 height 19
type input "[DATE] 12:19 PM"
type input "12"
click at [746, 400] on span at bounding box center [741, 401] width 14 height 15
type input "[DATE] 11:19 AM"
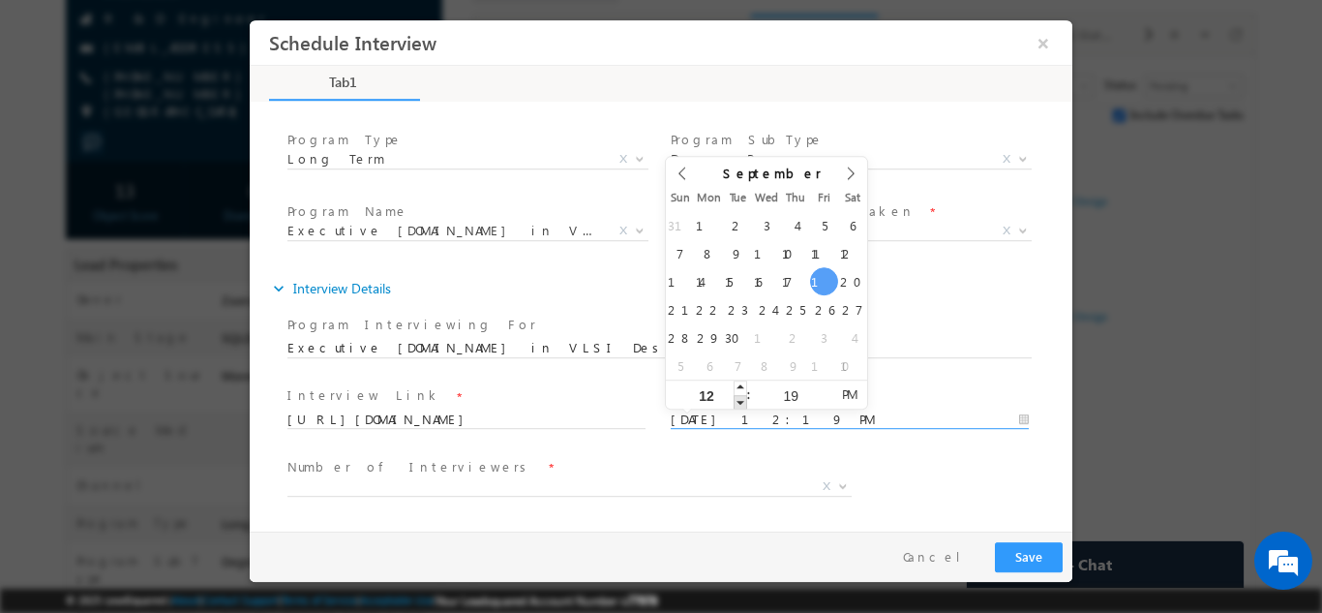
type input "11"
click at [738, 400] on span at bounding box center [741, 401] width 14 height 15
type input "[DATE] 10:19 AM"
type input "10"
click at [738, 400] on span at bounding box center [741, 401] width 14 height 15
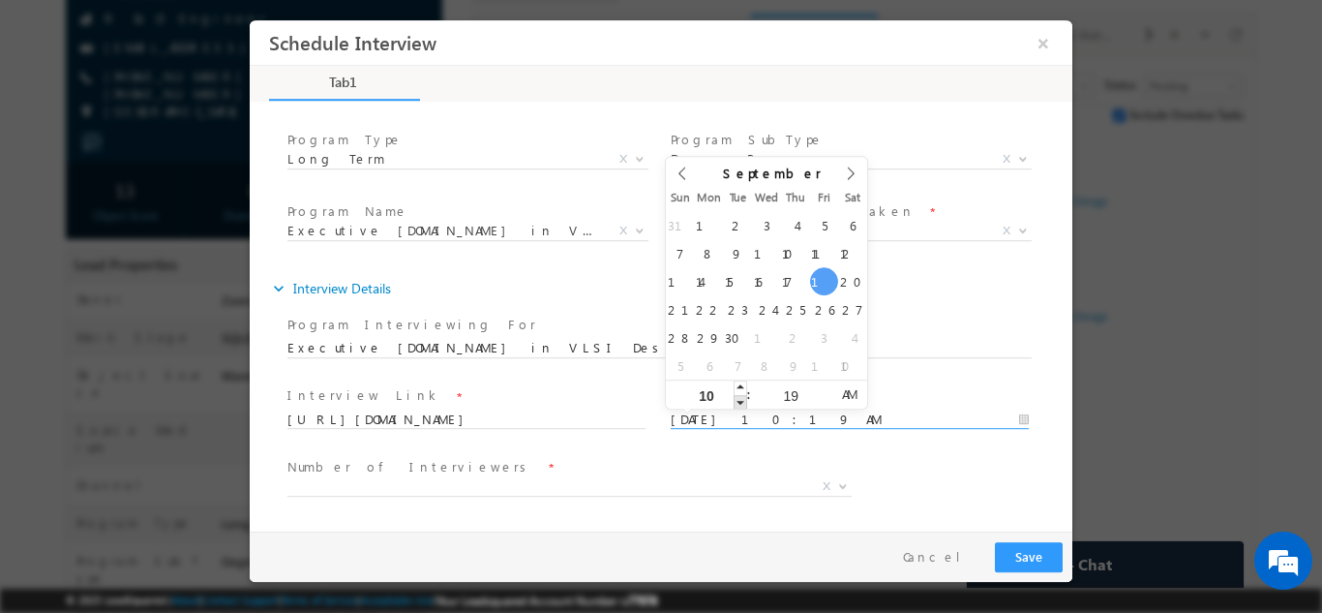
type input "[DATE] 9:19 AM"
type input "09"
click at [738, 400] on span at bounding box center [741, 401] width 14 height 15
type input "[DATE] 8:19 AM"
type input "08"
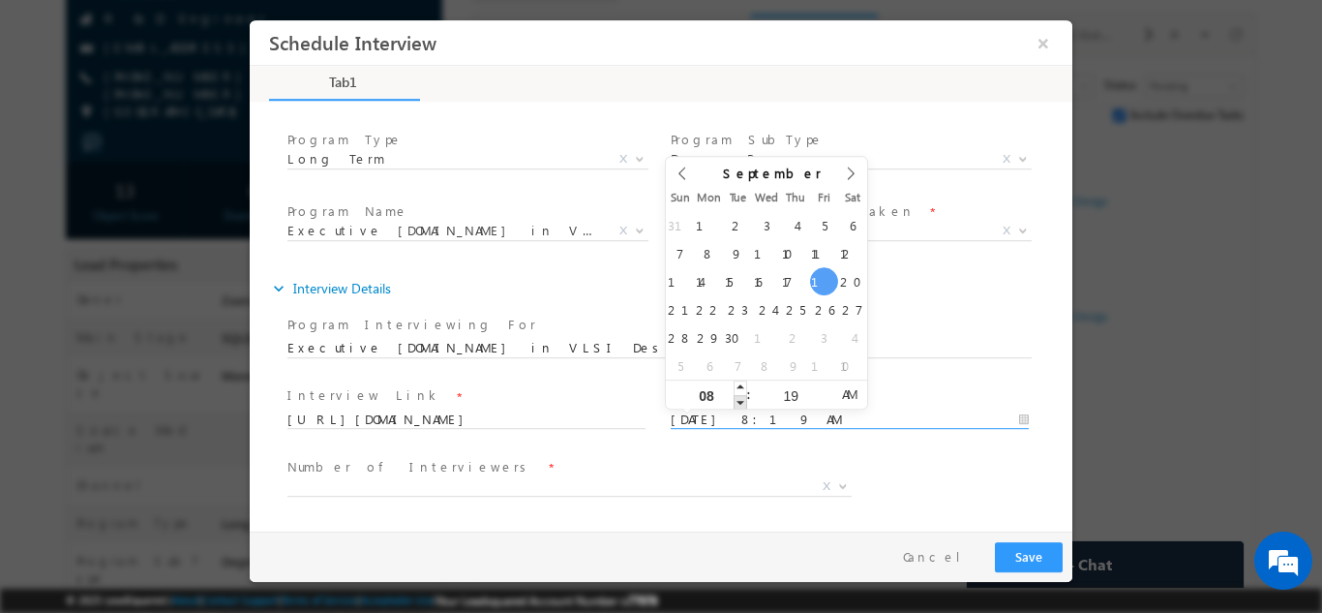
click at [738, 400] on span at bounding box center [741, 401] width 14 height 15
type input "[DATE] 8:20 AM"
type input "20"
click at [829, 385] on span at bounding box center [825, 386] width 14 height 15
type input "[DATE] 8:21 AM"
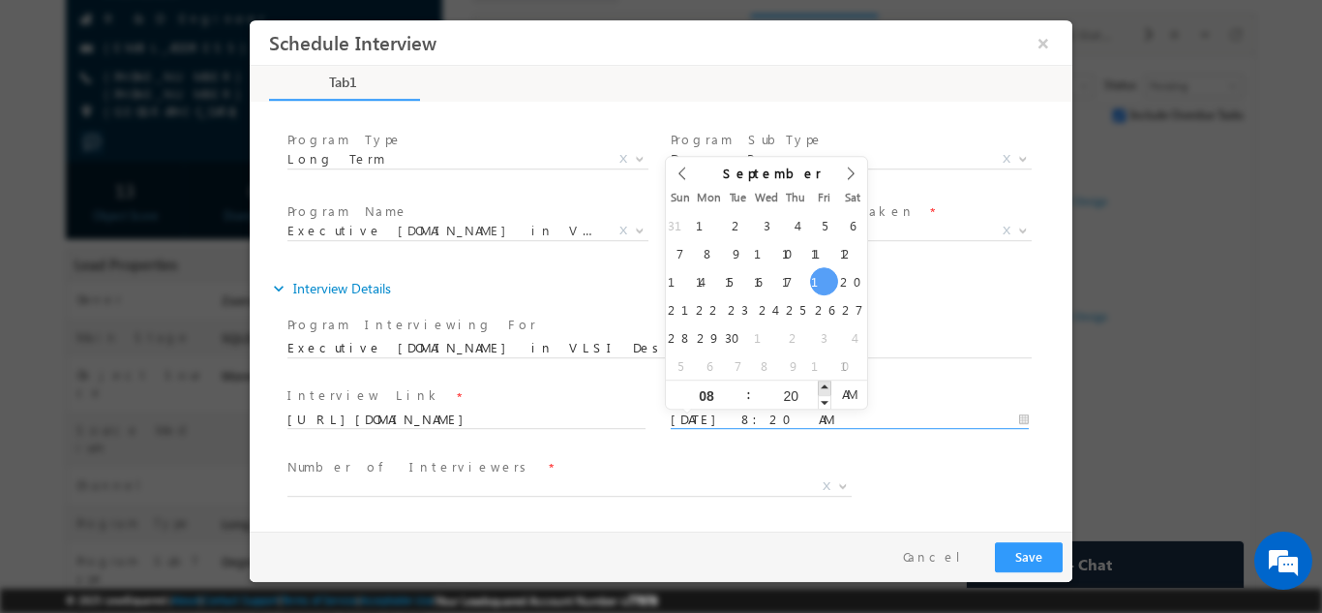
type input "21"
click at [829, 385] on span at bounding box center [825, 386] width 14 height 15
type input "[DATE] 8:22 AM"
type input "22"
click at [829, 385] on span at bounding box center [825, 386] width 14 height 15
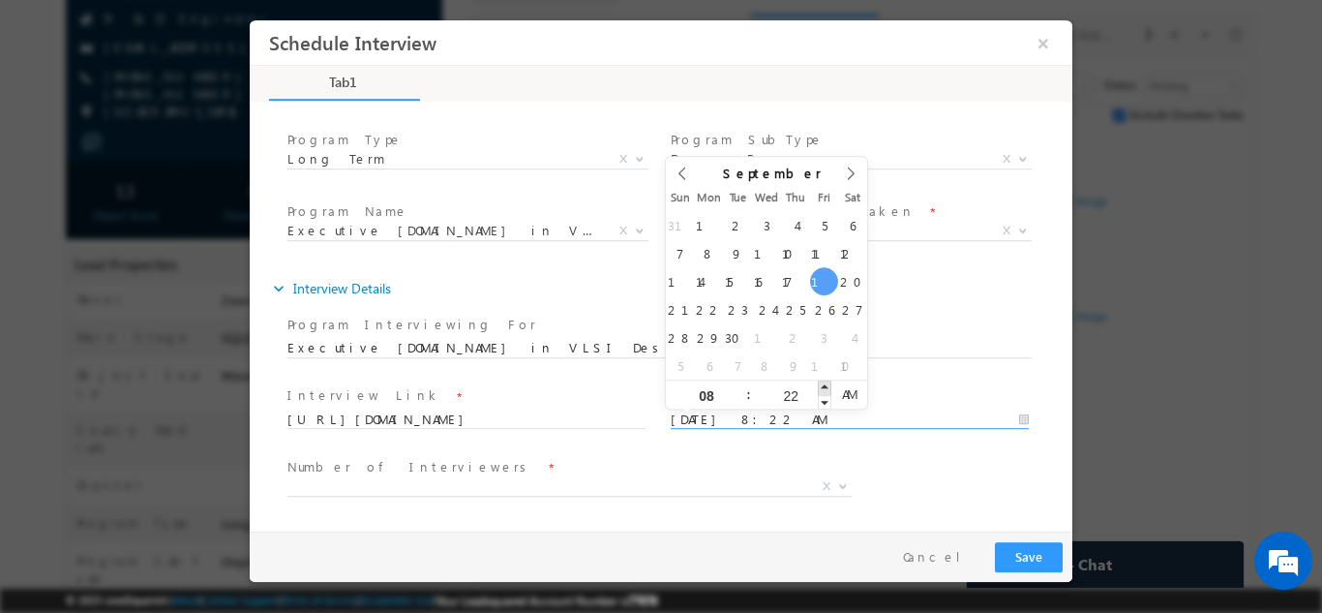
type input "[DATE] 8:23 AM"
type input "23"
click at [829, 385] on span at bounding box center [825, 386] width 14 height 15
type input "[DATE] 8:24 AM"
type input "24"
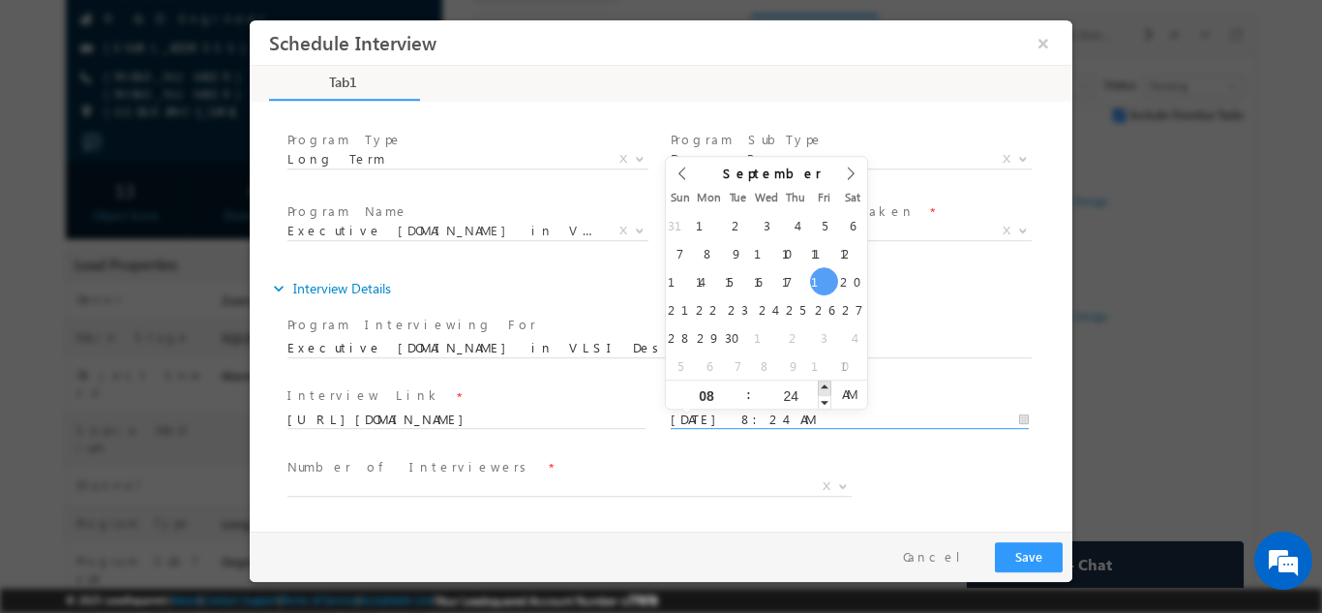
click at [829, 385] on span at bounding box center [825, 386] width 14 height 15
type input "19/09/2025 8:25 AM"
type input "25"
click at [829, 385] on span at bounding box center [825, 386] width 14 height 15
type input "19/09/2025 8:26 AM"
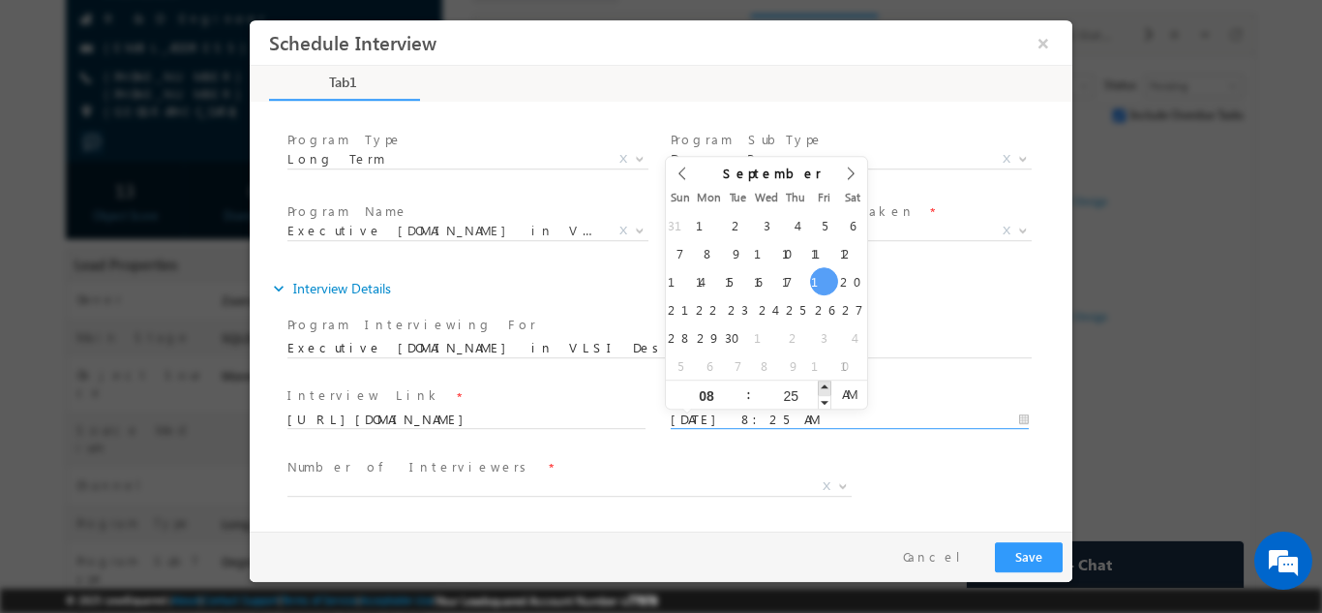
type input "26"
click at [829, 385] on span at bounding box center [825, 386] width 14 height 15
type input "19/09/2025 8:27 AM"
type input "27"
click at [829, 385] on span at bounding box center [825, 386] width 14 height 15
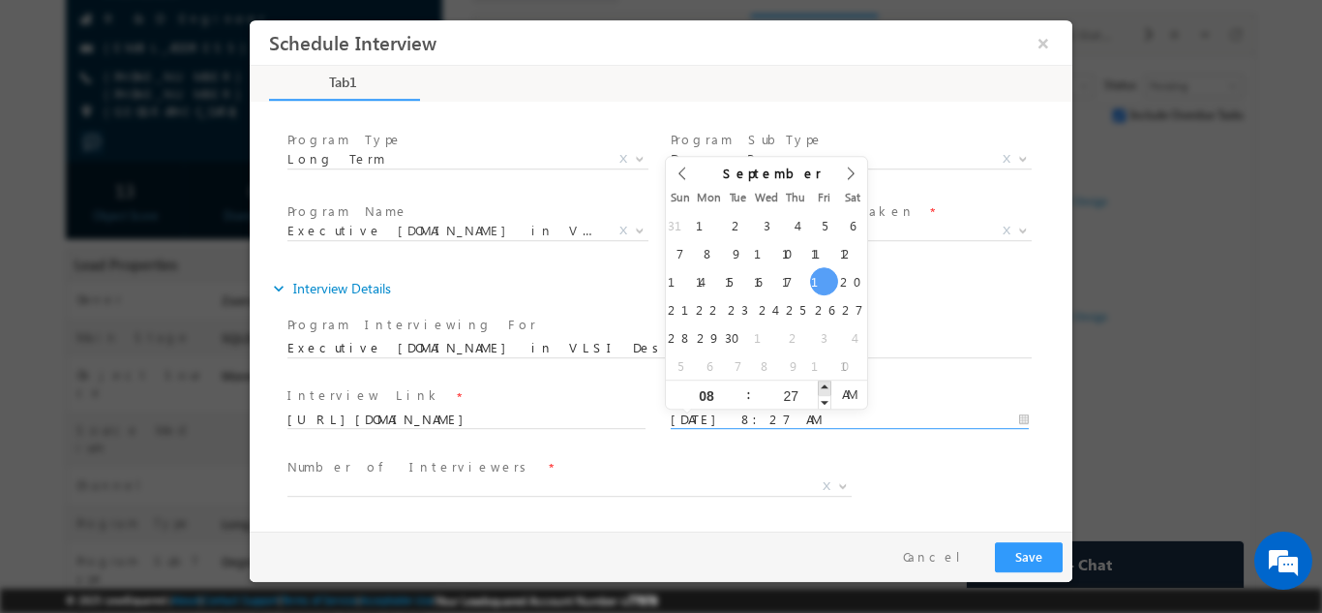
type input "19/09/2025 8:28 AM"
type input "28"
click at [829, 385] on span at bounding box center [825, 386] width 14 height 15
type input "19/09/2025 8:29 AM"
type input "29"
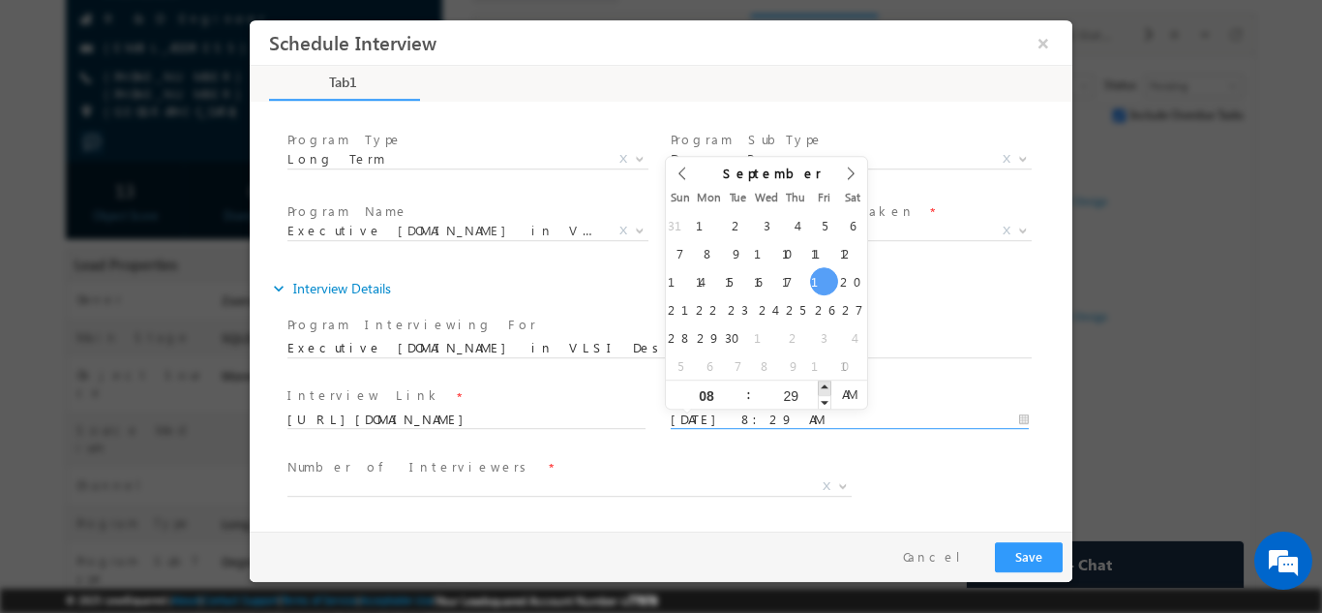
click at [829, 385] on span at bounding box center [825, 386] width 14 height 15
type input "19/09/2025 8:30 AM"
type input "30"
click at [829, 385] on span at bounding box center [825, 386] width 14 height 15
type input "19/09/2025 8:30 PM"
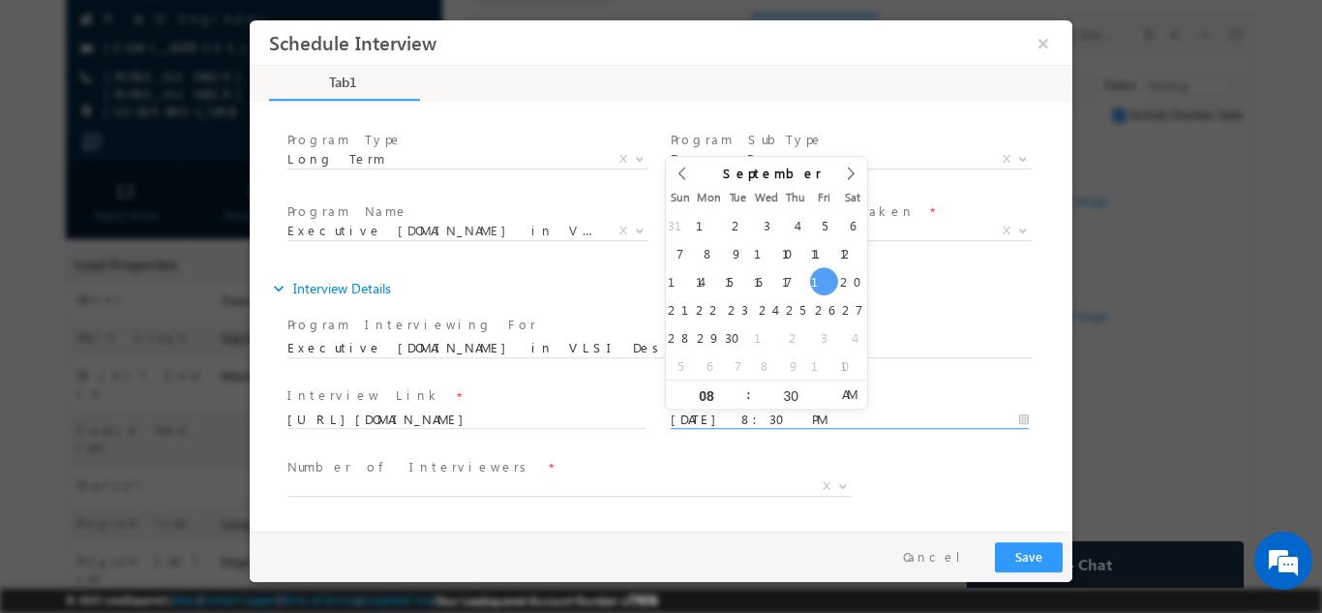
click at [847, 393] on span "AM" at bounding box center [850, 393] width 36 height 29
click at [870, 463] on div "Number of Interviewers * 1 2 X" at bounding box center [678, 488] width 789 height 72
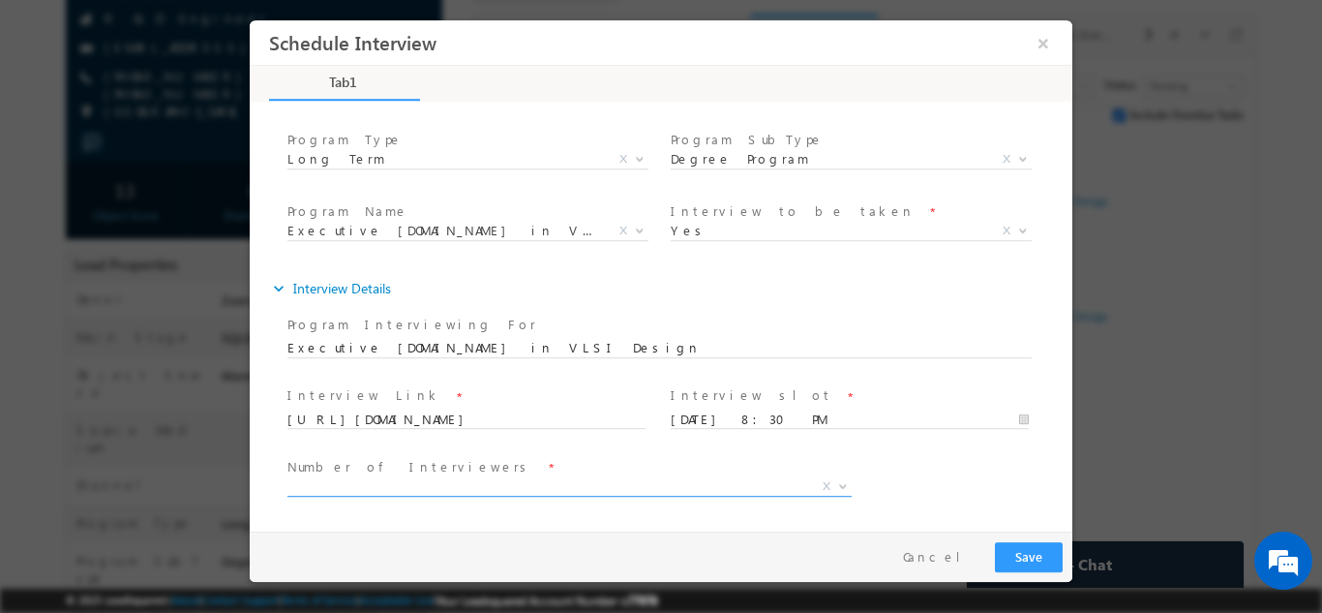
click at [396, 483] on span "X" at bounding box center [570, 485] width 564 height 19
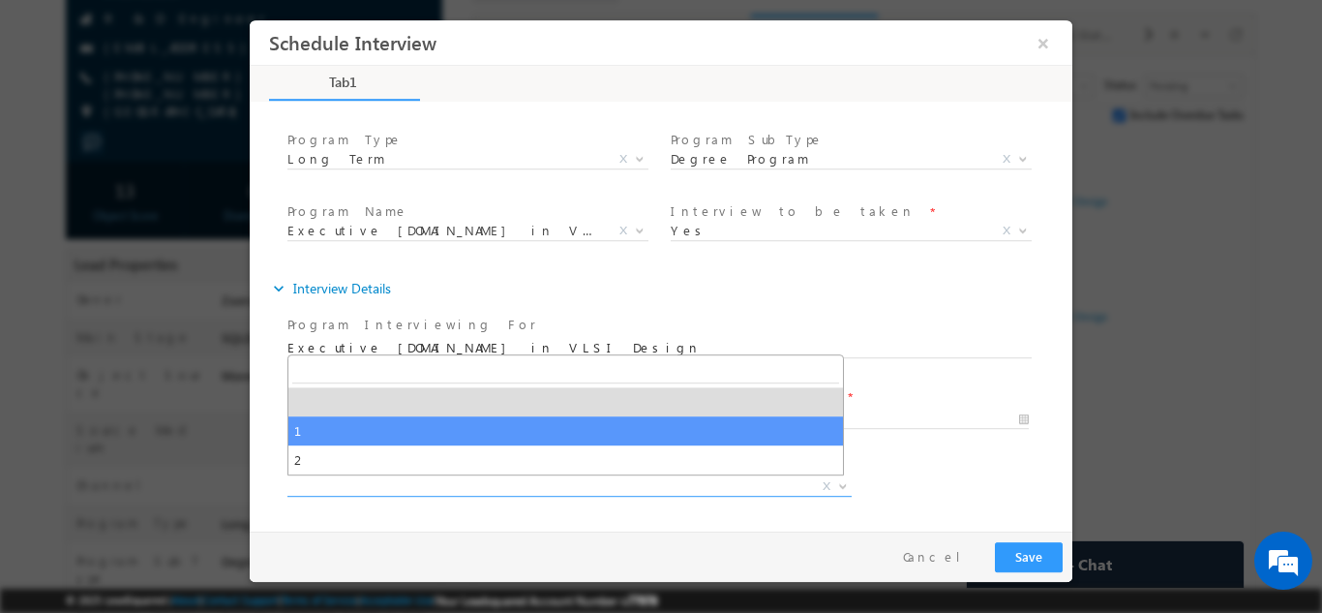
select select "1"
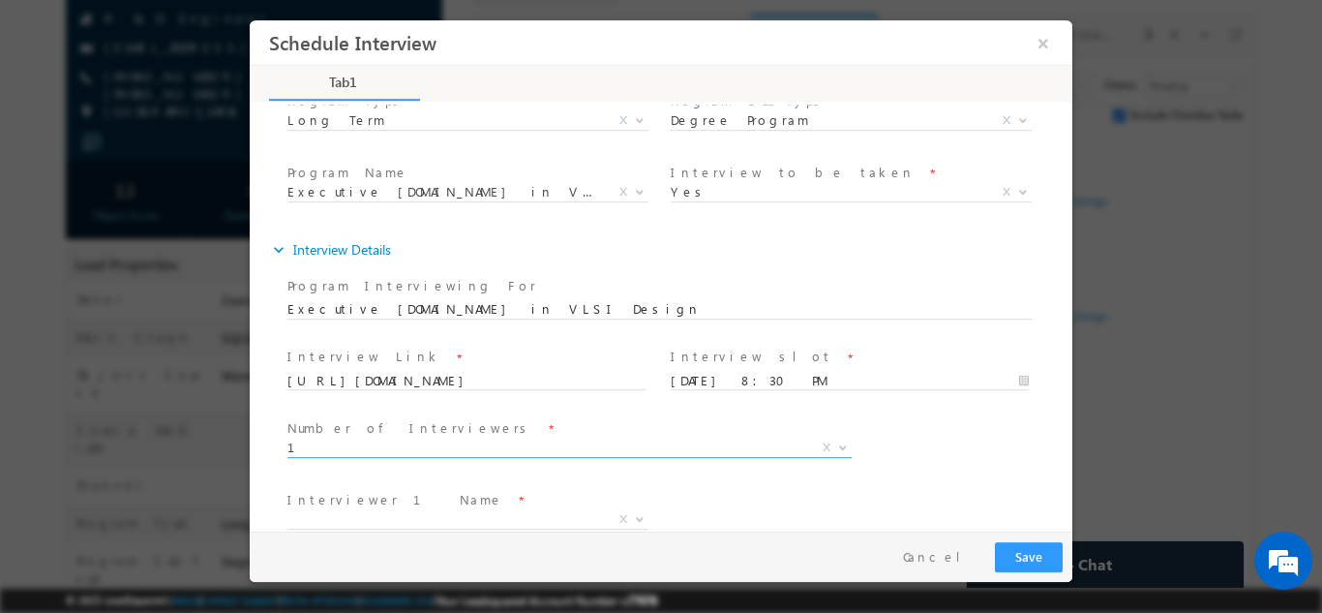
scroll to position [174, 0]
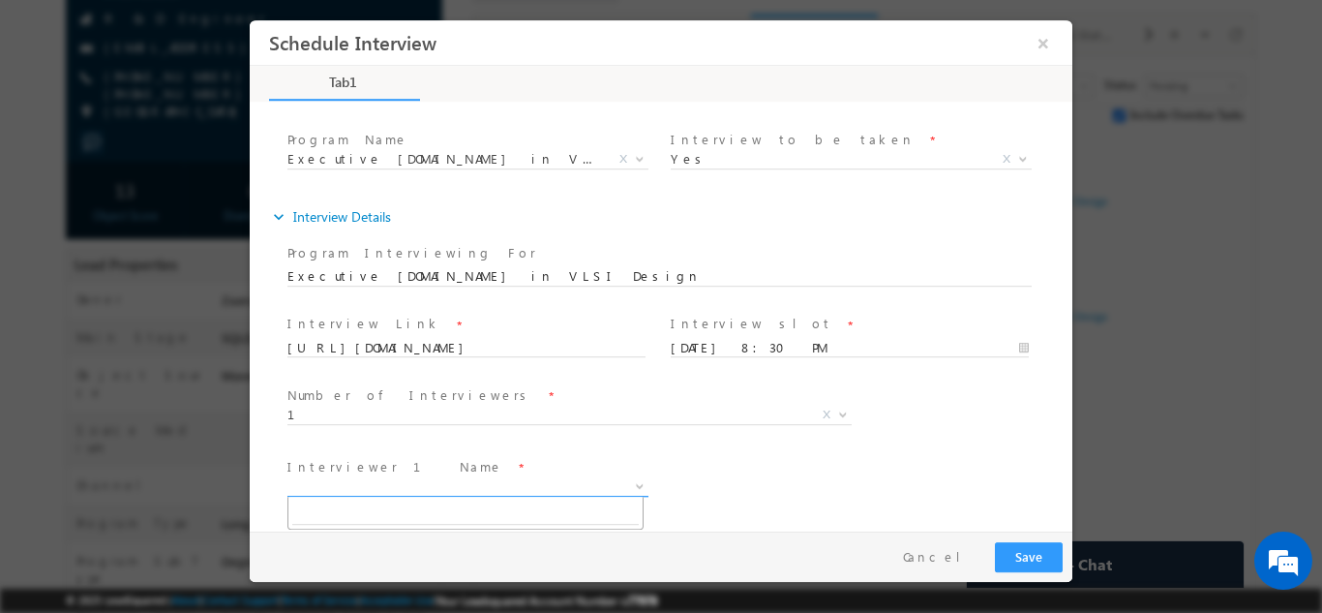
click at [474, 491] on span "X" at bounding box center [468, 485] width 361 height 19
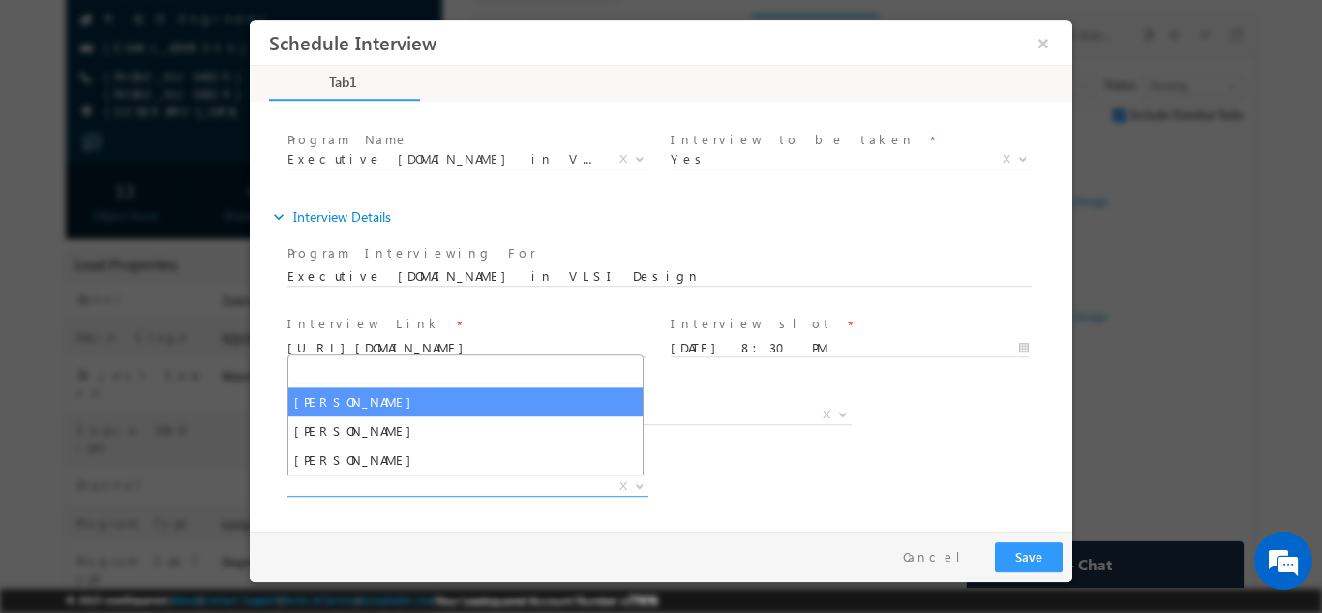
select select "Hema Chandra"
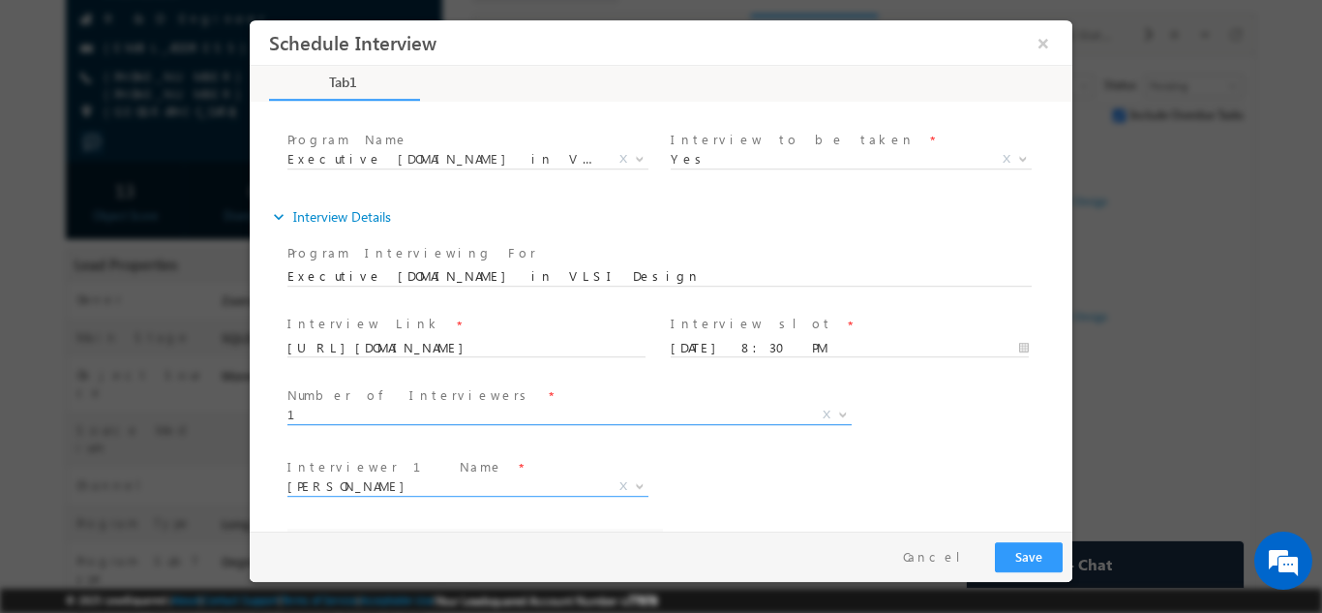
select select "hemachandra@maven-silicon.com"
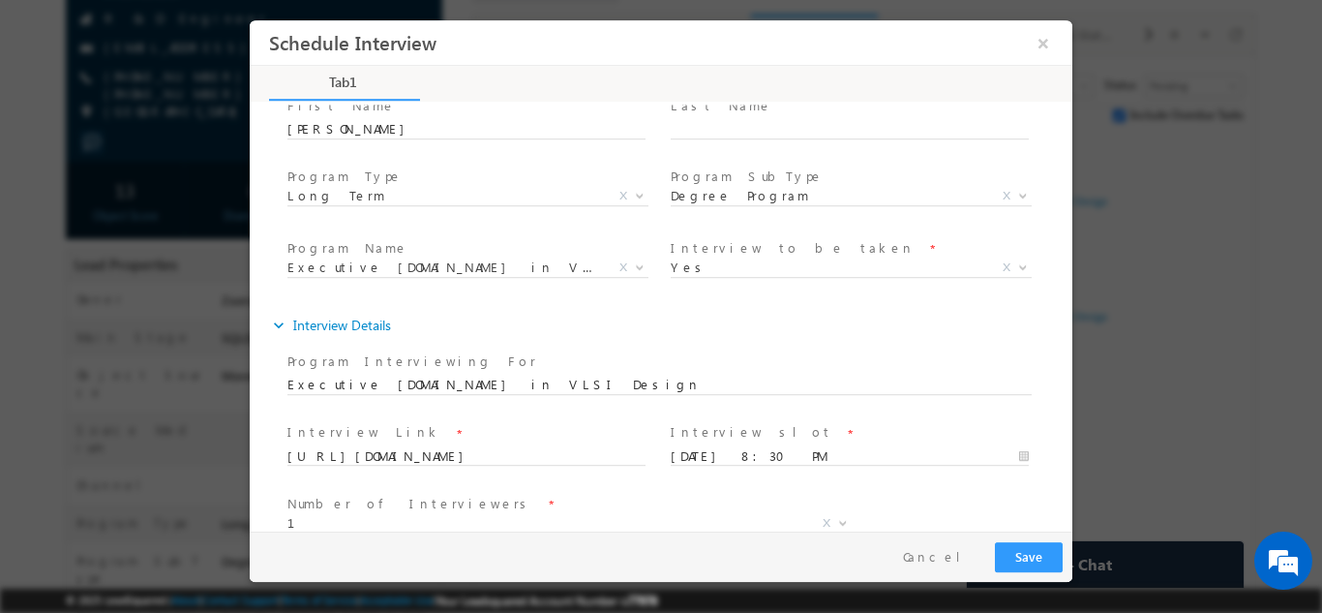
scroll to position [0, 0]
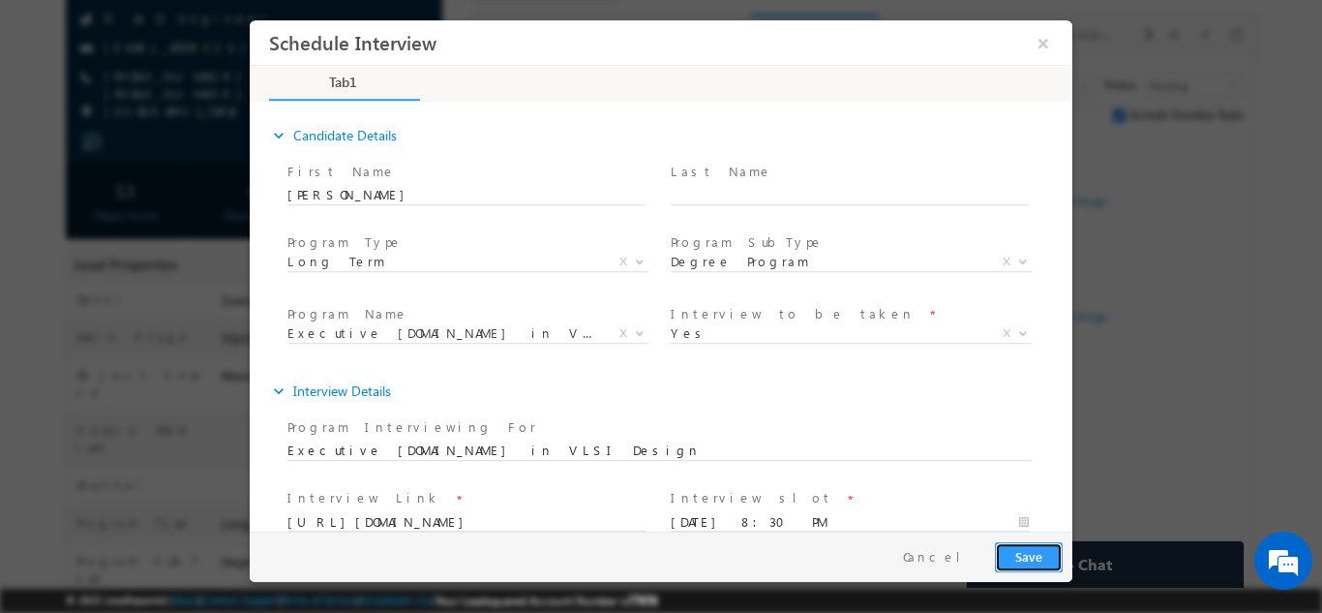
click at [1032, 560] on button "Save" at bounding box center [1029, 556] width 68 height 30
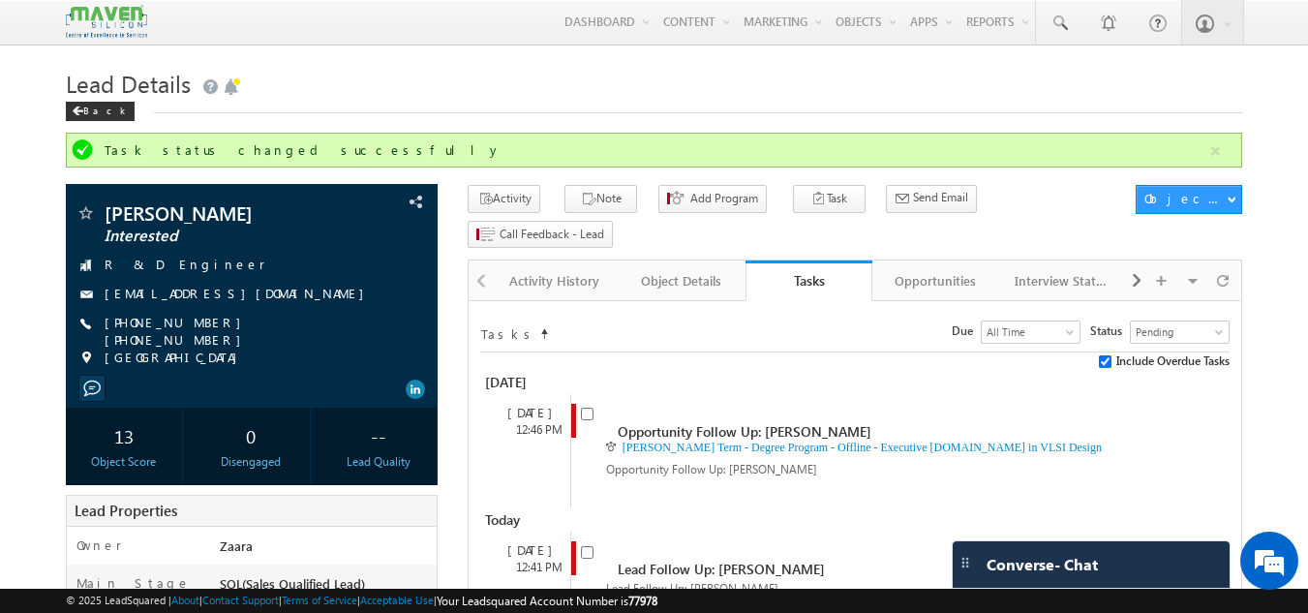
click at [407, 87] on h1 "Lead Details" at bounding box center [654, 82] width 1177 height 38
